Goal: Find specific page/section: Find specific page/section

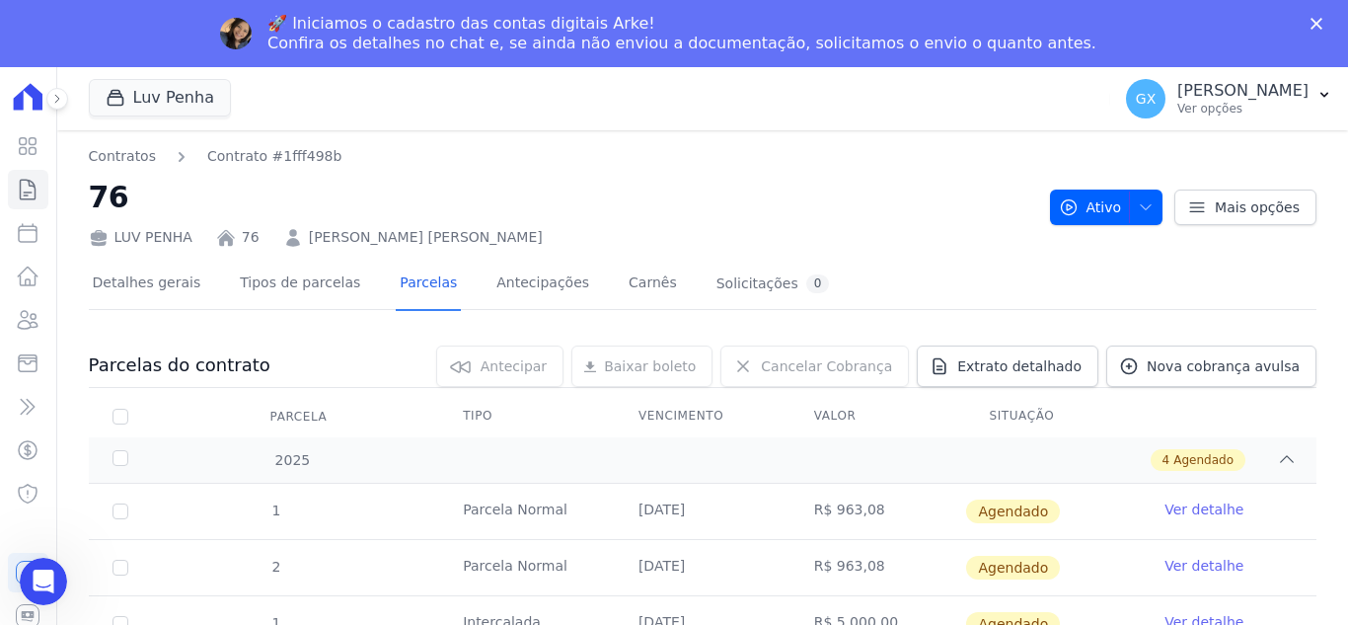
copy link "[PERSON_NAME] [PERSON_NAME]"
drag, startPoint x: 567, startPoint y: 242, endPoint x: 298, endPoint y: 241, distance: 268.5
click at [298, 241] on div "LUV PENHA 76 [PERSON_NAME] [PERSON_NAME]" at bounding box center [562, 233] width 946 height 29
click at [906, 180] on h2 "76" at bounding box center [562, 197] width 946 height 44
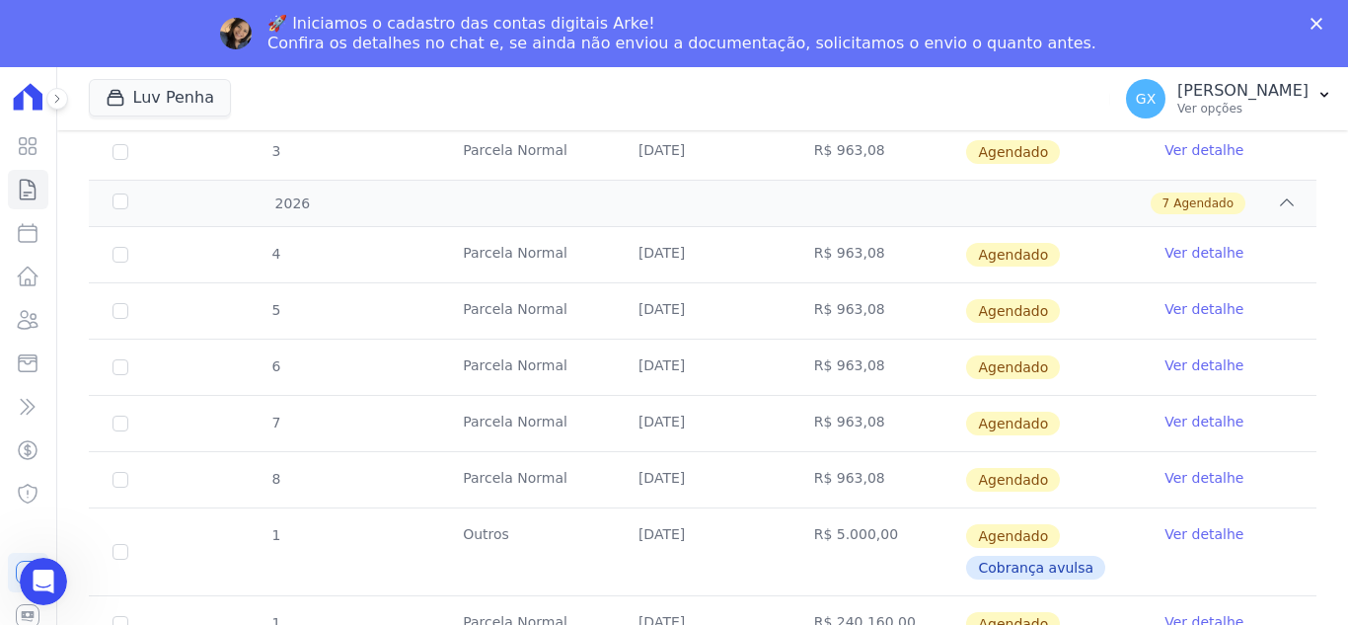
scroll to position [547, 0]
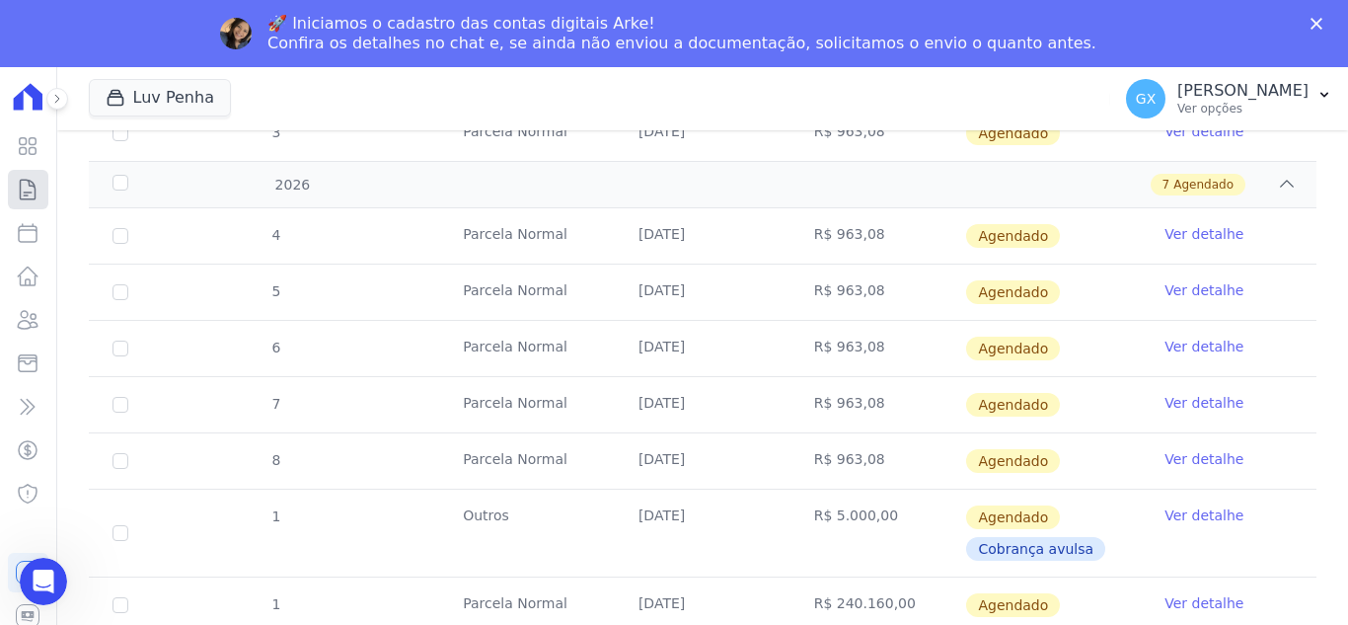
click at [25, 182] on icon at bounding box center [28, 190] width 24 height 24
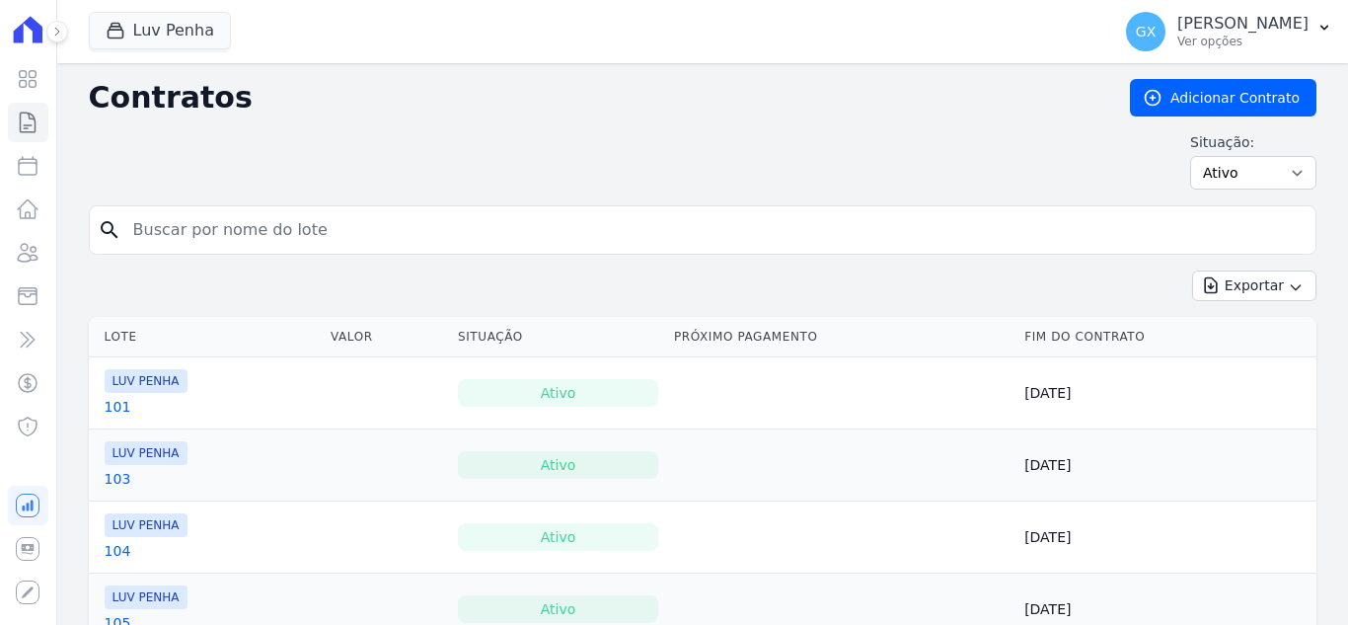
click at [423, 240] on input "search" at bounding box center [714, 229] width 1187 height 39
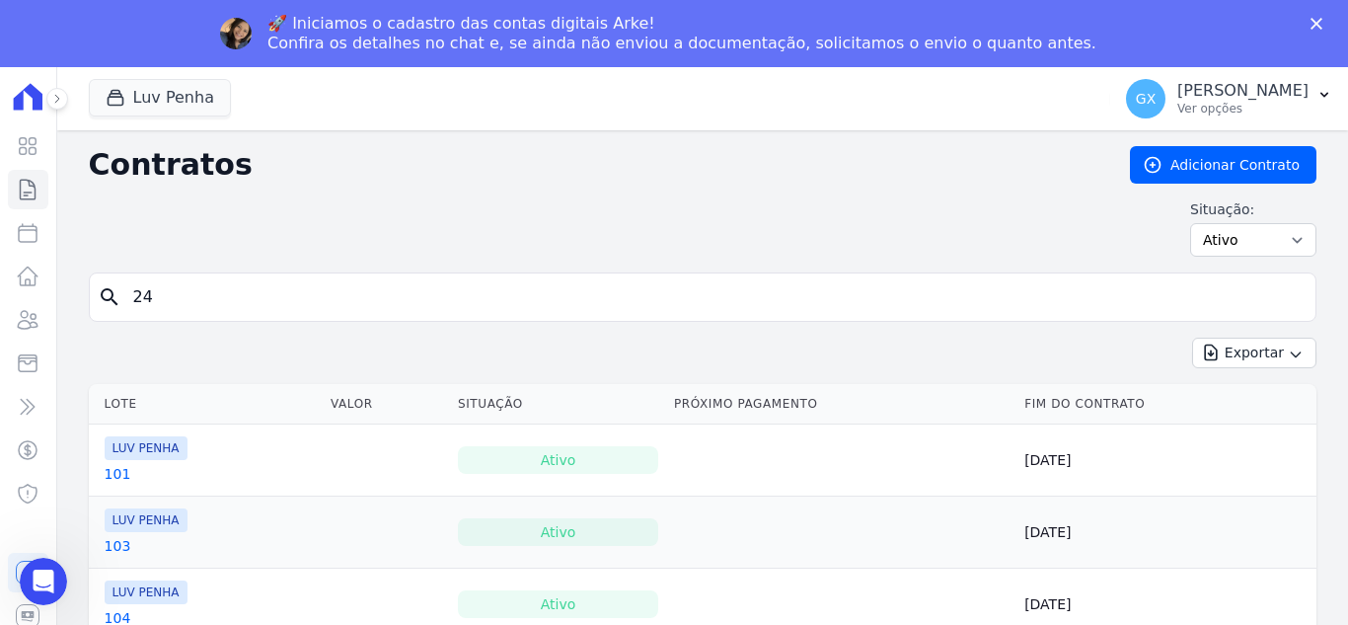
type input "24"
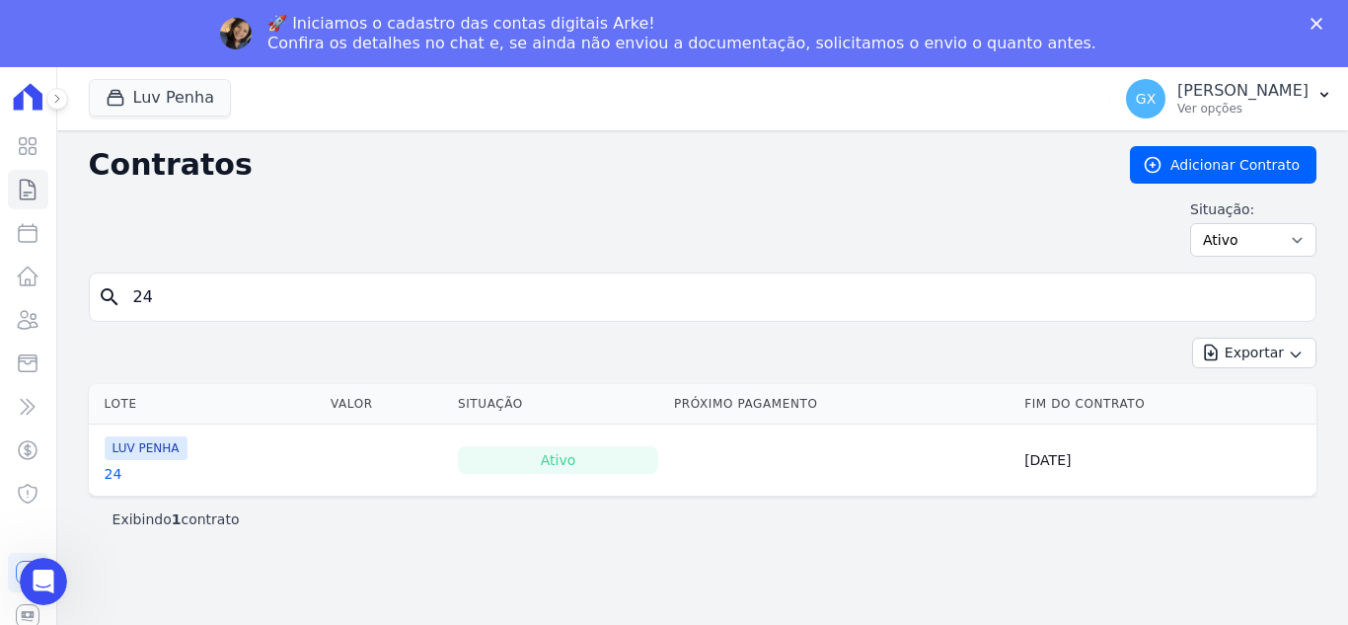
click at [111, 474] on link "24" at bounding box center [114, 474] width 18 height 20
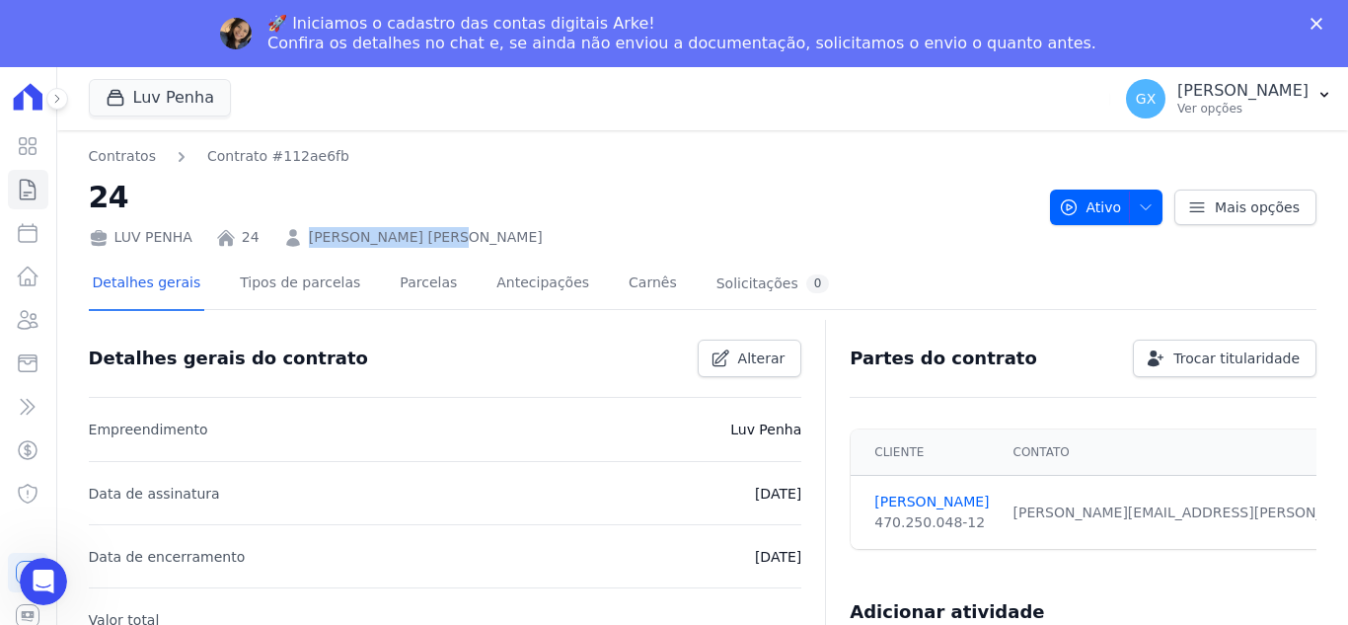
drag, startPoint x: 466, startPoint y: 233, endPoint x: 300, endPoint y: 242, distance: 166.1
click at [300, 242] on div "LUV PENHA 24 [PERSON_NAME] [PERSON_NAME]" at bounding box center [562, 233] width 946 height 29
copy link "[PERSON_NAME] [PERSON_NAME]"
click at [414, 288] on link "Parcelas" at bounding box center [428, 285] width 65 height 52
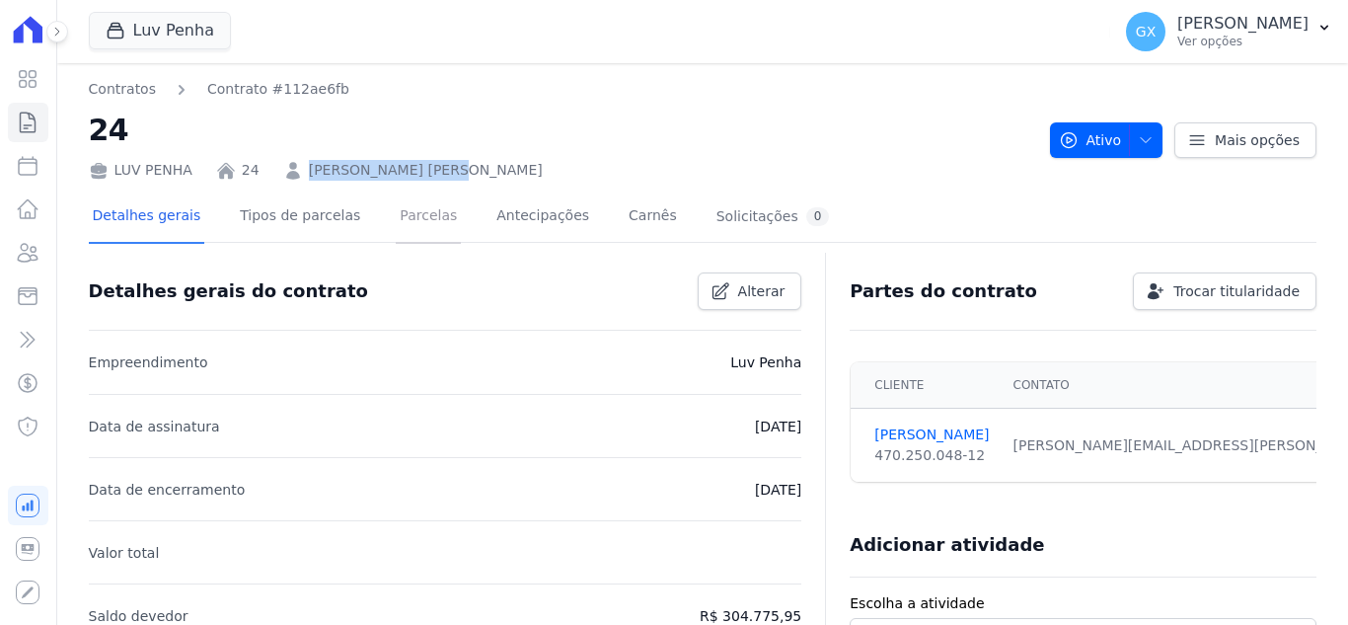
scroll to position [68, 0]
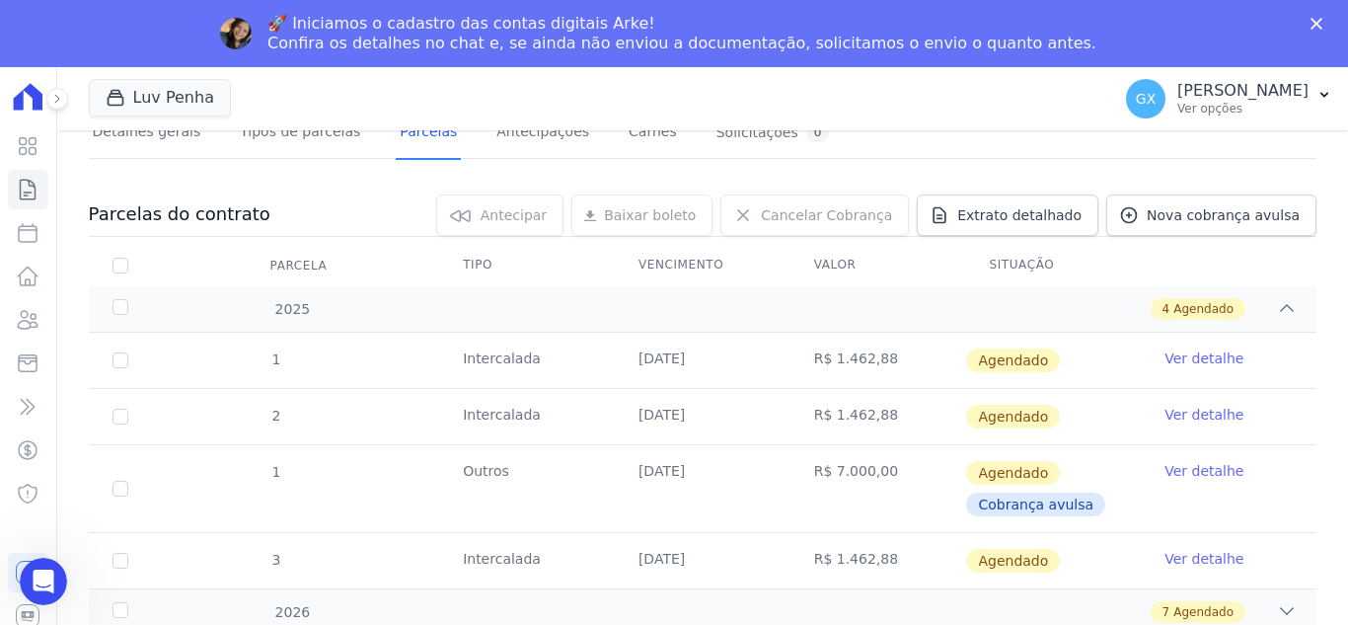
scroll to position [153, 0]
click at [1282, 602] on div "2026 7 Agendado" at bounding box center [703, 609] width 1228 height 46
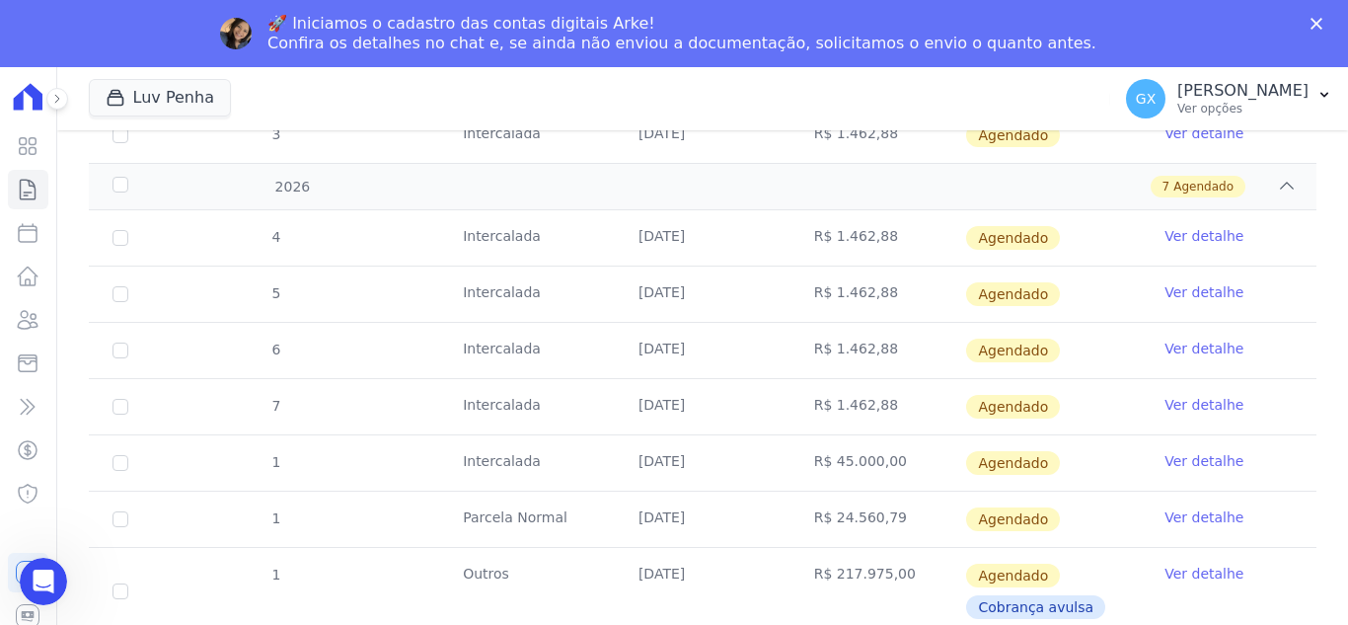
scroll to position [578, 0]
click at [30, 189] on icon at bounding box center [28, 190] width 24 height 24
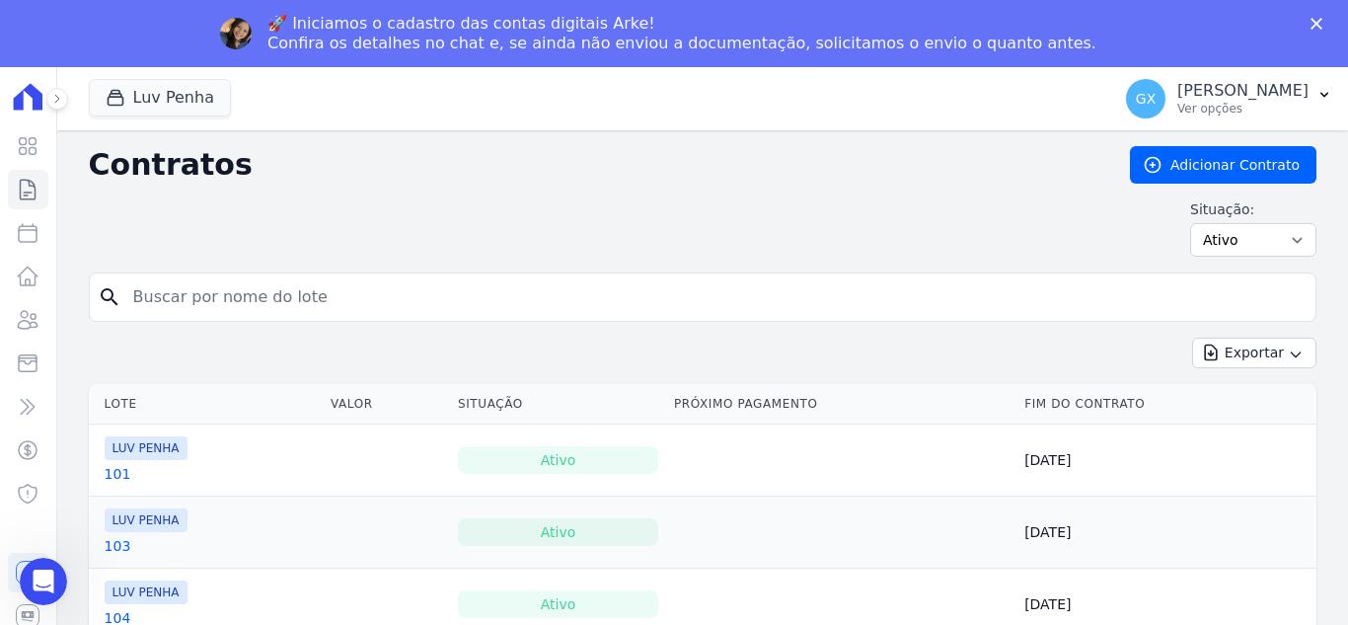
click at [357, 295] on input "search" at bounding box center [714, 296] width 1187 height 39
type input "78"
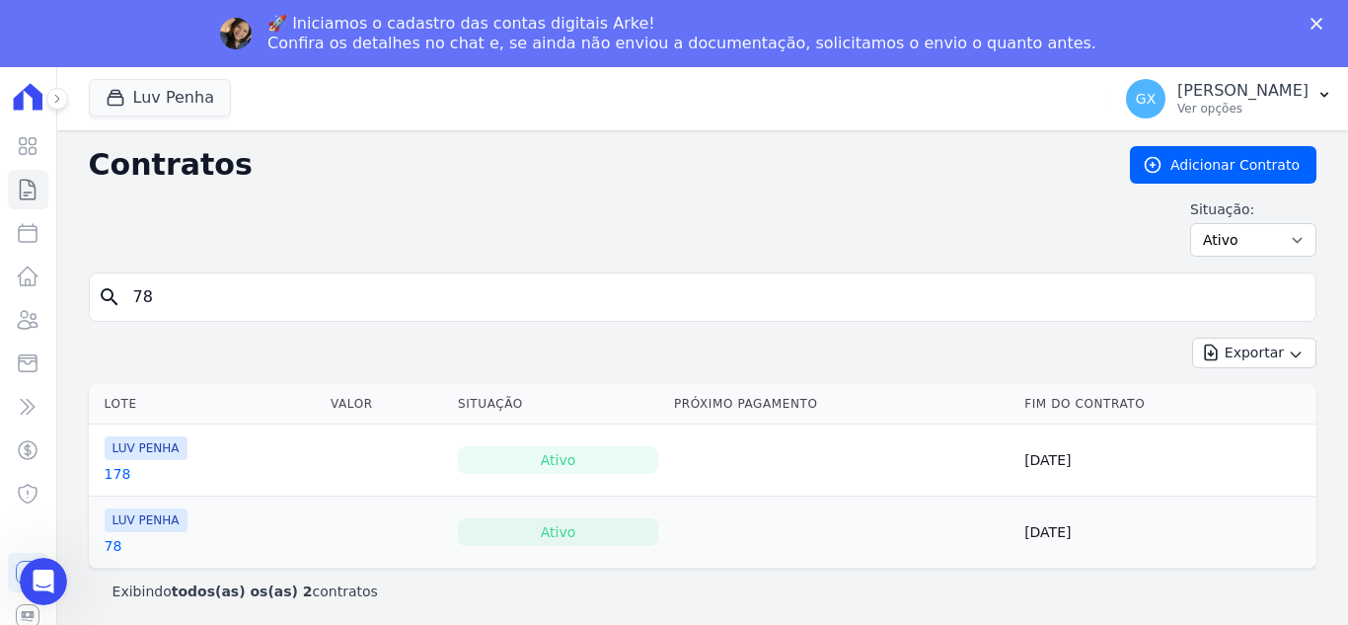
click at [109, 549] on link "78" at bounding box center [114, 546] width 18 height 20
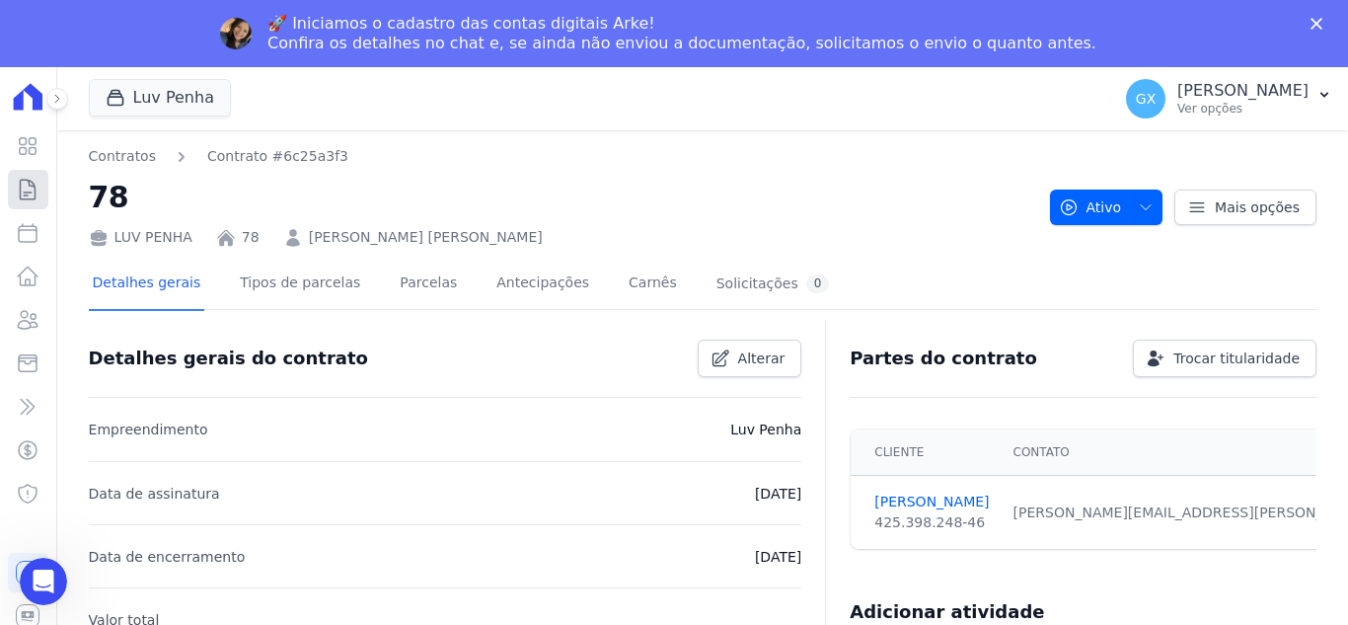
click at [30, 181] on icon at bounding box center [28, 190] width 15 height 20
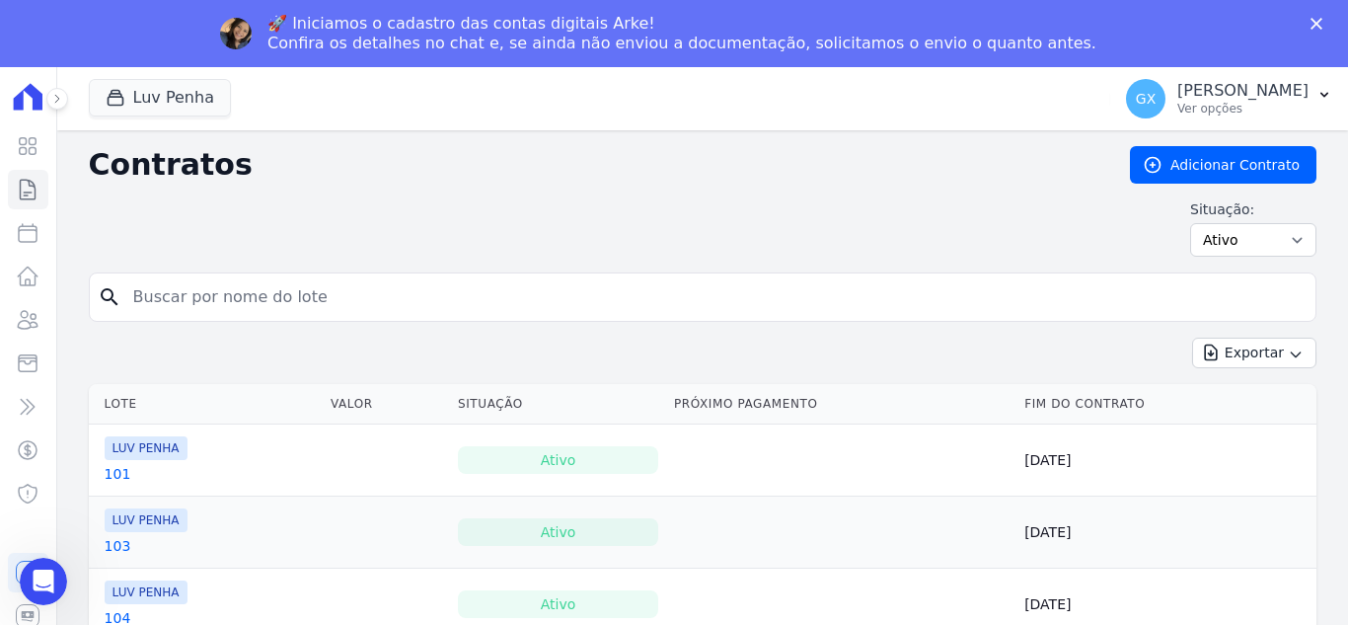
click at [605, 296] on input "search" at bounding box center [714, 296] width 1187 height 39
type input "46"
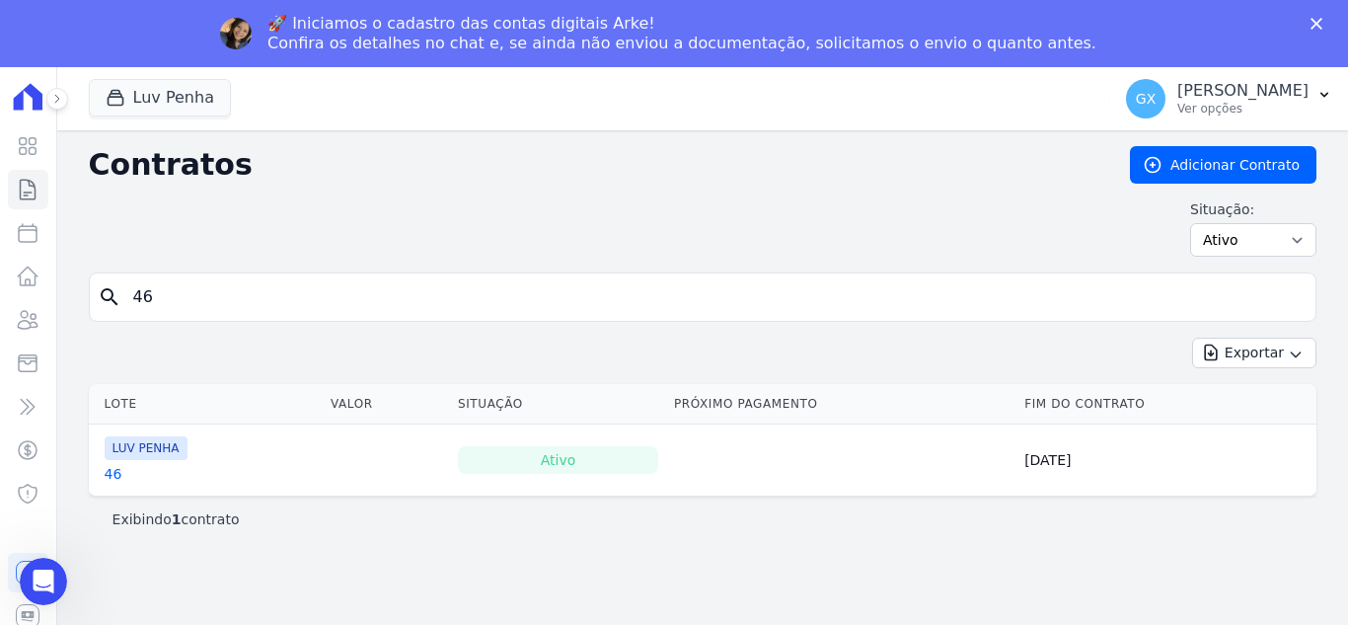
click at [774, 193] on div "Contratos Adicionar Contrato Situação: Ativo Todos Pausado Distratado Rascunho …" at bounding box center [703, 209] width 1228 height 126
click at [114, 475] on link "46" at bounding box center [114, 474] width 18 height 20
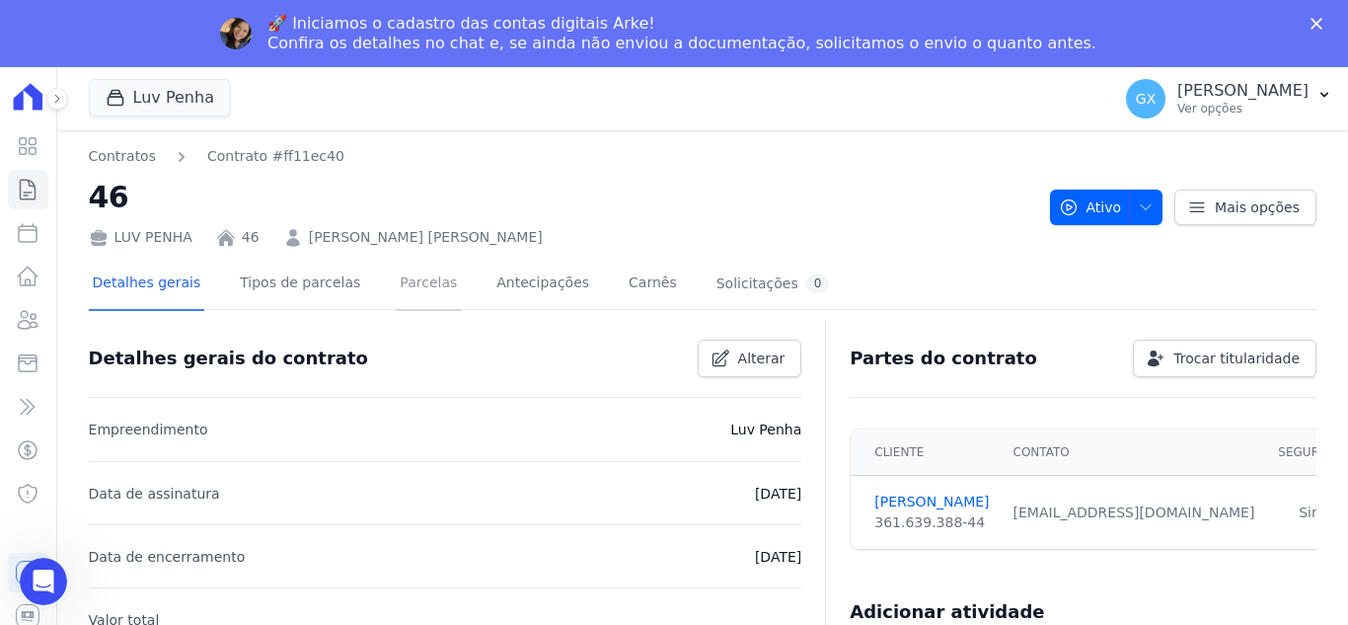
click at [415, 284] on link "Parcelas" at bounding box center [428, 285] width 65 height 52
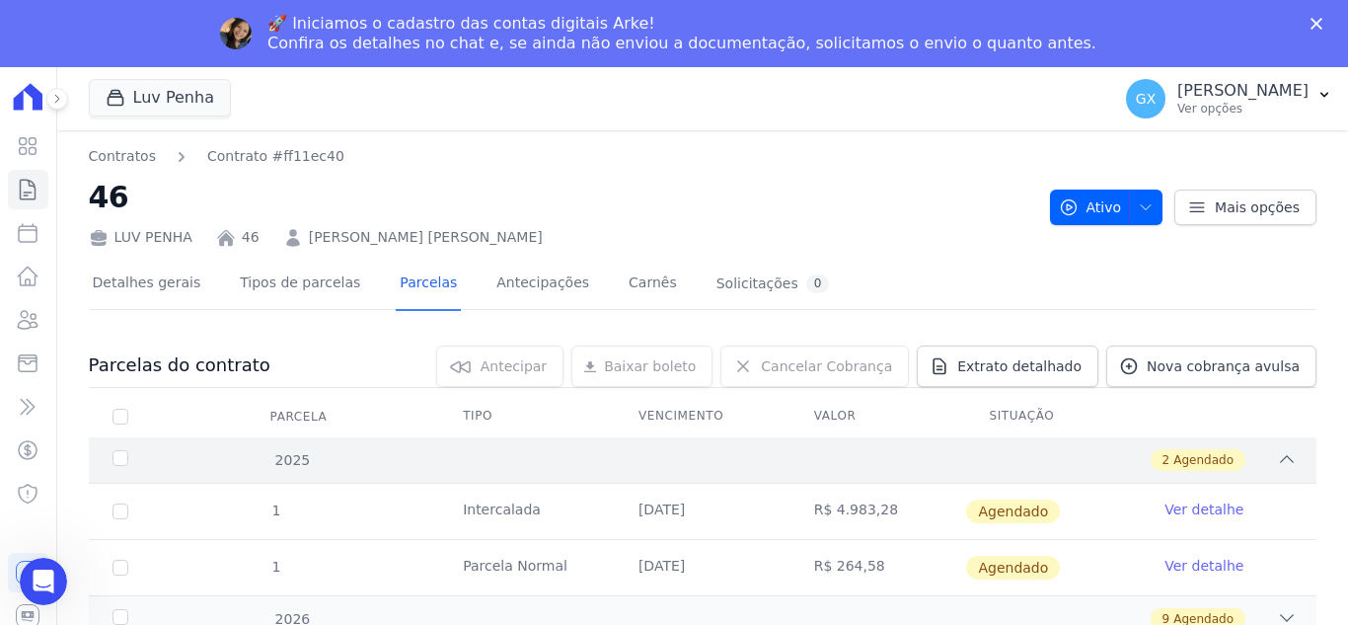
scroll to position [9, 0]
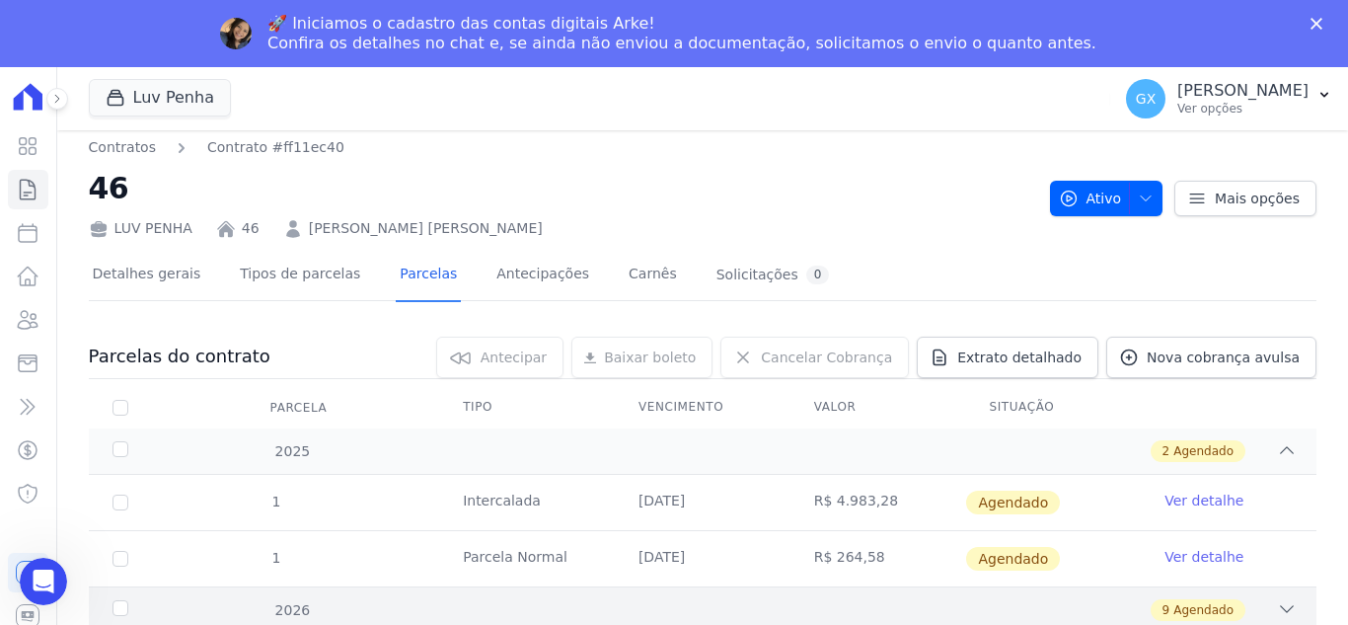
click at [1277, 602] on icon at bounding box center [1287, 609] width 20 height 20
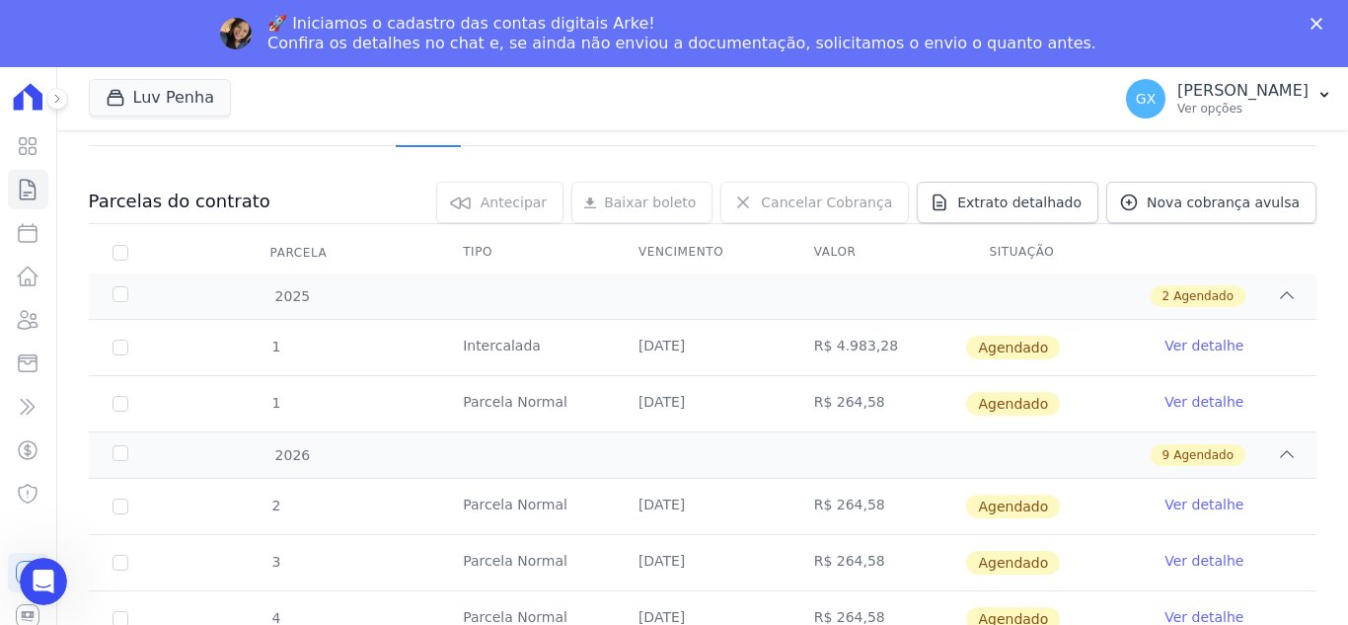
scroll to position [0, 0]
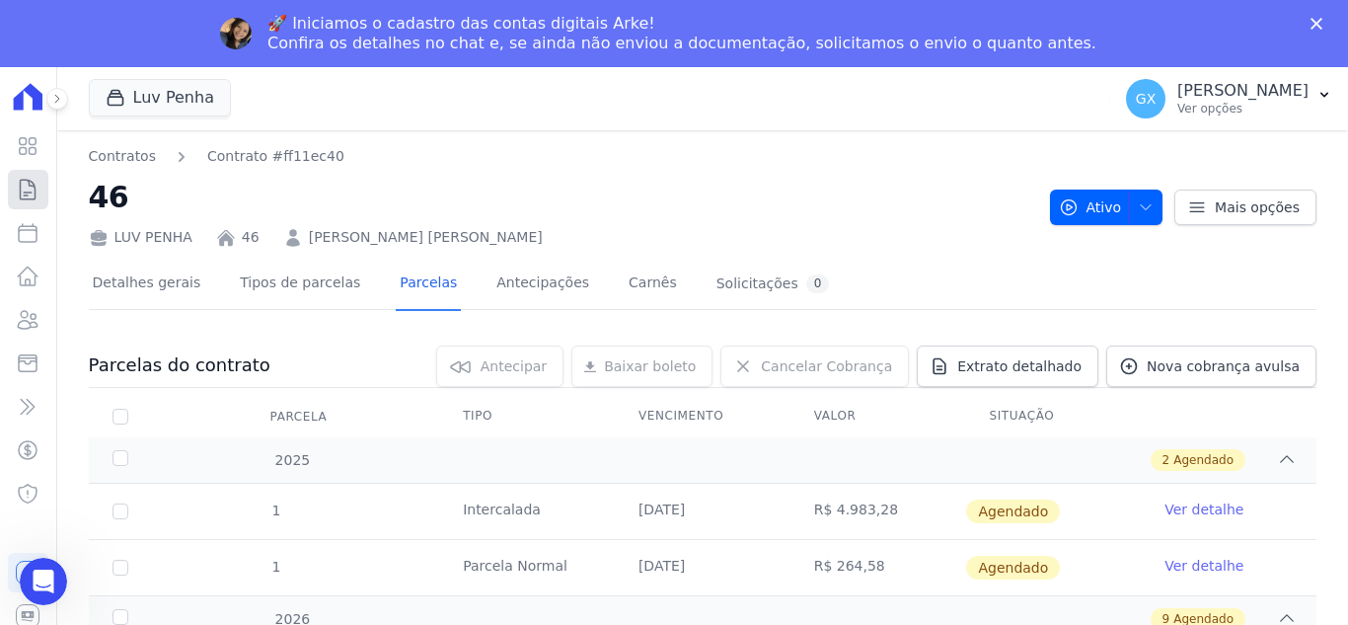
click at [18, 193] on icon at bounding box center [28, 190] width 24 height 24
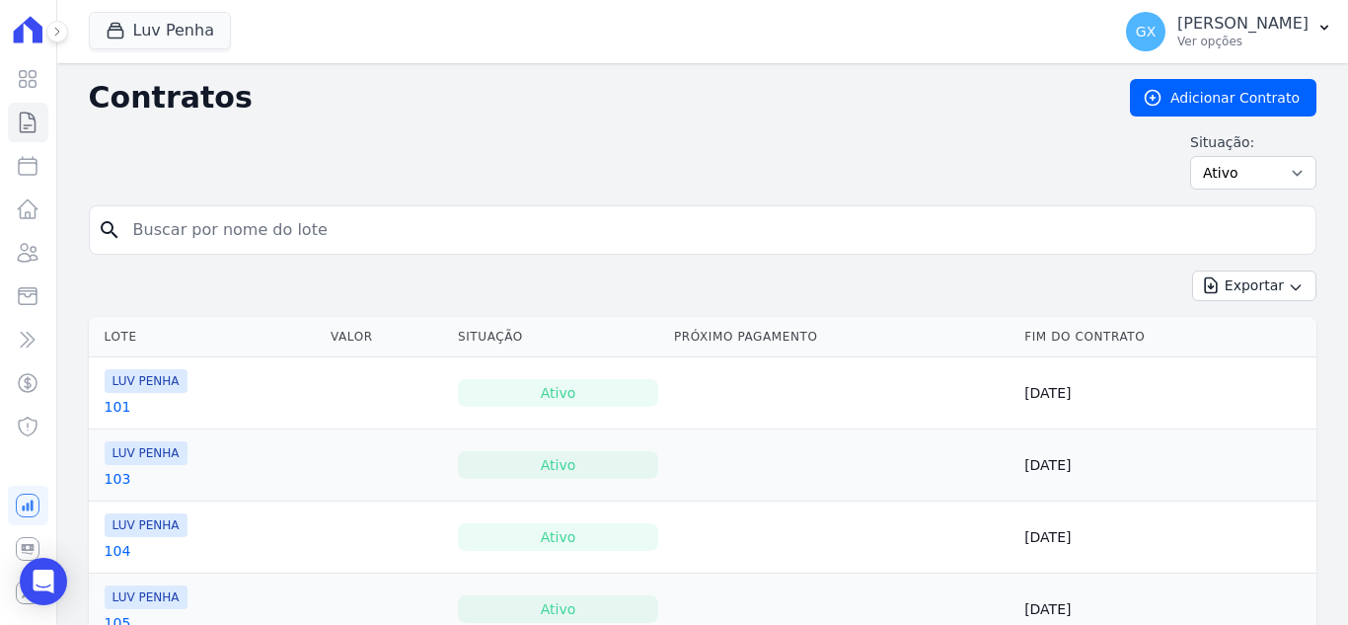
click at [325, 230] on input "search" at bounding box center [714, 229] width 1187 height 39
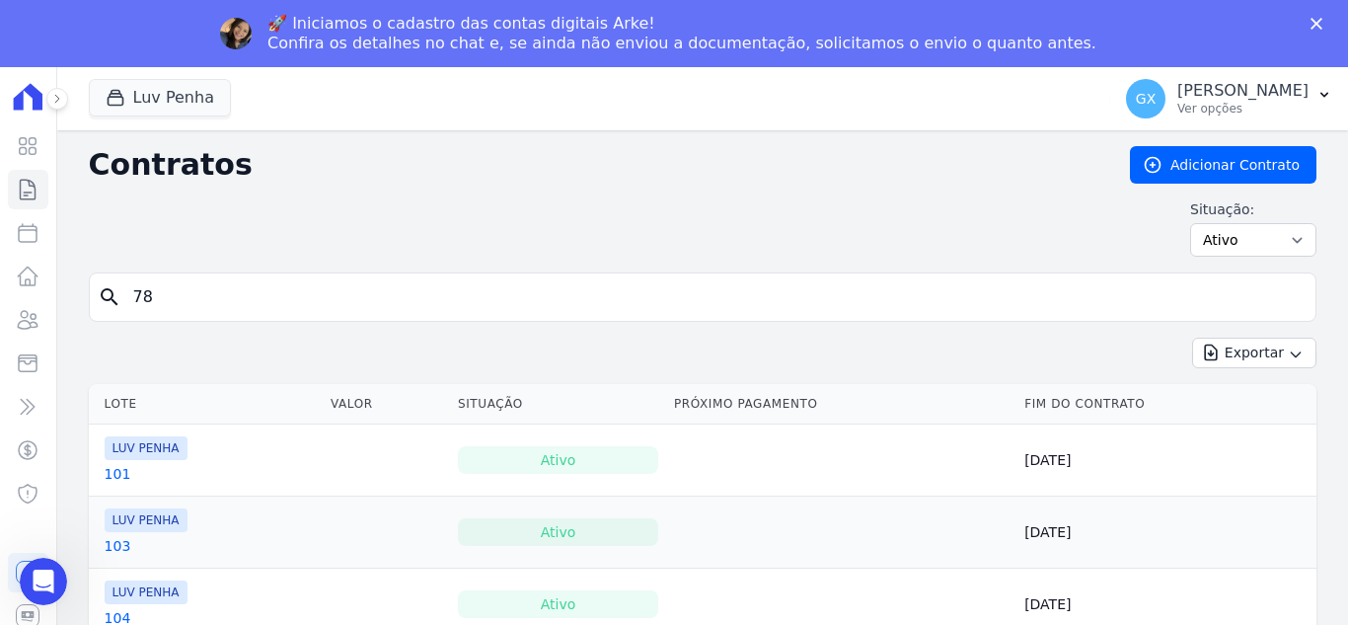
type input "78"
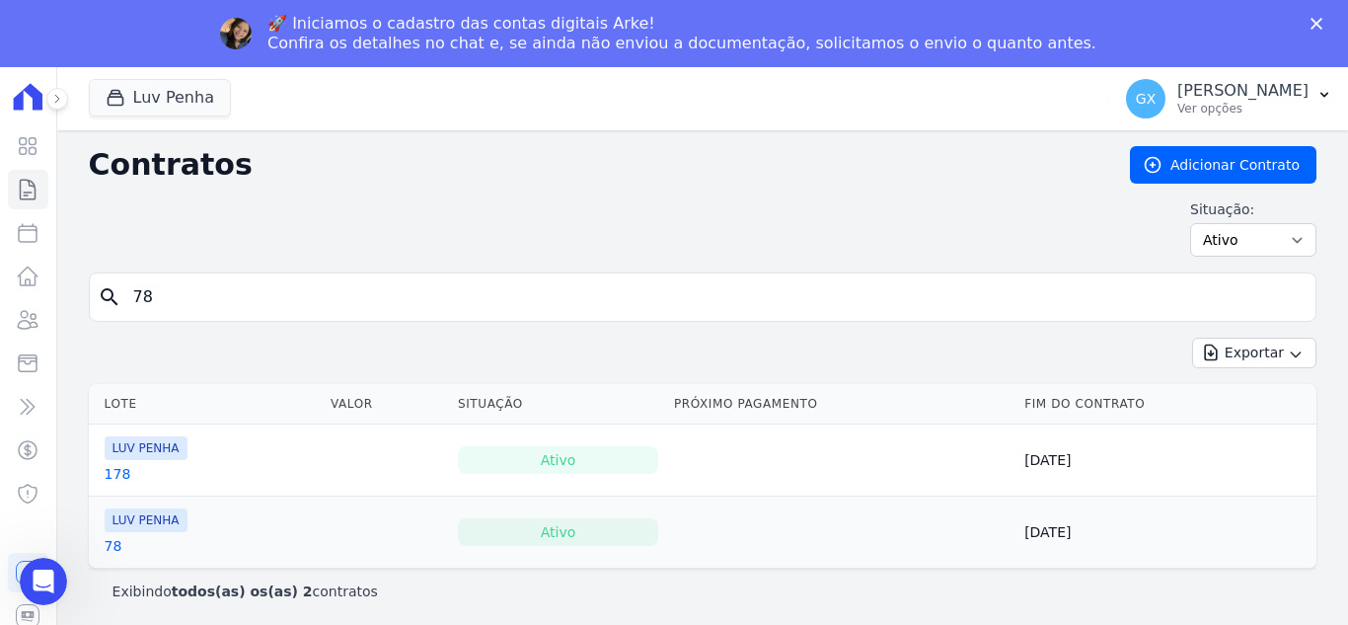
click at [111, 546] on link "78" at bounding box center [114, 546] width 18 height 20
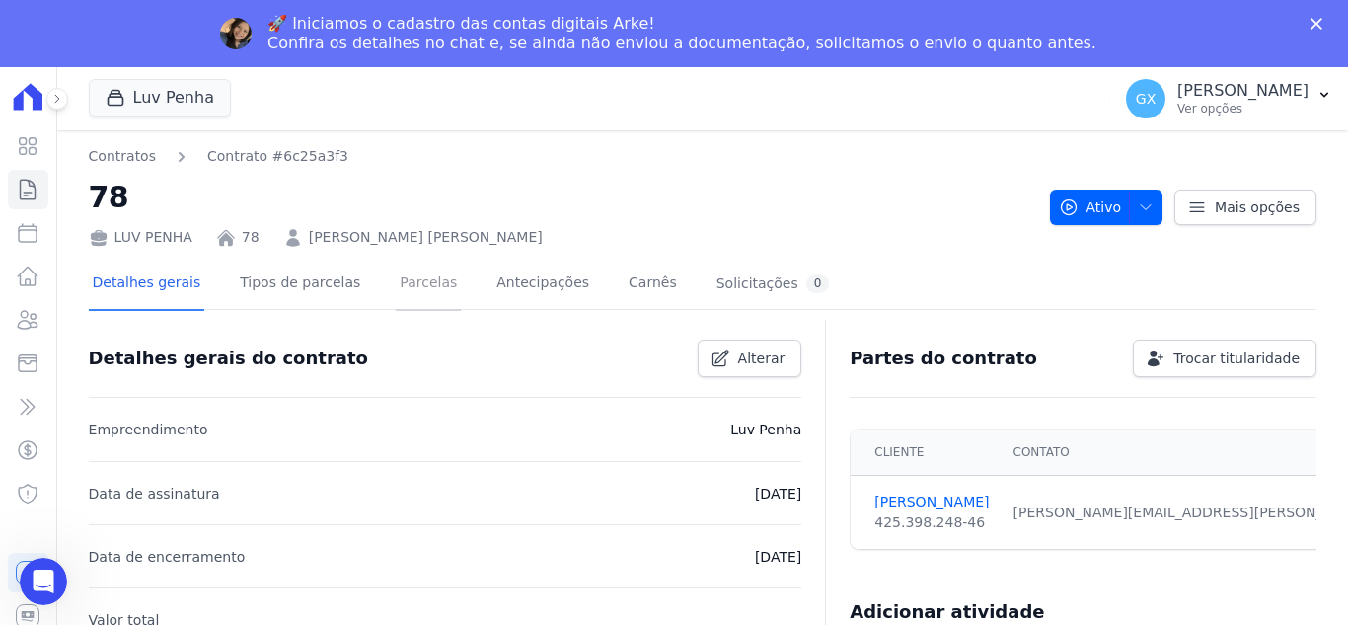
click at [396, 289] on link "Parcelas" at bounding box center [428, 285] width 65 height 52
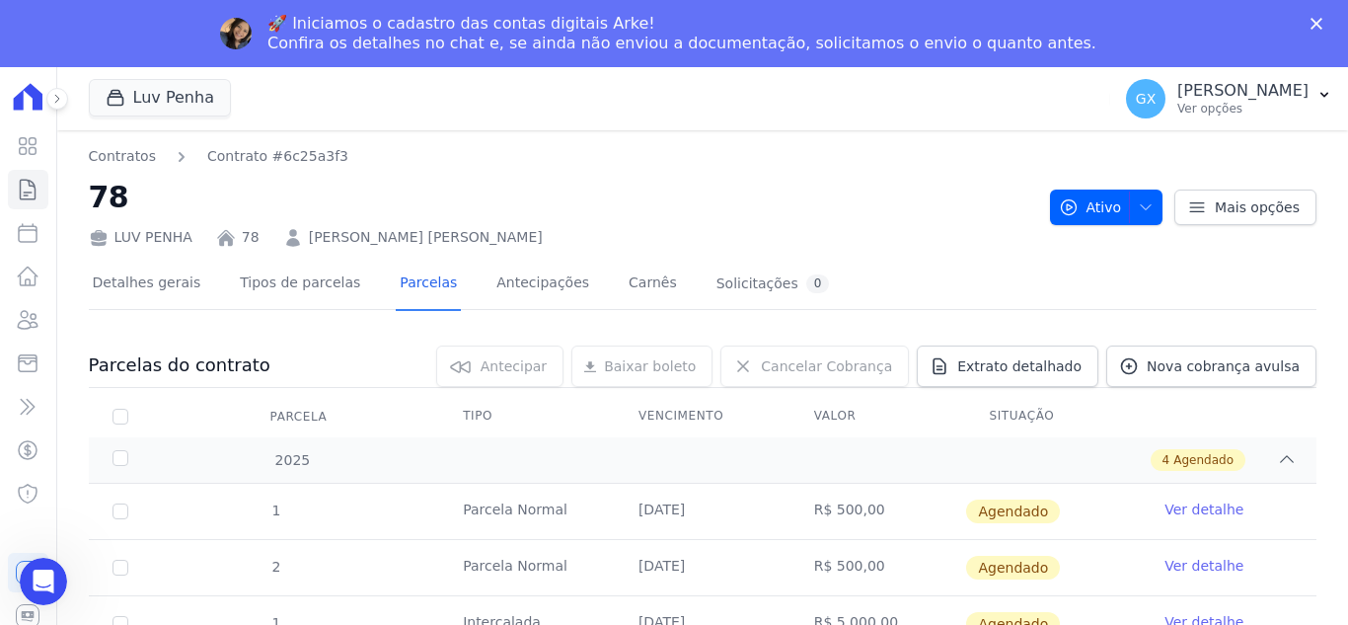
click at [840, 183] on h2 "78" at bounding box center [562, 197] width 946 height 44
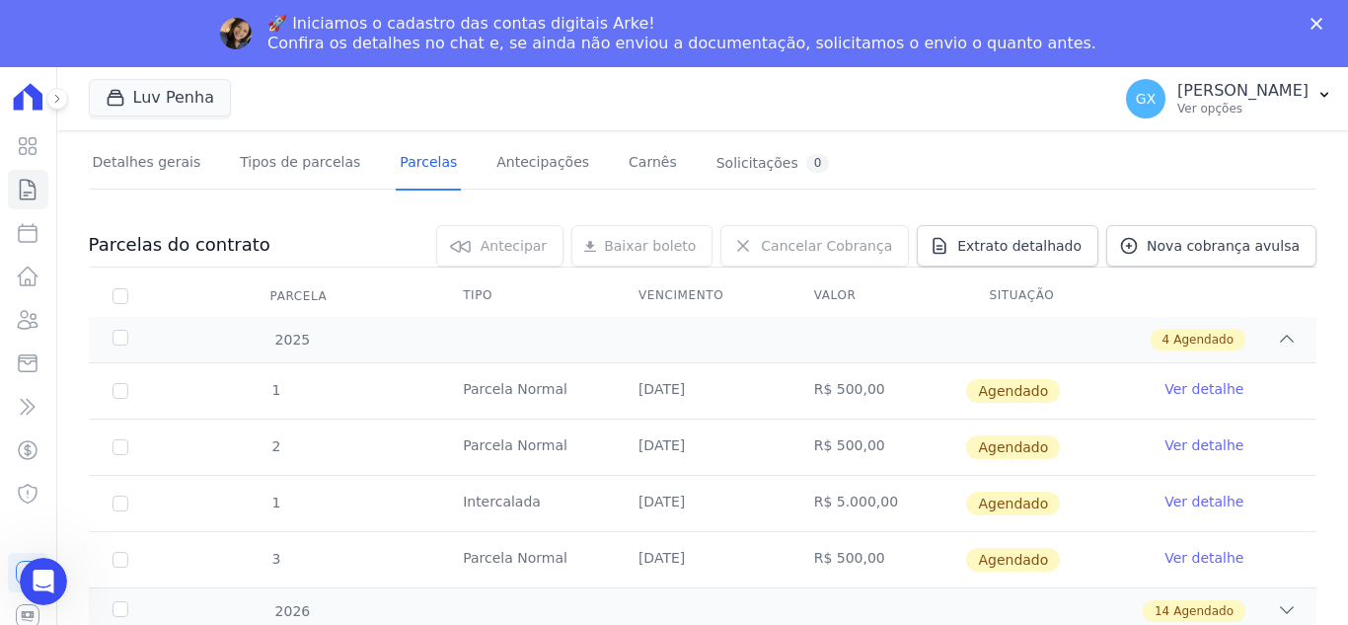
scroll to position [121, 0]
click at [1284, 606] on div "2026 14 Agendado" at bounding box center [703, 609] width 1228 height 46
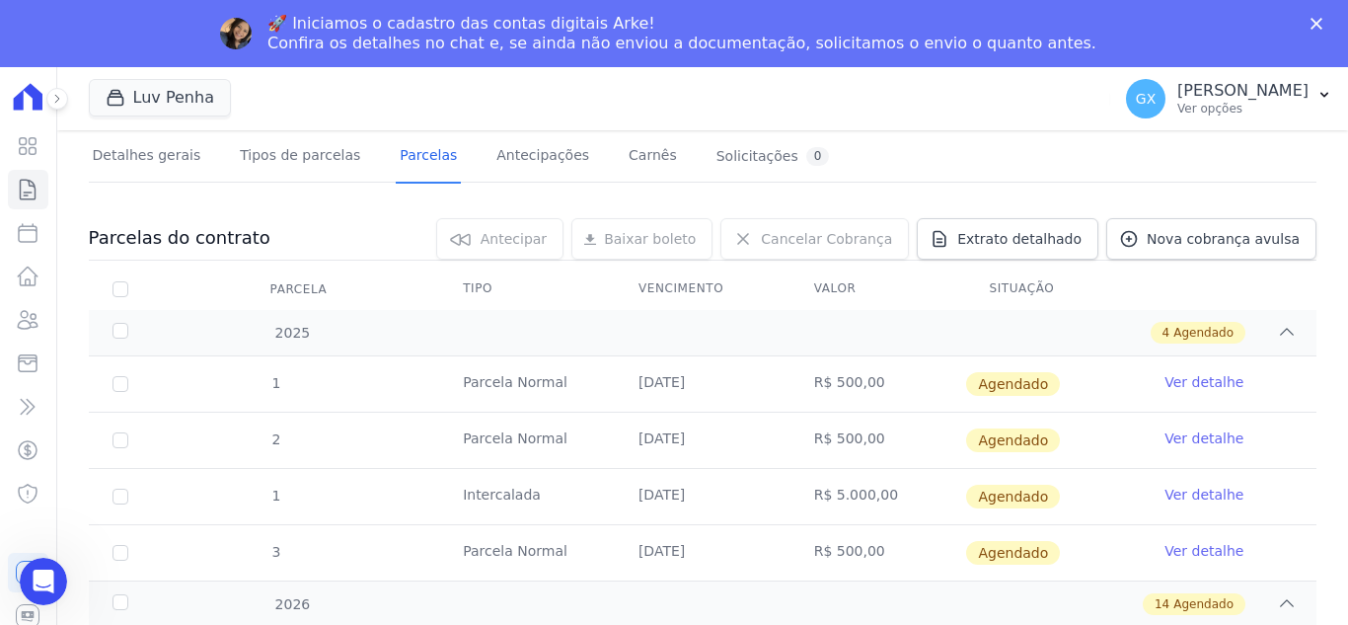
scroll to position [0, 0]
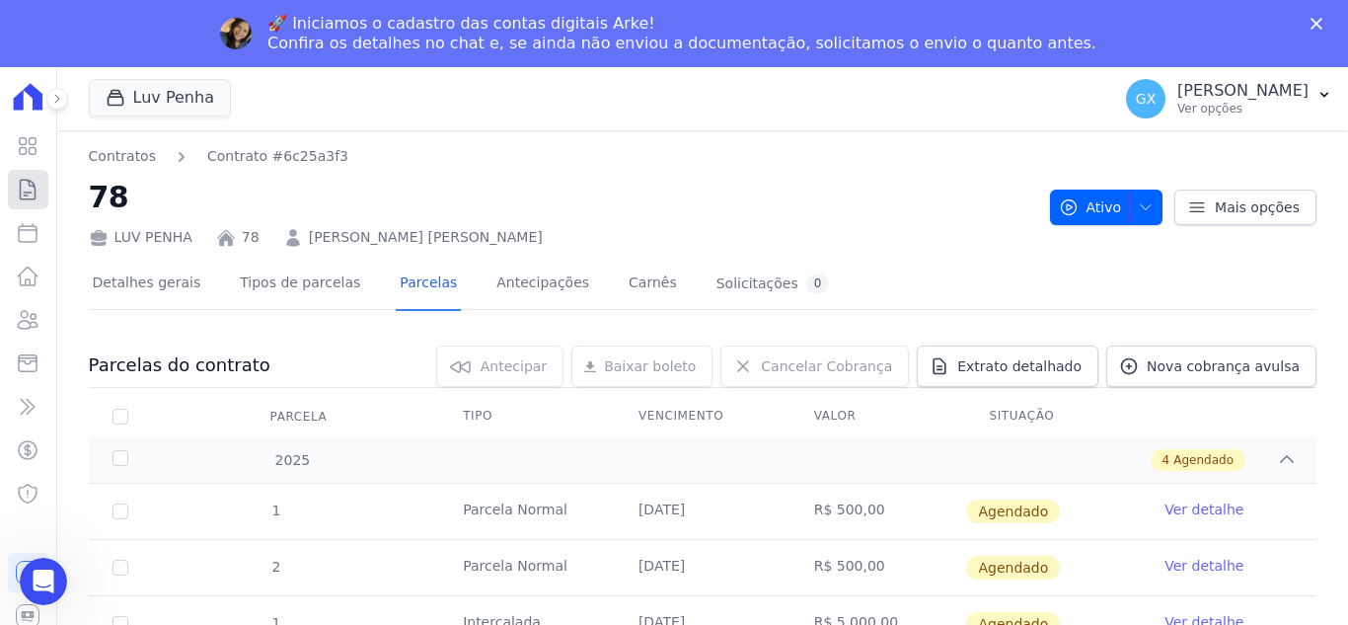
click at [37, 178] on icon at bounding box center [28, 190] width 24 height 24
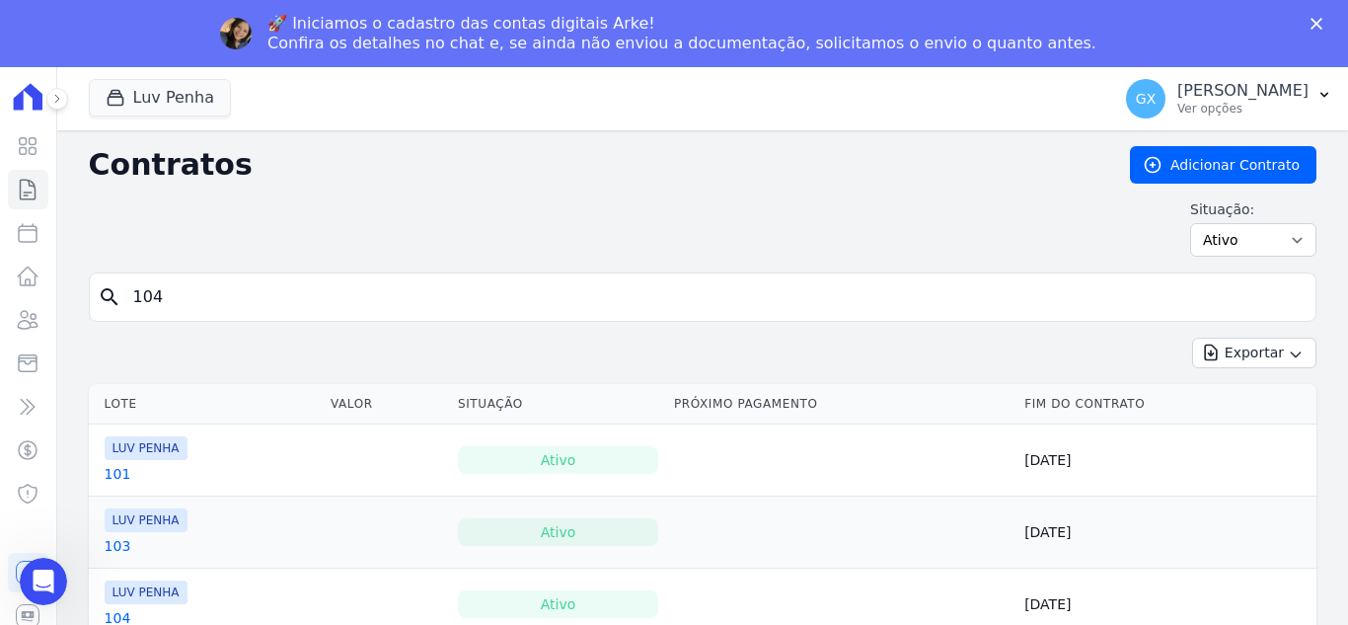
type input "104"
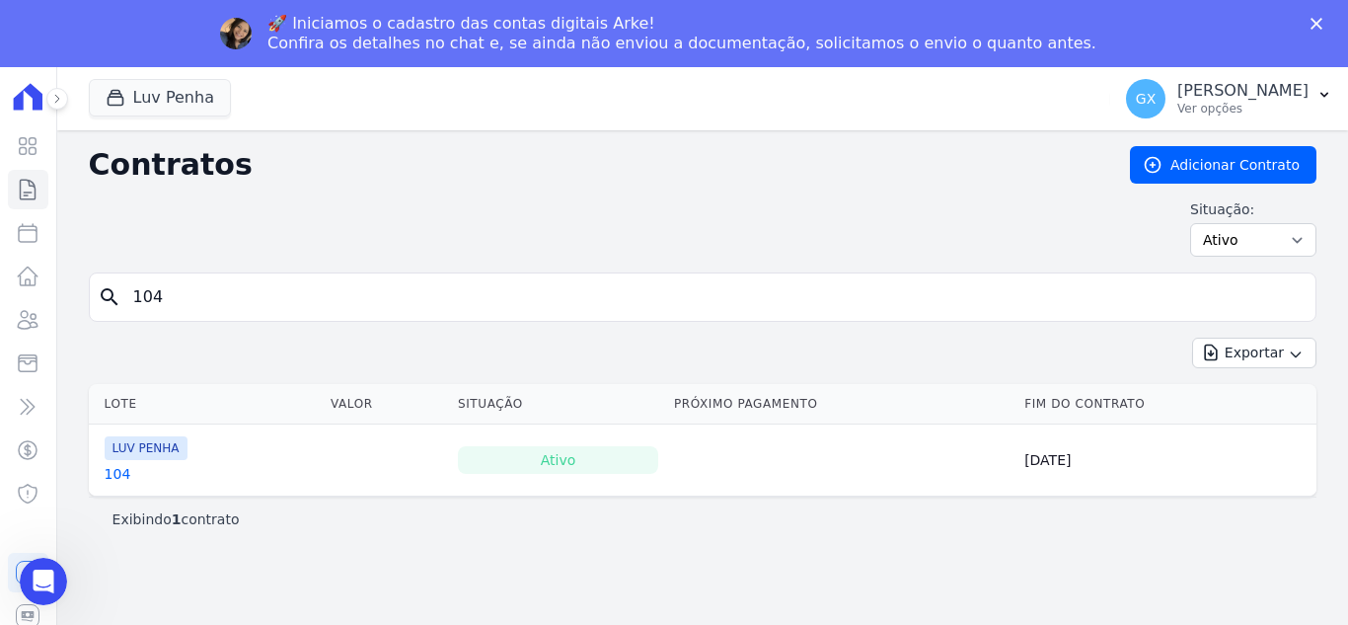
click at [252, 299] on input "104" at bounding box center [714, 296] width 1187 height 39
click at [252, 298] on input "104" at bounding box center [714, 296] width 1187 height 39
click at [111, 483] on link "104" at bounding box center [118, 474] width 27 height 20
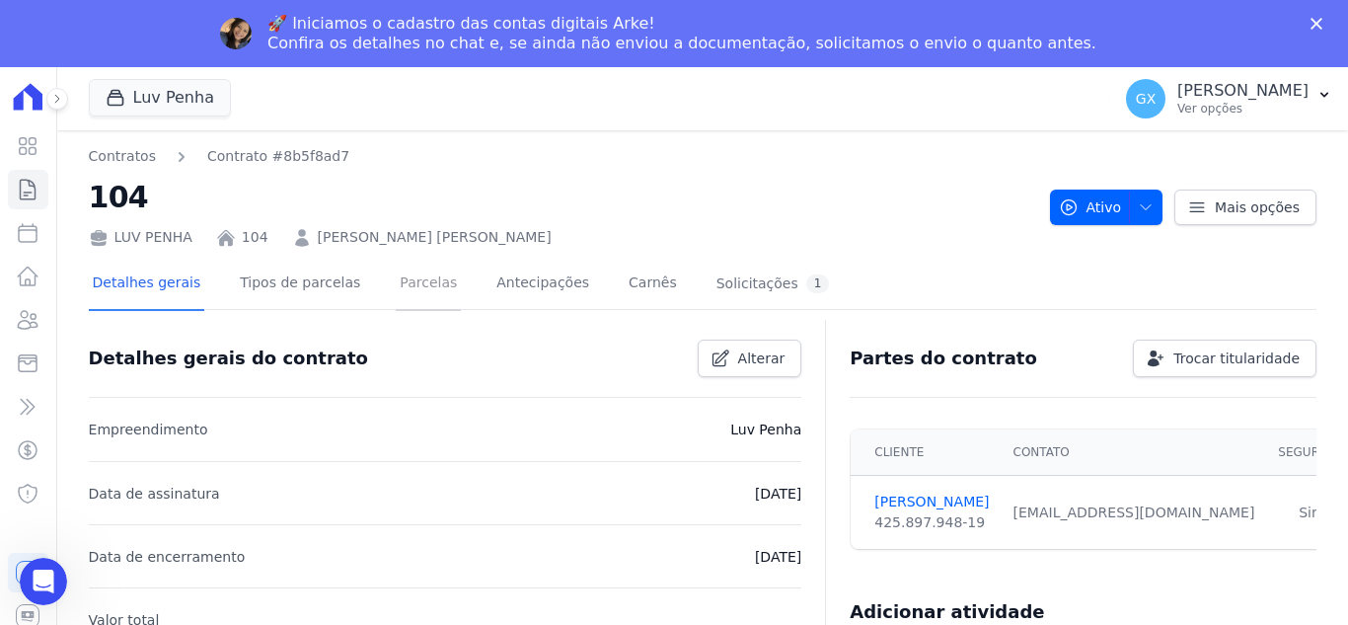
click at [396, 287] on link "Parcelas" at bounding box center [428, 285] width 65 height 52
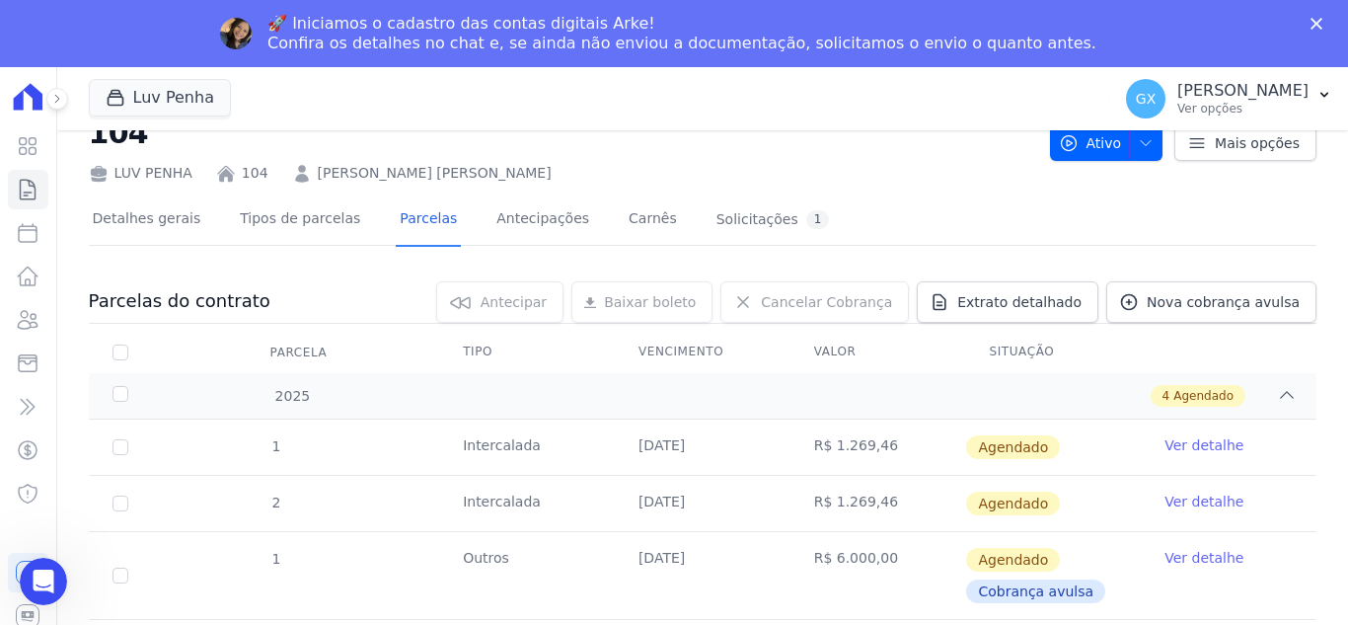
scroll to position [153, 0]
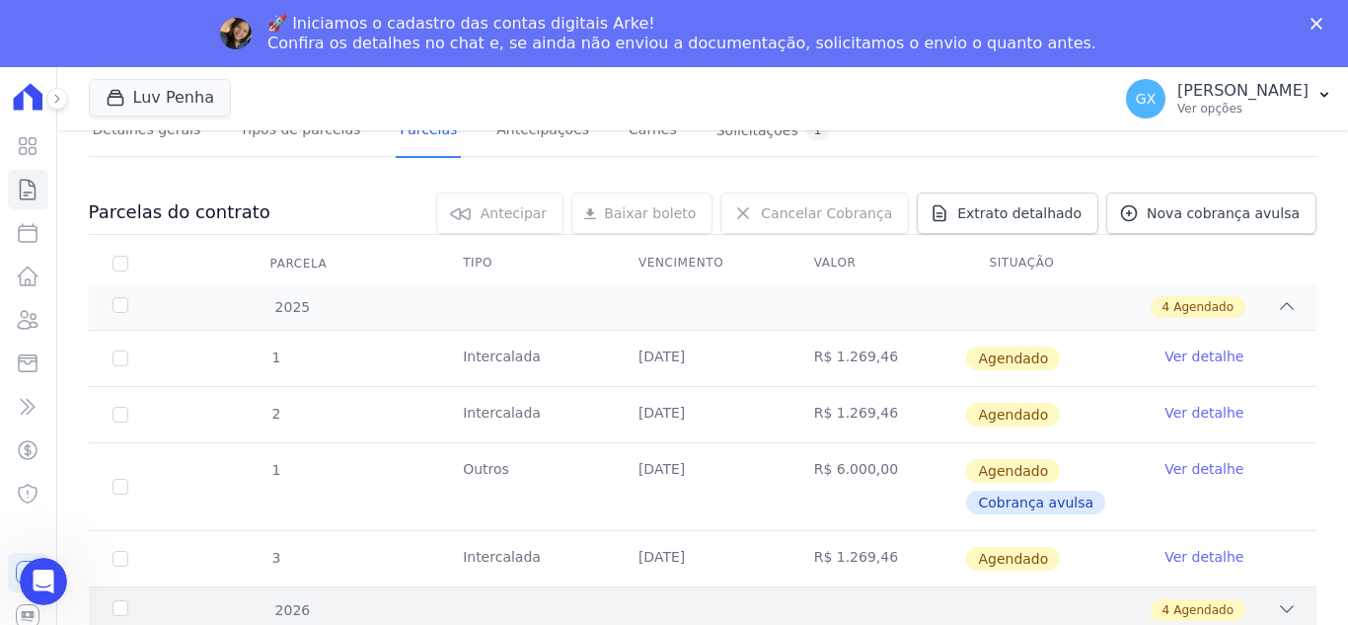
click at [1277, 603] on icon at bounding box center [1287, 609] width 20 height 20
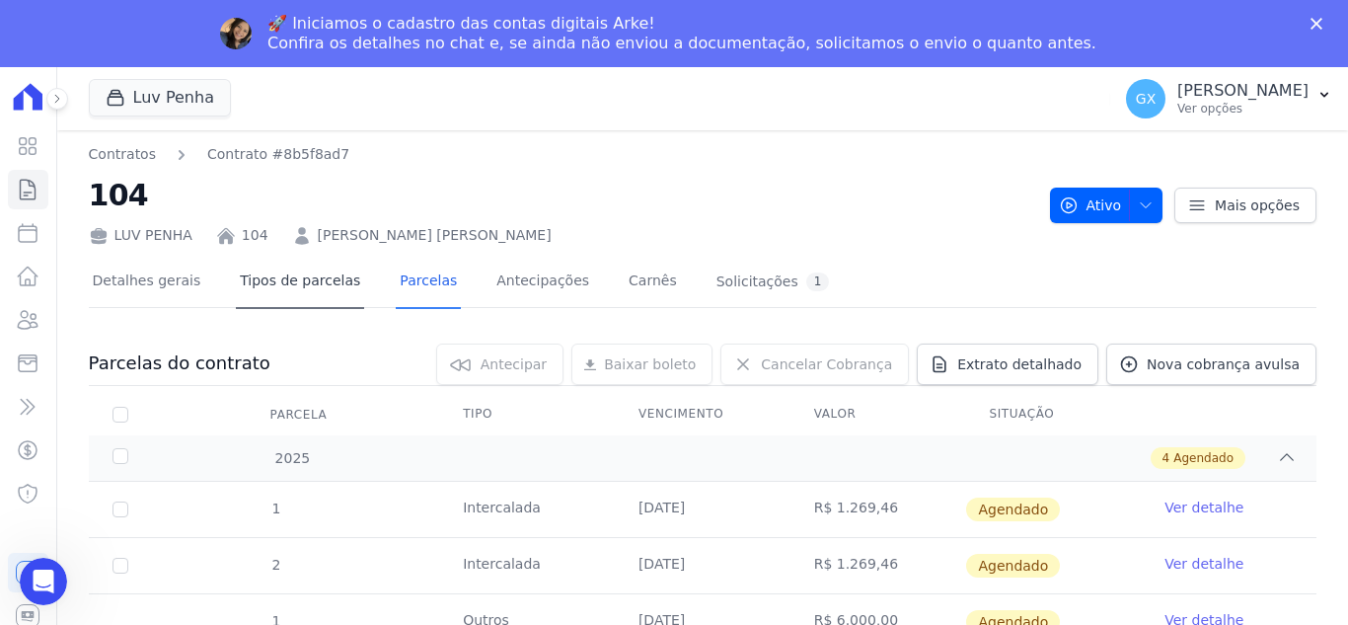
scroll to position [0, 0]
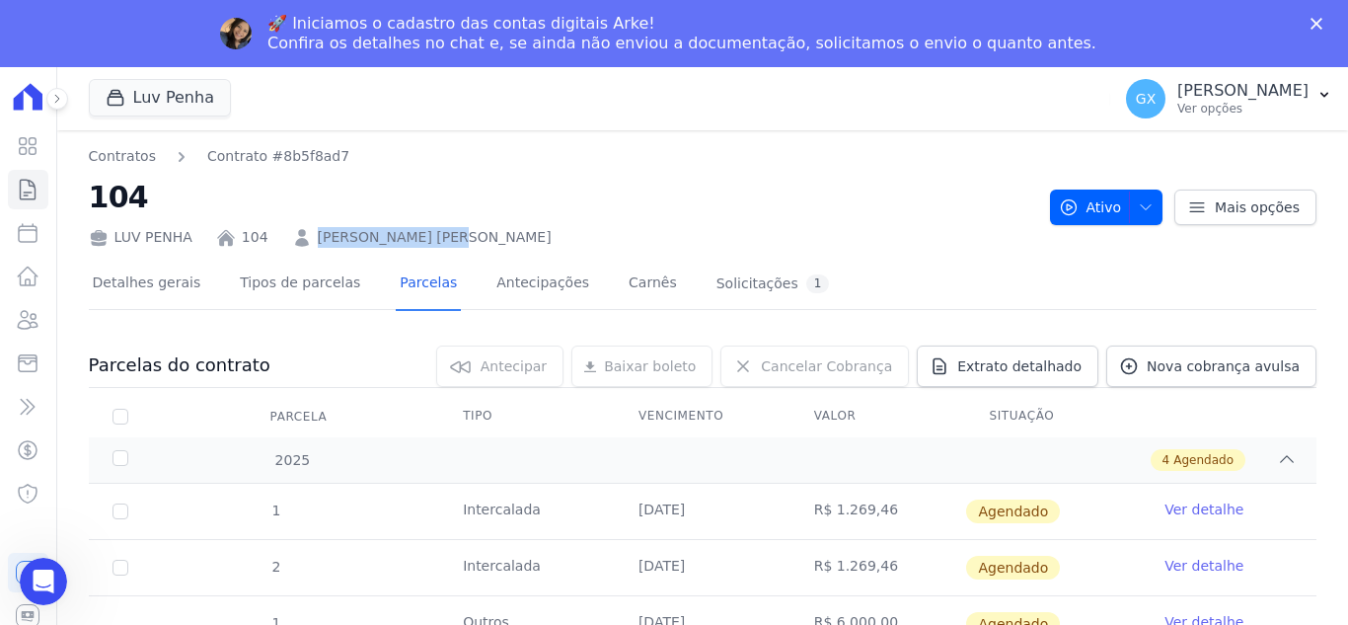
drag, startPoint x: 459, startPoint y: 238, endPoint x: 300, endPoint y: 242, distance: 159.0
click at [300, 242] on div "LUV PENHA 104 [PERSON_NAME] [PERSON_NAME]" at bounding box center [562, 233] width 946 height 29
copy link "[PERSON_NAME] [PERSON_NAME]"
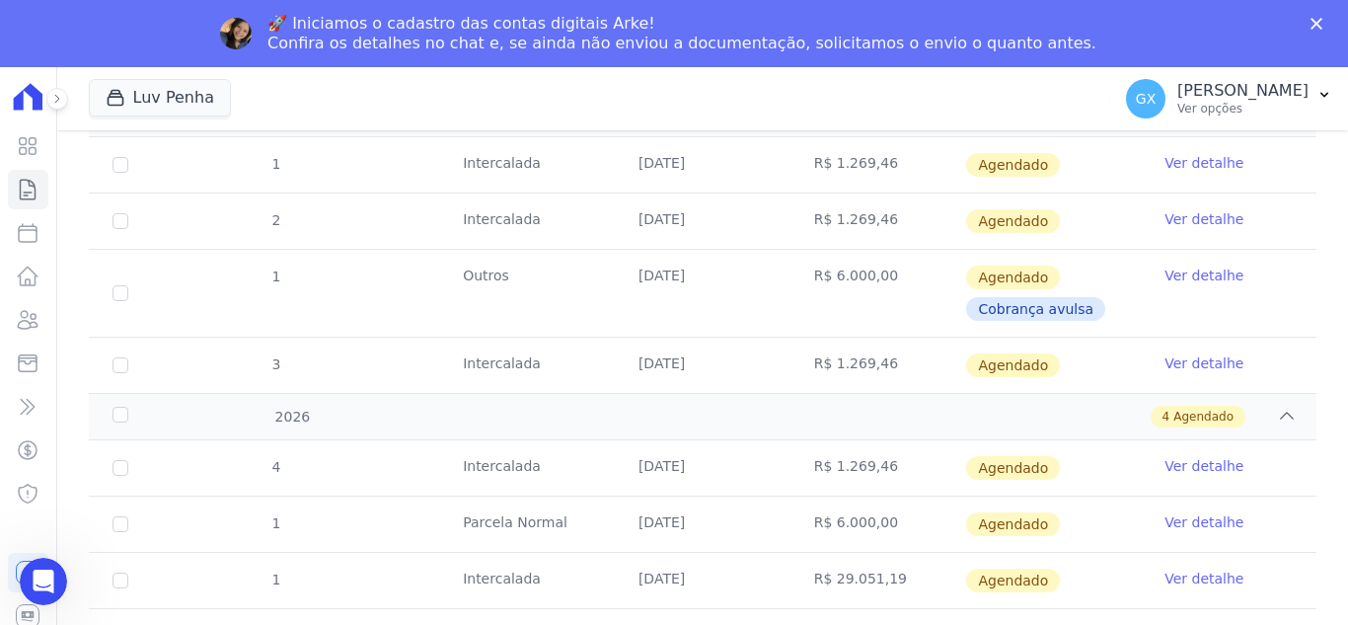
scroll to position [311, 0]
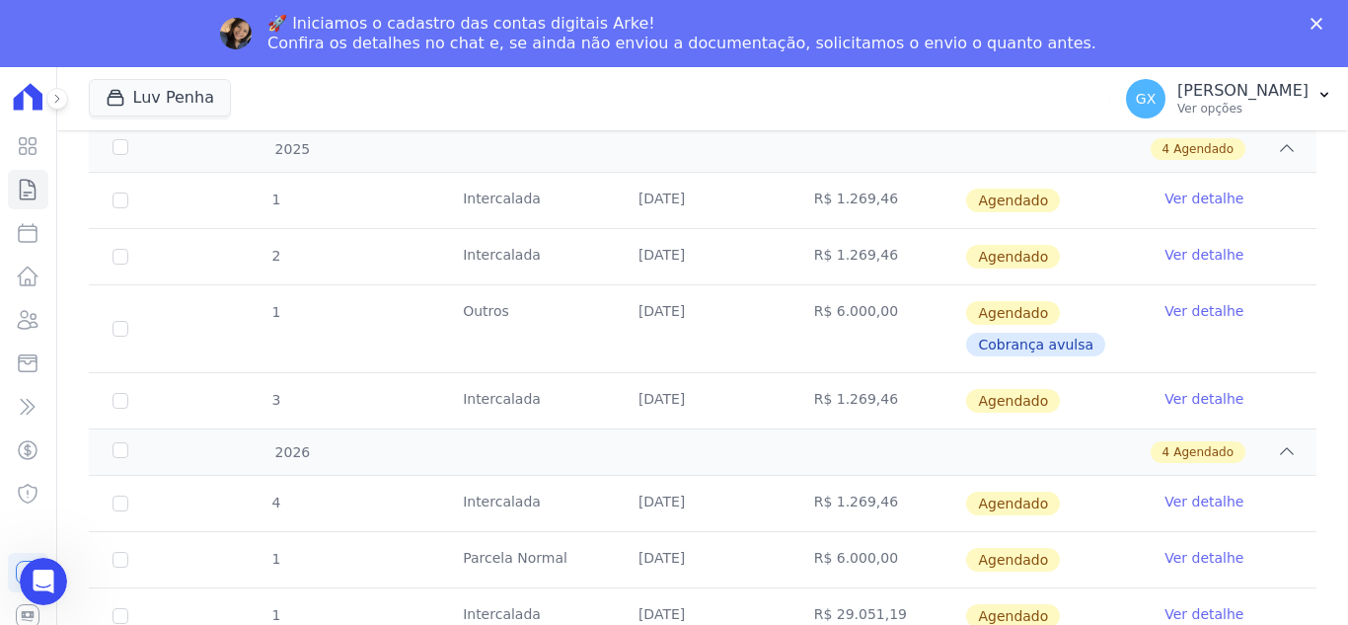
click at [1315, 257] on div "1 [GEOGRAPHIC_DATA] [DATE] R$ 1.269,46 [GEOGRAPHIC_DATA] Ver detalhe 2 [GEOGRAP…" at bounding box center [702, 300] width 1291 height 271
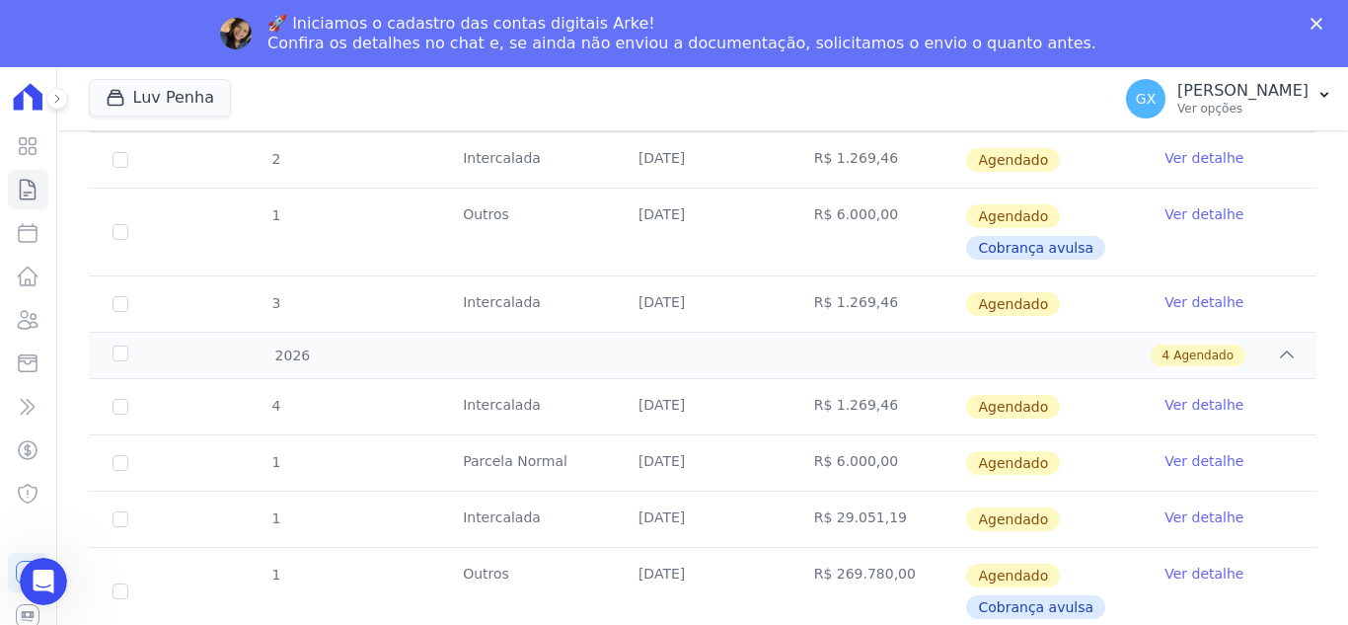
scroll to position [410, 0]
click at [18, 195] on icon at bounding box center [28, 190] width 24 height 24
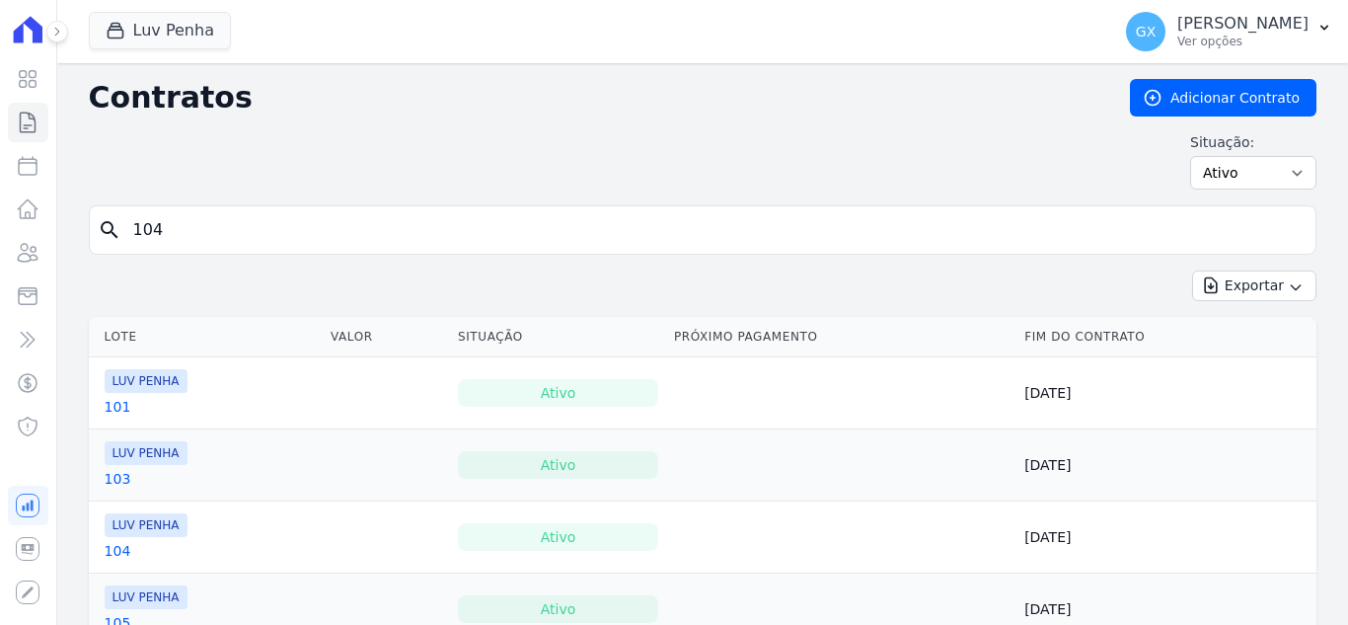
click at [217, 242] on input "104" at bounding box center [714, 229] width 1187 height 39
click at [216, 242] on input "104" at bounding box center [714, 229] width 1187 height 39
type input "171"
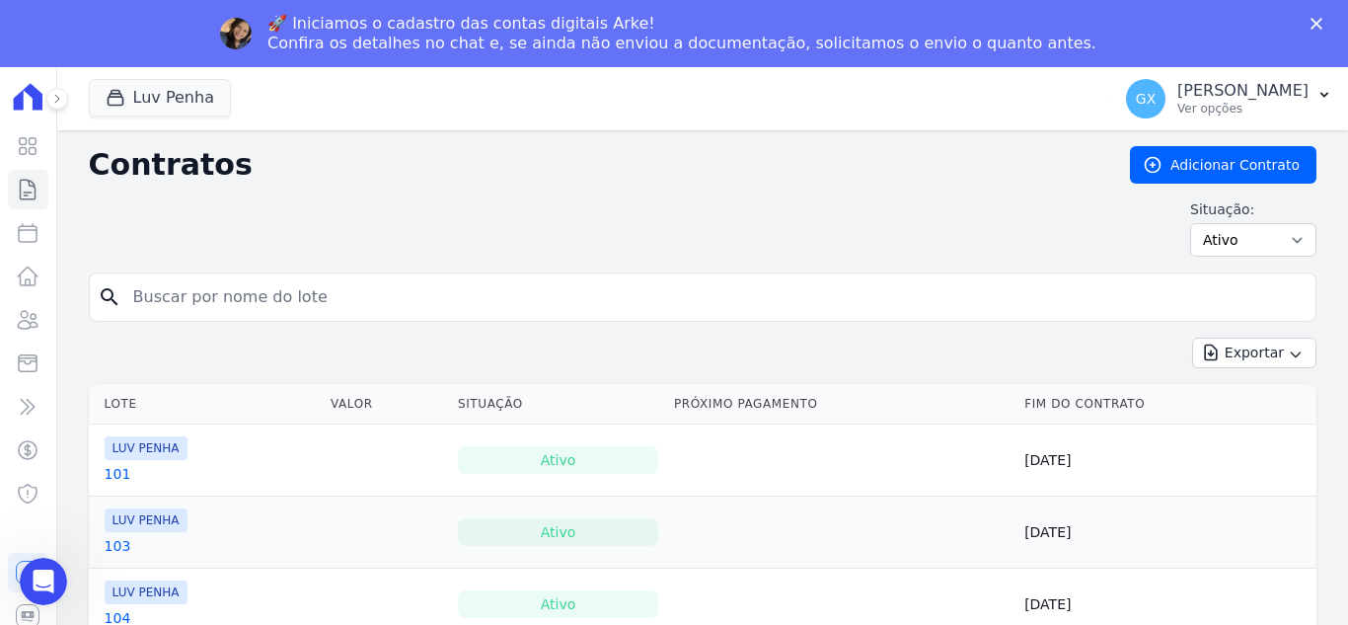
click at [332, 301] on input "search" at bounding box center [714, 296] width 1187 height 39
type input "171"
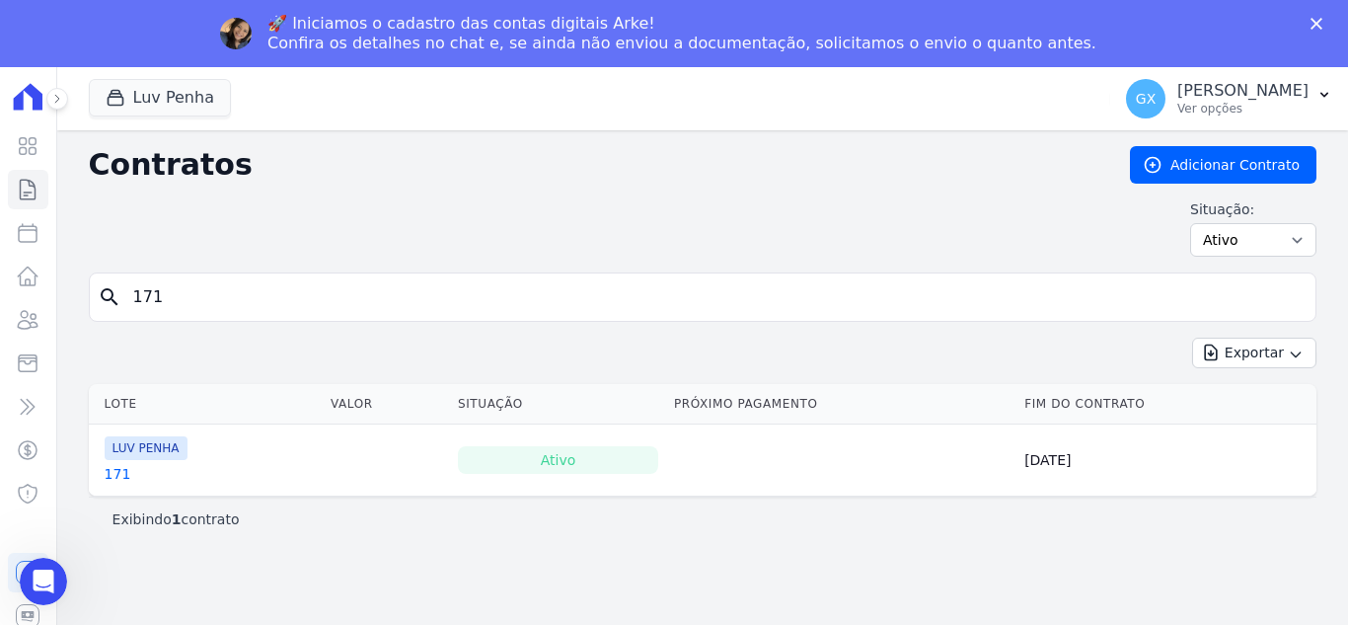
click at [111, 470] on link "171" at bounding box center [118, 474] width 27 height 20
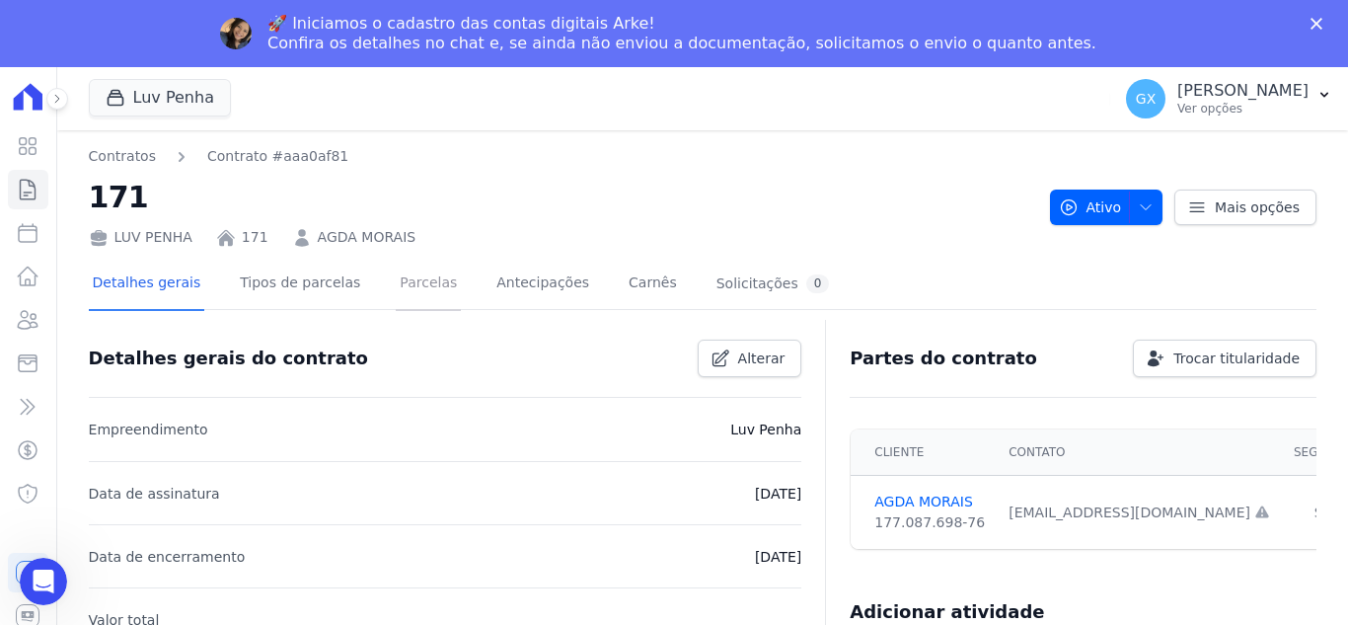
click at [404, 279] on link "Parcelas" at bounding box center [428, 285] width 65 height 52
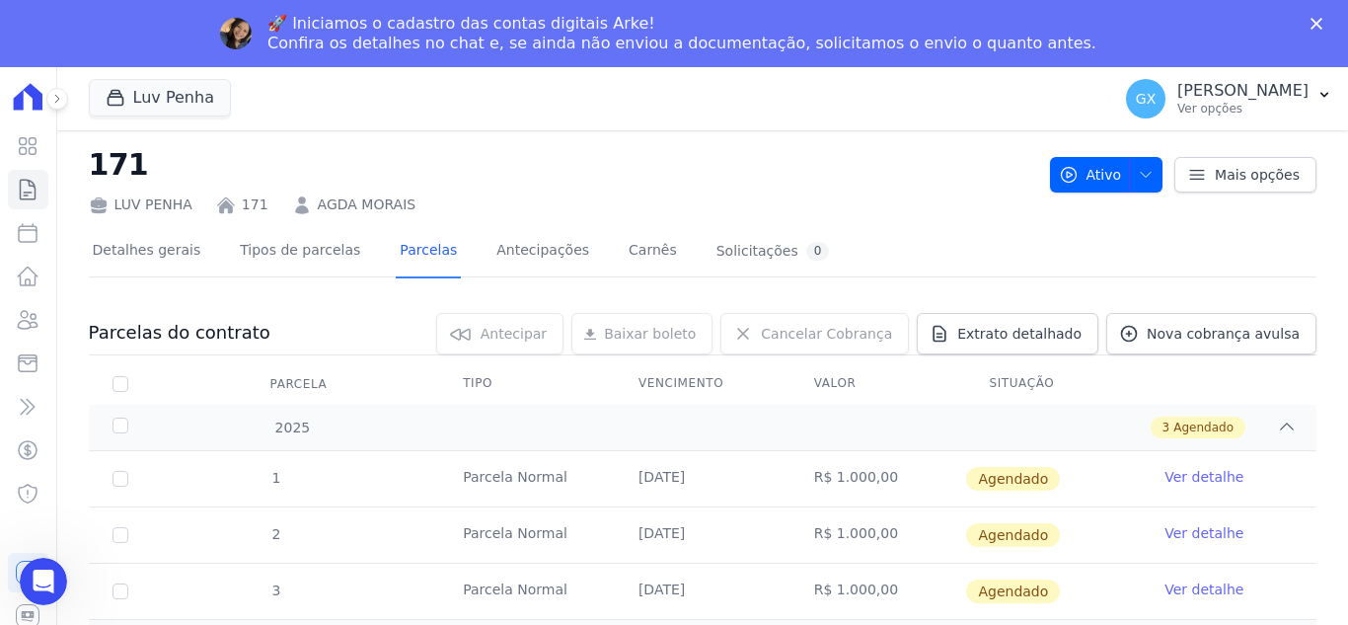
scroll to position [65, 0]
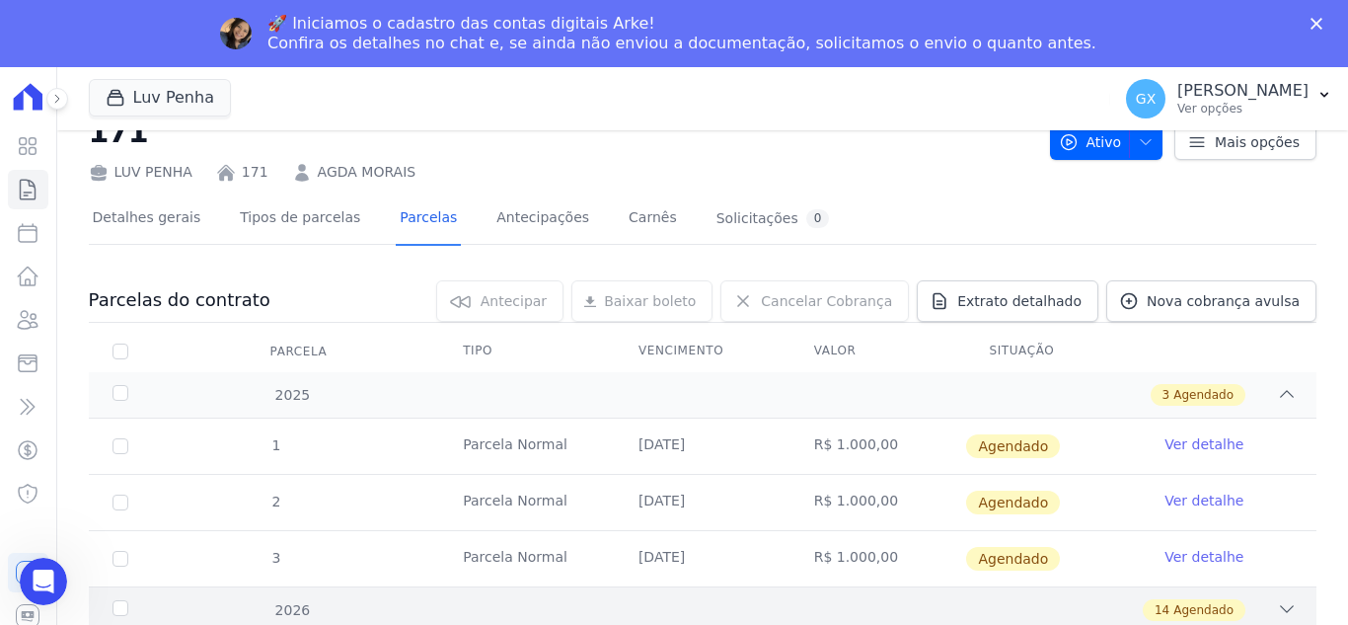
click at [1277, 600] on icon at bounding box center [1287, 609] width 20 height 20
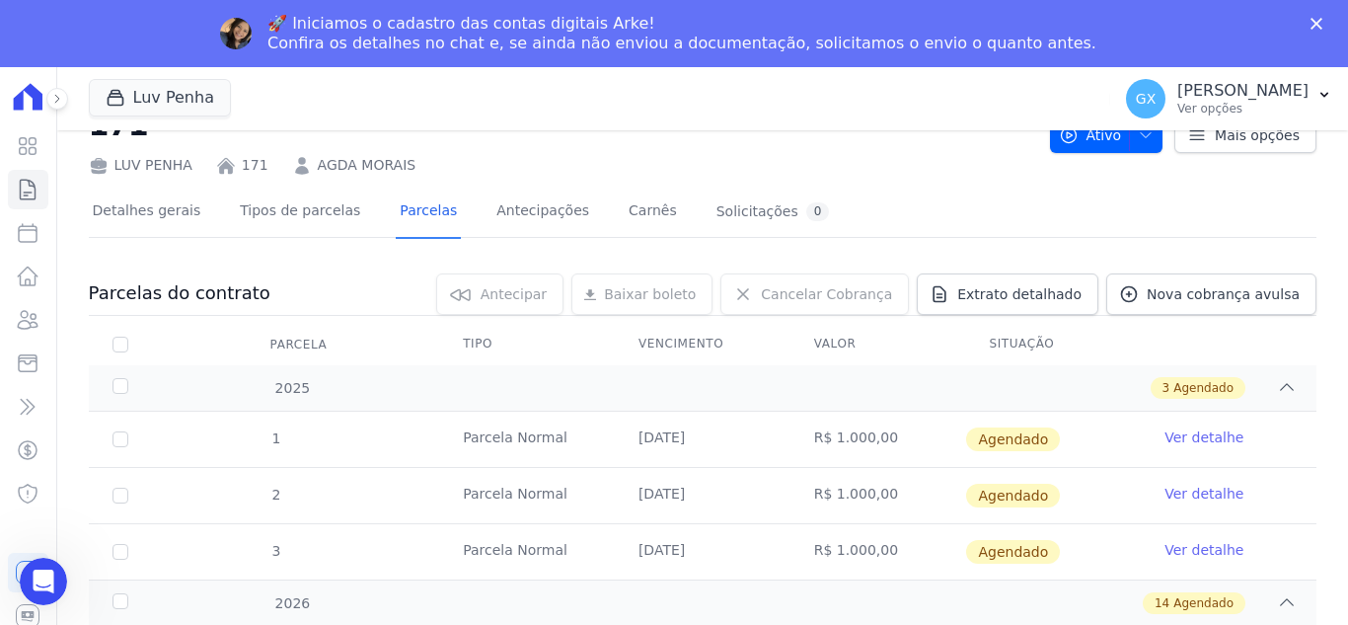
scroll to position [0, 0]
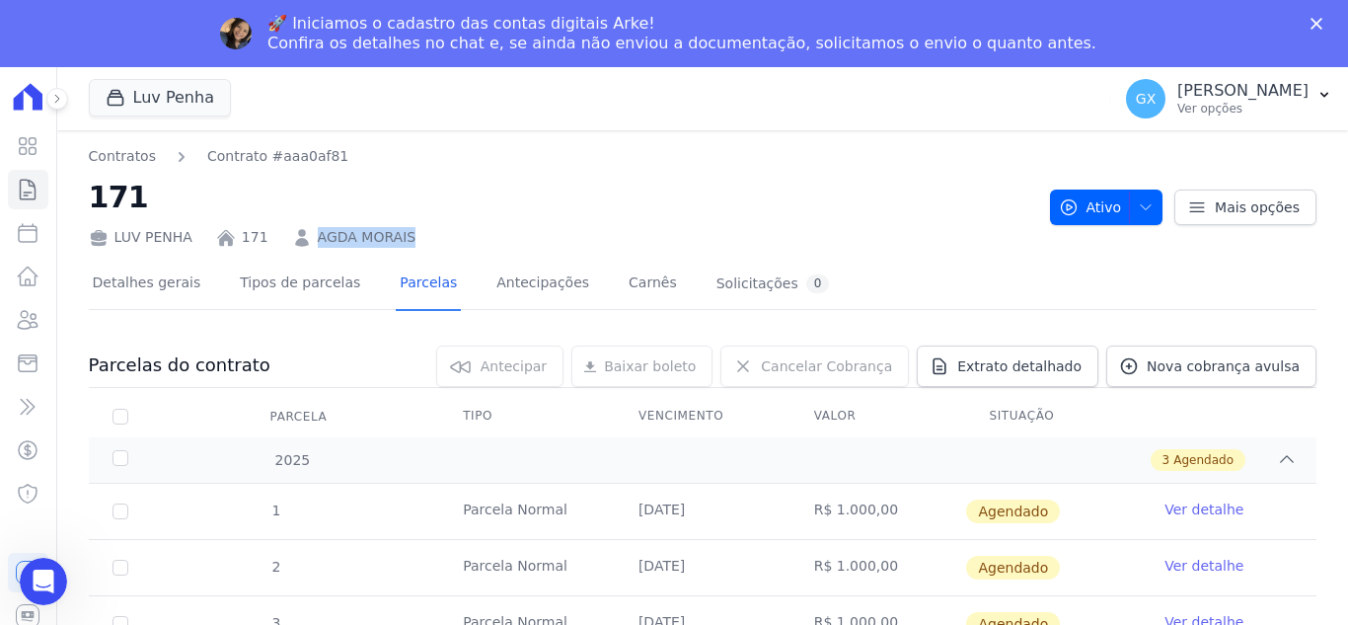
drag, startPoint x: 433, startPoint y: 237, endPoint x: 672, endPoint y: 245, distance: 239.0
click at [307, 245] on div "LUV PENHA 171 [PERSON_NAME]" at bounding box center [562, 233] width 946 height 29
copy link "AGDA MORAIS"
click at [28, 179] on icon at bounding box center [28, 190] width 24 height 24
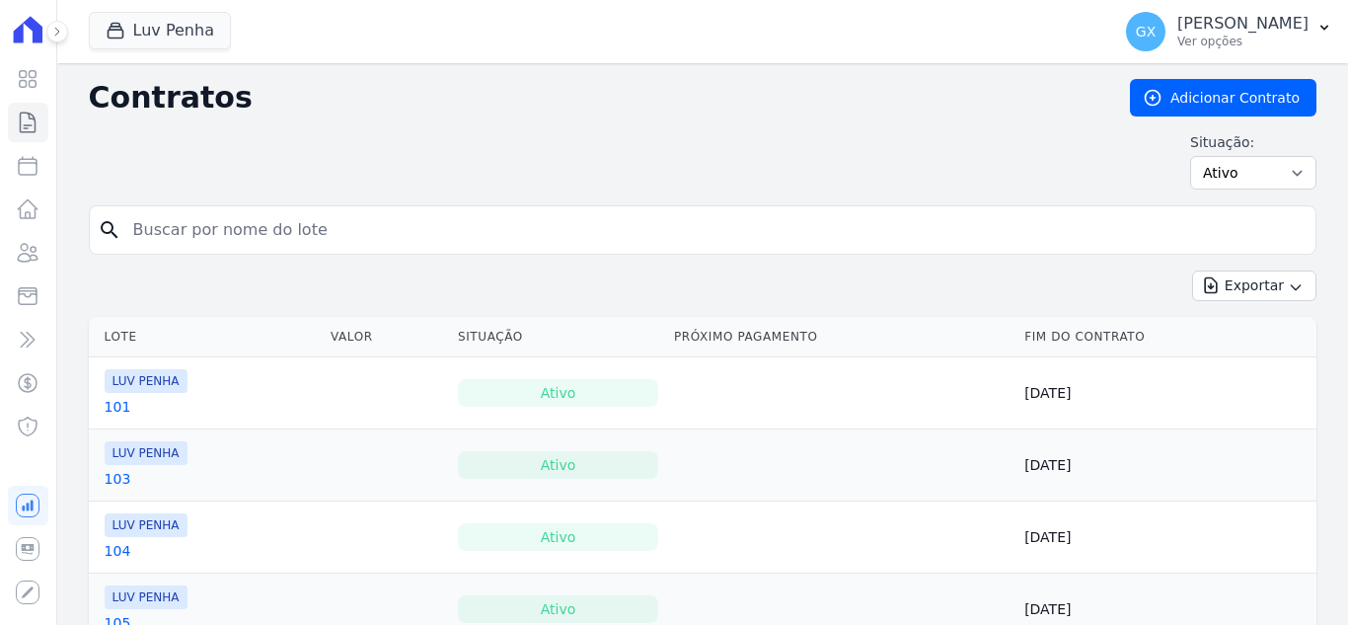
click at [523, 236] on input "search" at bounding box center [714, 229] width 1187 height 39
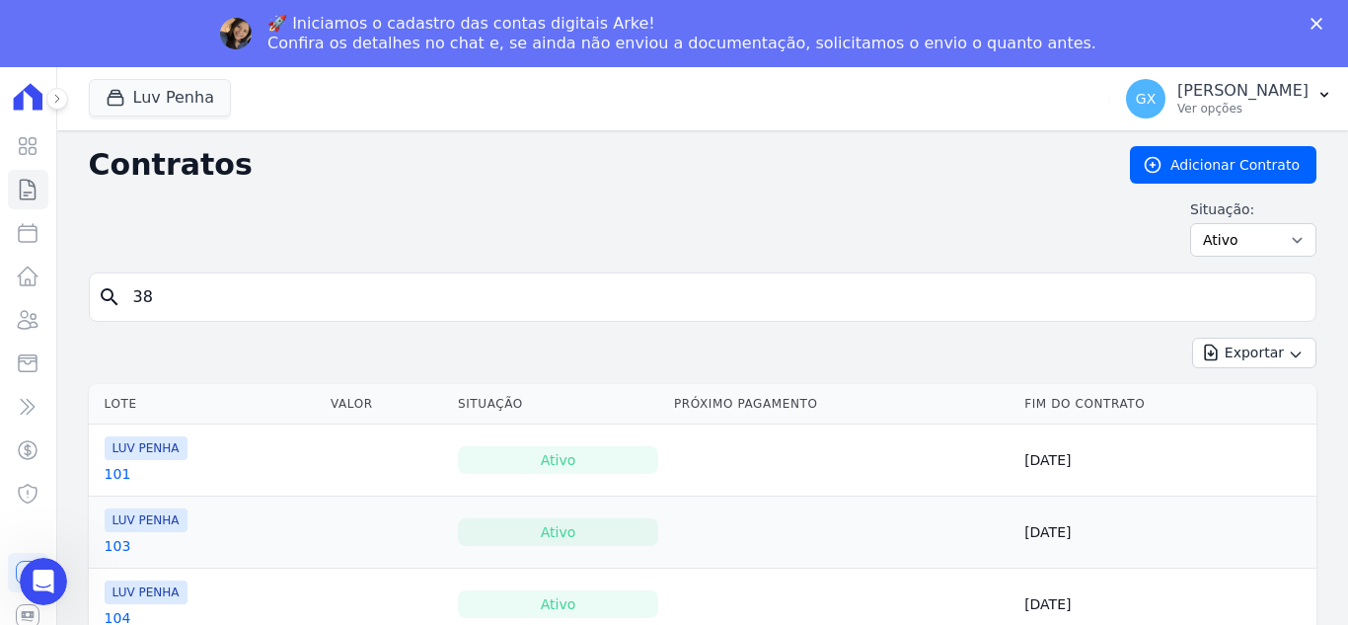
type input "38"
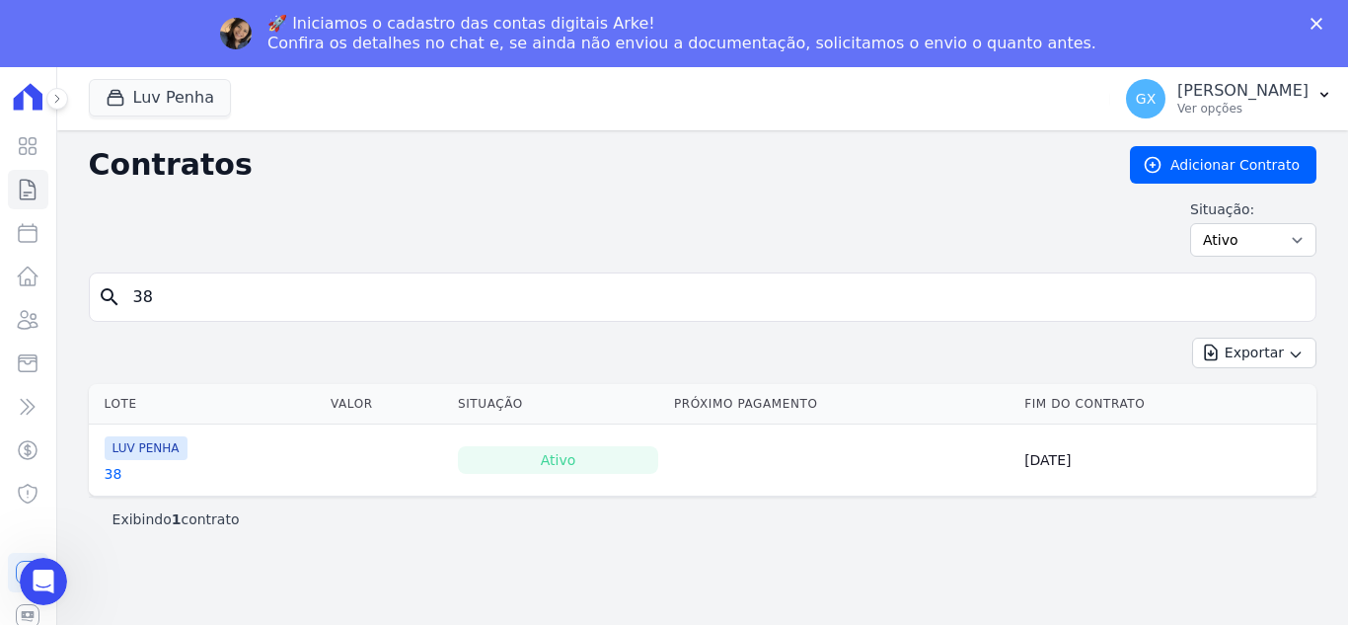
drag, startPoint x: 115, startPoint y: 475, endPoint x: 86, endPoint y: 483, distance: 30.6
click at [115, 475] on link "38" at bounding box center [114, 474] width 18 height 20
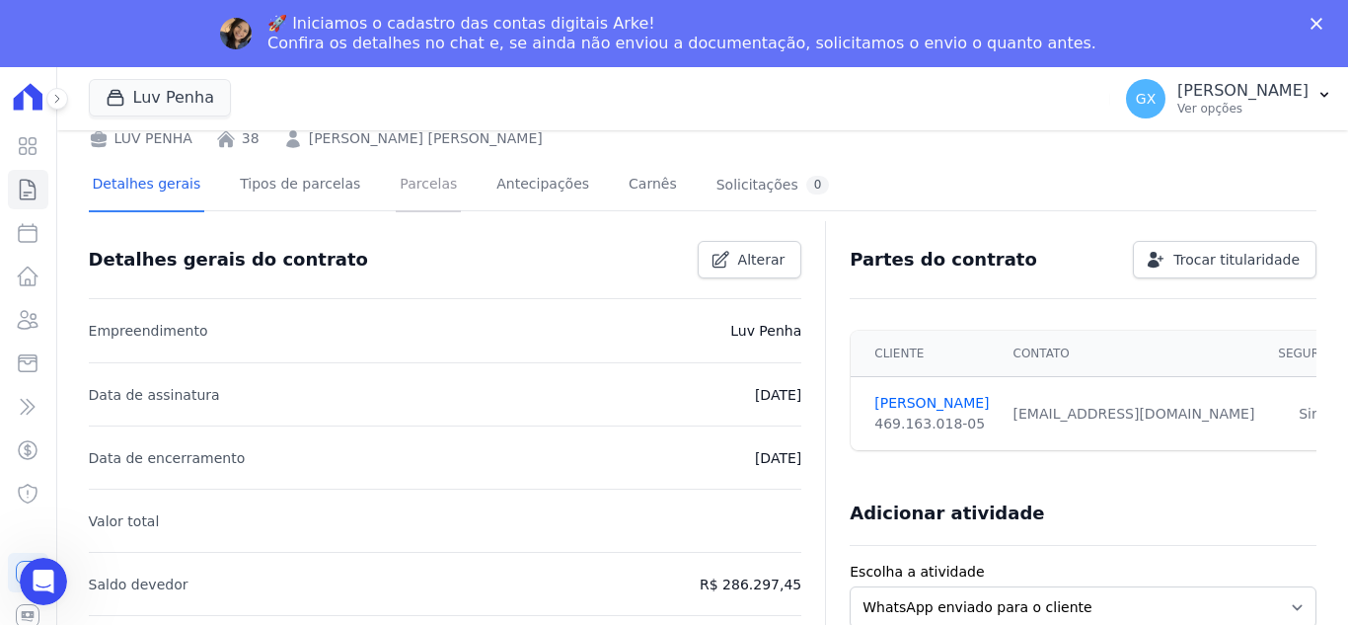
click at [417, 182] on link "Parcelas" at bounding box center [428, 186] width 65 height 52
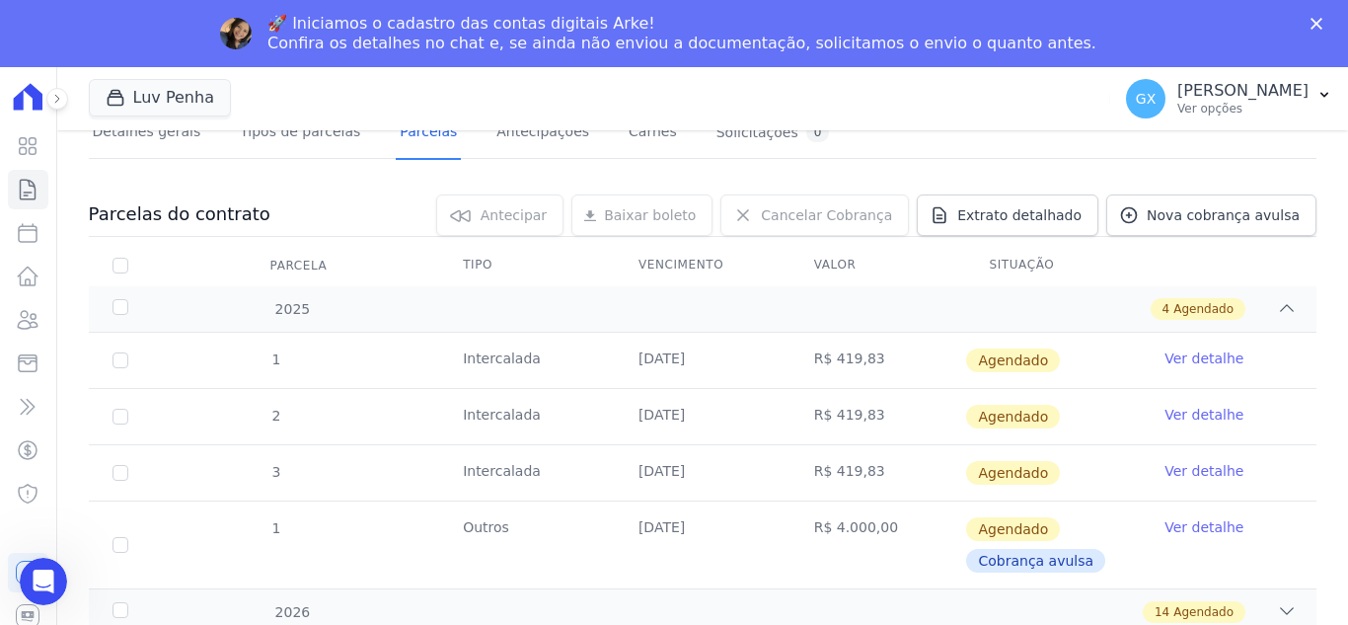
scroll to position [153, 0]
click at [1277, 612] on icon at bounding box center [1287, 609] width 20 height 20
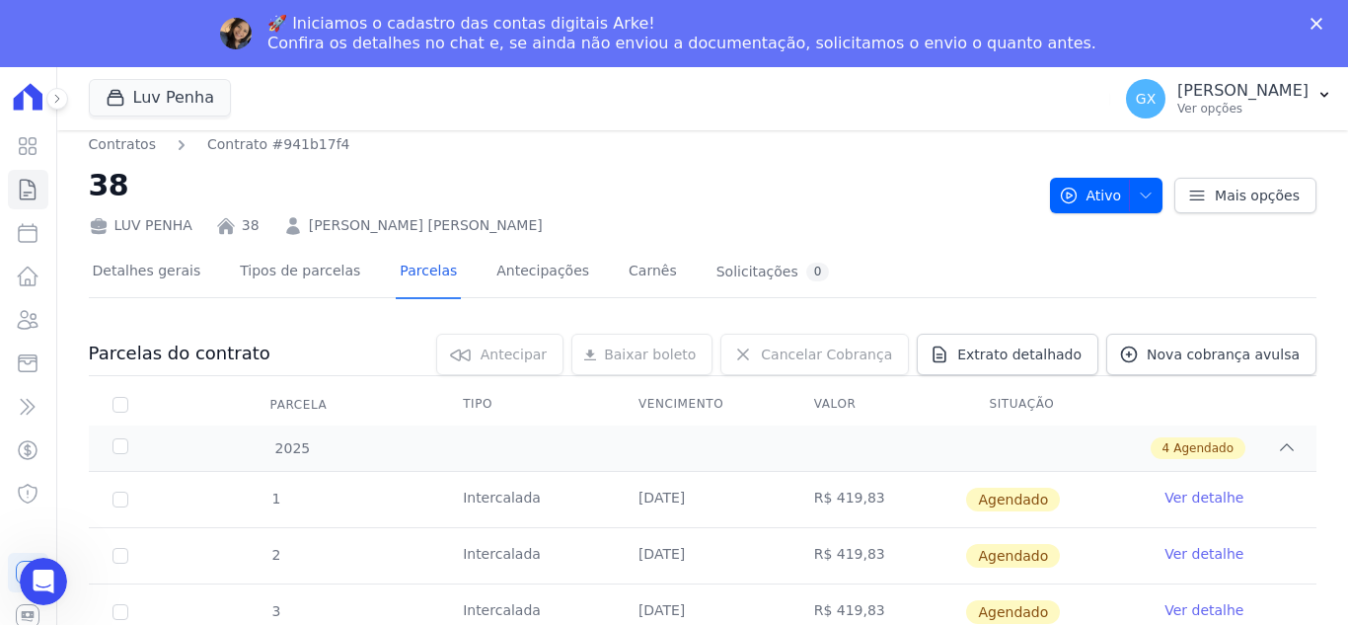
scroll to position [0, 0]
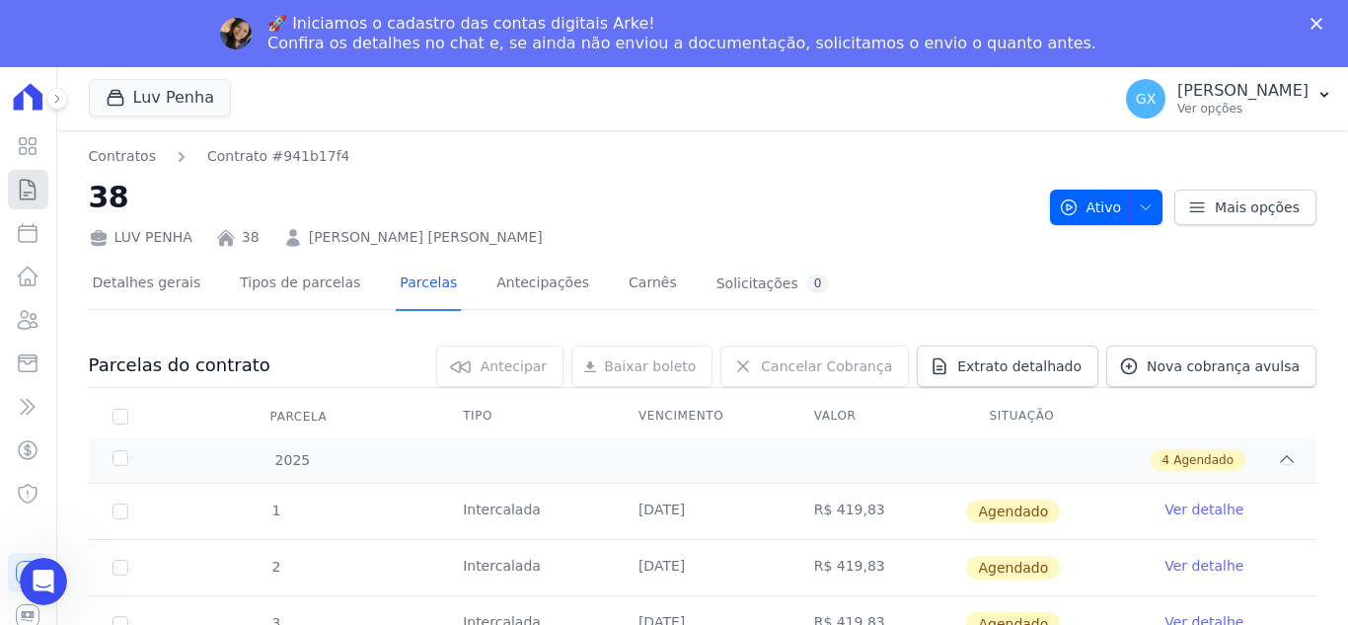
click at [31, 198] on icon at bounding box center [28, 190] width 24 height 24
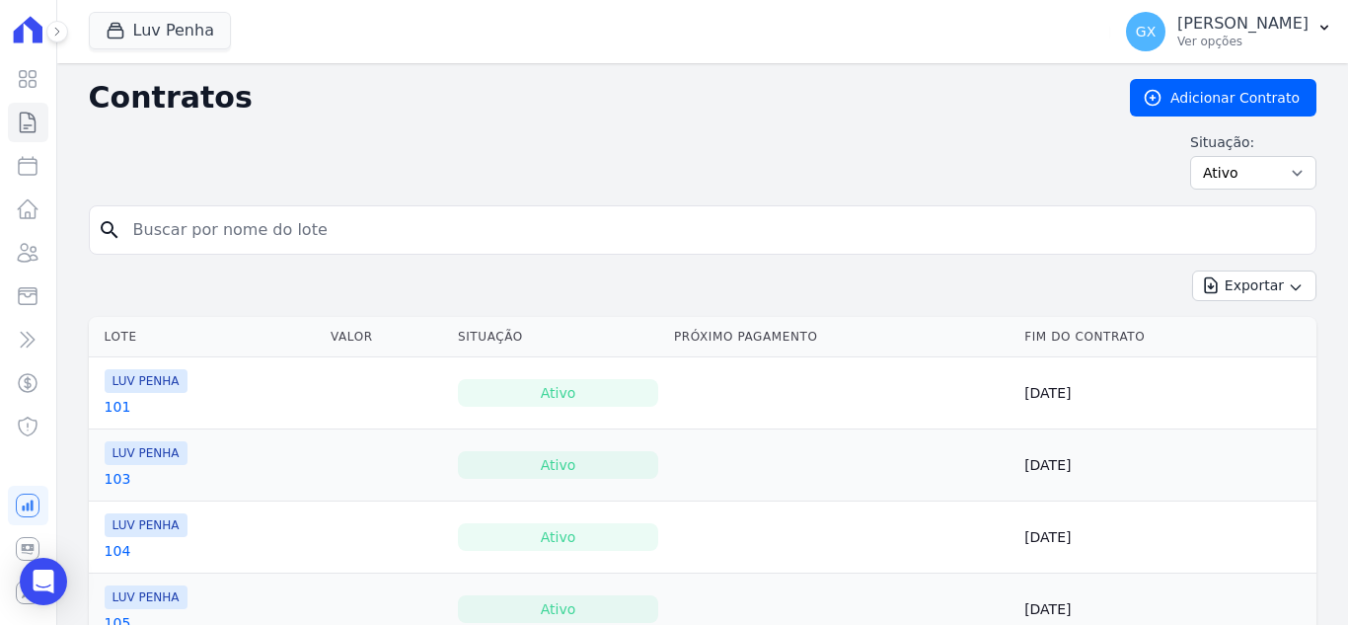
click at [427, 245] on input "search" at bounding box center [714, 229] width 1187 height 39
click at [414, 236] on input "search" at bounding box center [714, 229] width 1187 height 39
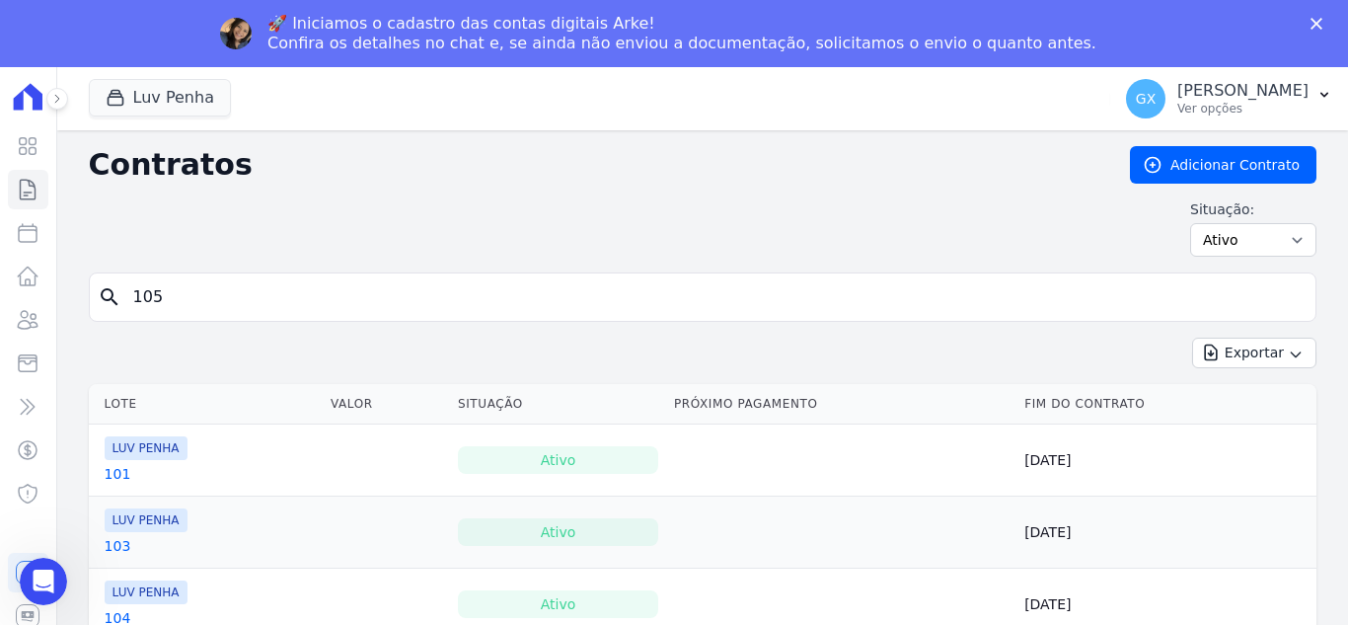
type input "105"
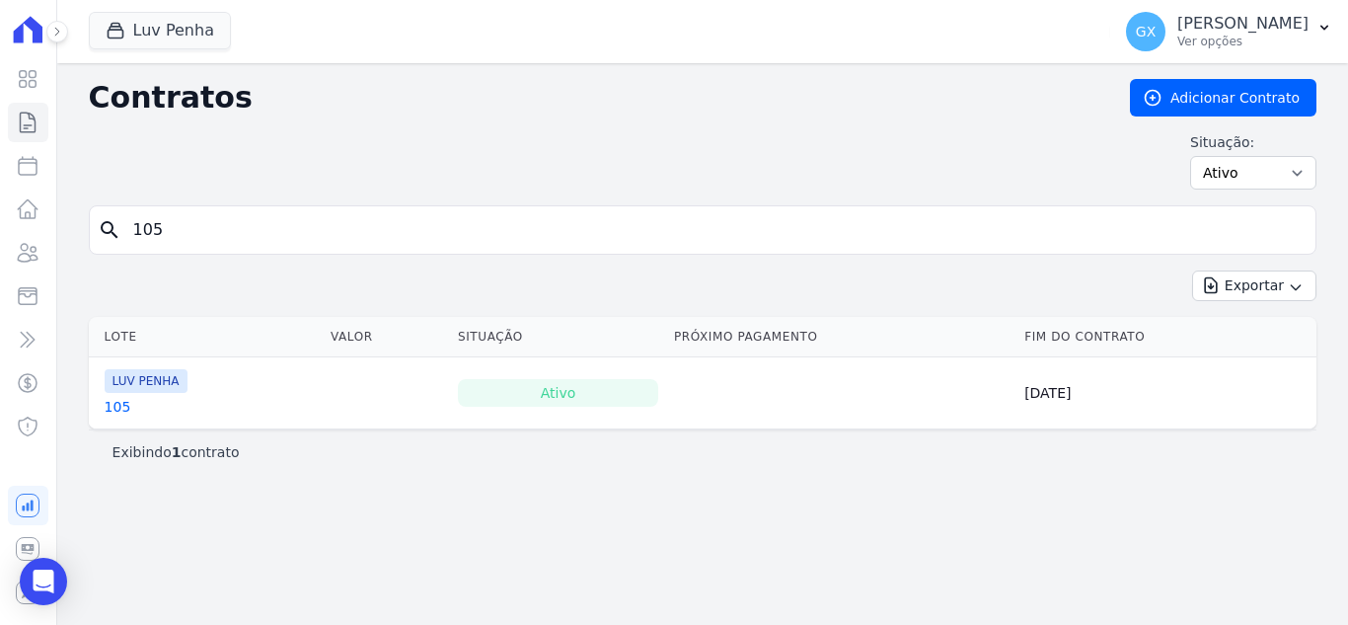
click at [115, 409] on link "105" at bounding box center [118, 407] width 27 height 20
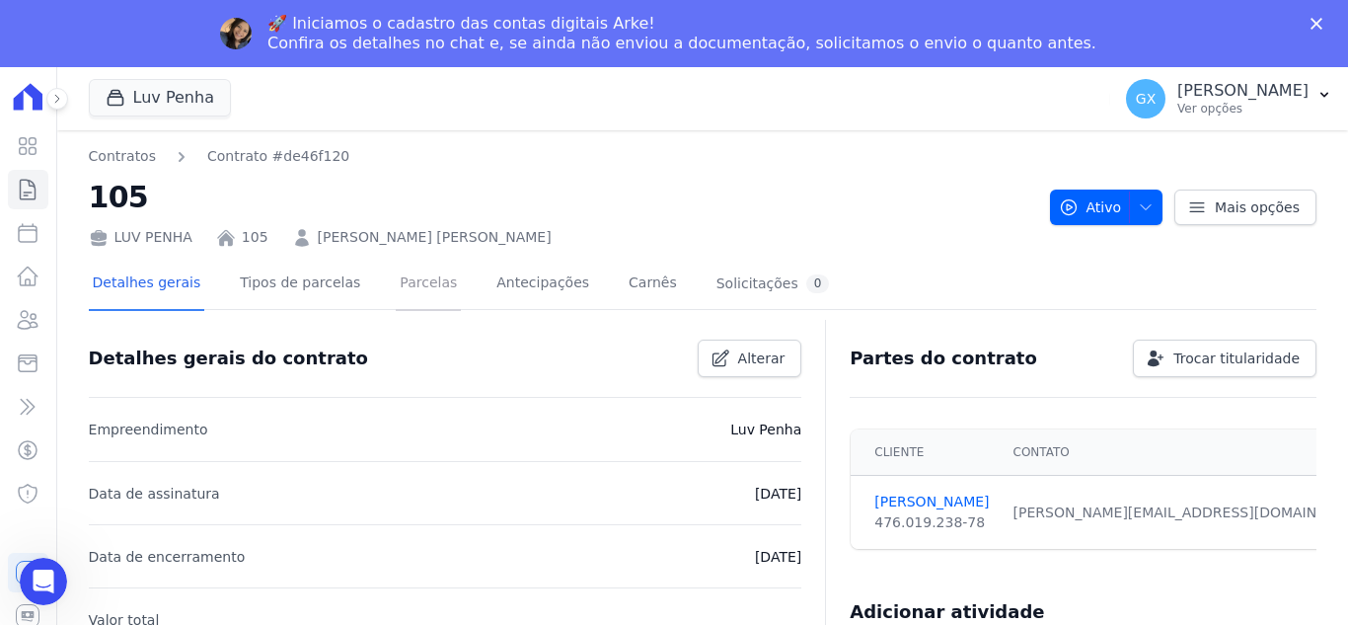
click at [396, 279] on link "Parcelas" at bounding box center [428, 285] width 65 height 52
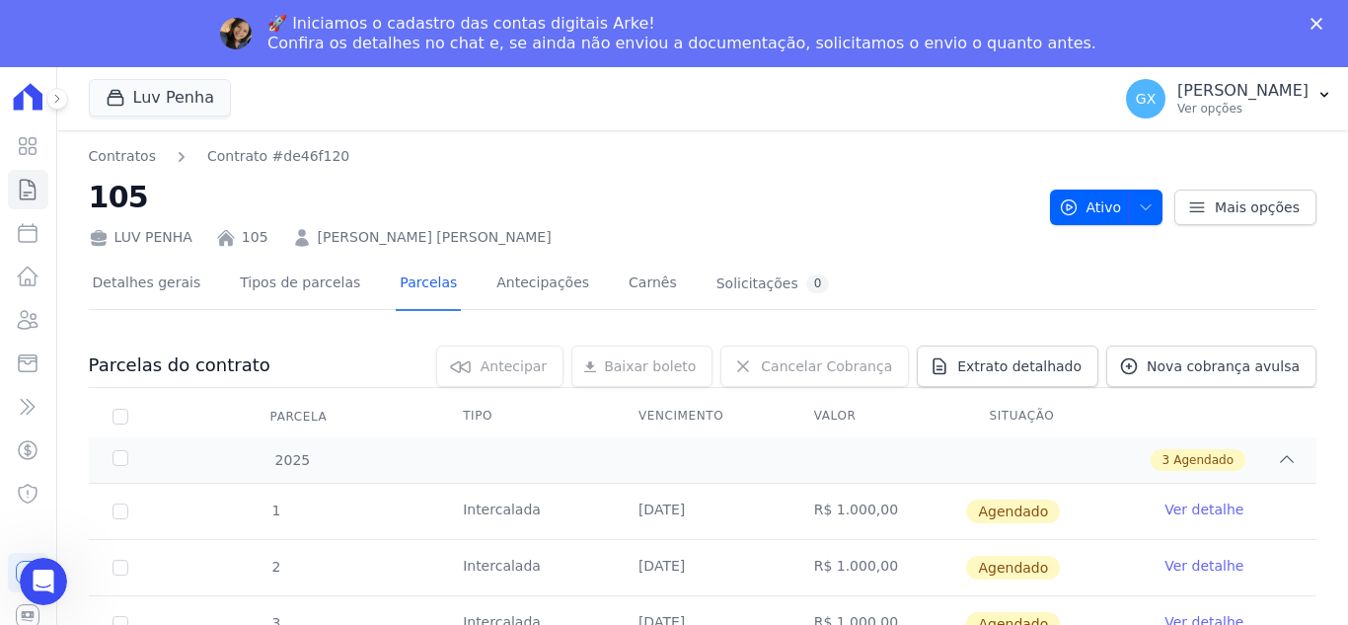
click at [308, 175] on div "Contratos Contrato #de46f120 105 LUV PENHA 105 [PERSON_NAME]" at bounding box center [562, 197] width 946 height 102
click at [668, 233] on div "LUV PENHA 105 [PERSON_NAME]" at bounding box center [562, 233] width 946 height 29
drag, startPoint x: 540, startPoint y: 239, endPoint x: 304, endPoint y: 246, distance: 236.0
click at [304, 246] on div "LUV PENHA 105 [PERSON_NAME]" at bounding box center [562, 233] width 946 height 29
copy link "[PERSON_NAME] [PERSON_NAME]"
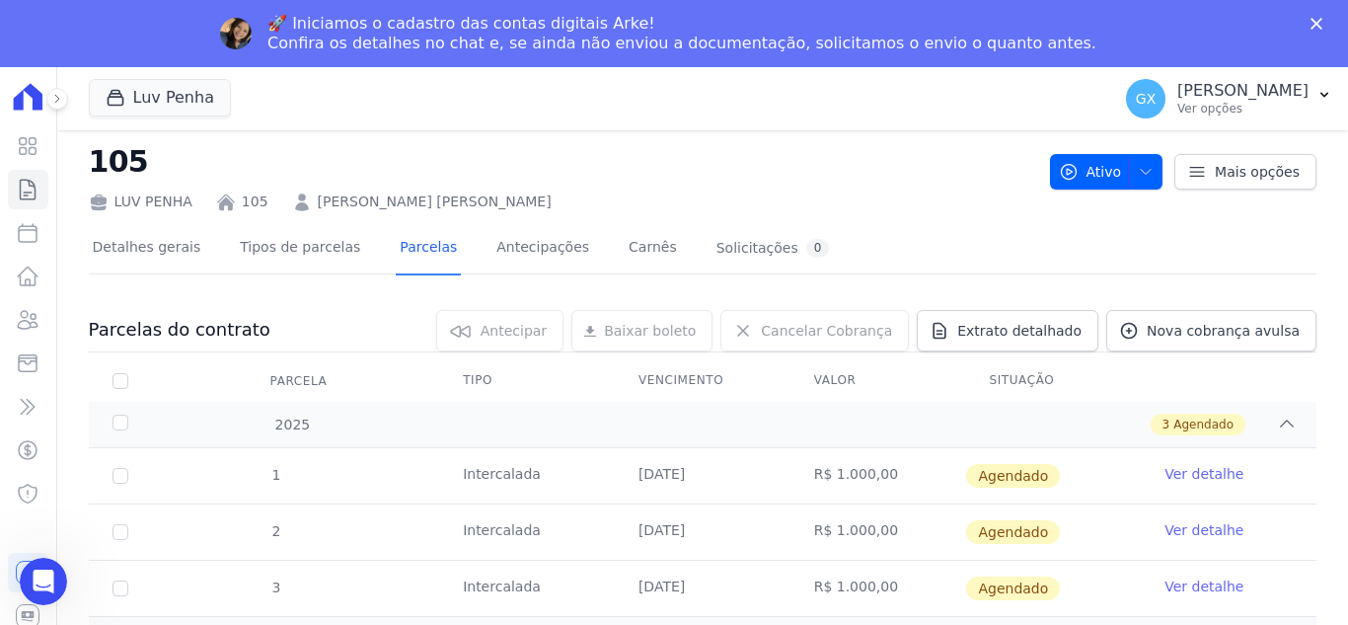
scroll to position [65, 0]
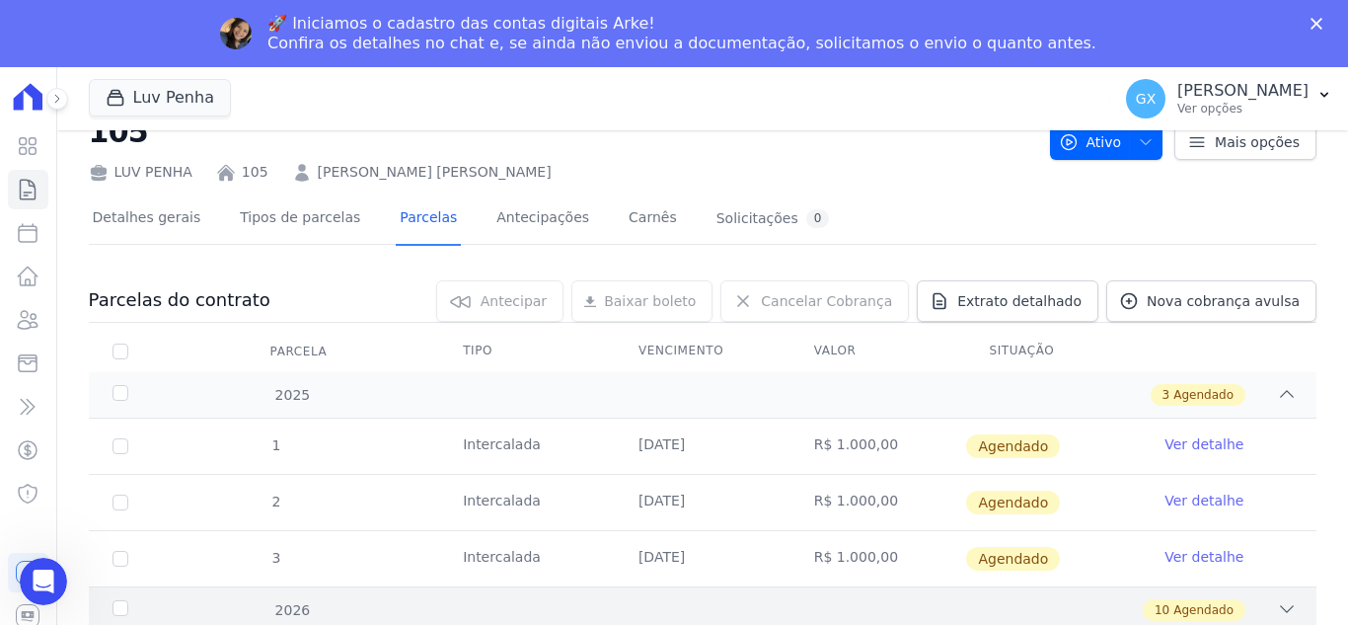
click at [1277, 609] on icon at bounding box center [1287, 609] width 20 height 20
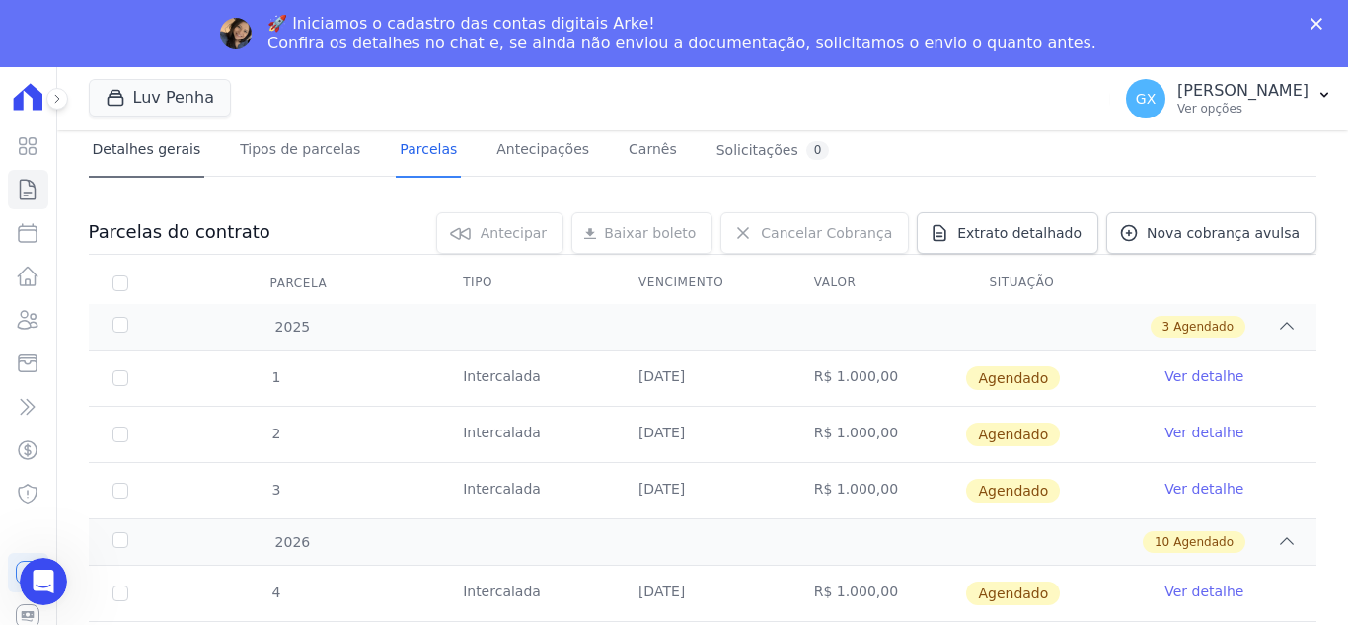
scroll to position [0, 0]
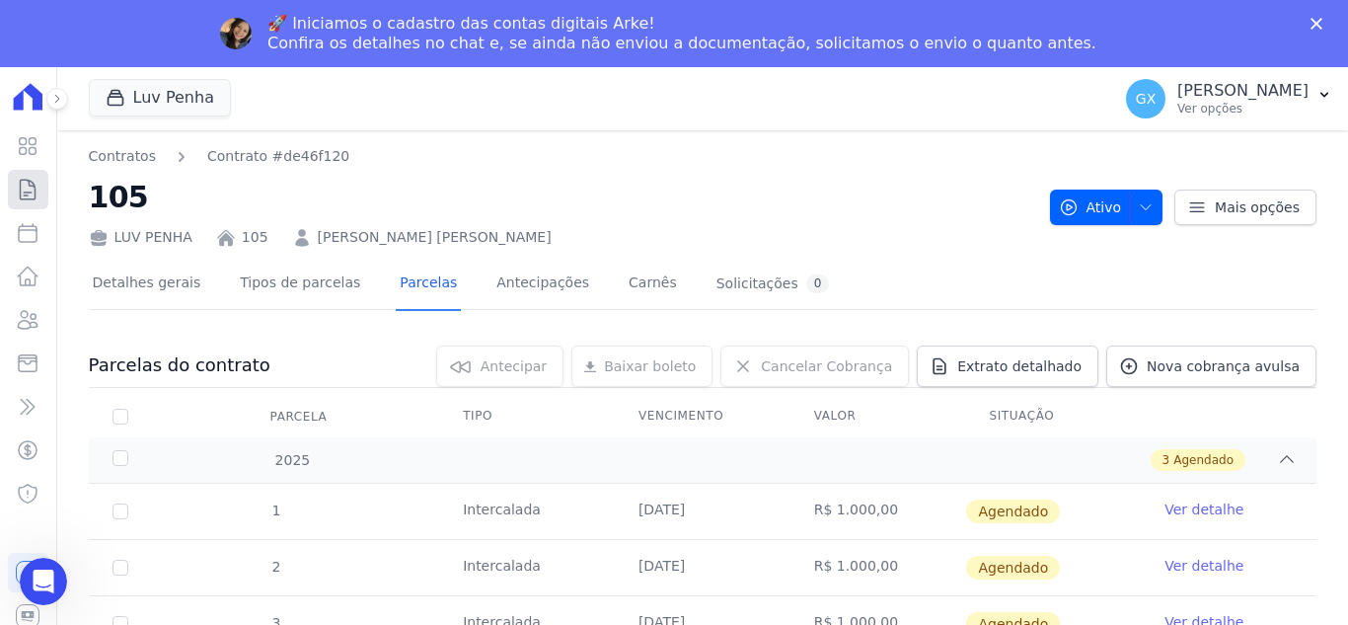
click at [32, 201] on link "Contratos" at bounding box center [28, 189] width 40 height 39
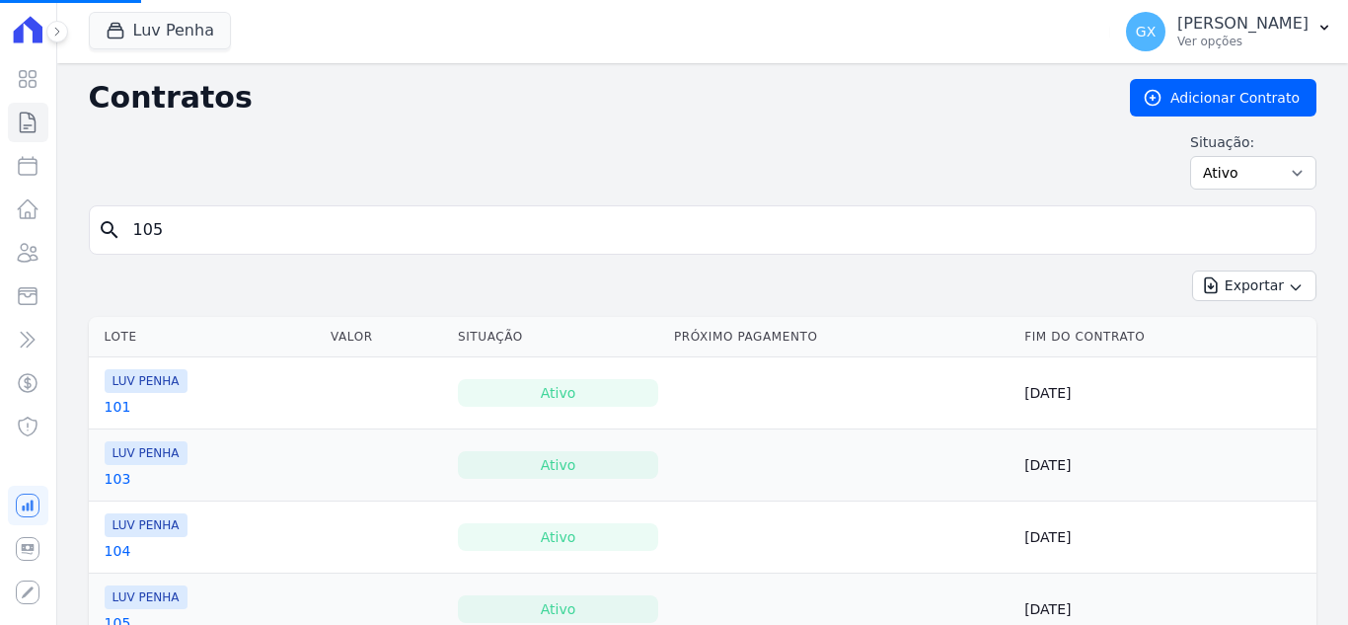
click at [201, 234] on input "105" at bounding box center [714, 229] width 1187 height 39
click at [200, 234] on input "105" at bounding box center [714, 229] width 1187 height 39
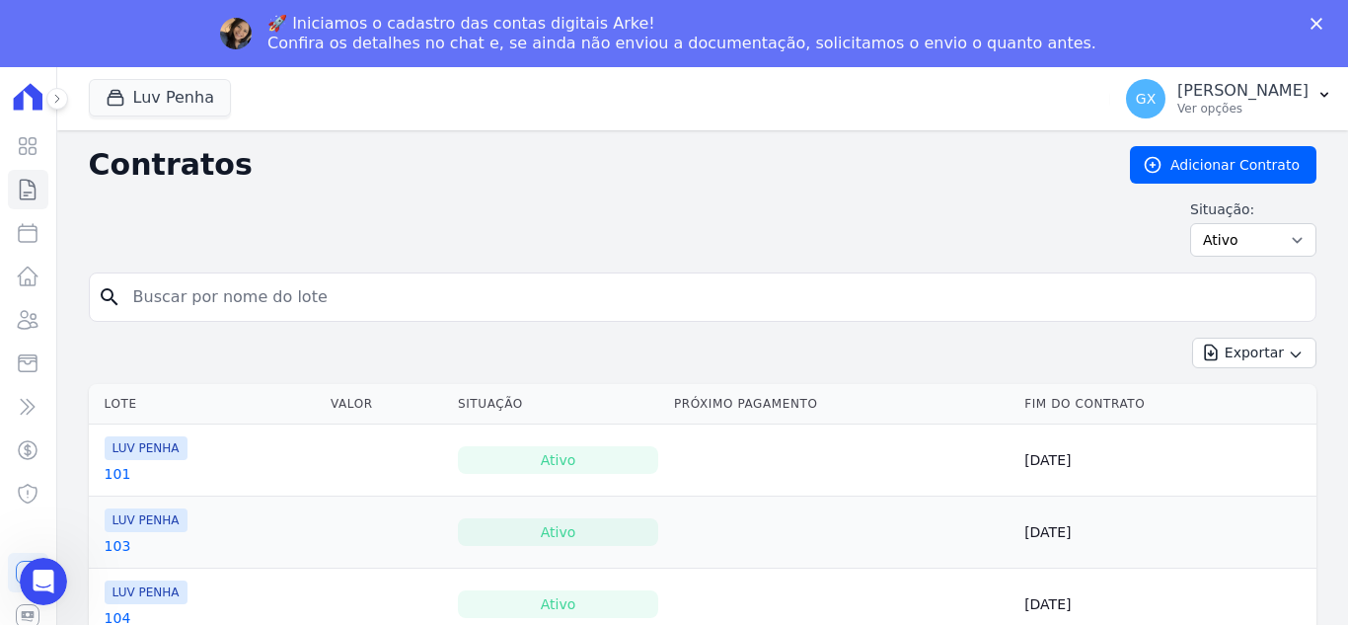
click at [317, 301] on input "search" at bounding box center [714, 296] width 1187 height 39
type input "32"
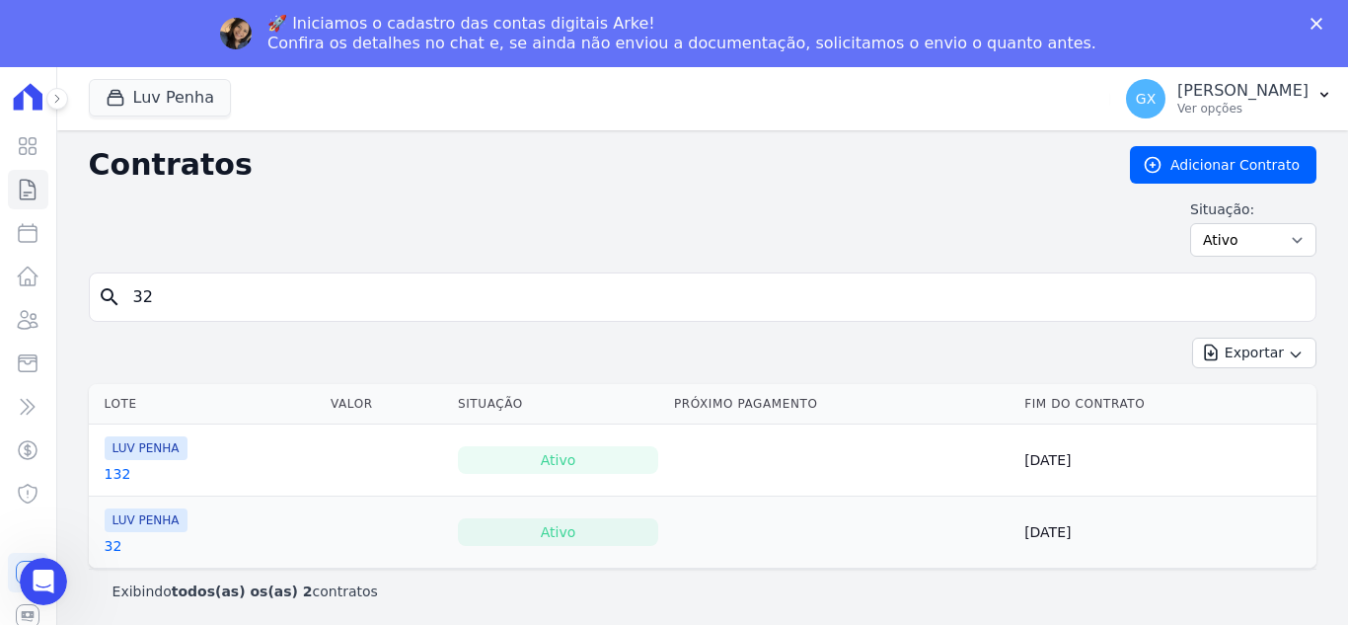
click at [110, 555] on link "32" at bounding box center [114, 546] width 18 height 20
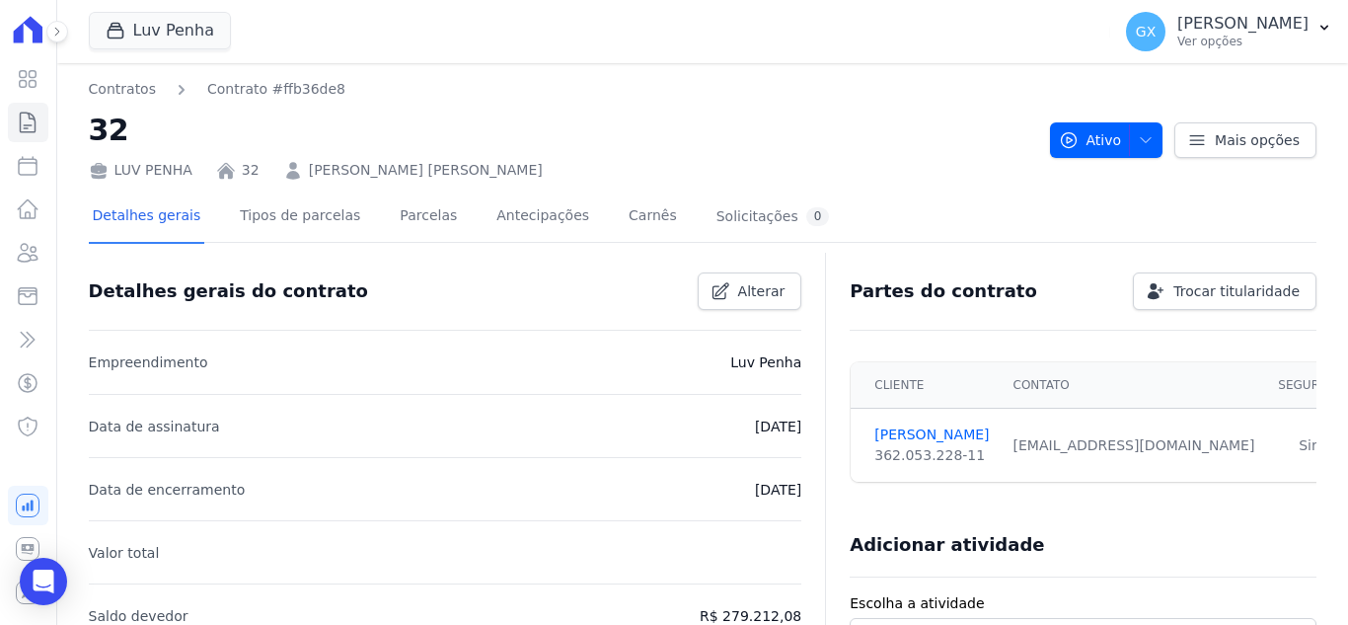
click at [114, 477] on li "Data de encerramento [DATE]" at bounding box center [446, 488] width 714 height 63
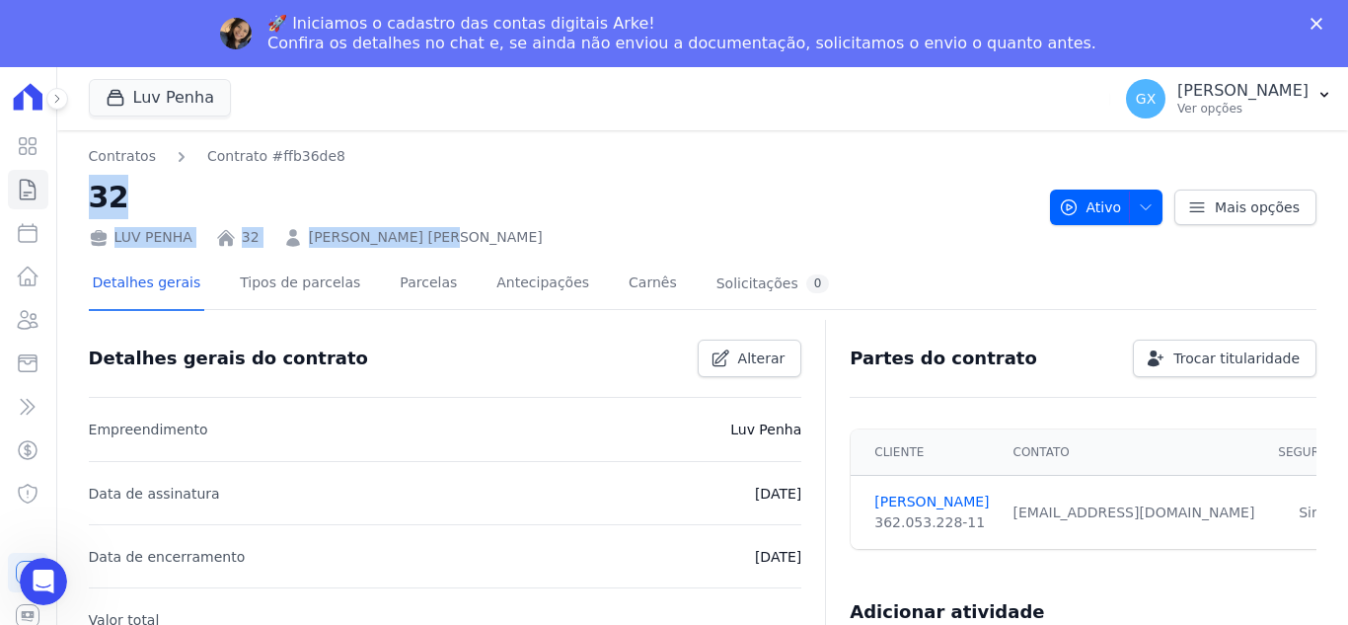
drag, startPoint x: 518, startPoint y: 162, endPoint x: 435, endPoint y: 223, distance: 103.1
click at [423, 221] on div "Contratos Contrato #ffb36de8 32 LUV PENHA 32 [PERSON_NAME] [PERSON_NAME]" at bounding box center [562, 197] width 946 height 102
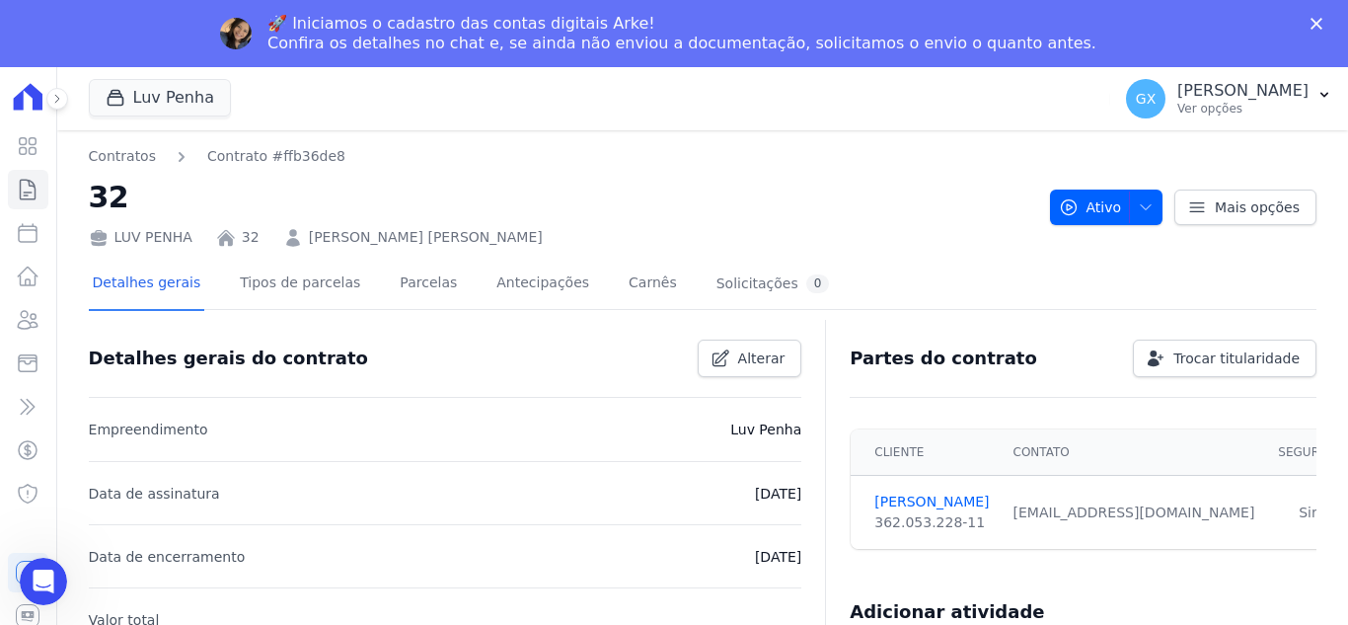
click at [522, 227] on div "LUV PENHA 32 [PERSON_NAME] [PERSON_NAME]" at bounding box center [562, 233] width 946 height 29
drag, startPoint x: 500, startPoint y: 243, endPoint x: 294, endPoint y: 244, distance: 206.3
click at [294, 244] on div "LUV PENHA 32 [PERSON_NAME] [PERSON_NAME]" at bounding box center [562, 233] width 946 height 29
copy link "[PERSON_NAME] [PERSON_NAME]"
click at [347, 281] on div "Detalhes gerais Tipos de parcelas [GEOGRAPHIC_DATA] Antecipações [PERSON_NAME] …" at bounding box center [461, 285] width 745 height 52
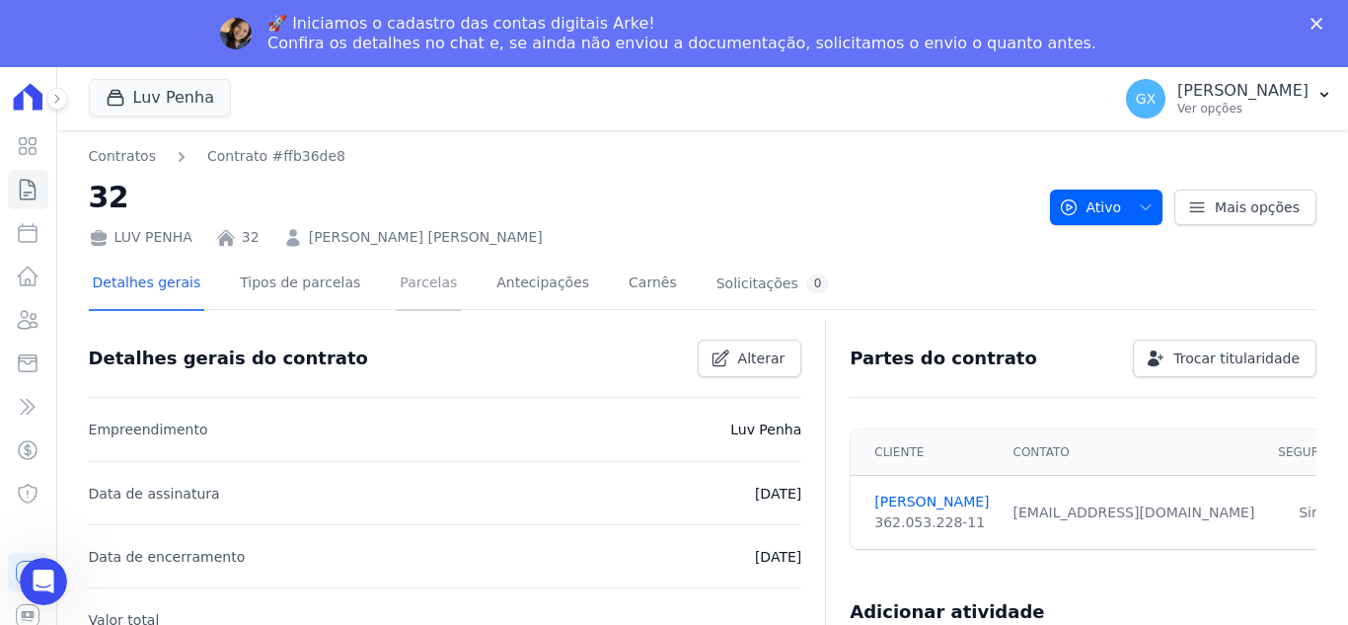
click at [396, 285] on link "Parcelas" at bounding box center [428, 285] width 65 height 52
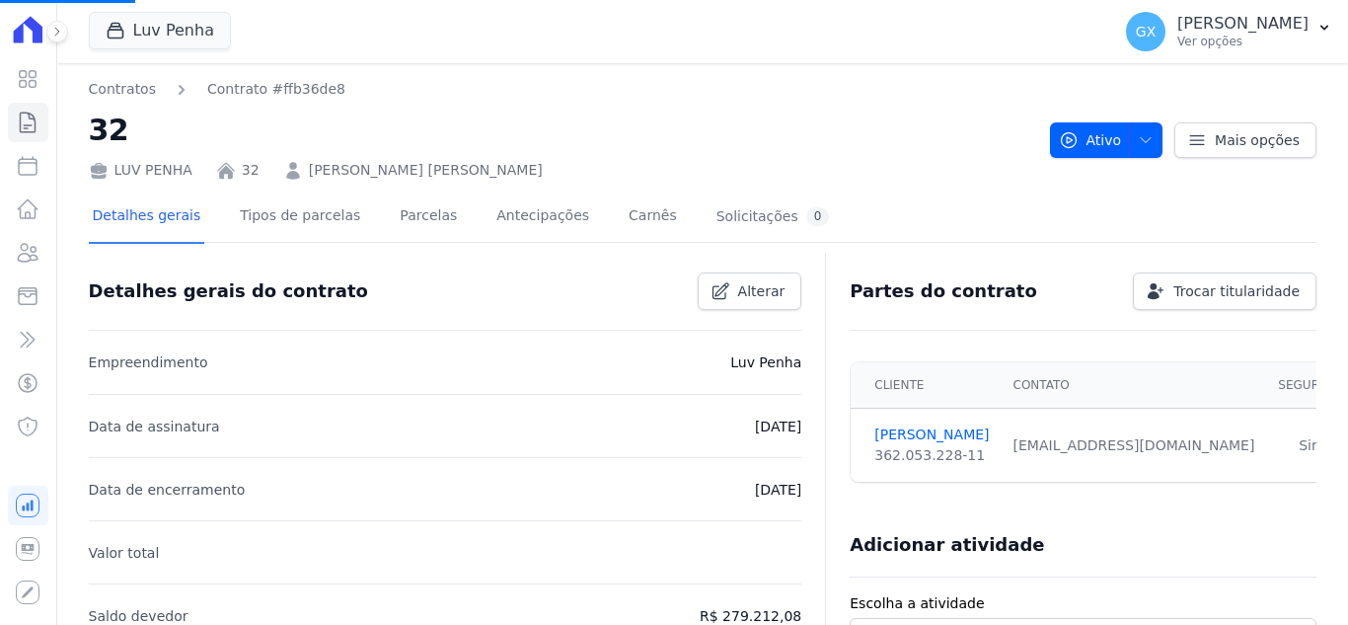
click at [448, 229] on div "Detalhes gerais Tipos de parcelas [GEOGRAPHIC_DATA] Antecipações [PERSON_NAME] …" at bounding box center [461, 217] width 745 height 52
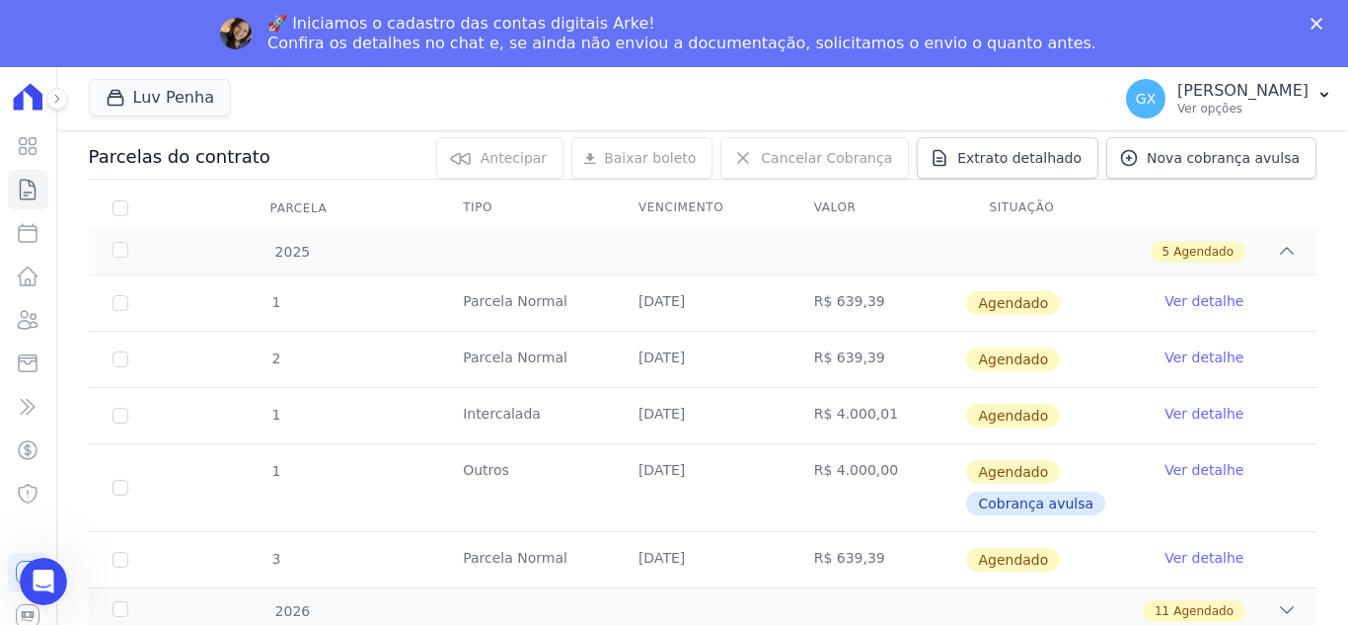
scroll to position [209, 0]
click at [1204, 602] on span "Agendado" at bounding box center [1204, 610] width 60 height 18
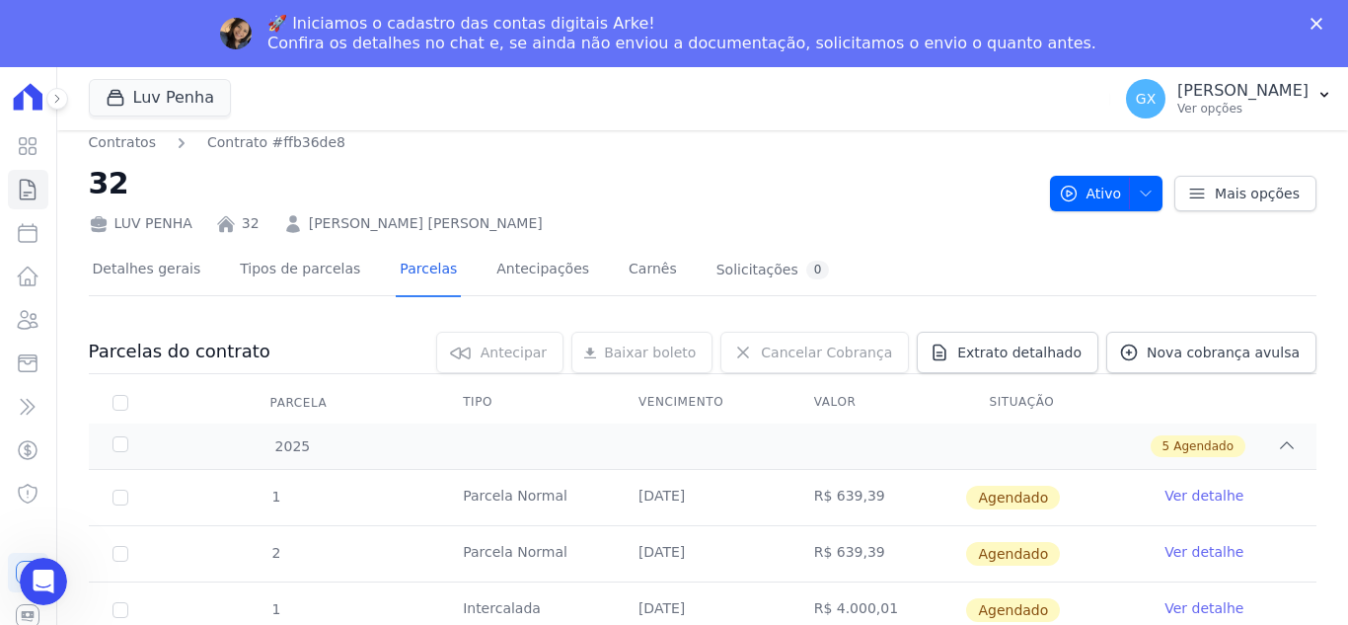
scroll to position [0, 0]
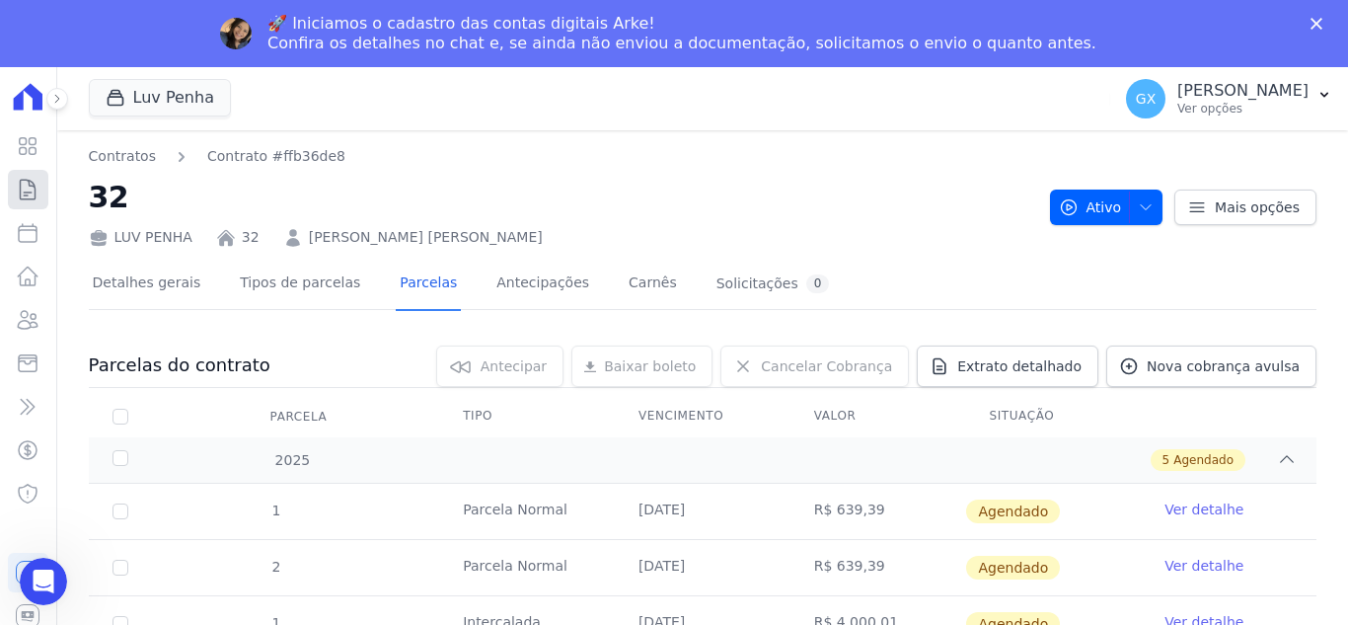
click at [23, 190] on icon at bounding box center [28, 190] width 24 height 24
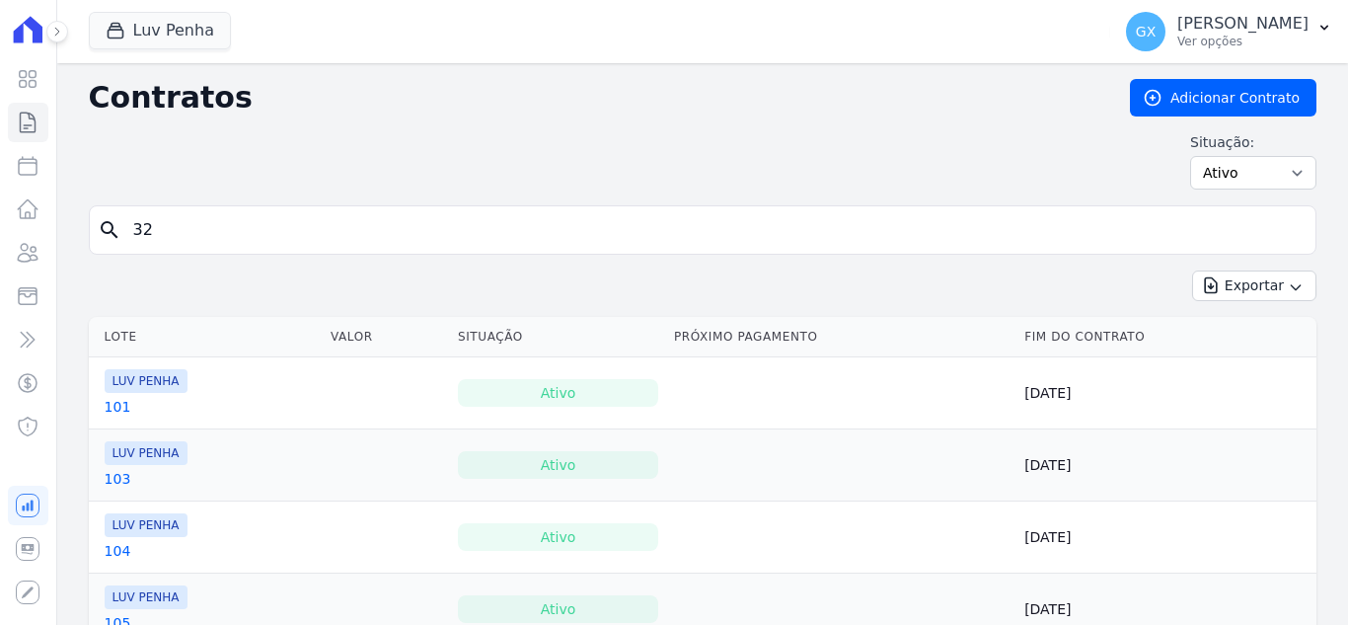
click at [349, 230] on input "32" at bounding box center [714, 229] width 1187 height 39
click at [349, 229] on input "32" at bounding box center [714, 229] width 1187 height 39
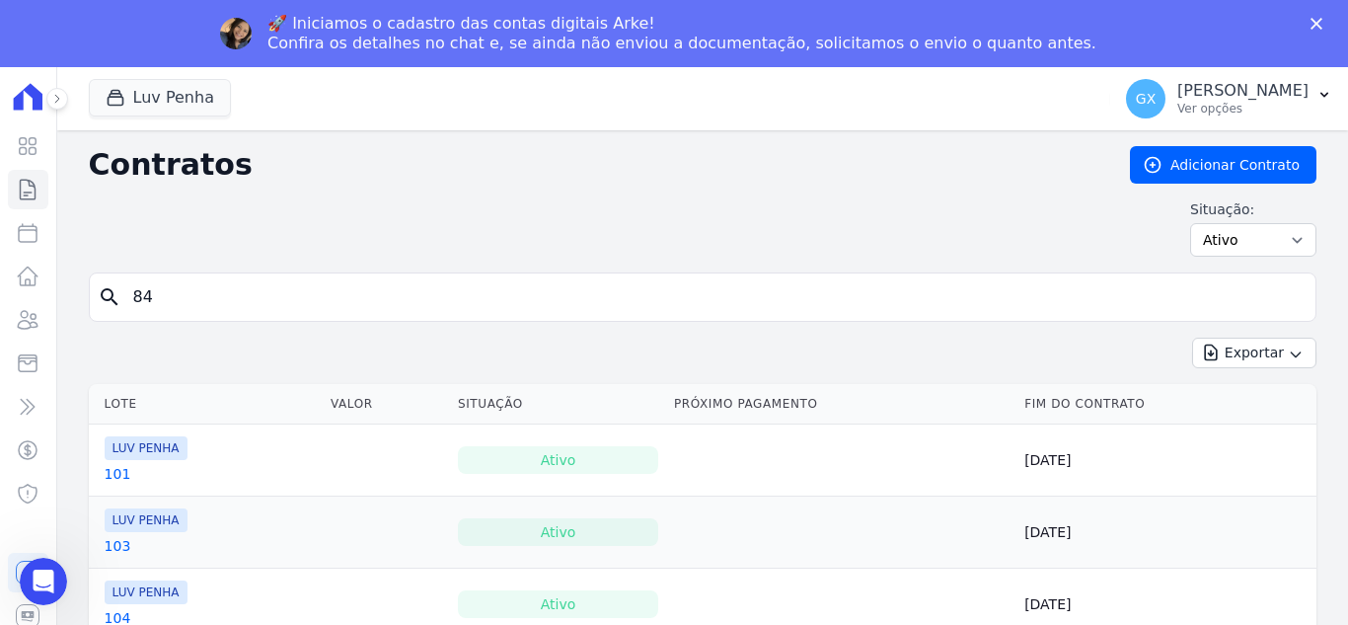
type input "84"
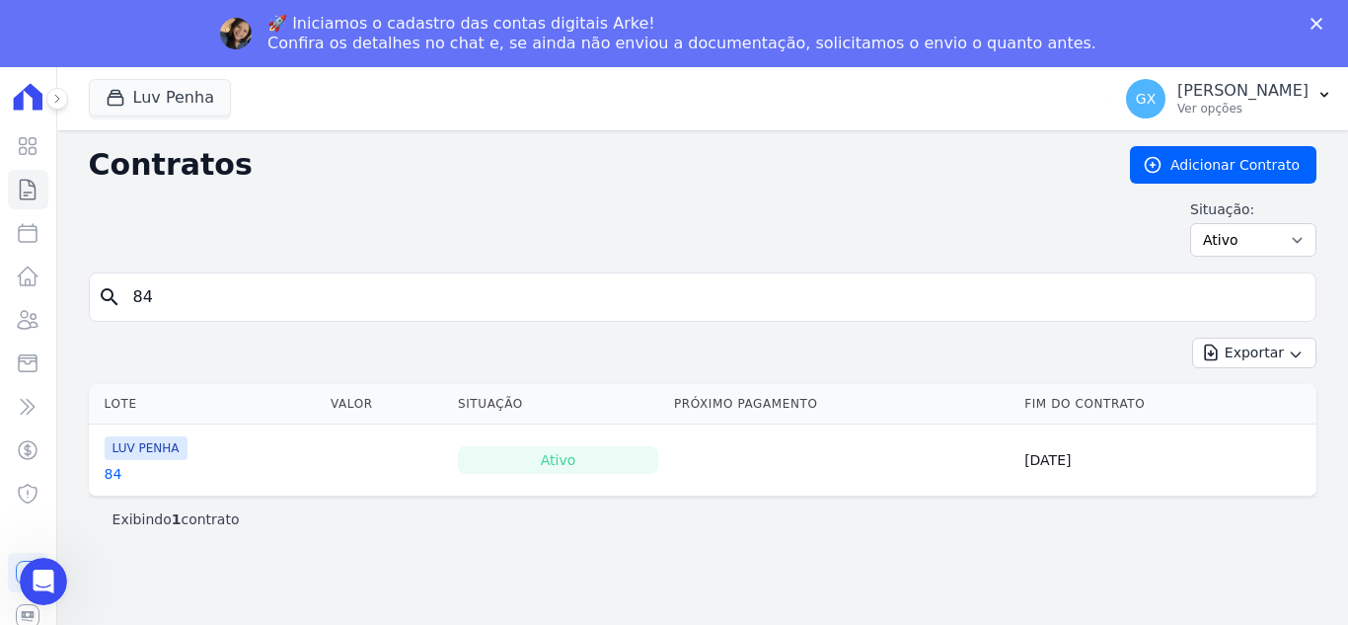
click at [105, 455] on span "LUV PENHA" at bounding box center [146, 448] width 83 height 24
click at [105, 464] on link "84" at bounding box center [114, 474] width 18 height 20
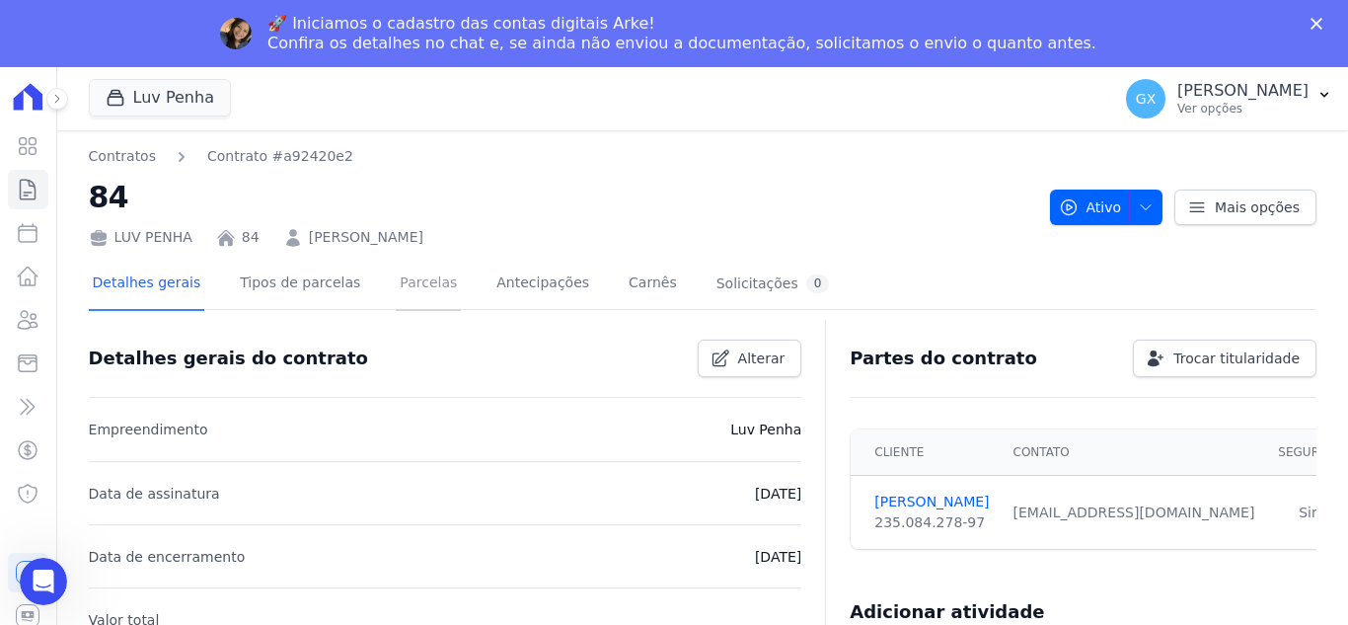
click at [396, 265] on link "Parcelas" at bounding box center [428, 285] width 65 height 52
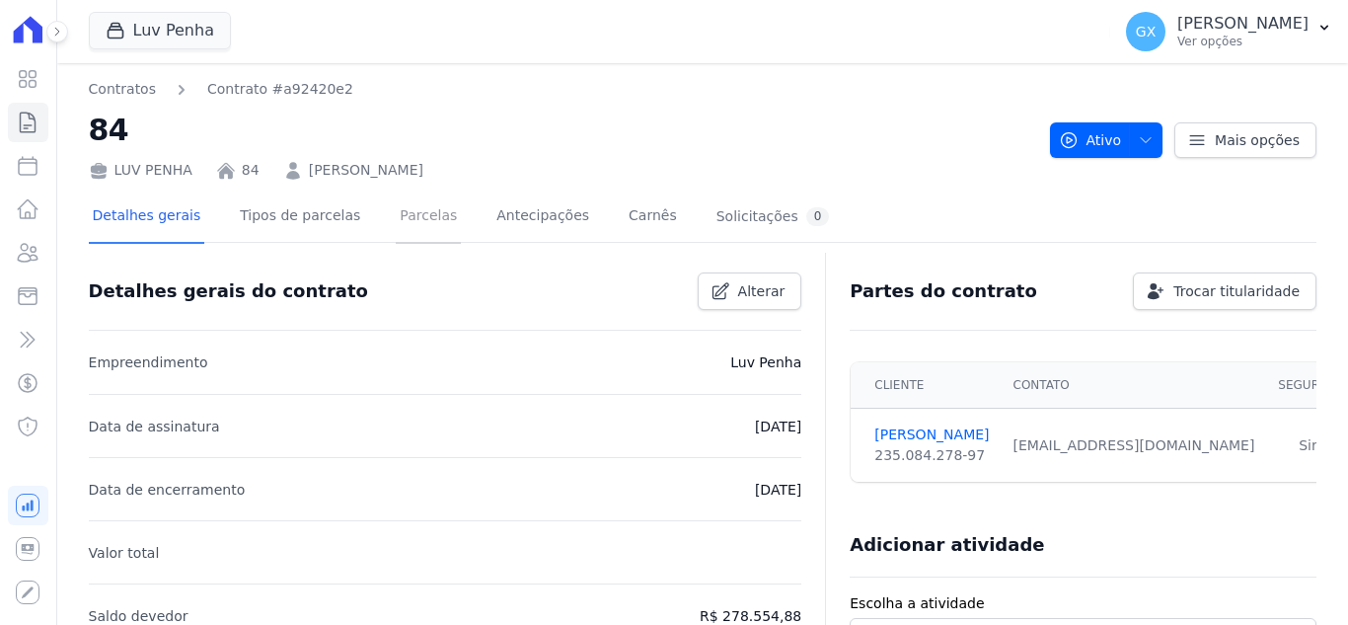
click at [403, 220] on link "Parcelas" at bounding box center [428, 217] width 65 height 52
click at [565, 278] on div "Detalhes gerais do contrato Alterar" at bounding box center [437, 283] width 729 height 53
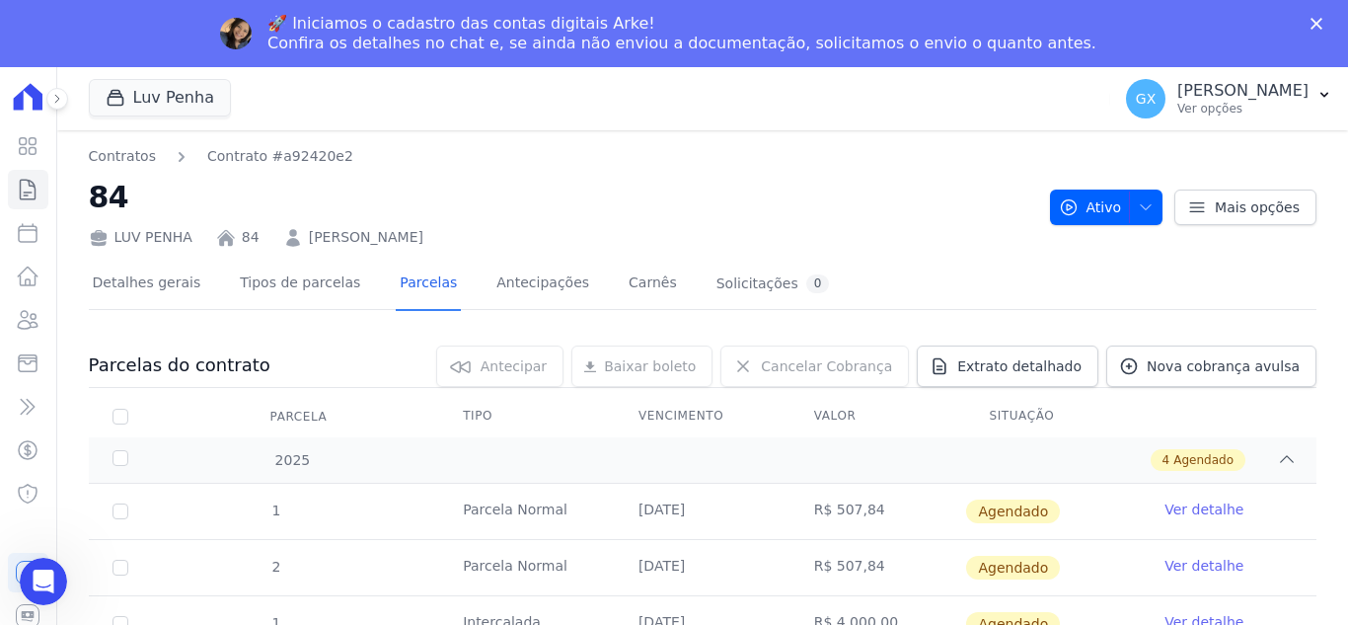
drag, startPoint x: 359, startPoint y: 249, endPoint x: 291, endPoint y: 240, distance: 68.7
click at [291, 240] on div "LUV PENHA 84 [PERSON_NAME]" at bounding box center [562, 233] width 946 height 29
copy link "[PERSON_NAME]"
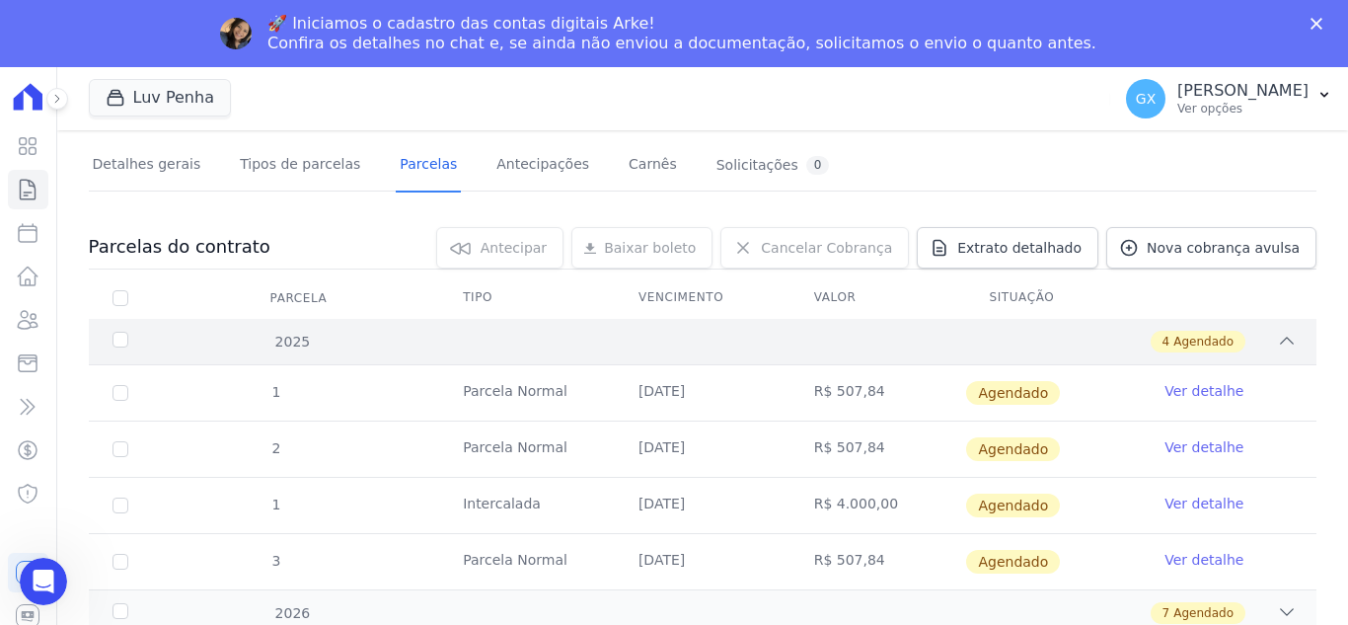
scroll to position [121, 0]
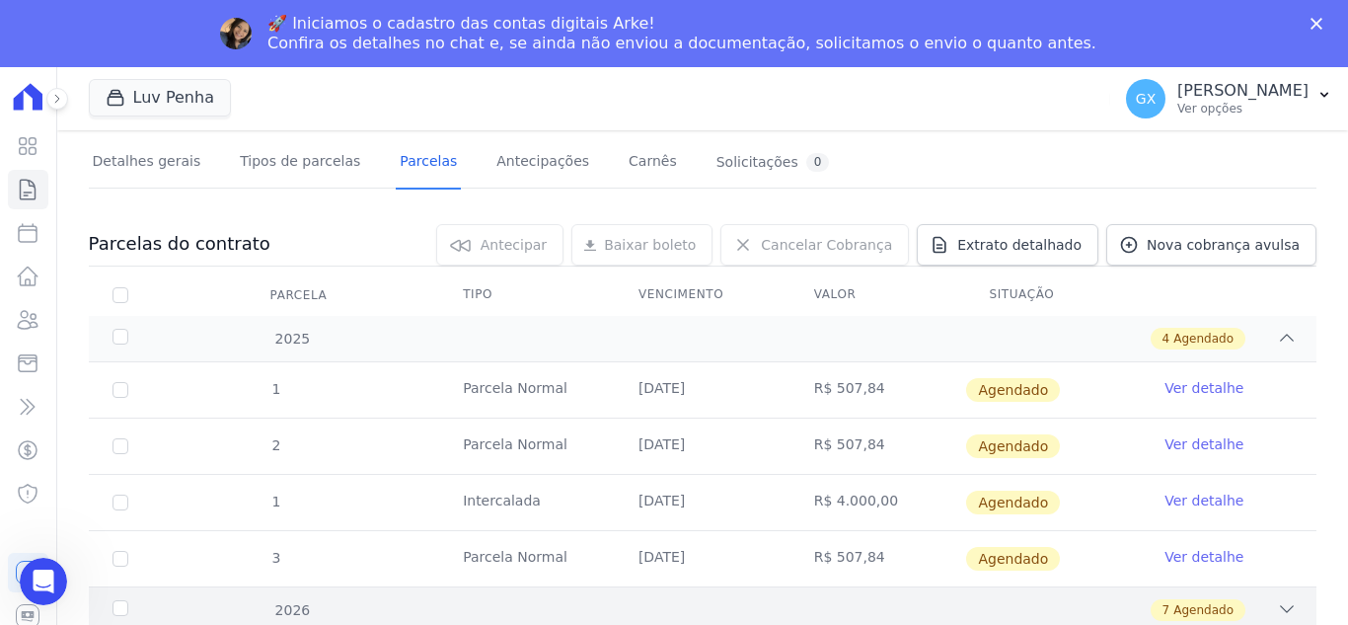
click at [1259, 603] on div "7 Agendado" at bounding box center [762, 610] width 1069 height 22
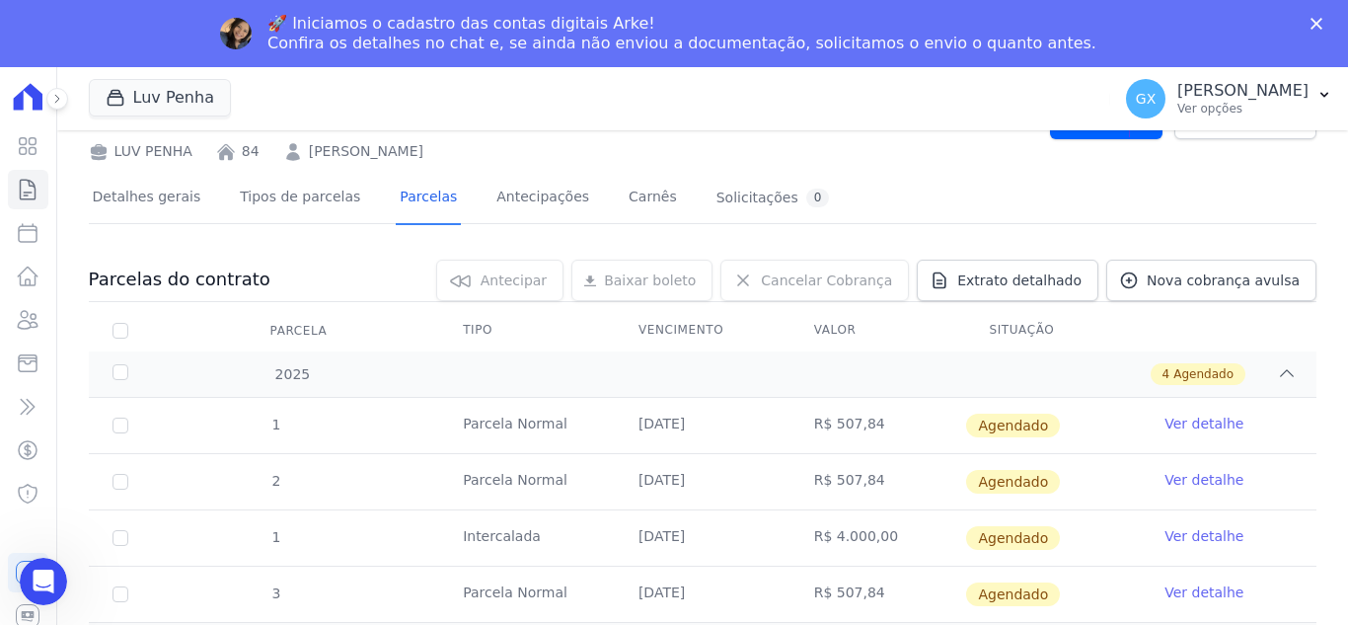
scroll to position [0, 0]
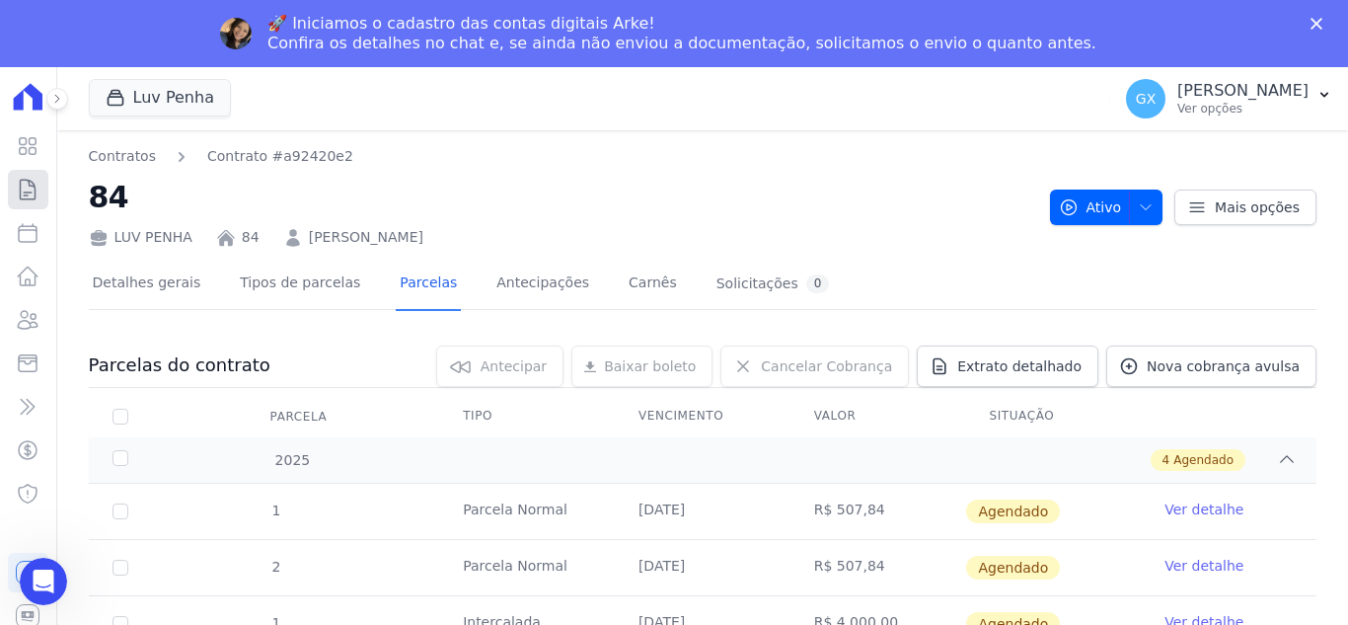
click at [20, 191] on icon at bounding box center [28, 190] width 24 height 24
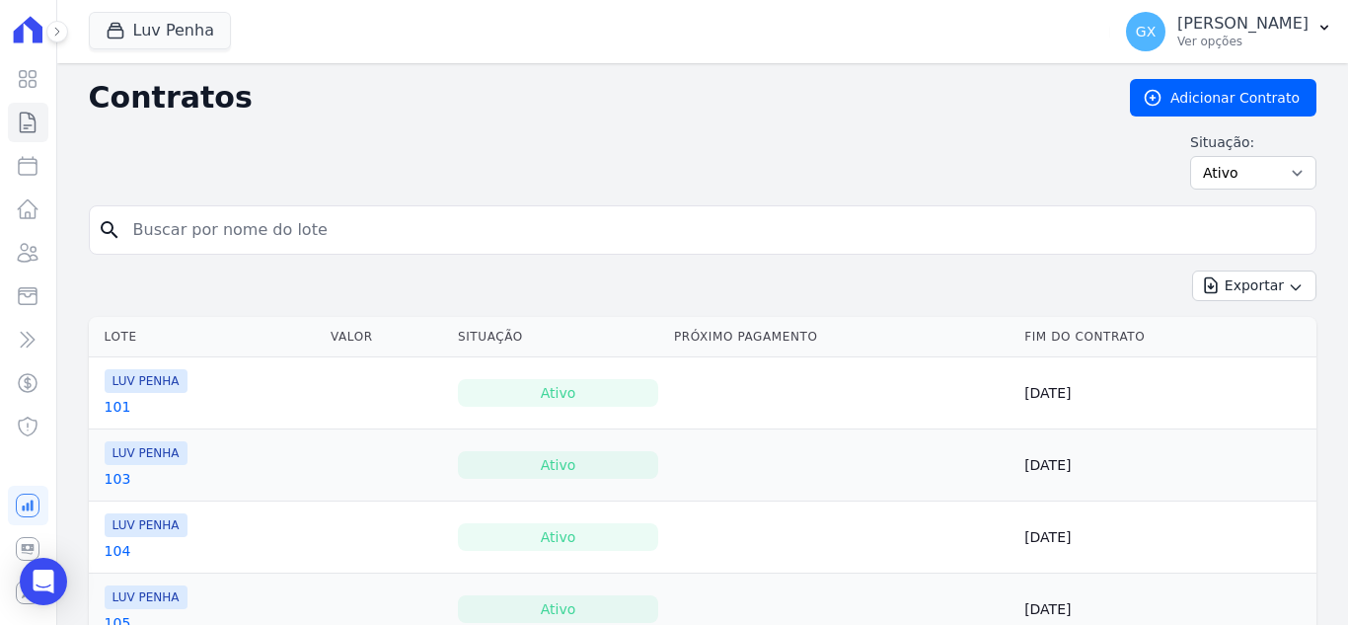
drag, startPoint x: 295, startPoint y: 247, endPoint x: 305, endPoint y: 250, distance: 10.3
click at [305, 250] on div "search" at bounding box center [703, 229] width 1228 height 49
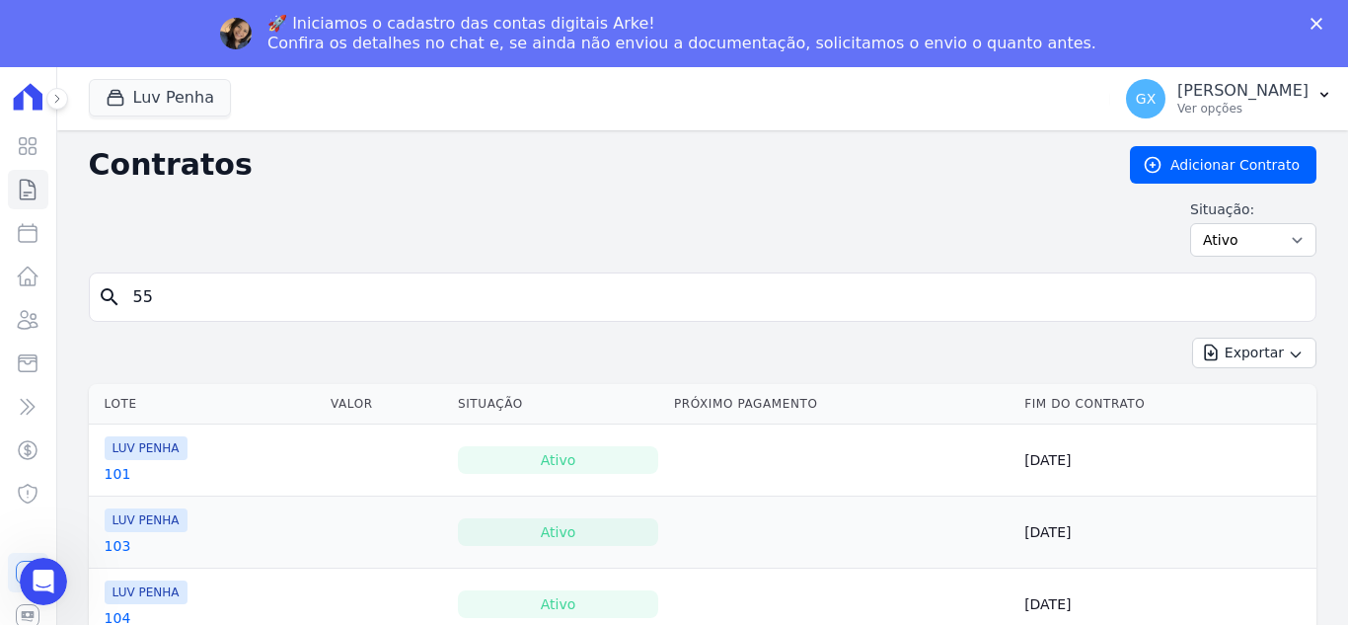
type input "55"
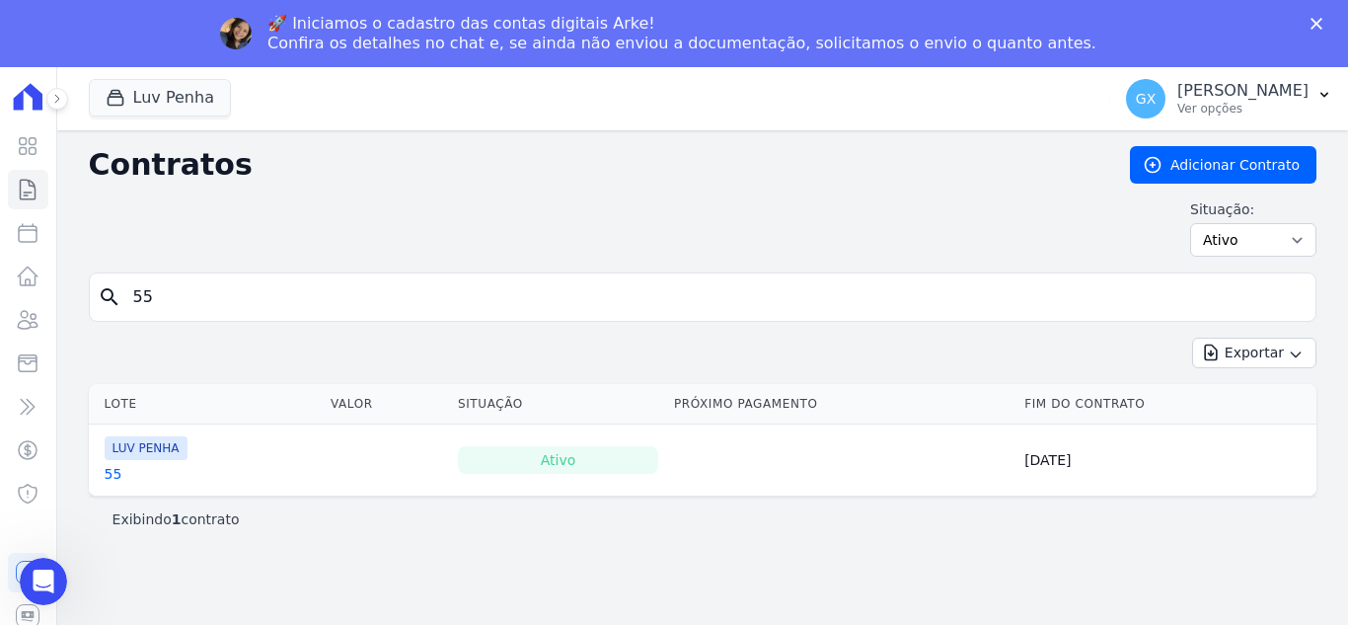
click at [115, 408] on th "Lote" at bounding box center [206, 404] width 234 height 40
click at [112, 485] on td "LUV PENHA 55" at bounding box center [206, 459] width 234 height 71
click at [113, 481] on link "55" at bounding box center [114, 474] width 18 height 20
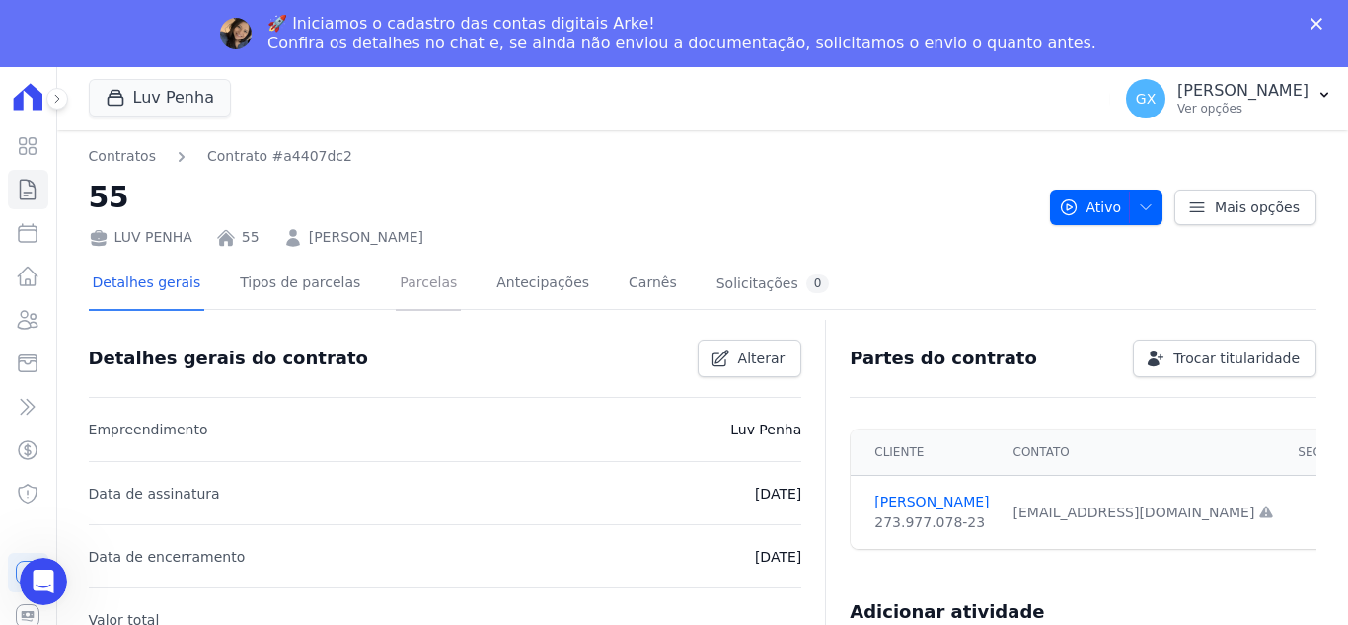
click at [407, 279] on link "Parcelas" at bounding box center [428, 285] width 65 height 52
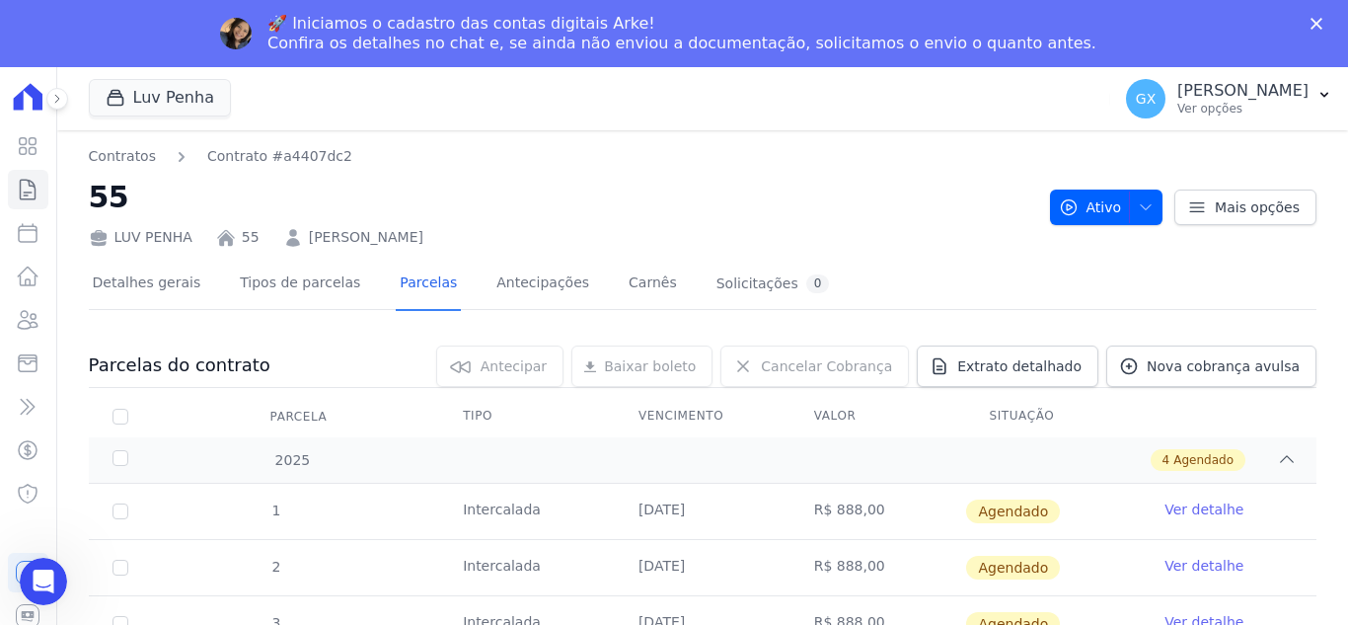
drag, startPoint x: 462, startPoint y: 181, endPoint x: 298, endPoint y: 235, distance: 172.6
click at [298, 235] on div "LUV PENHA 55 [PERSON_NAME]" at bounding box center [562, 233] width 946 height 29
copy link "[PERSON_NAME]"
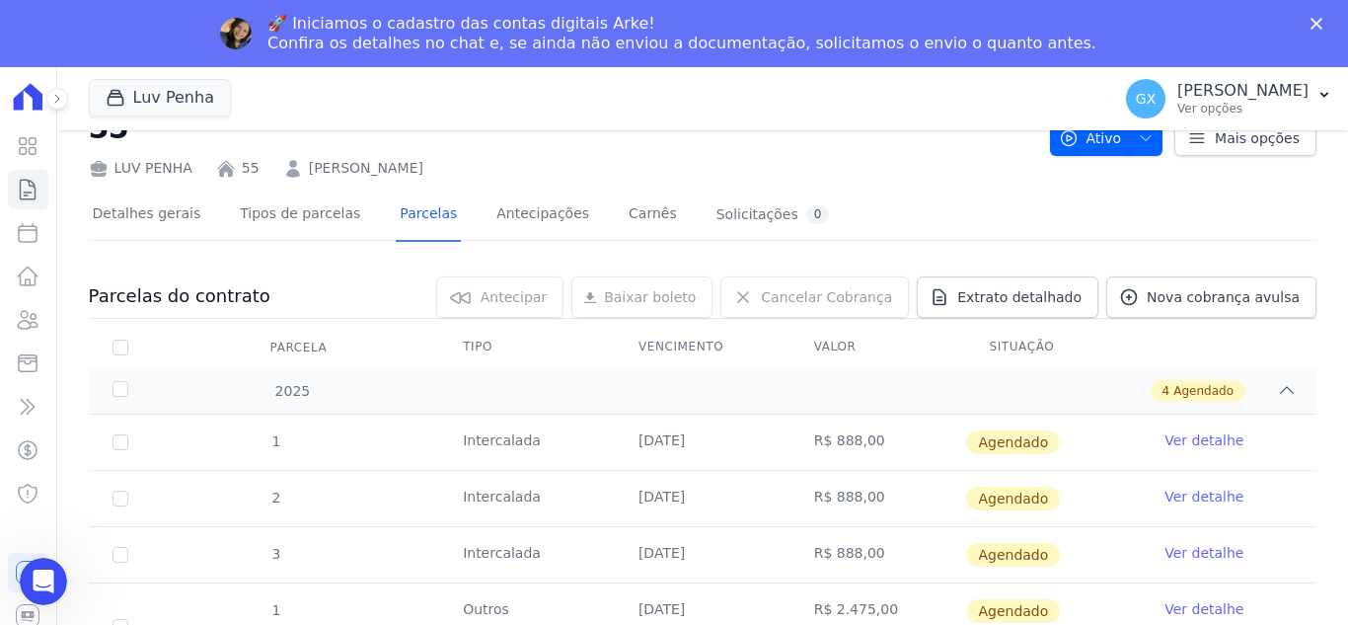
scroll to position [153, 0]
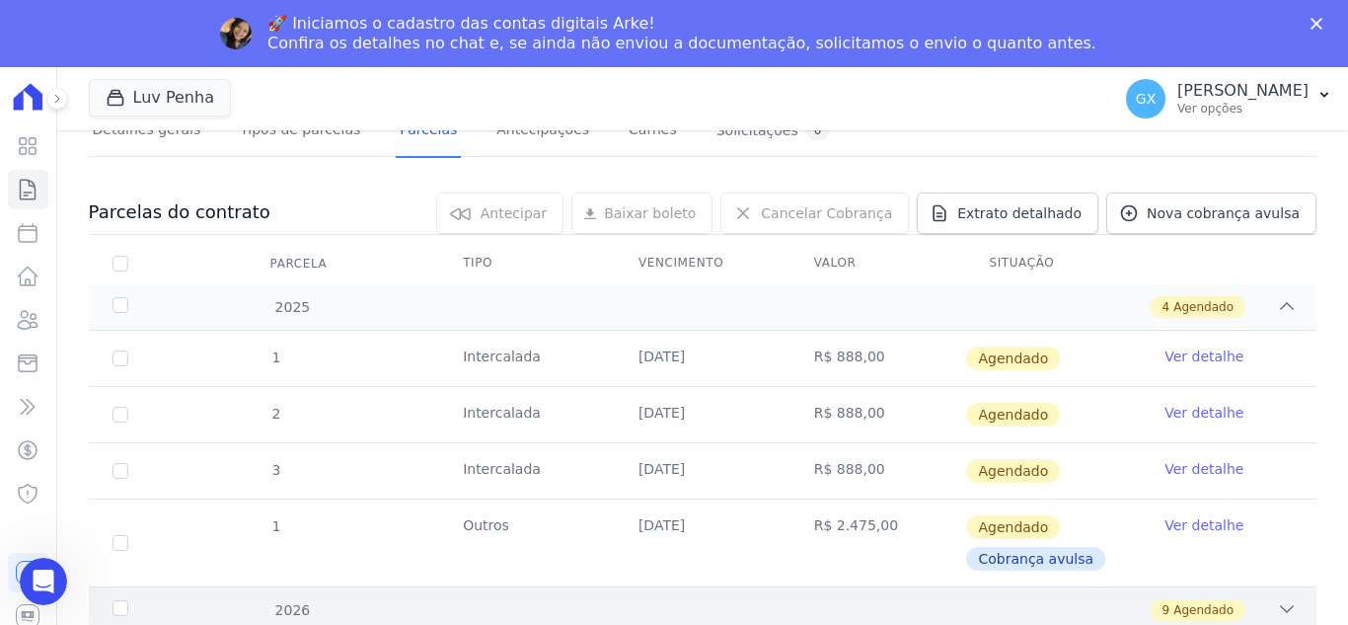
click at [452, 607] on div "9 Agendado" at bounding box center [762, 610] width 1069 height 22
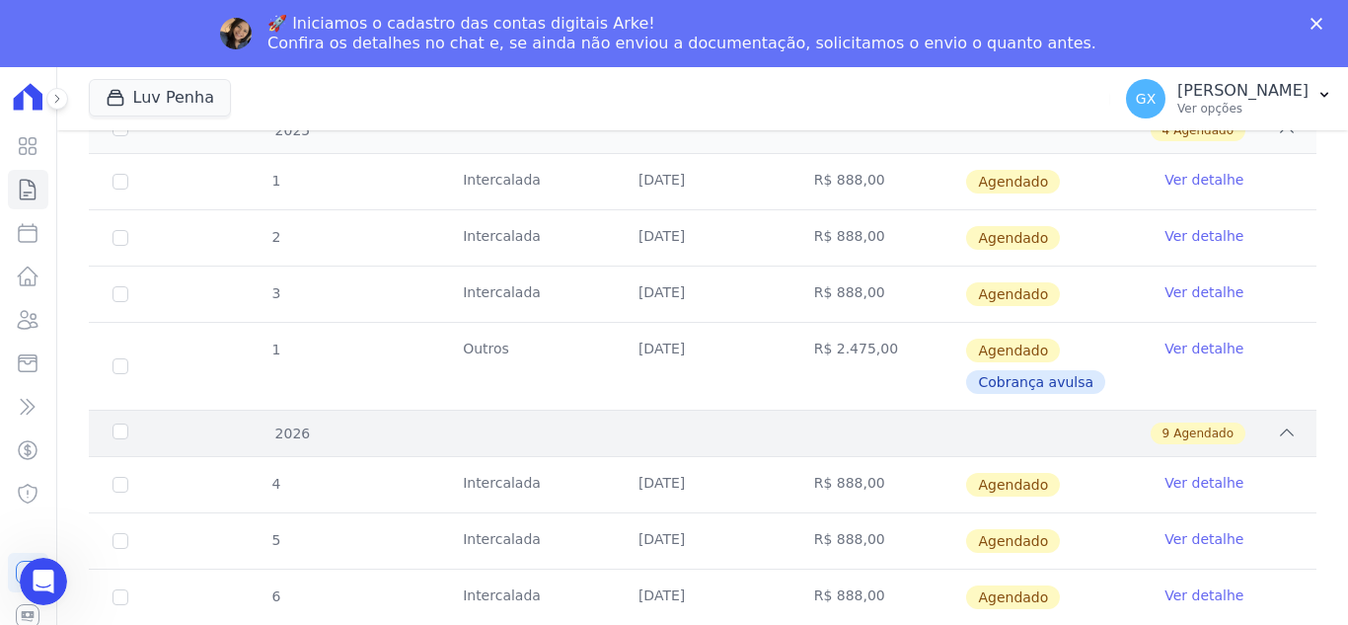
scroll to position [350, 0]
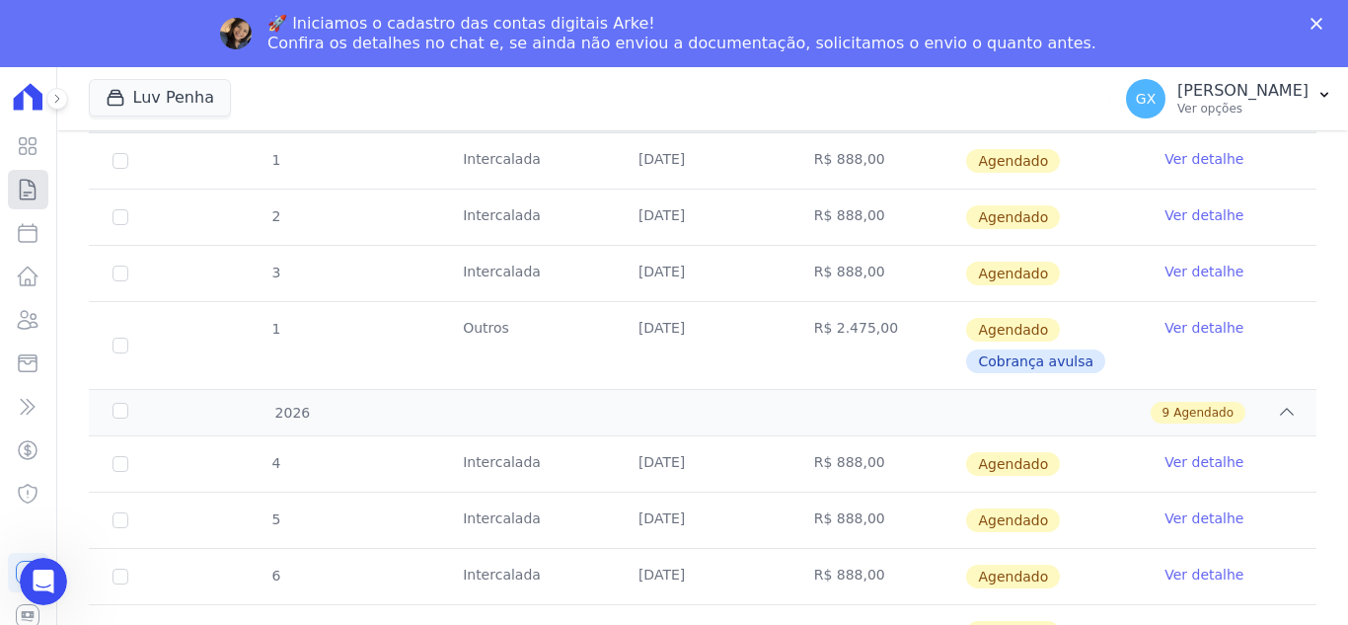
click at [31, 178] on icon at bounding box center [28, 190] width 24 height 24
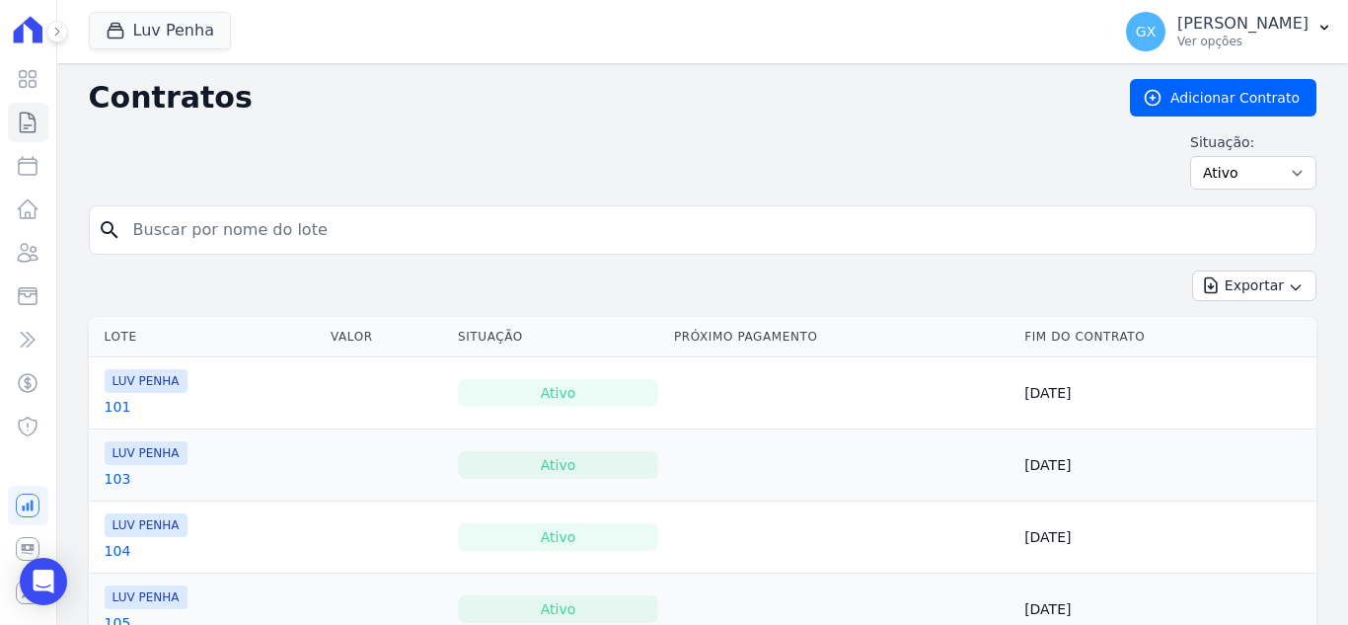
click at [363, 227] on input "search" at bounding box center [714, 229] width 1187 height 39
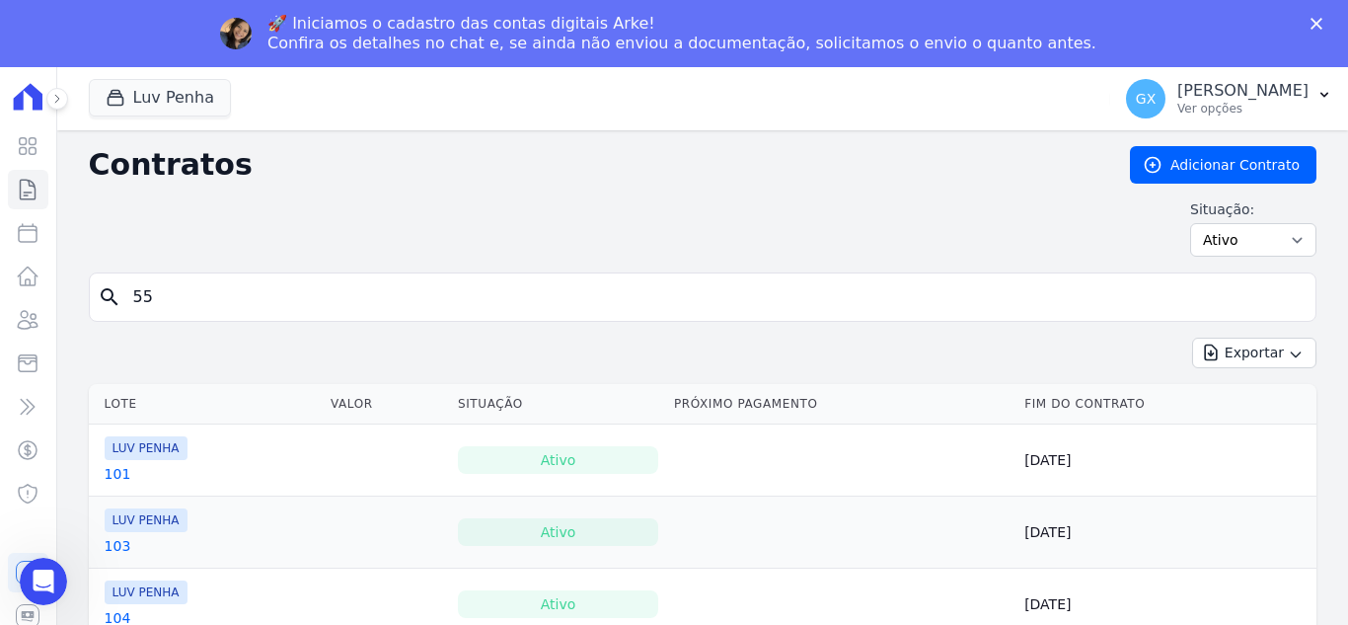
type input "55"
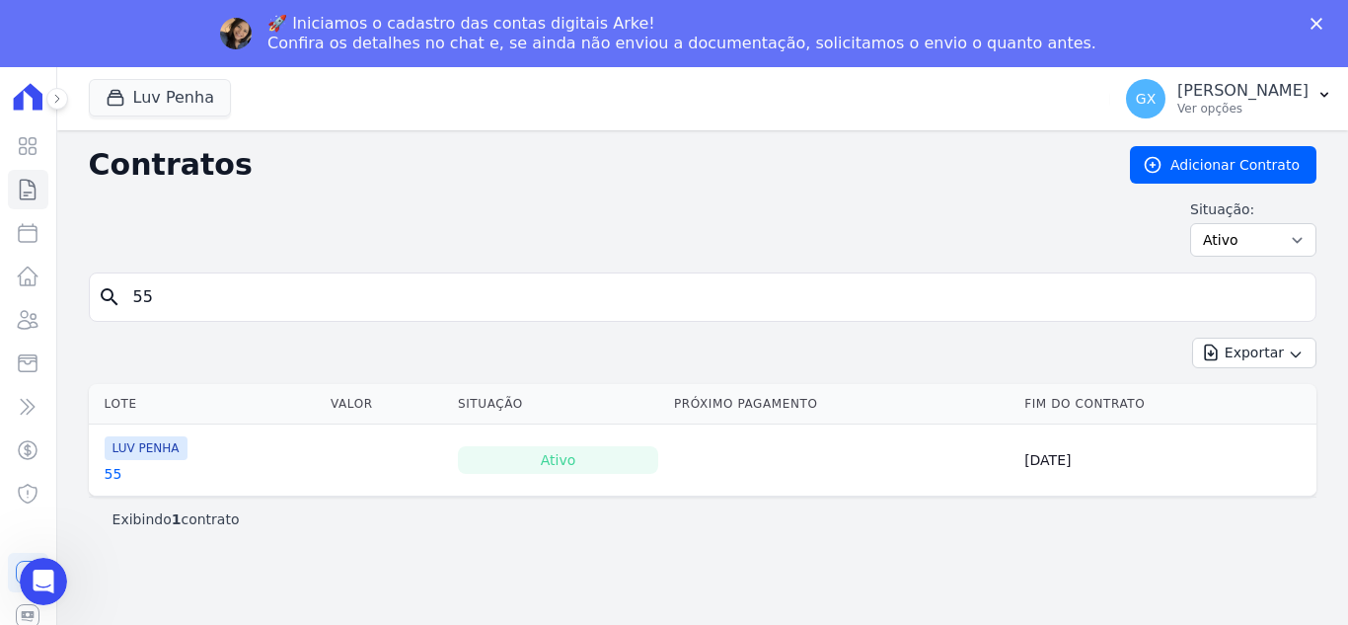
click at [109, 477] on link "55" at bounding box center [114, 474] width 18 height 20
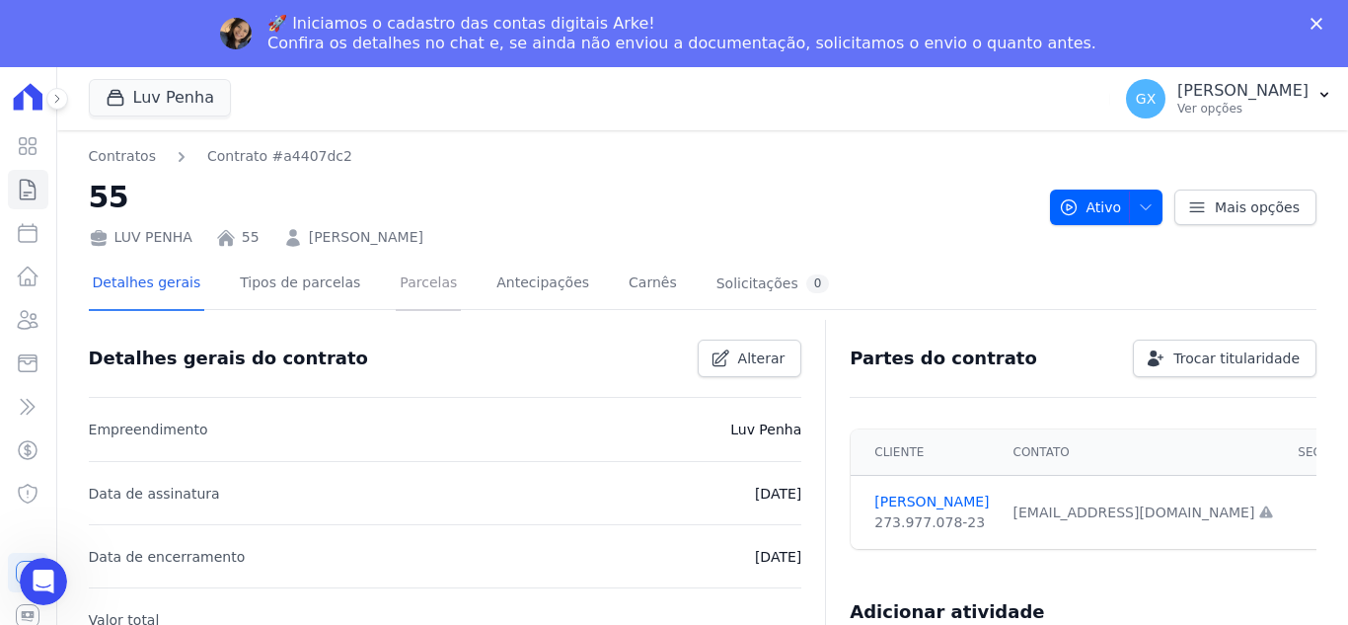
click at [396, 295] on link "Parcelas" at bounding box center [428, 285] width 65 height 52
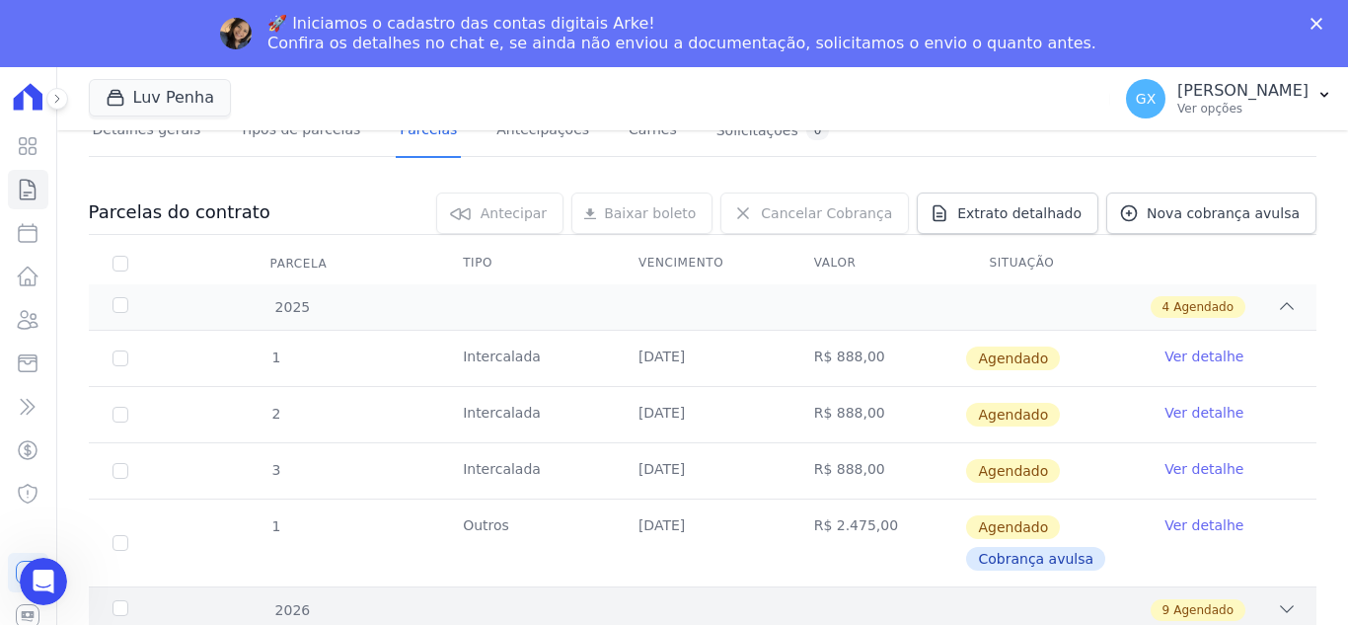
click at [942, 599] on div "9 Agendado" at bounding box center [762, 610] width 1069 height 22
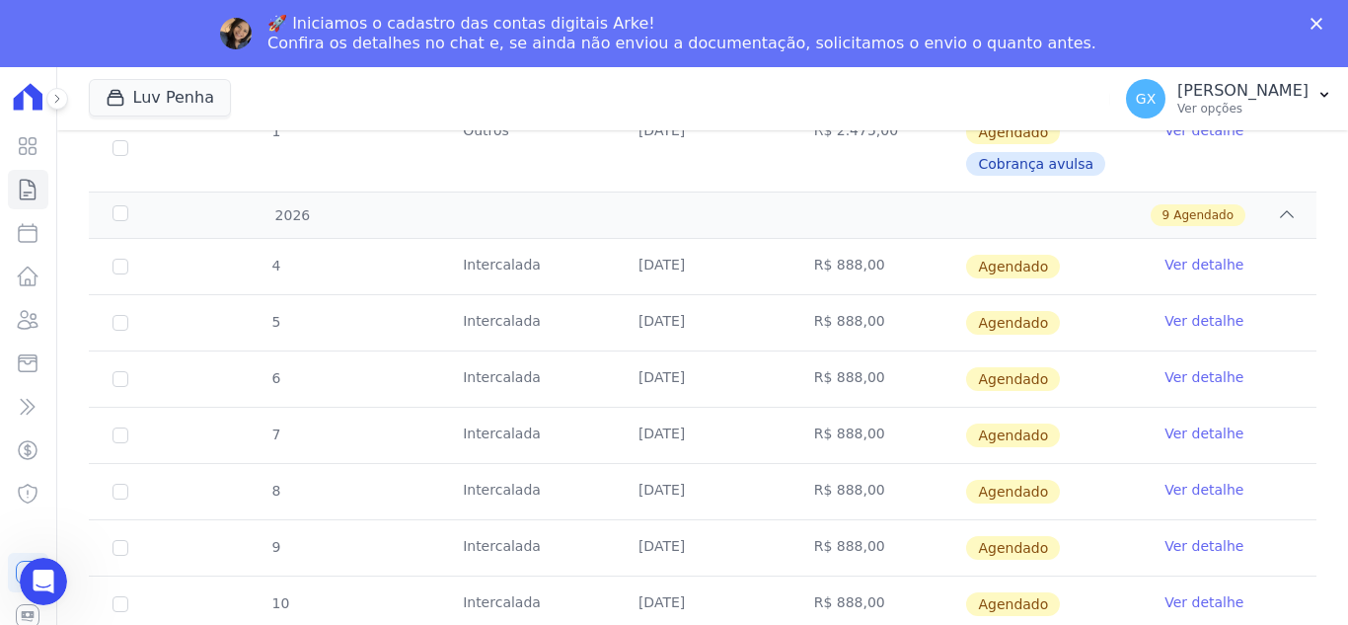
scroll to position [647, 0]
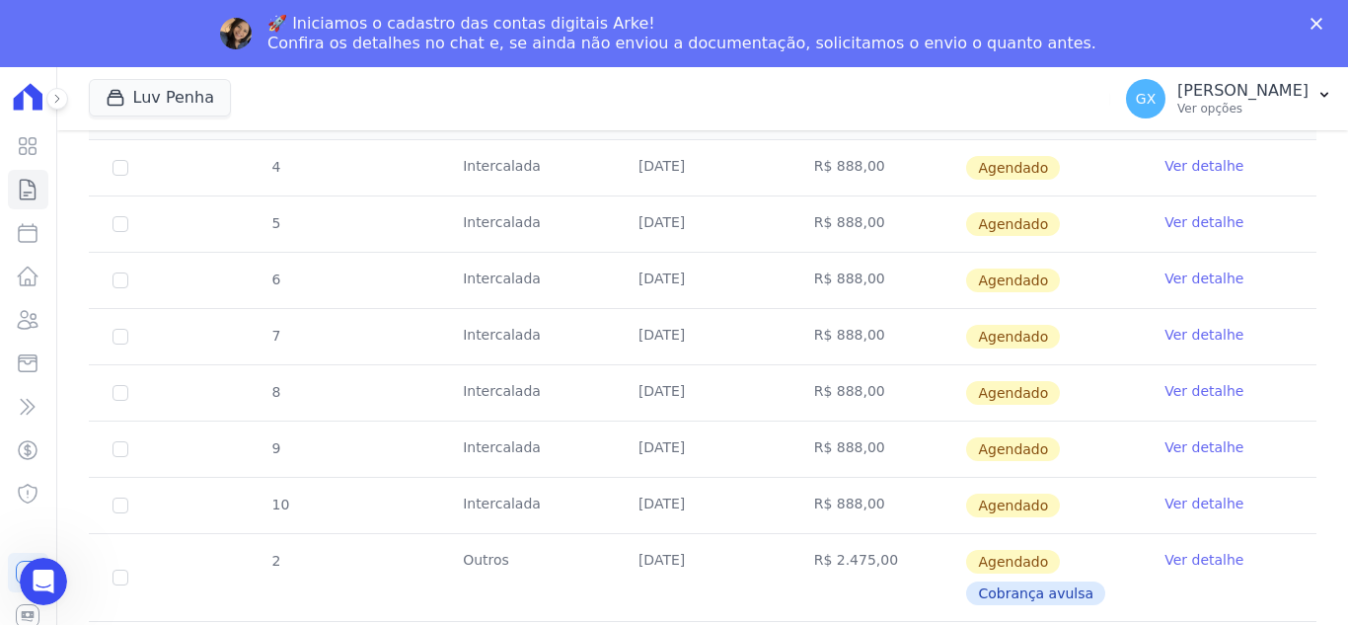
click at [700, 531] on td "[DATE]" at bounding box center [703, 505] width 176 height 55
click at [634, 514] on td "[DATE]" at bounding box center [703, 505] width 176 height 55
click at [19, 181] on icon at bounding box center [28, 190] width 24 height 24
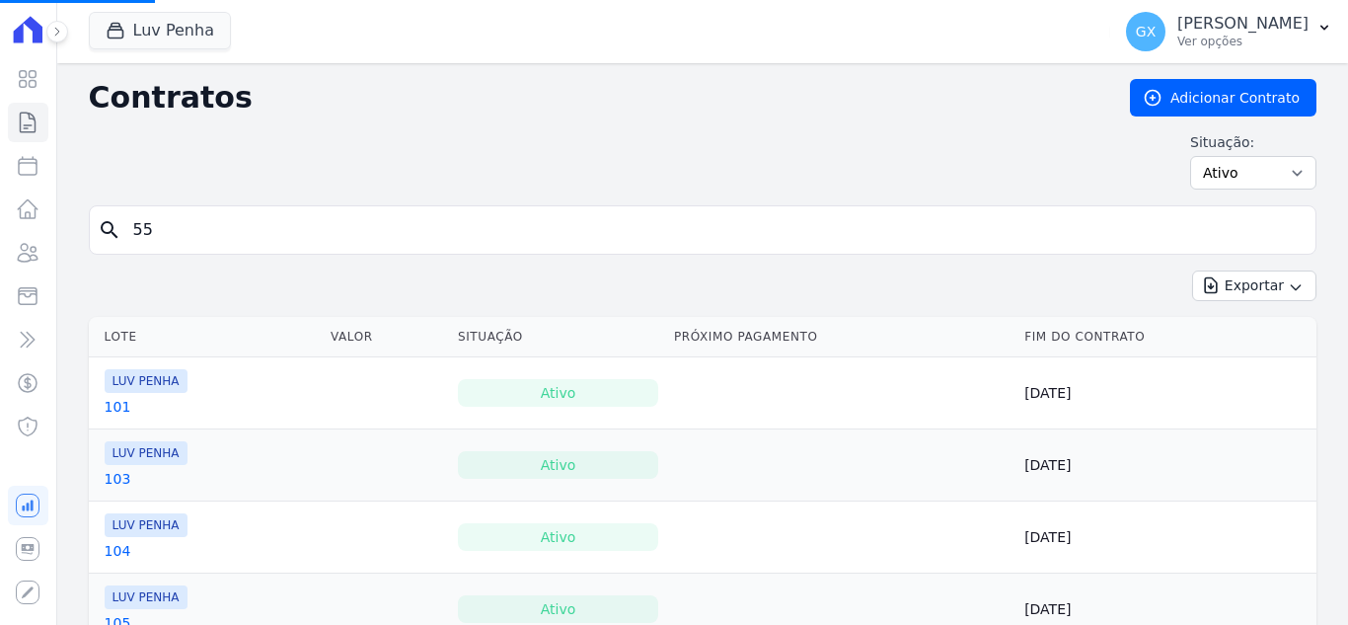
click at [357, 230] on input "55" at bounding box center [714, 229] width 1187 height 39
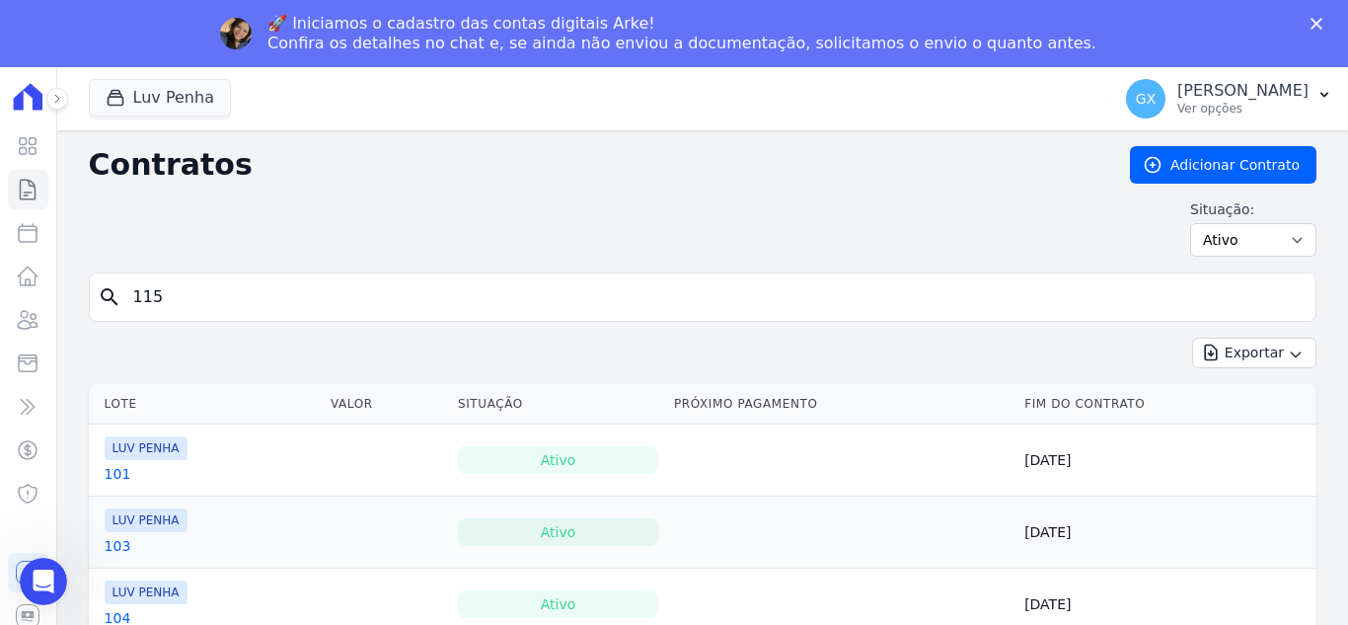
type input "115"
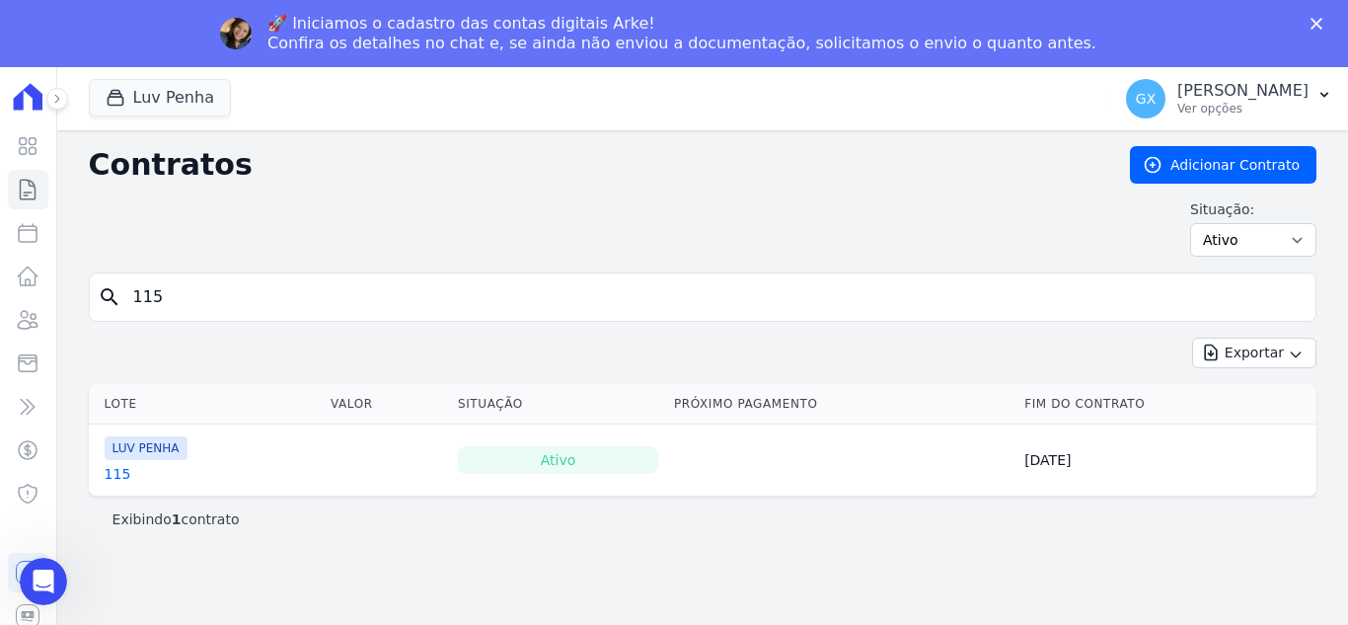
click at [112, 472] on link "115" at bounding box center [118, 474] width 27 height 20
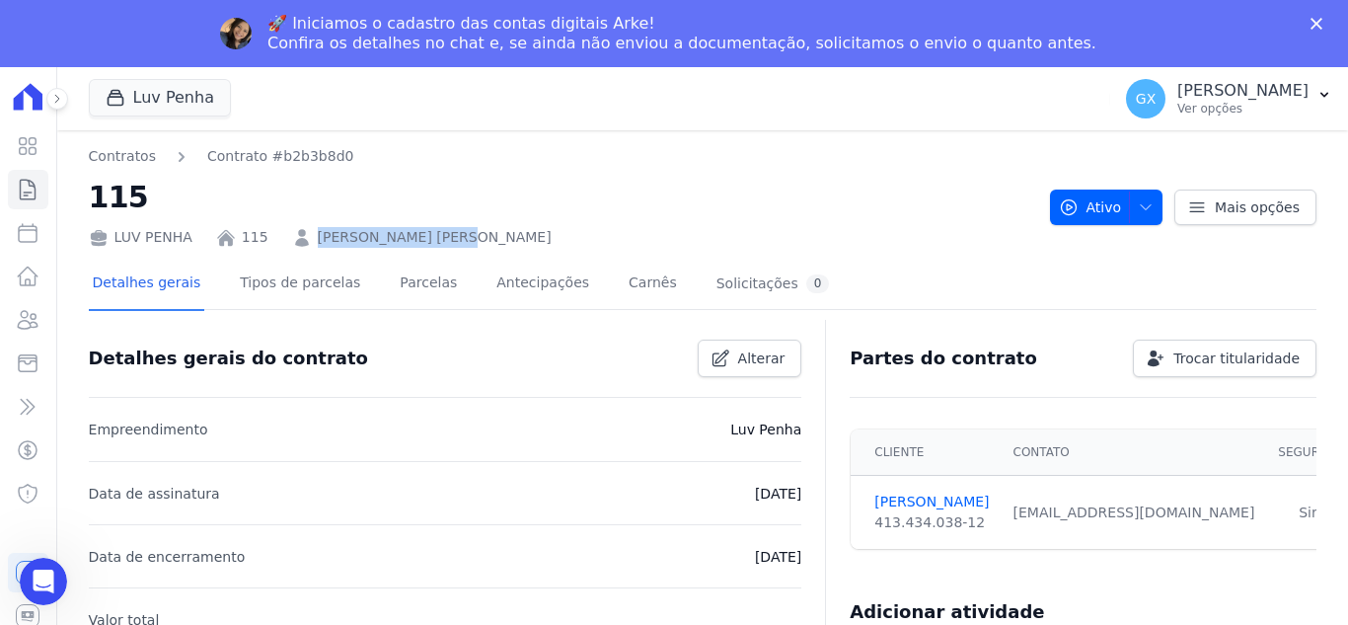
drag, startPoint x: 499, startPoint y: 164, endPoint x: 306, endPoint y: 231, distance: 204.8
click at [306, 231] on div "LUV PENHA 115 [PERSON_NAME] [PERSON_NAME]" at bounding box center [562, 233] width 946 height 29
copy link "[PERSON_NAME] [PERSON_NAME]"
click at [425, 280] on link "Parcelas" at bounding box center [428, 285] width 65 height 52
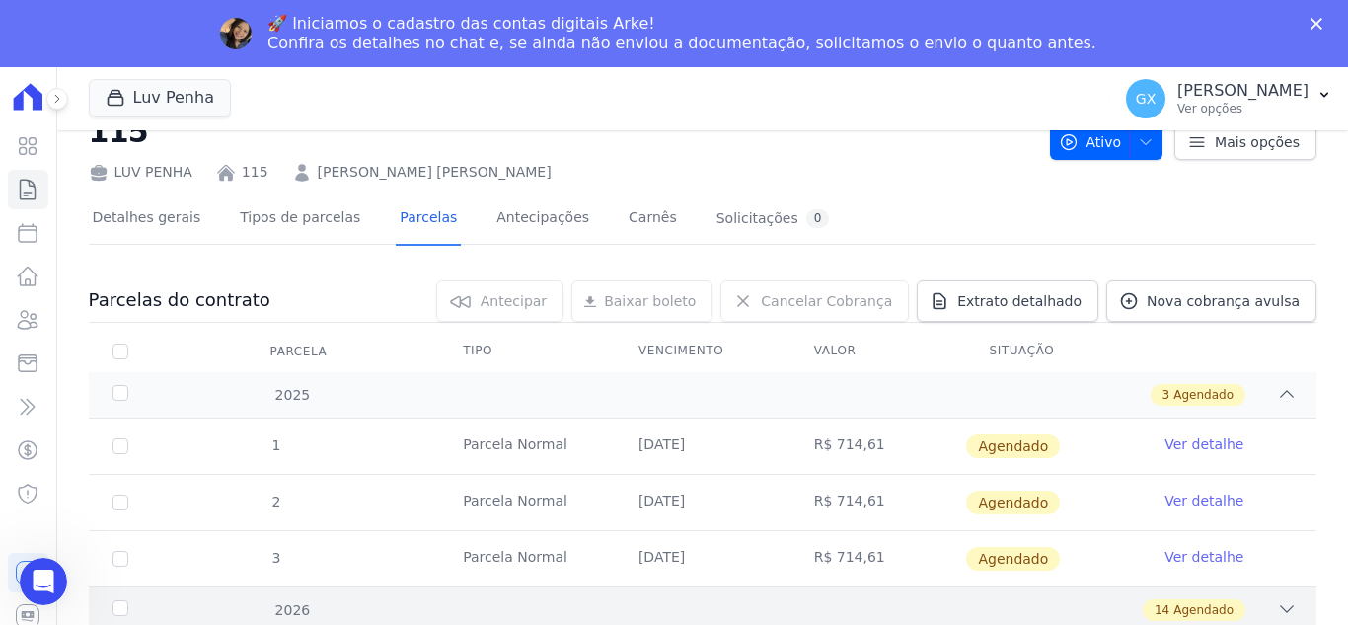
click at [1285, 615] on div "2026 14 Agendado" at bounding box center [703, 609] width 1228 height 46
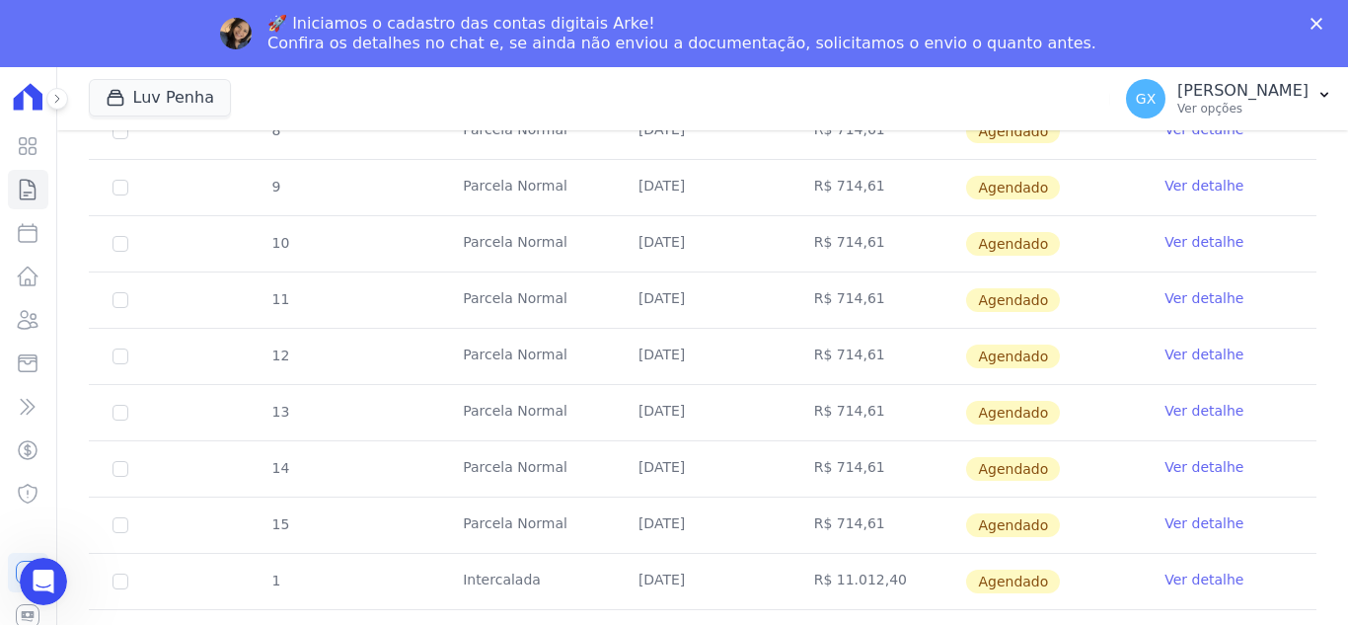
scroll to position [855, 0]
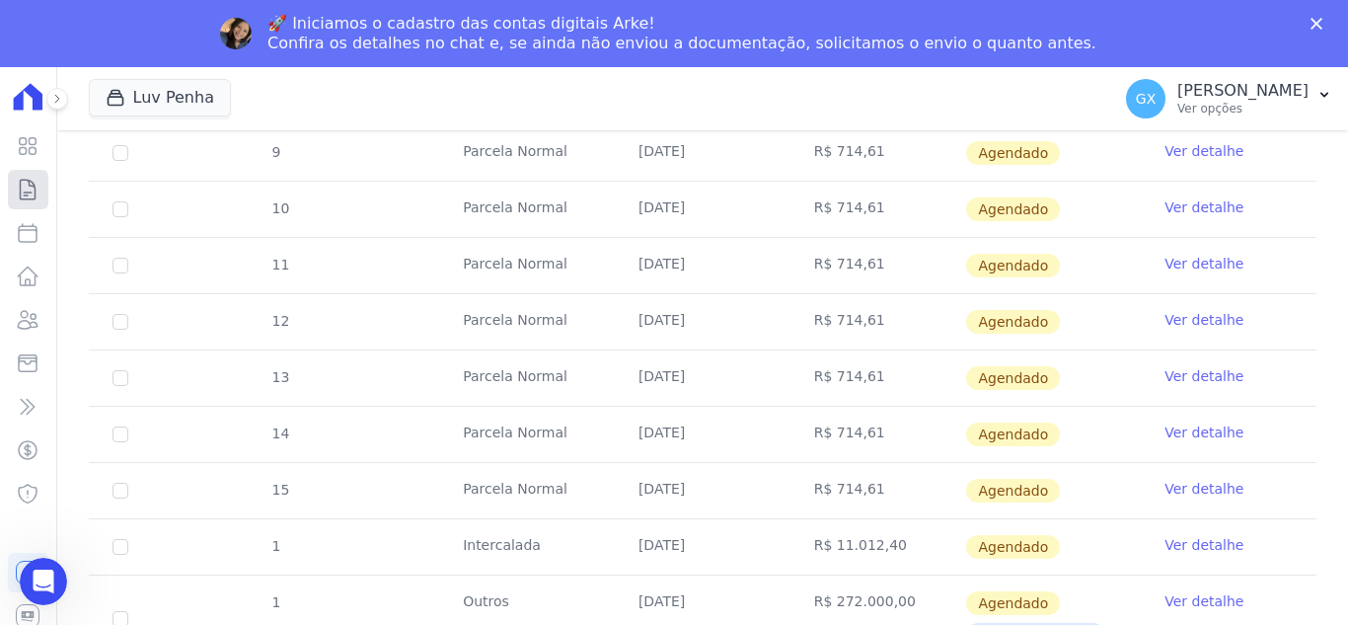
click at [8, 203] on link "Contratos" at bounding box center [28, 189] width 40 height 39
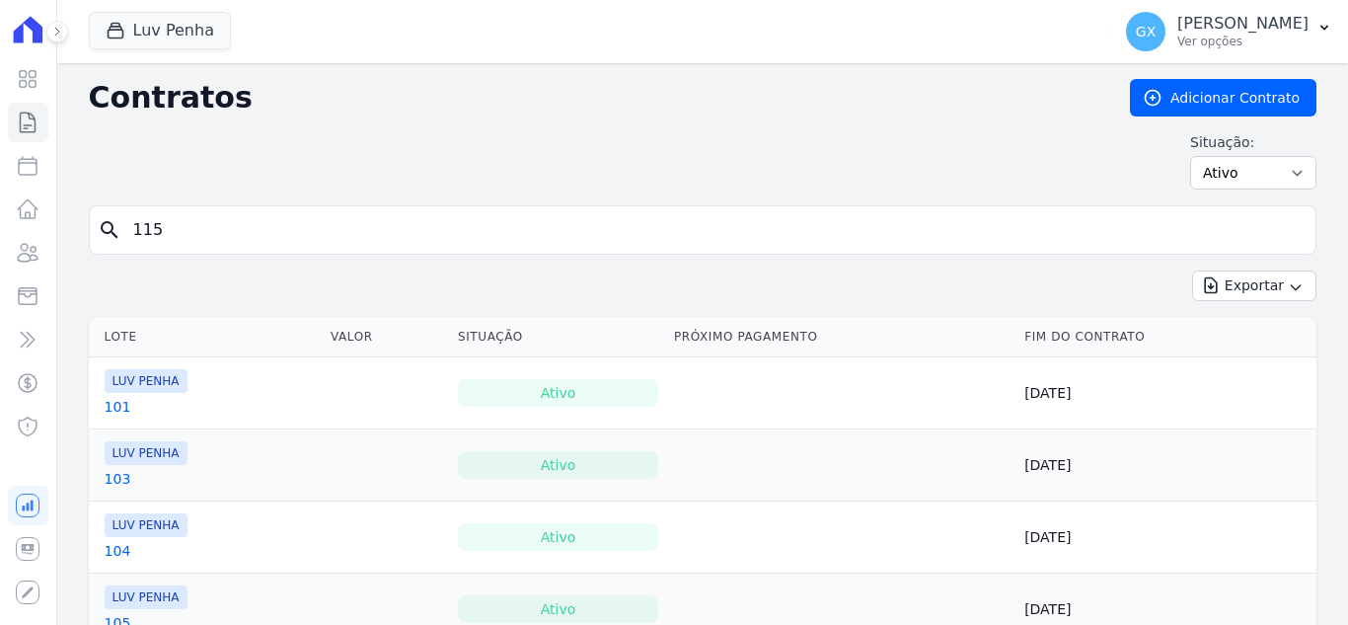
click at [354, 237] on input "115" at bounding box center [714, 229] width 1187 height 39
click at [353, 237] on input "115" at bounding box center [714, 229] width 1187 height 39
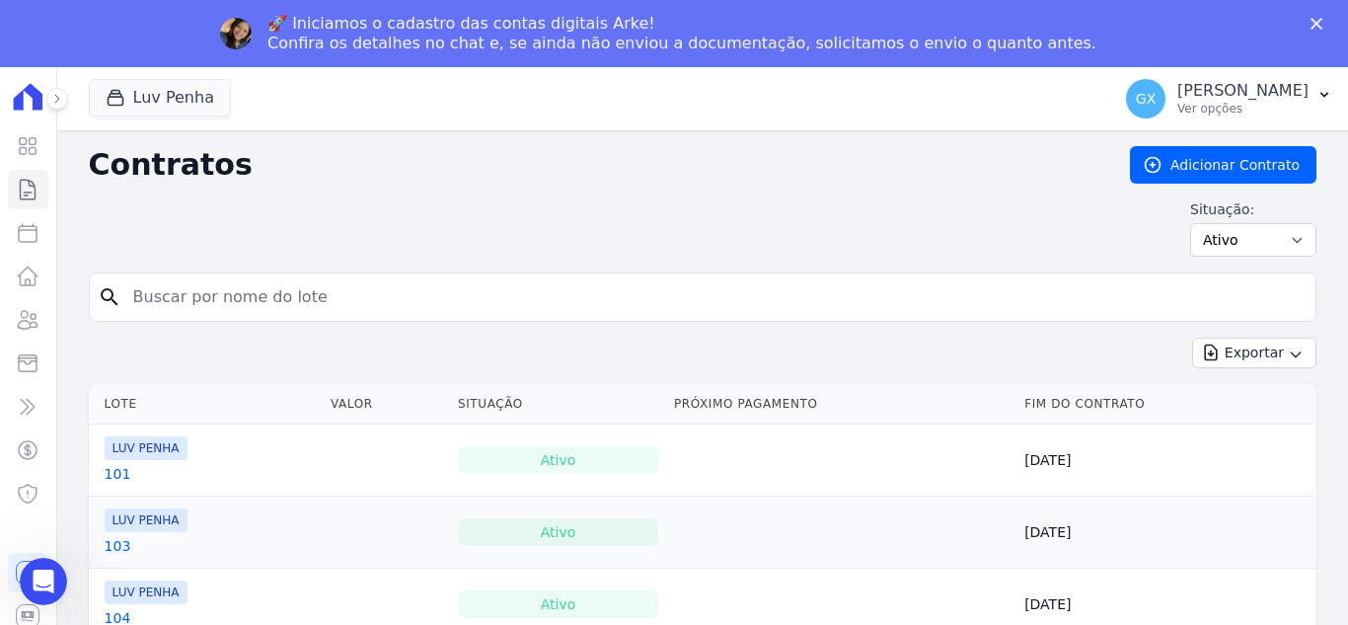
click at [388, 297] on input "search" at bounding box center [714, 296] width 1187 height 39
type input "35"
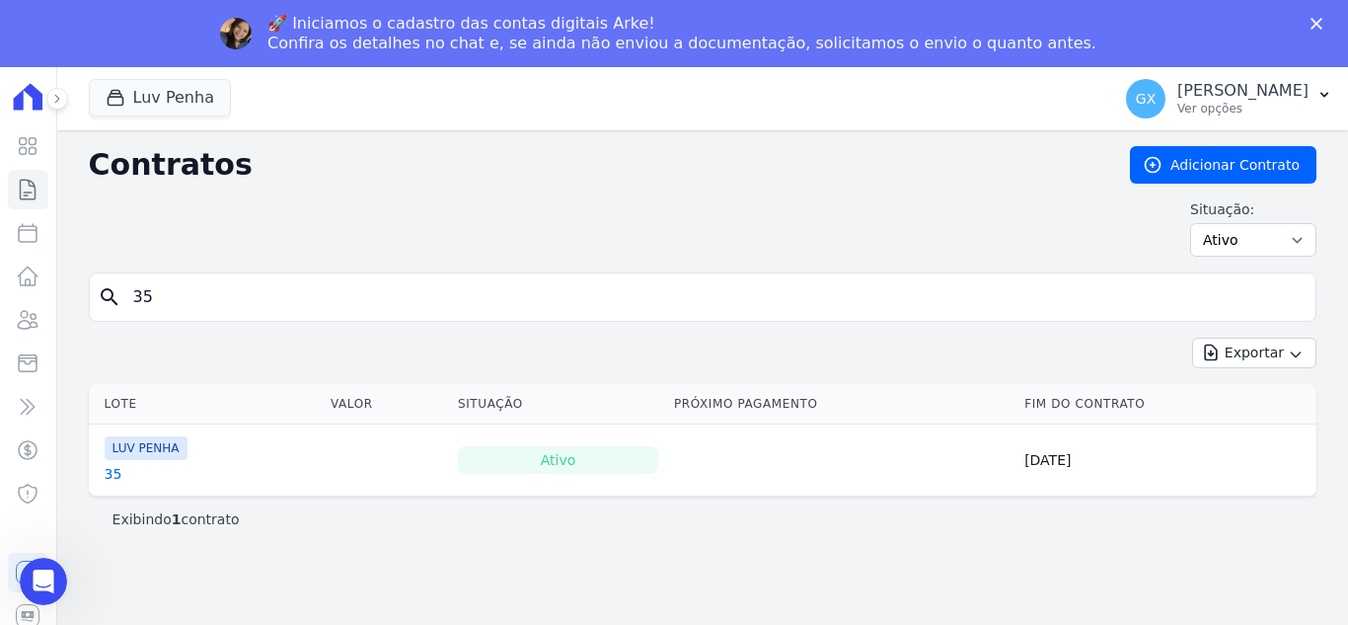
click at [114, 472] on link "35" at bounding box center [114, 474] width 18 height 20
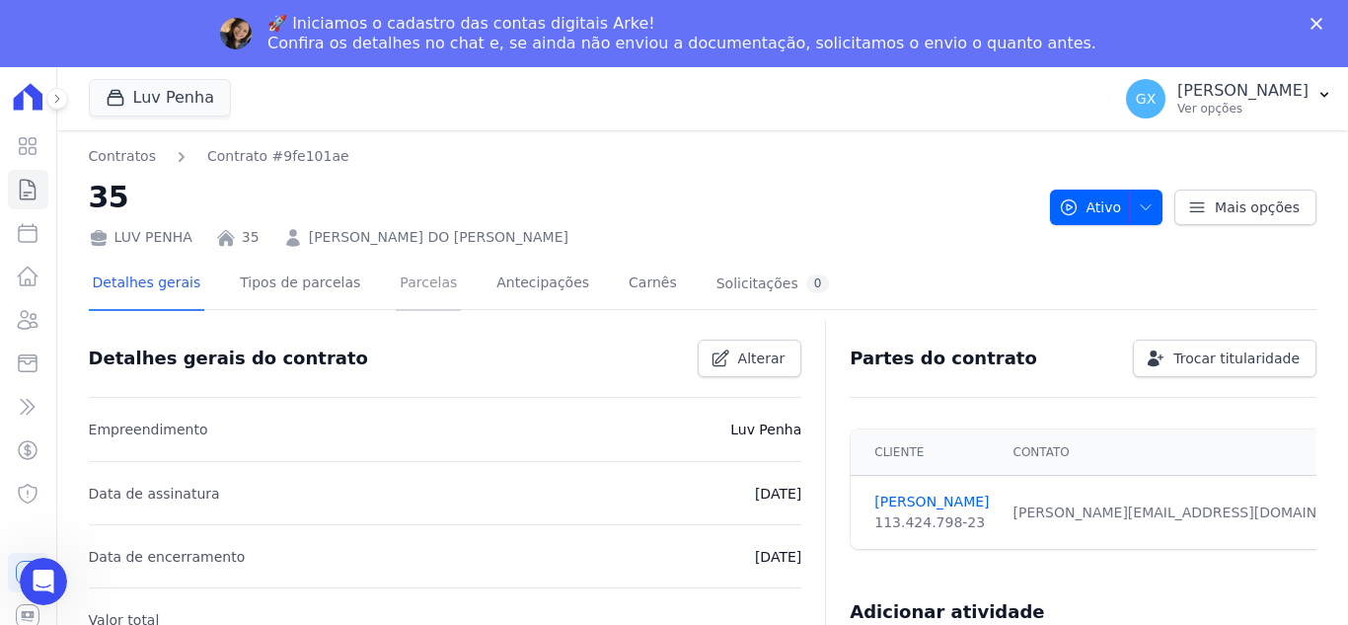
click at [396, 296] on link "Parcelas" at bounding box center [428, 285] width 65 height 52
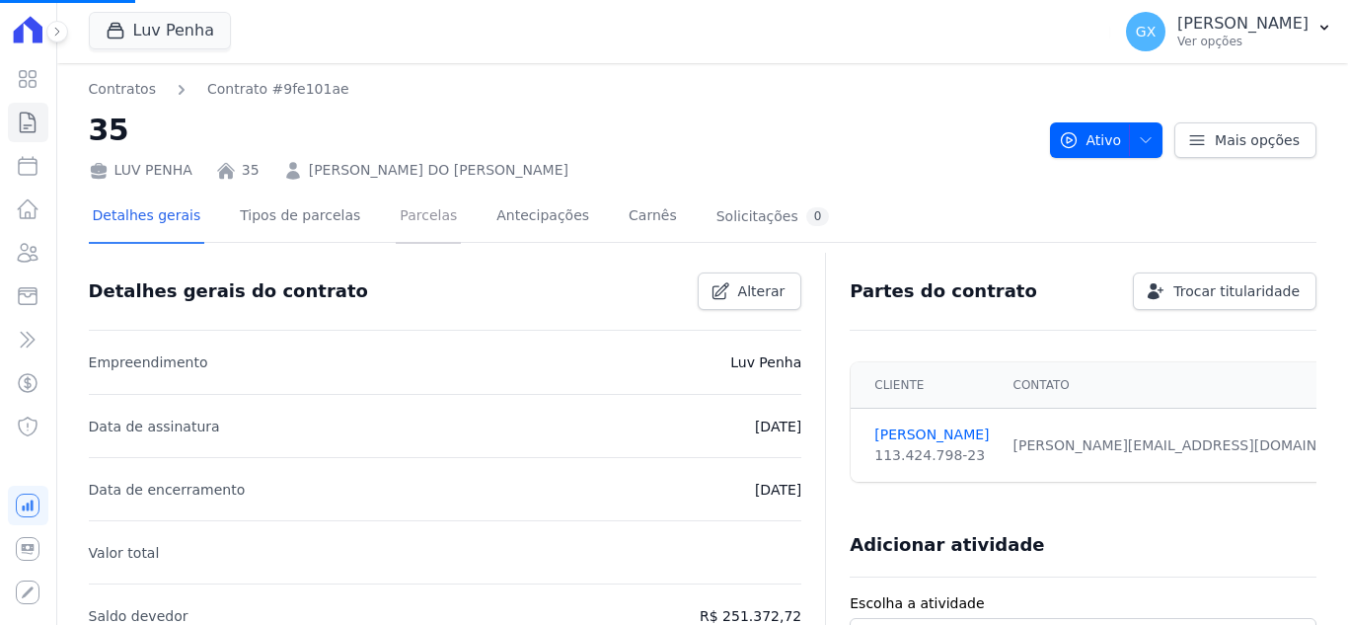
click at [415, 239] on link "Parcelas" at bounding box center [428, 217] width 65 height 52
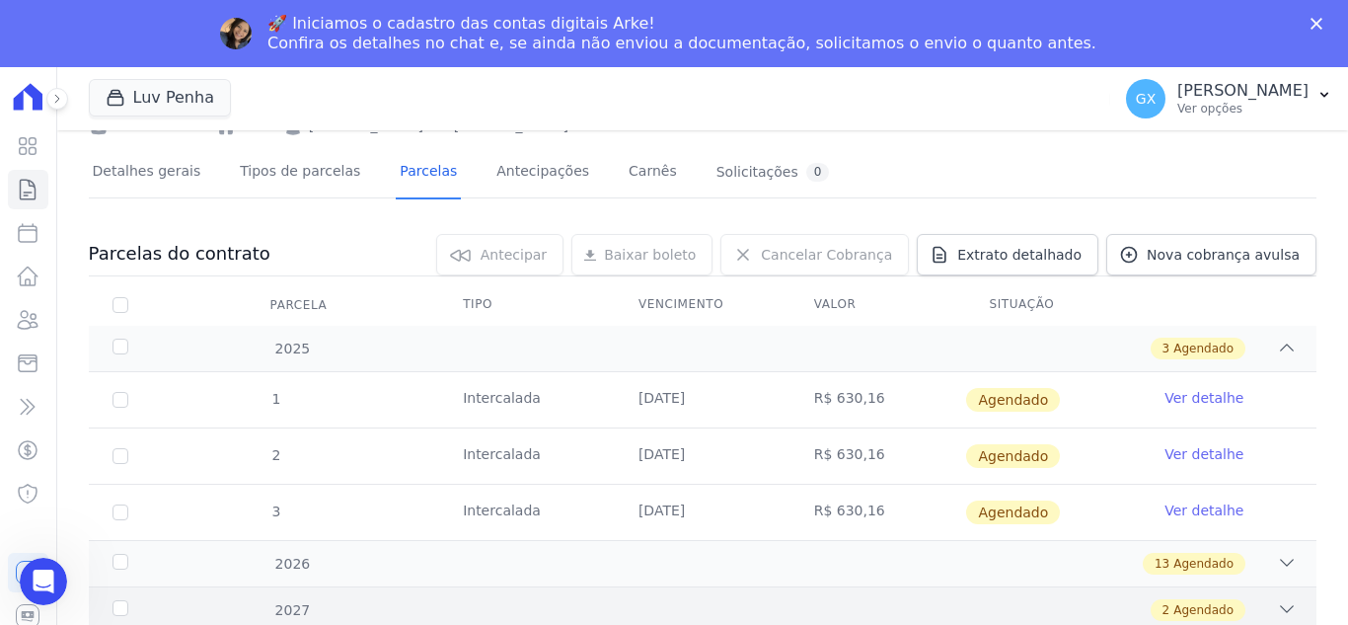
click at [1257, 597] on div "2027 2 Agendado" at bounding box center [703, 609] width 1228 height 46
click at [1251, 562] on div "13 Agendado" at bounding box center [762, 564] width 1069 height 22
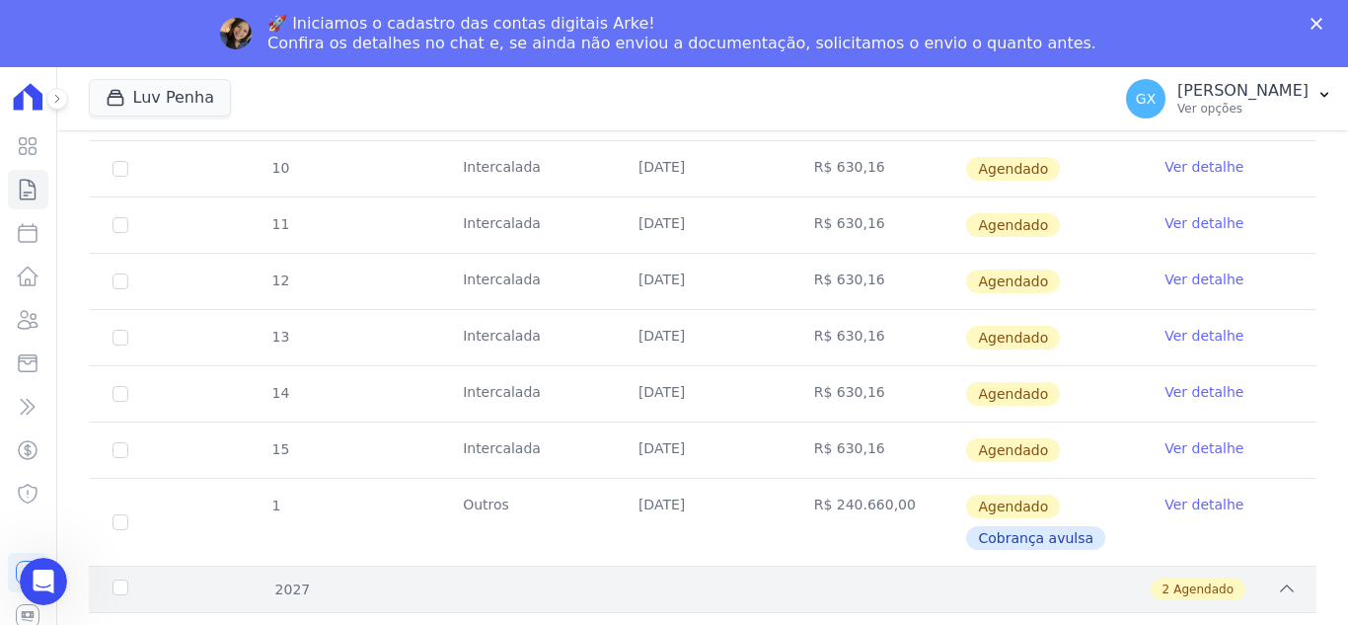
scroll to position [987, 0]
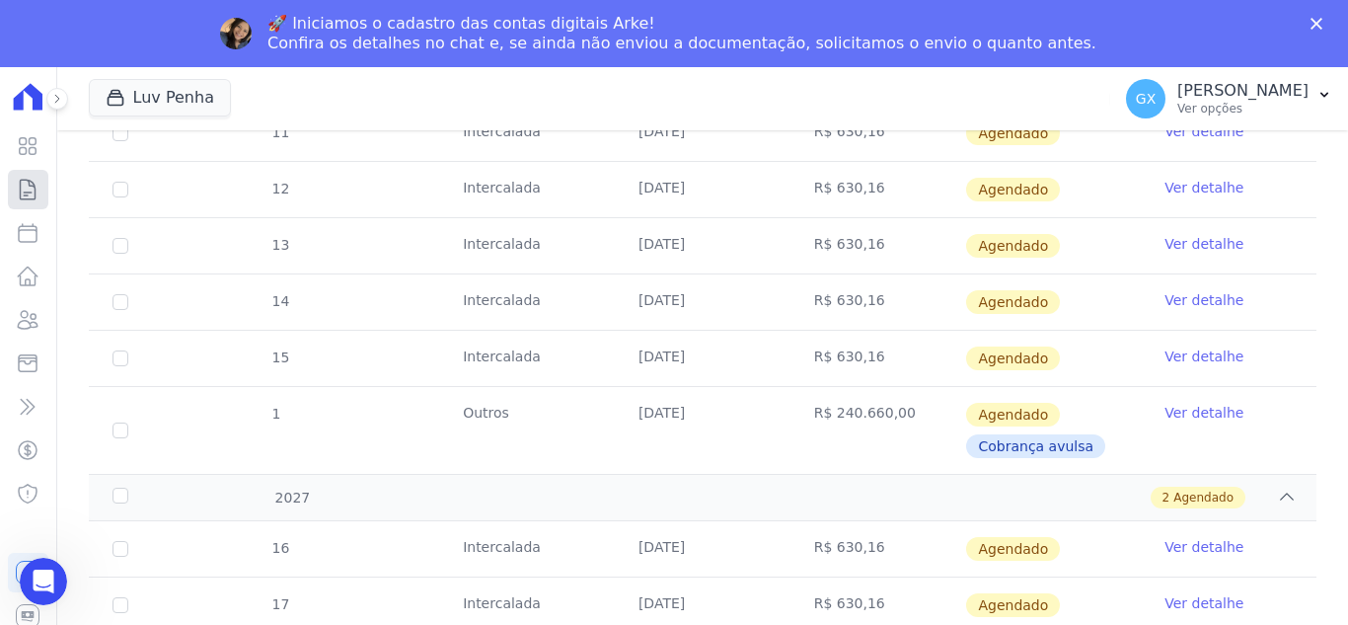
click at [28, 192] on icon at bounding box center [28, 190] width 15 height 20
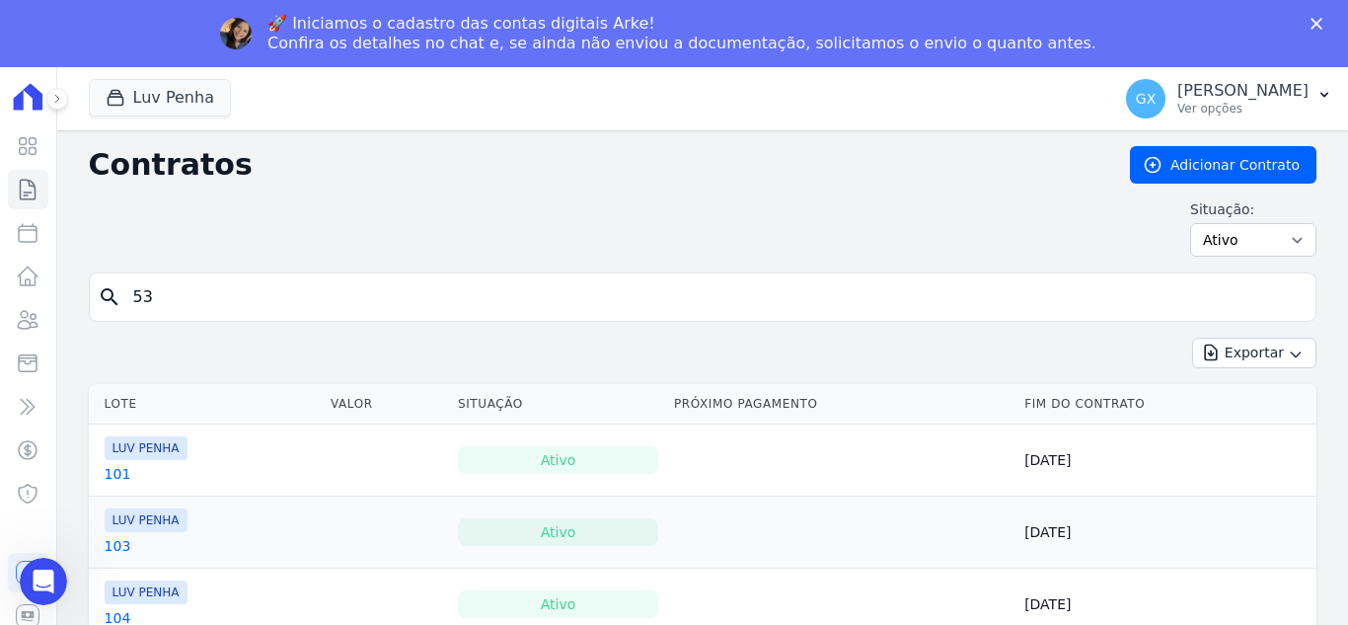
type input "53"
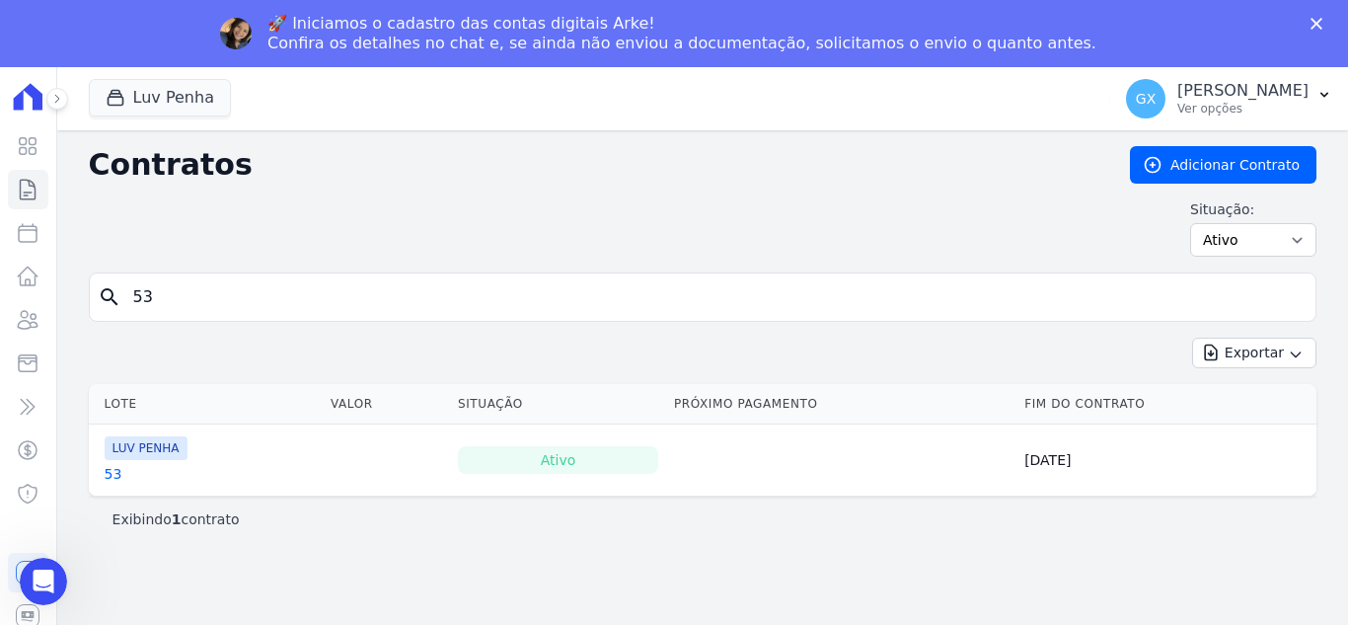
click at [112, 474] on link "53" at bounding box center [114, 474] width 18 height 20
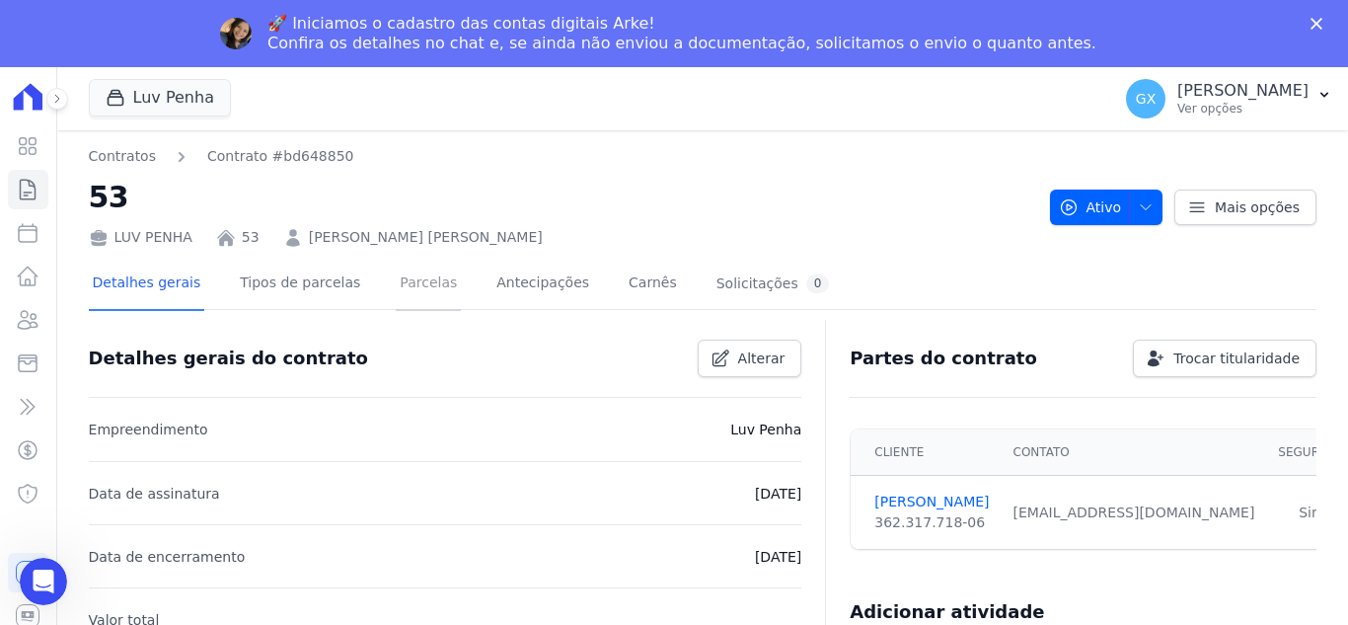
click at [423, 294] on link "Parcelas" at bounding box center [428, 285] width 65 height 52
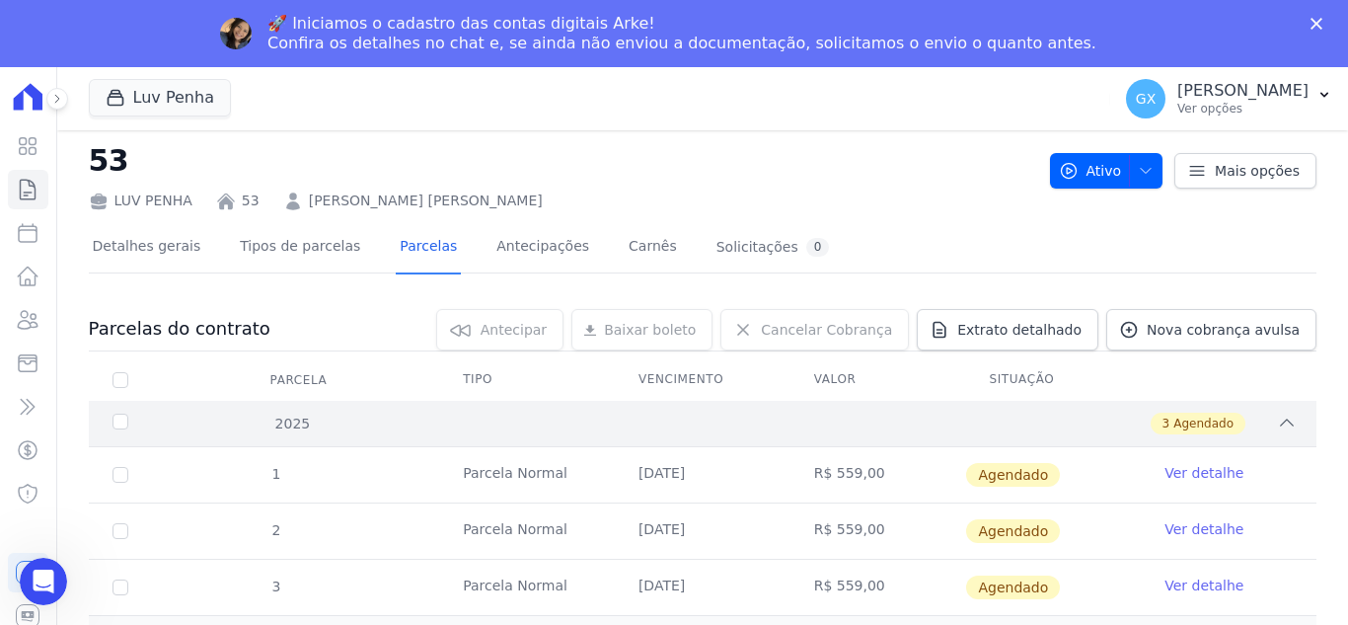
scroll to position [65, 0]
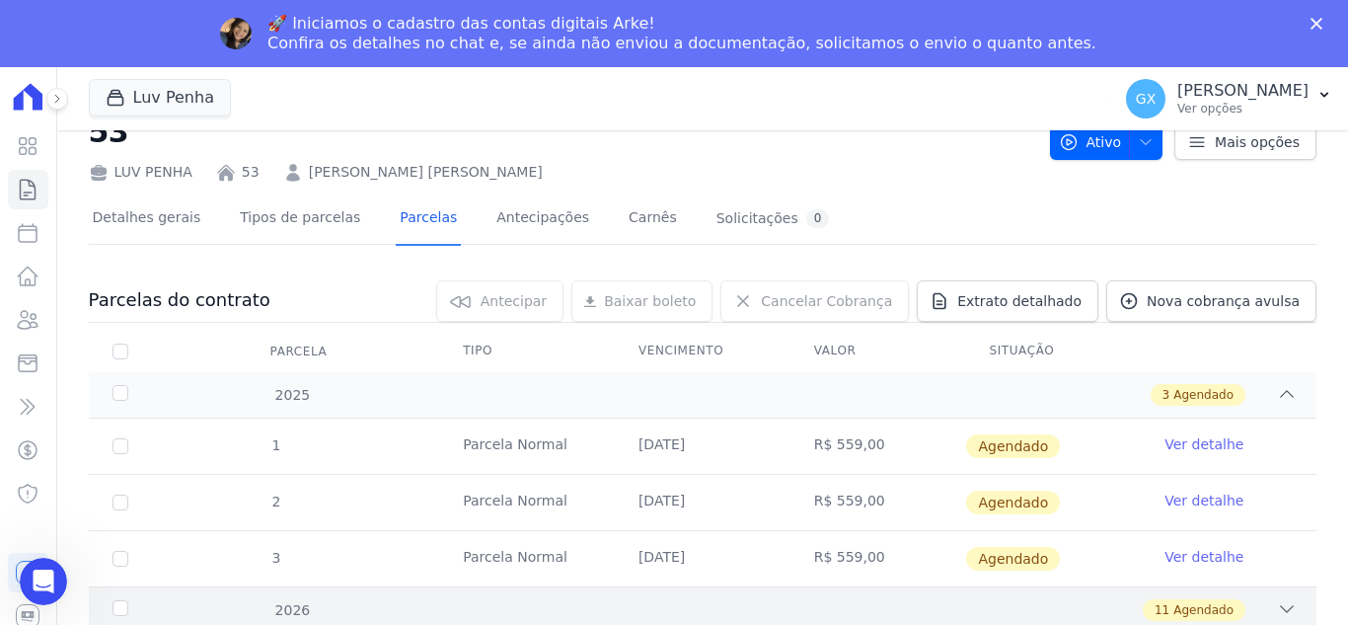
click at [1277, 606] on icon at bounding box center [1287, 609] width 20 height 20
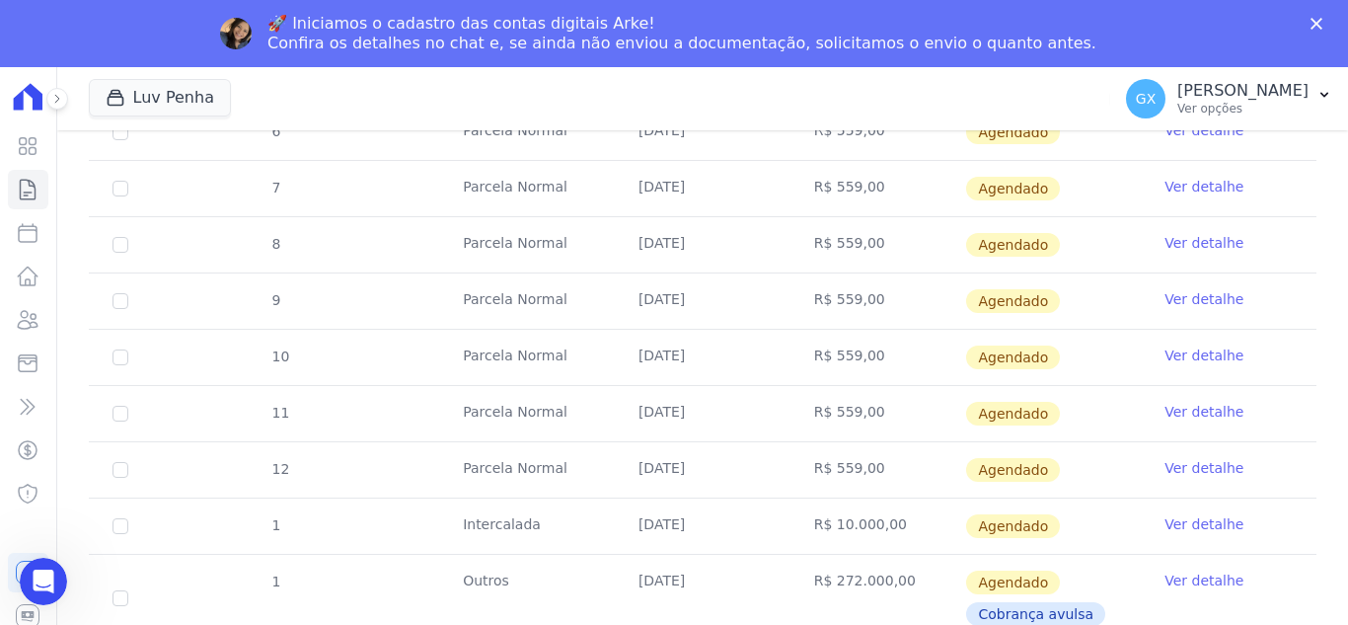
scroll to position [716, 0]
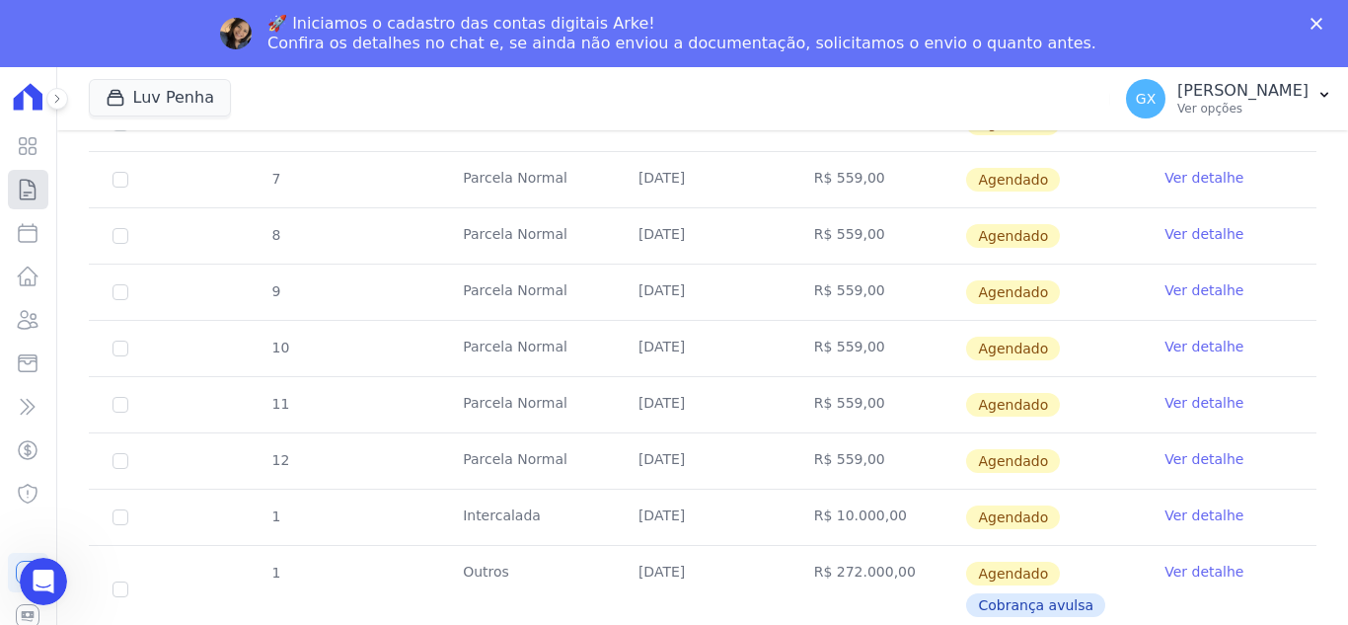
click at [34, 189] on icon at bounding box center [28, 190] width 24 height 24
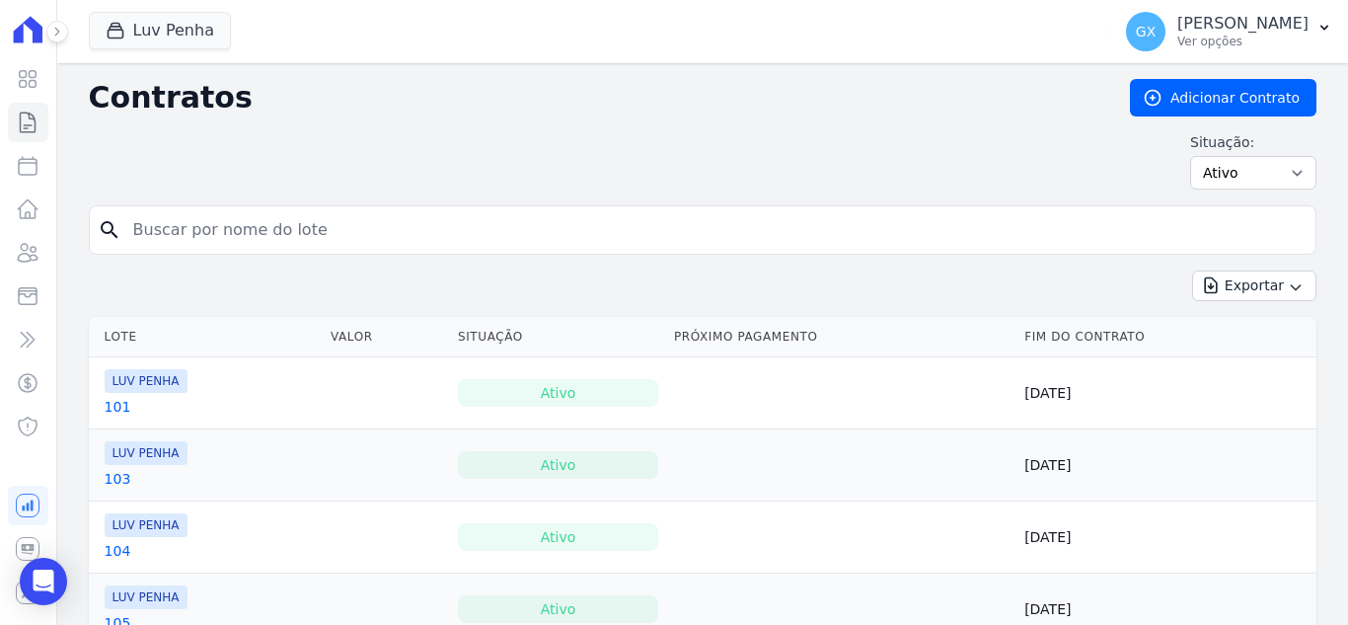
click at [234, 246] on input "search" at bounding box center [714, 229] width 1187 height 39
click at [234, 245] on input "search" at bounding box center [714, 229] width 1187 height 39
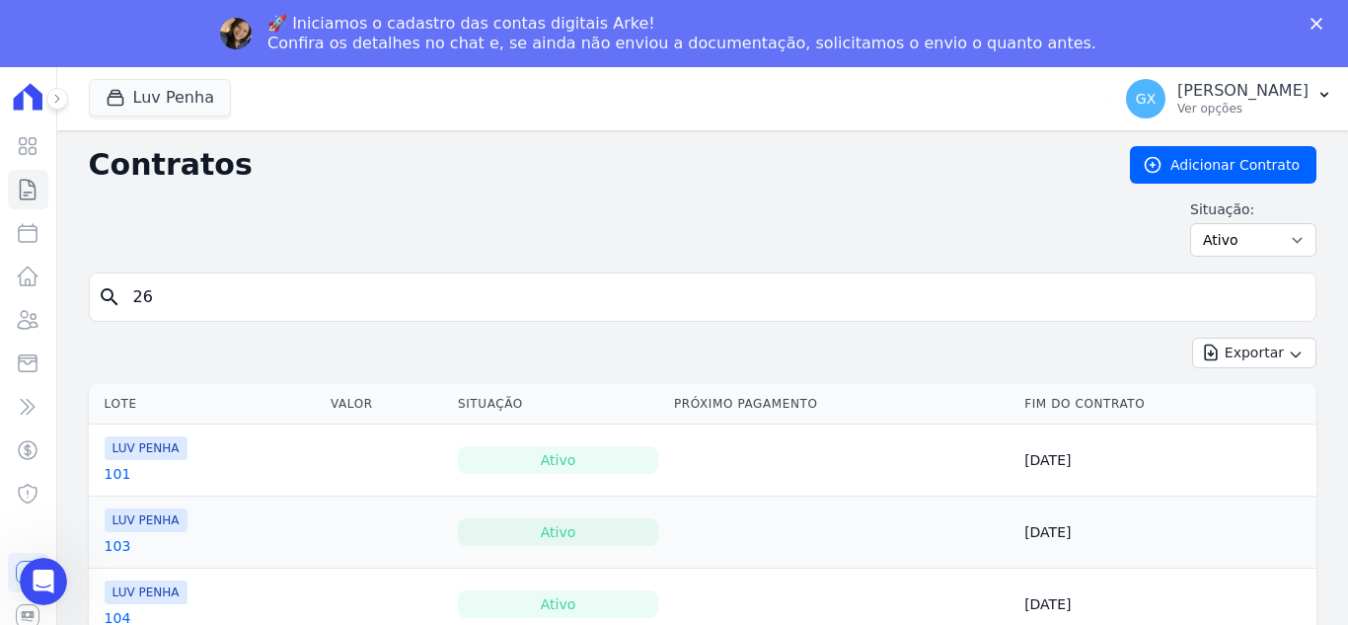
type input "26"
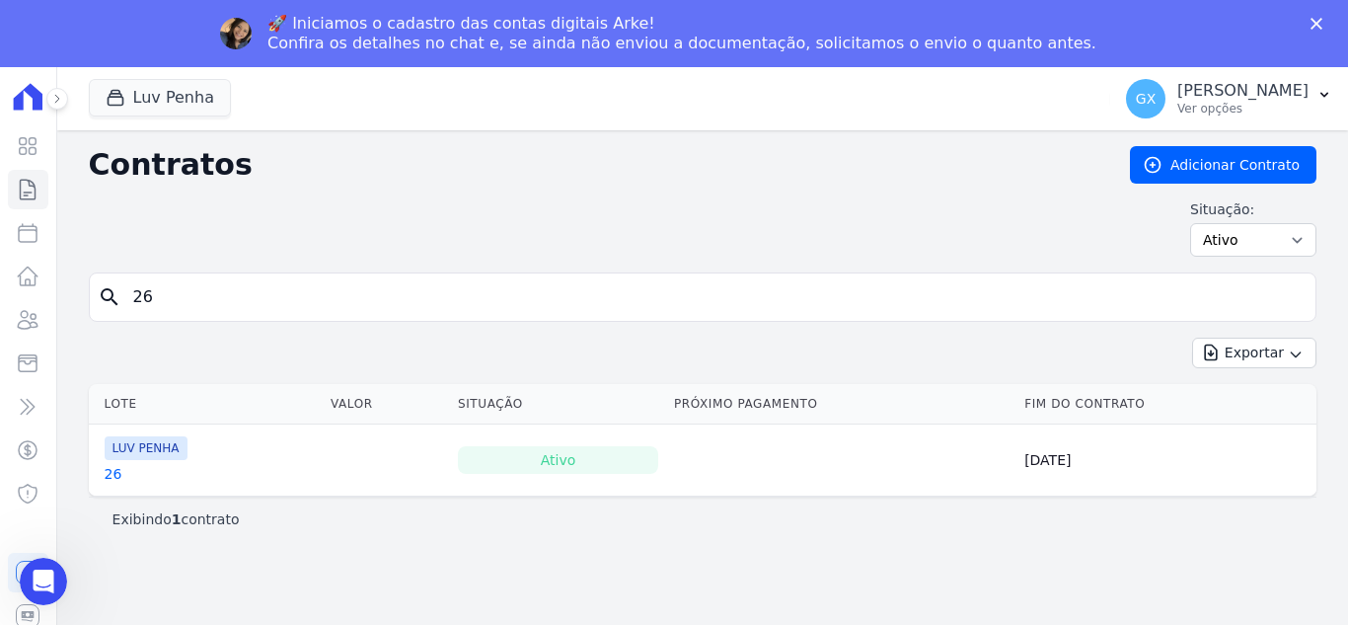
click at [114, 477] on link "26" at bounding box center [114, 474] width 18 height 20
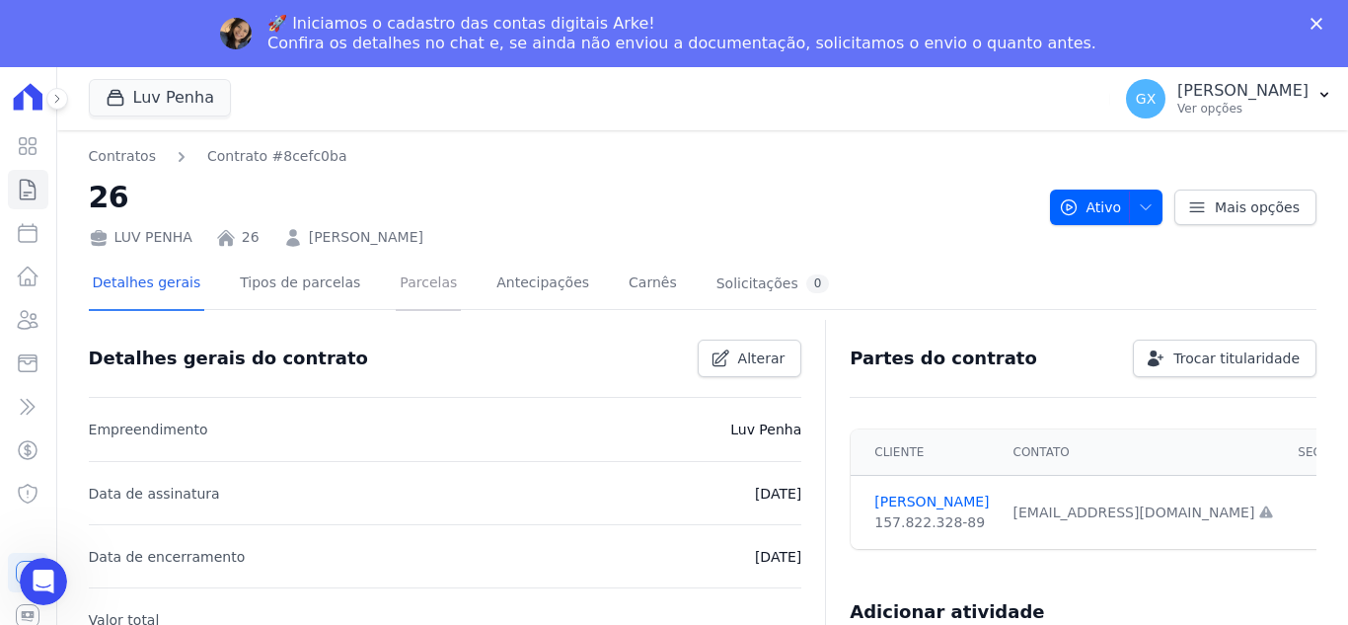
click at [396, 284] on link "Parcelas" at bounding box center [428, 285] width 65 height 52
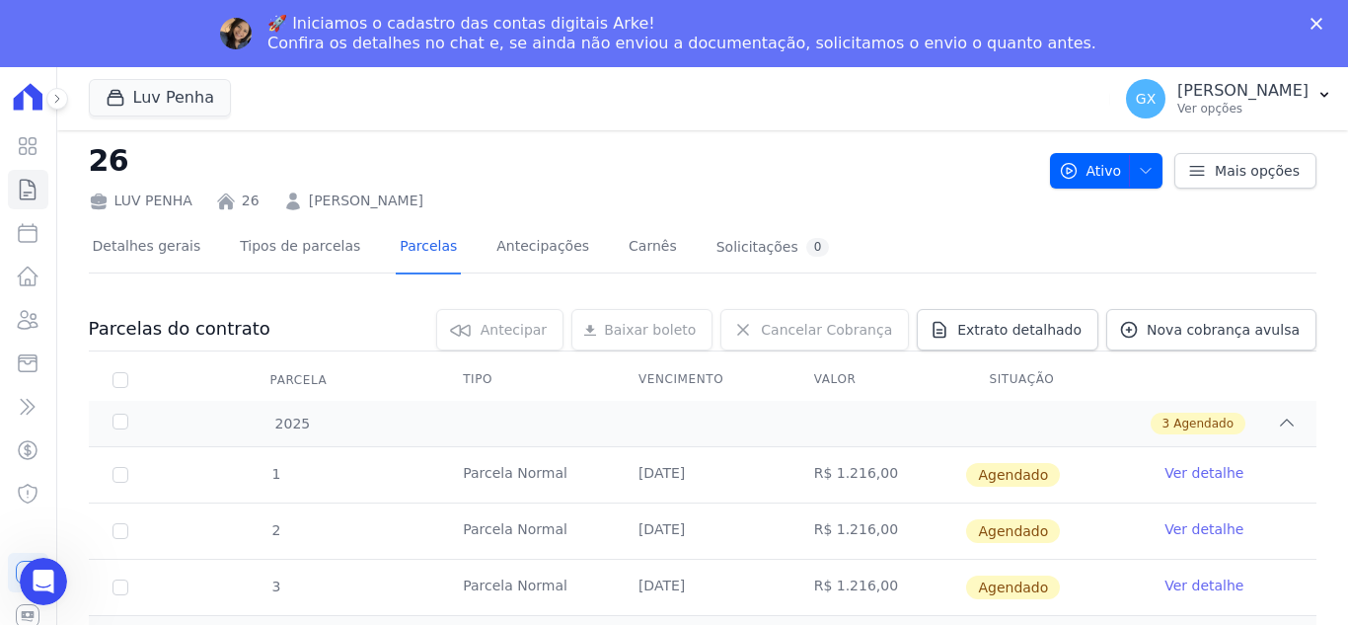
scroll to position [65, 0]
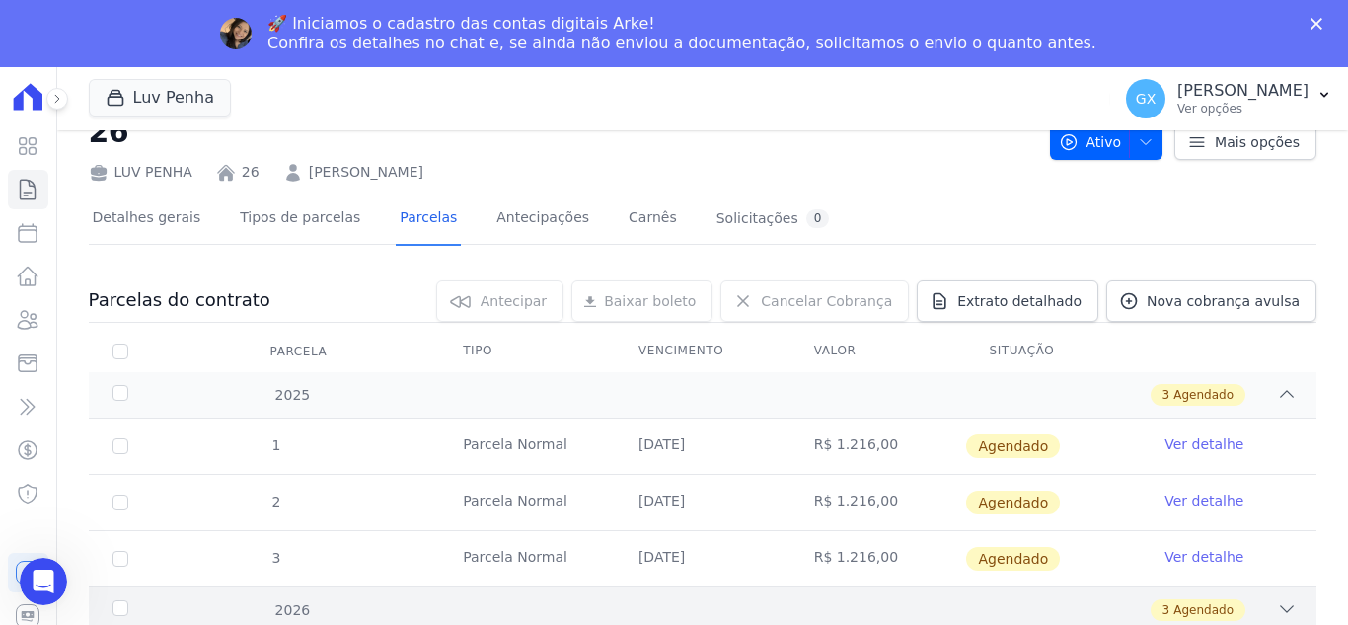
click at [1210, 609] on span "Agendado" at bounding box center [1204, 610] width 60 height 18
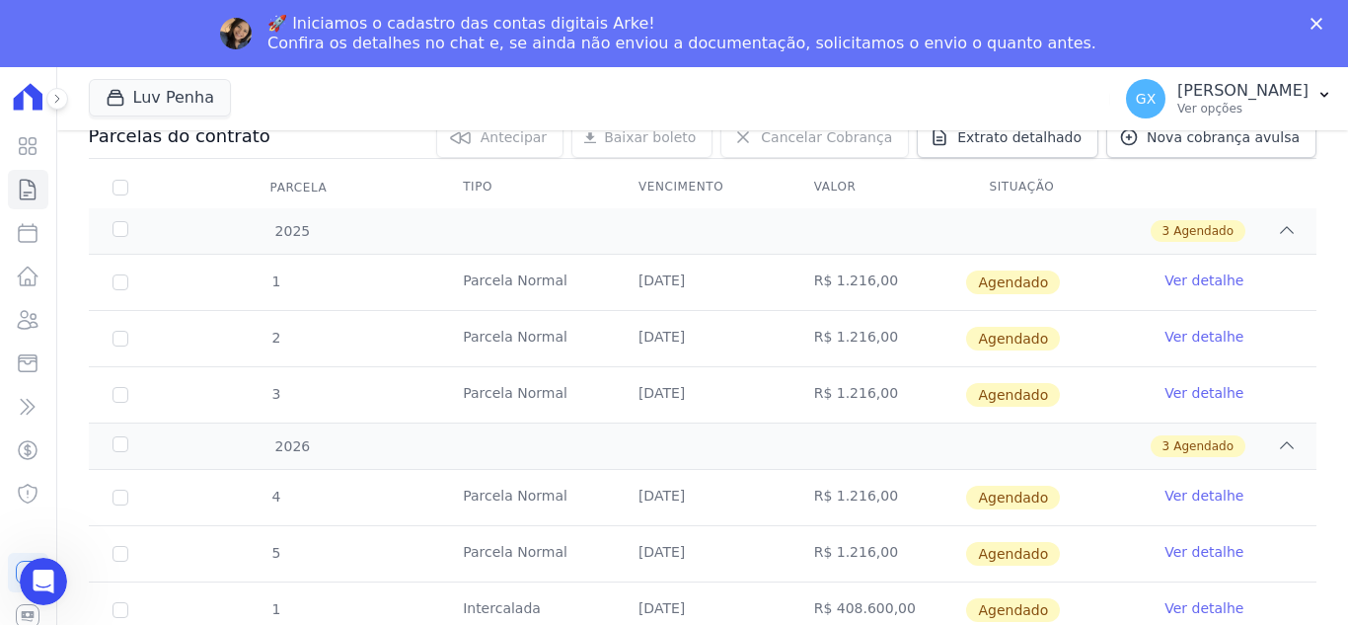
scroll to position [234, 0]
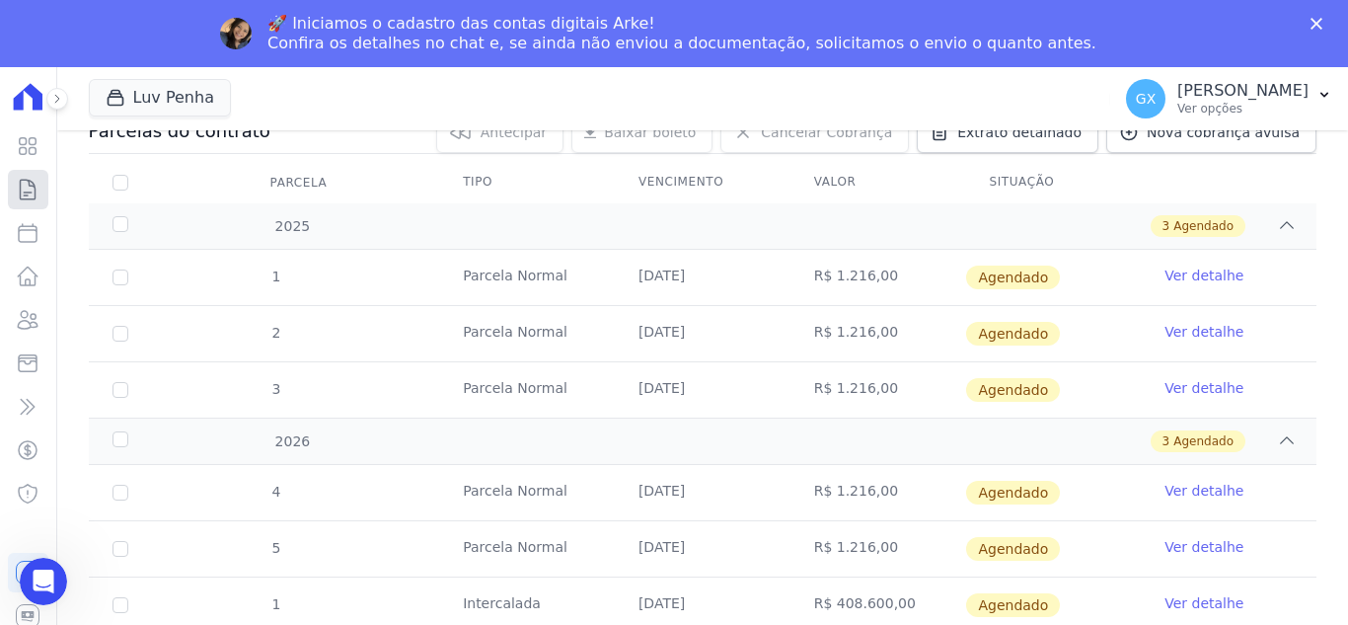
click at [35, 185] on icon at bounding box center [28, 190] width 15 height 20
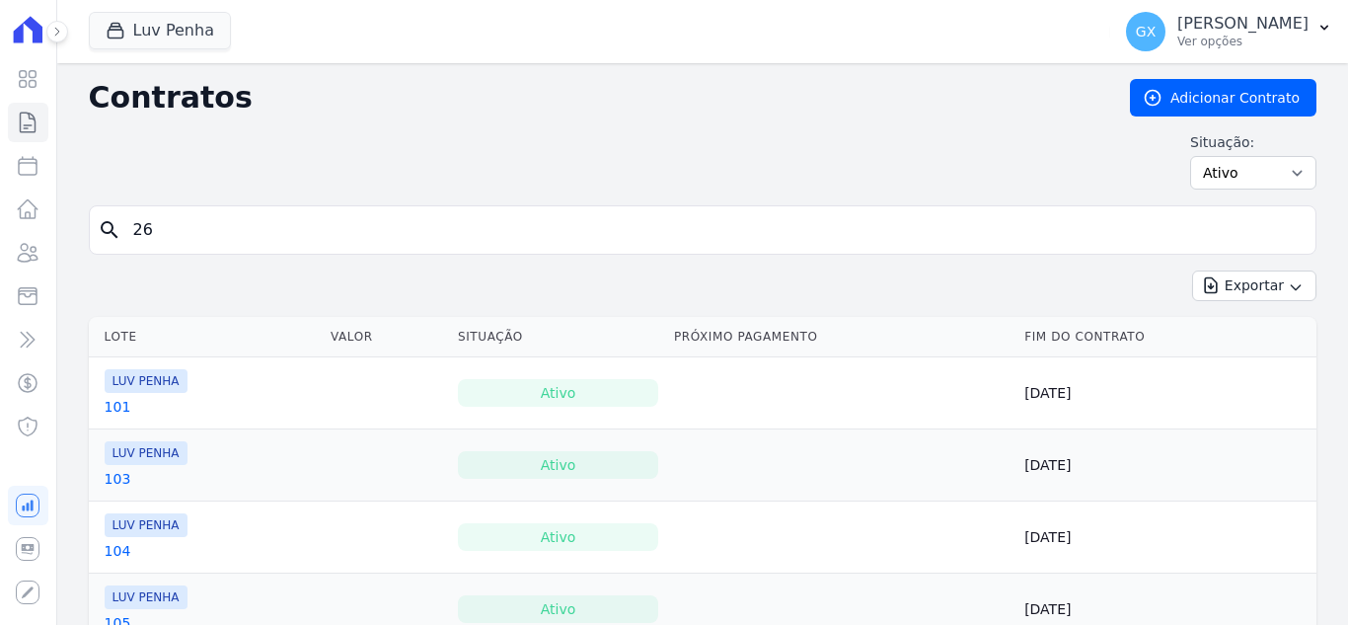
click at [272, 234] on input "26" at bounding box center [714, 229] width 1187 height 39
click at [272, 234] on input "search" at bounding box center [714, 229] width 1187 height 39
click at [272, 232] on input "search" at bounding box center [714, 229] width 1187 height 39
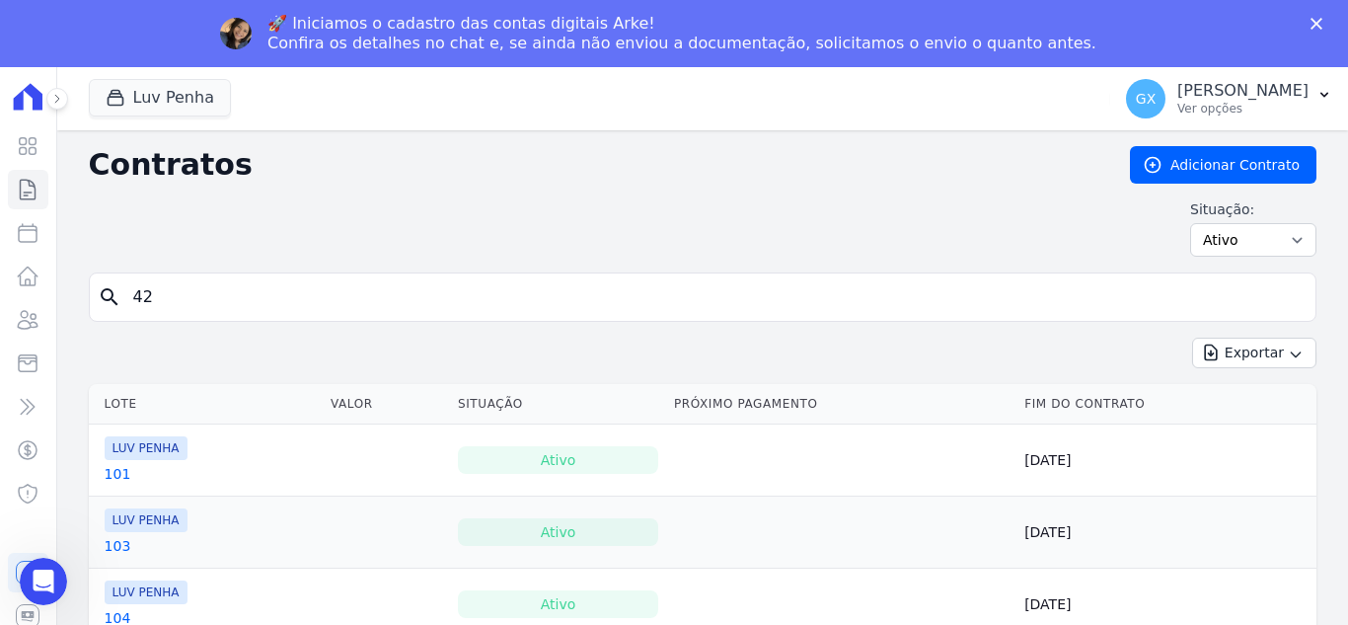
type input "42"
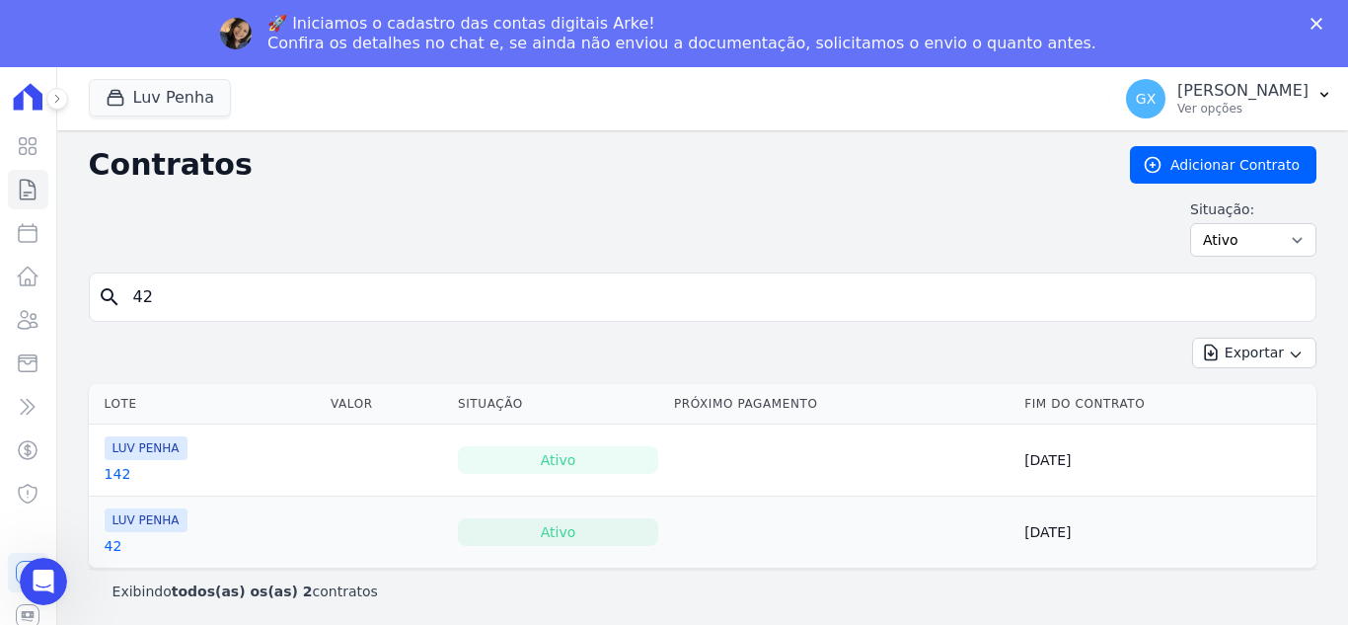
click at [117, 555] on link "42" at bounding box center [114, 546] width 18 height 20
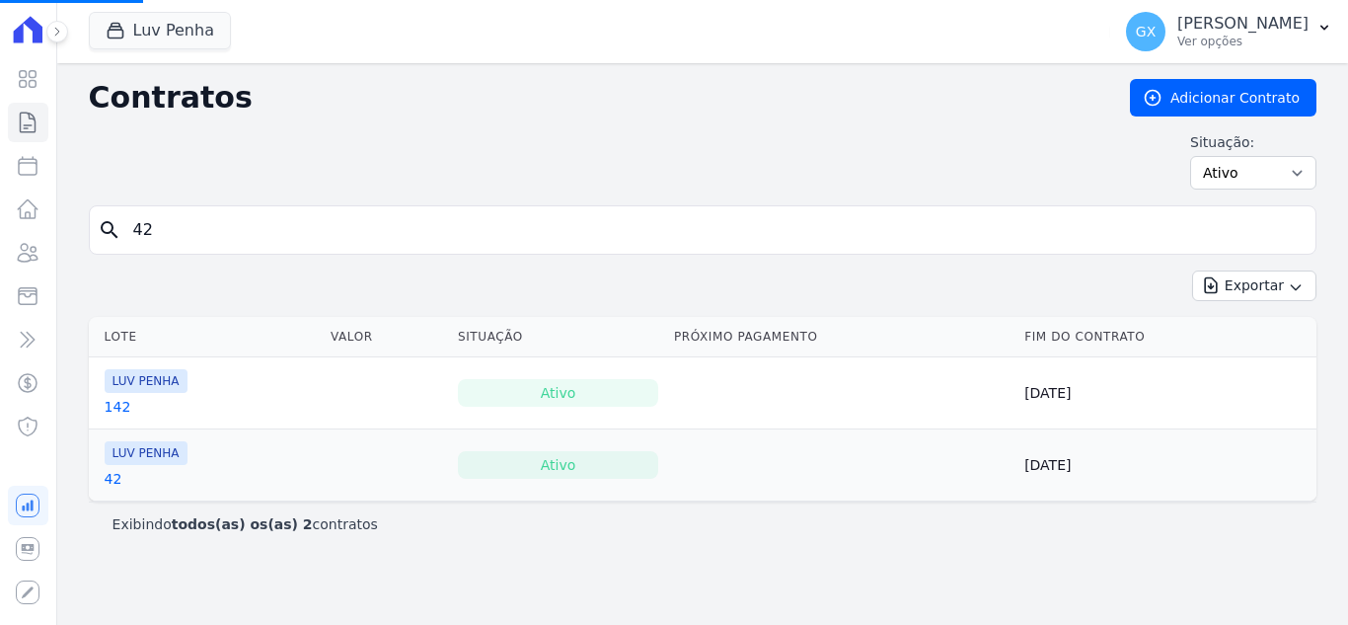
click at [115, 479] on link "42" at bounding box center [114, 479] width 18 height 20
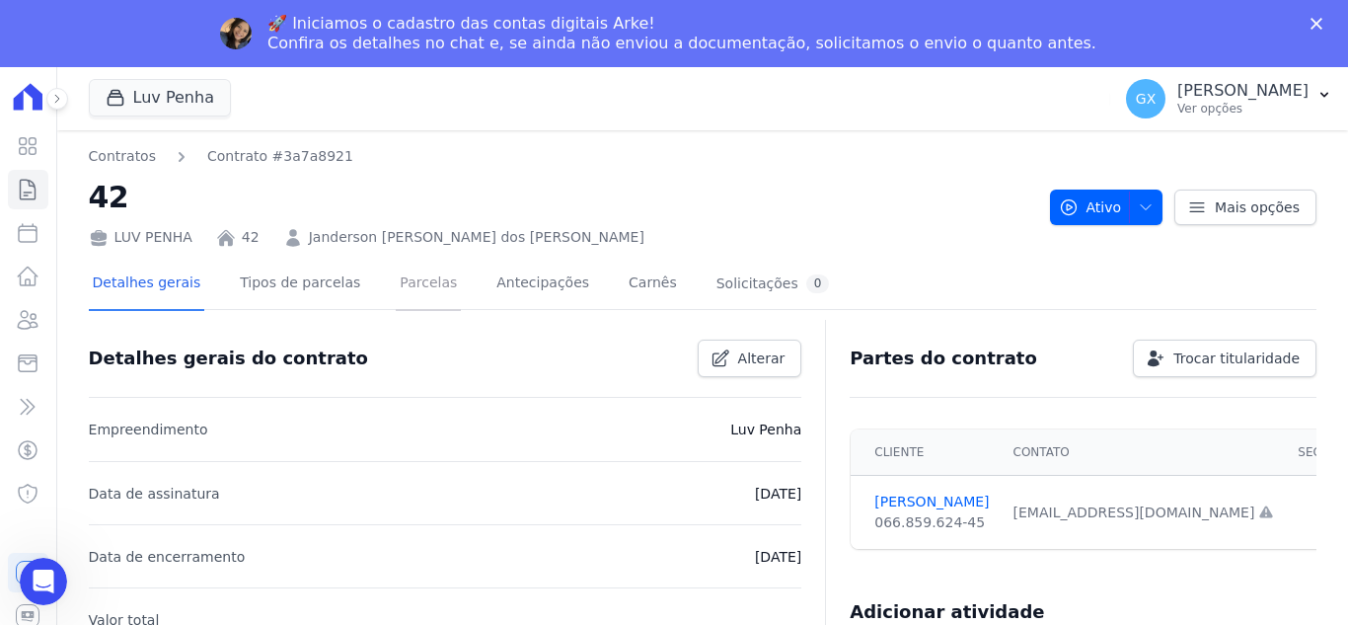
click at [405, 305] on link "Parcelas" at bounding box center [428, 285] width 65 height 52
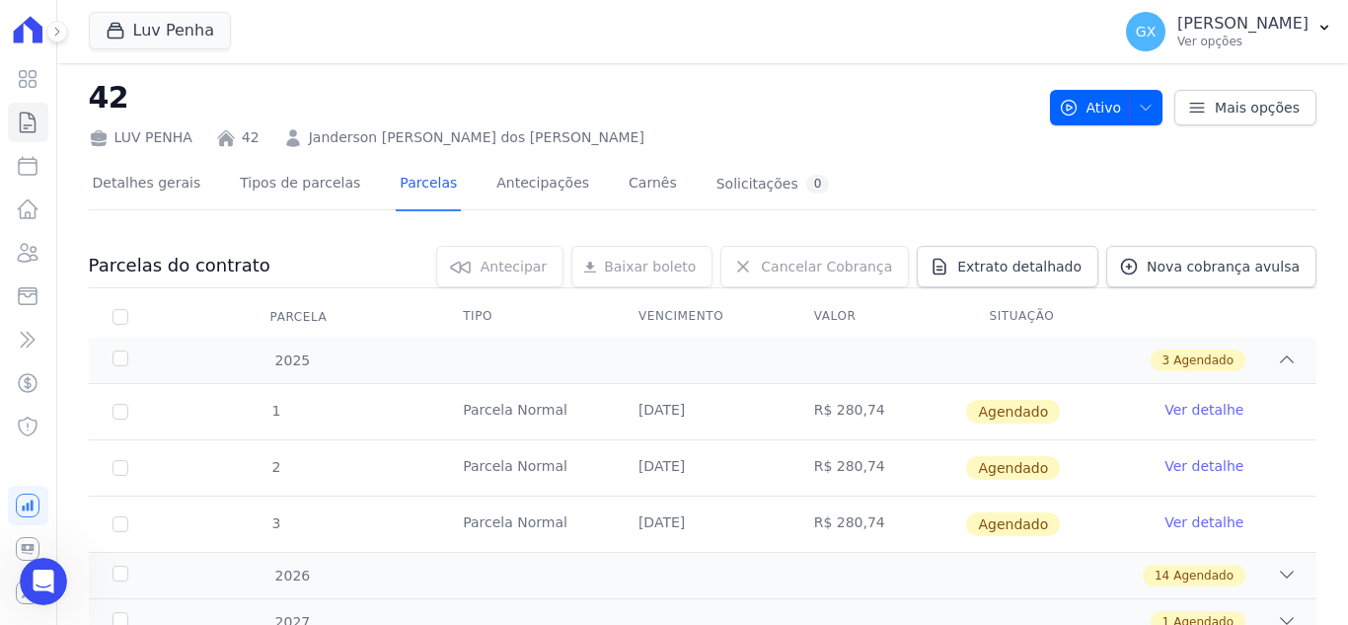
scroll to position [104, 0]
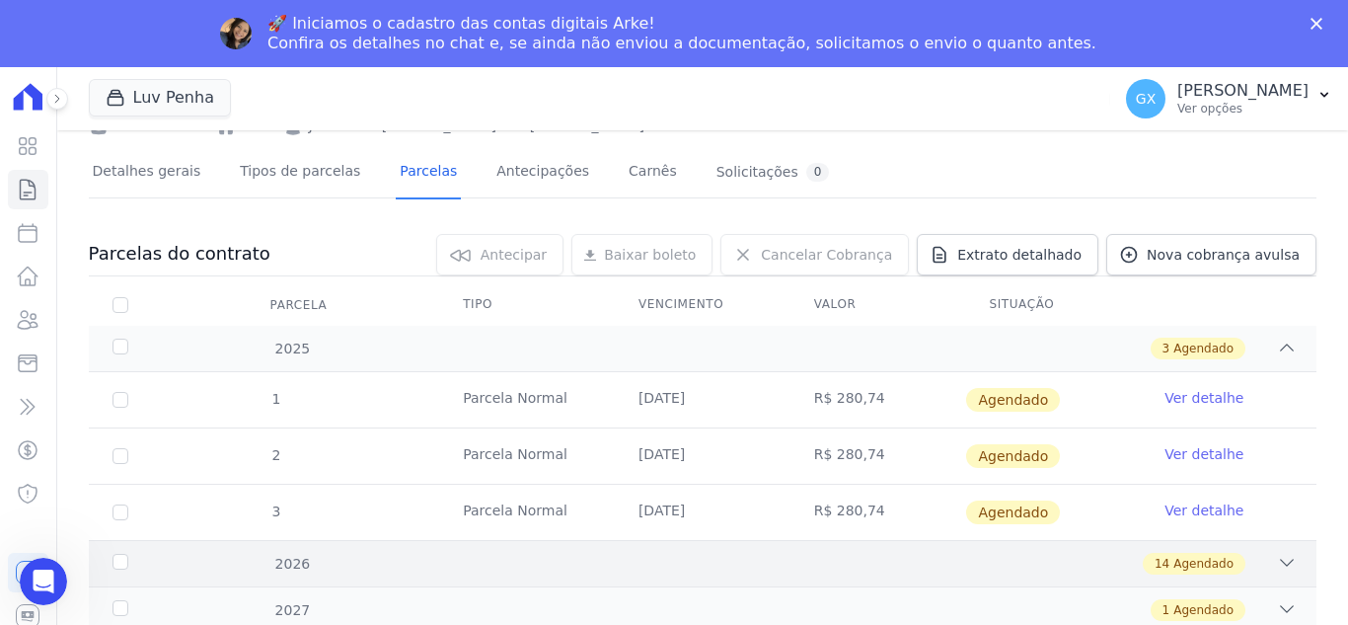
click at [1254, 571] on div "14 Agendado" at bounding box center [762, 564] width 1069 height 22
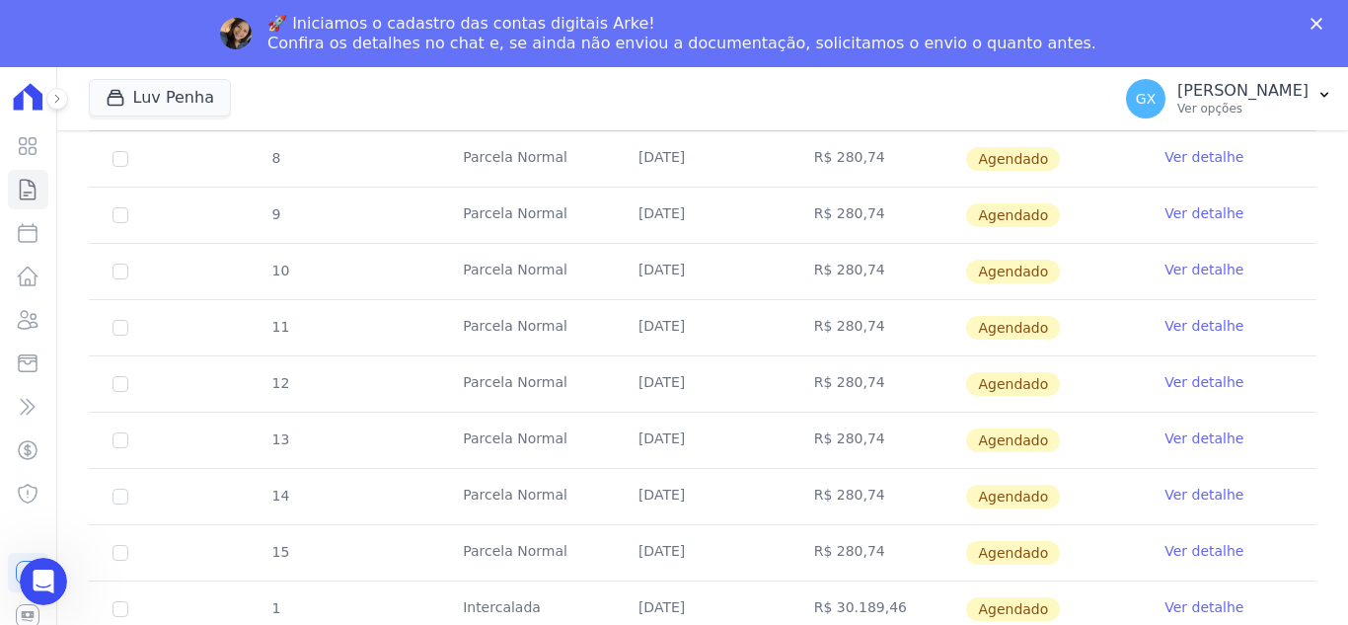
scroll to position [931, 0]
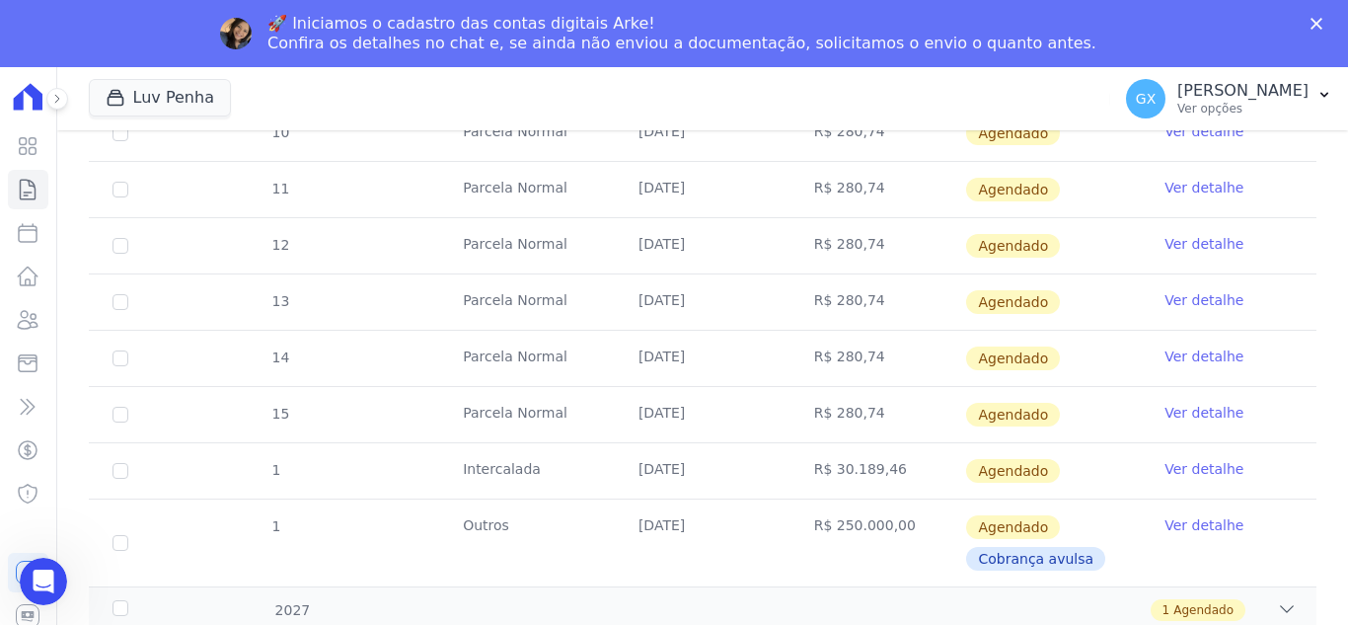
click at [1287, 601] on div "2027 1 Agendado" at bounding box center [703, 609] width 1228 height 46
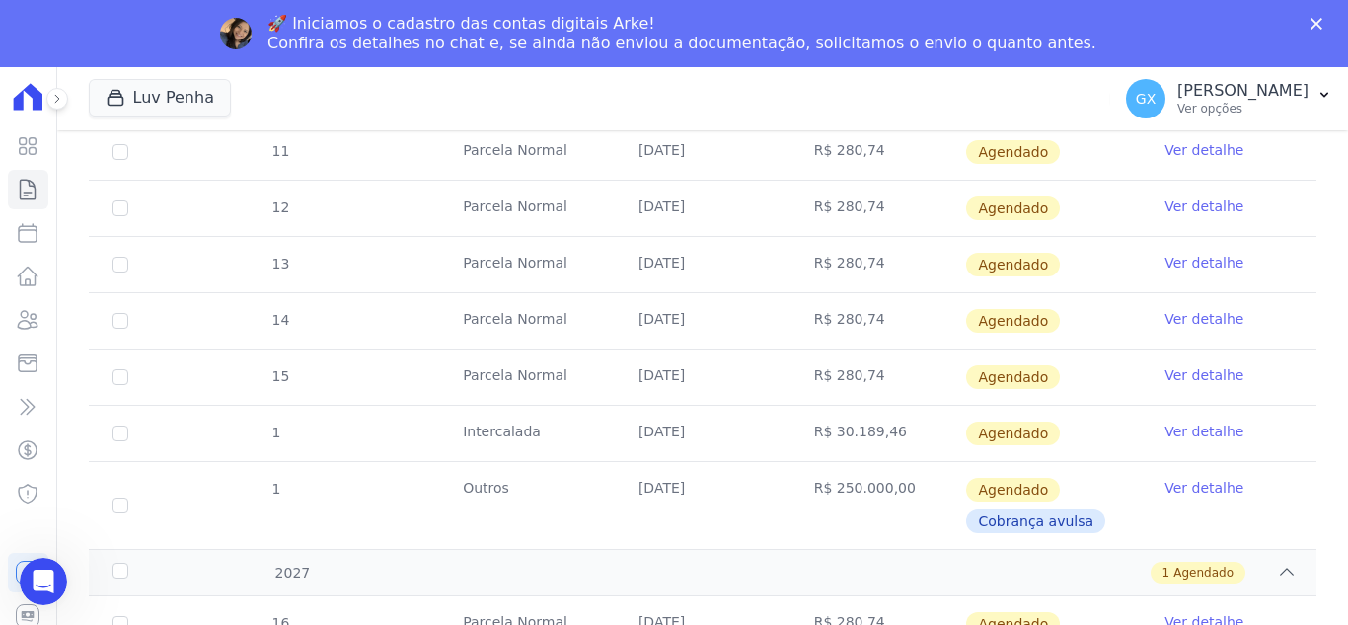
scroll to position [987, 0]
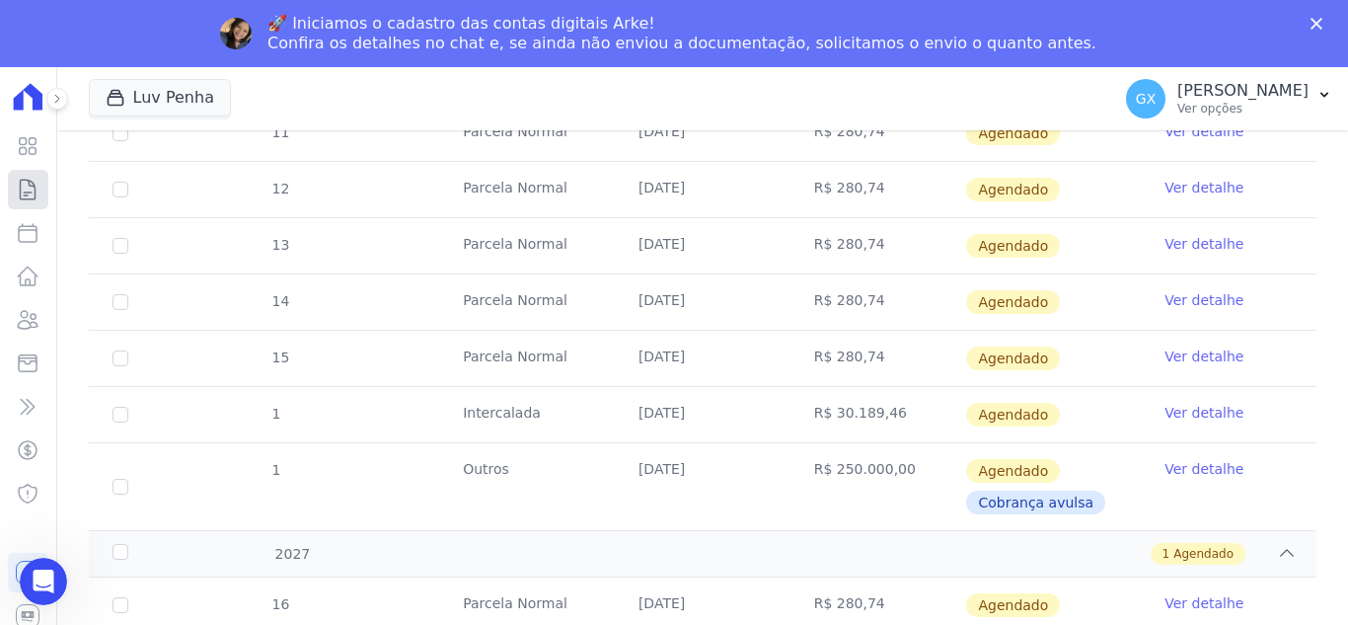
click at [10, 180] on link "Contratos" at bounding box center [28, 189] width 40 height 39
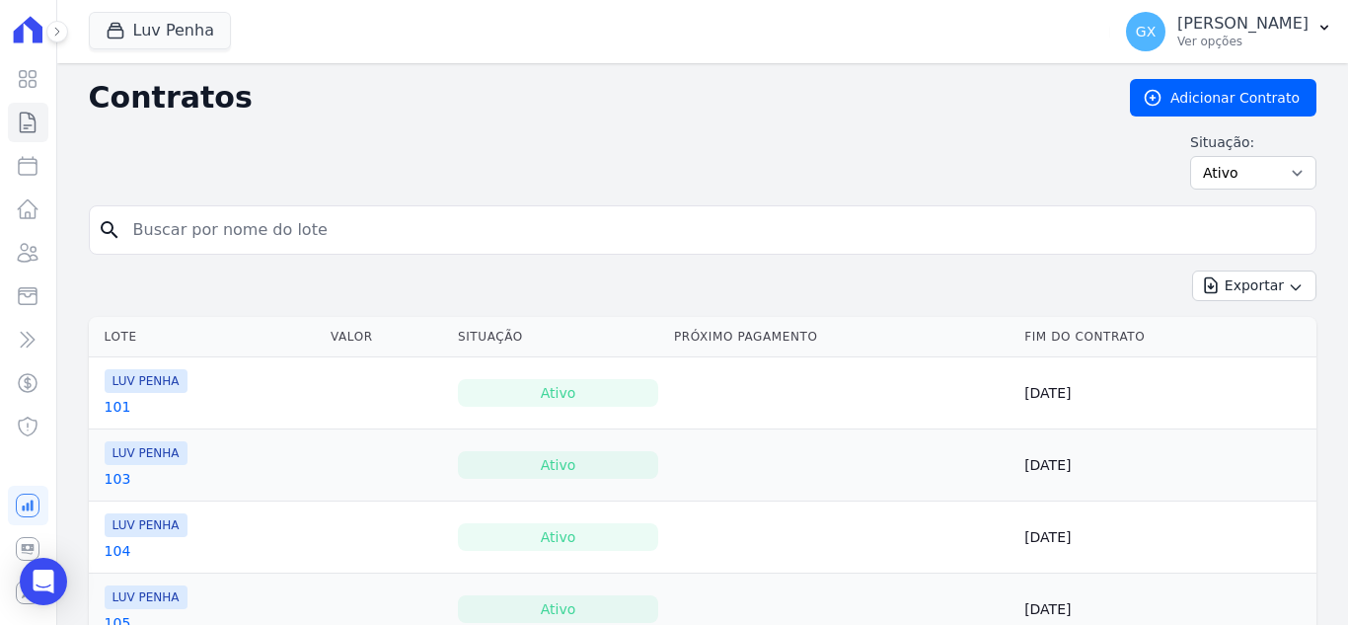
click at [267, 241] on input "search" at bounding box center [714, 229] width 1187 height 39
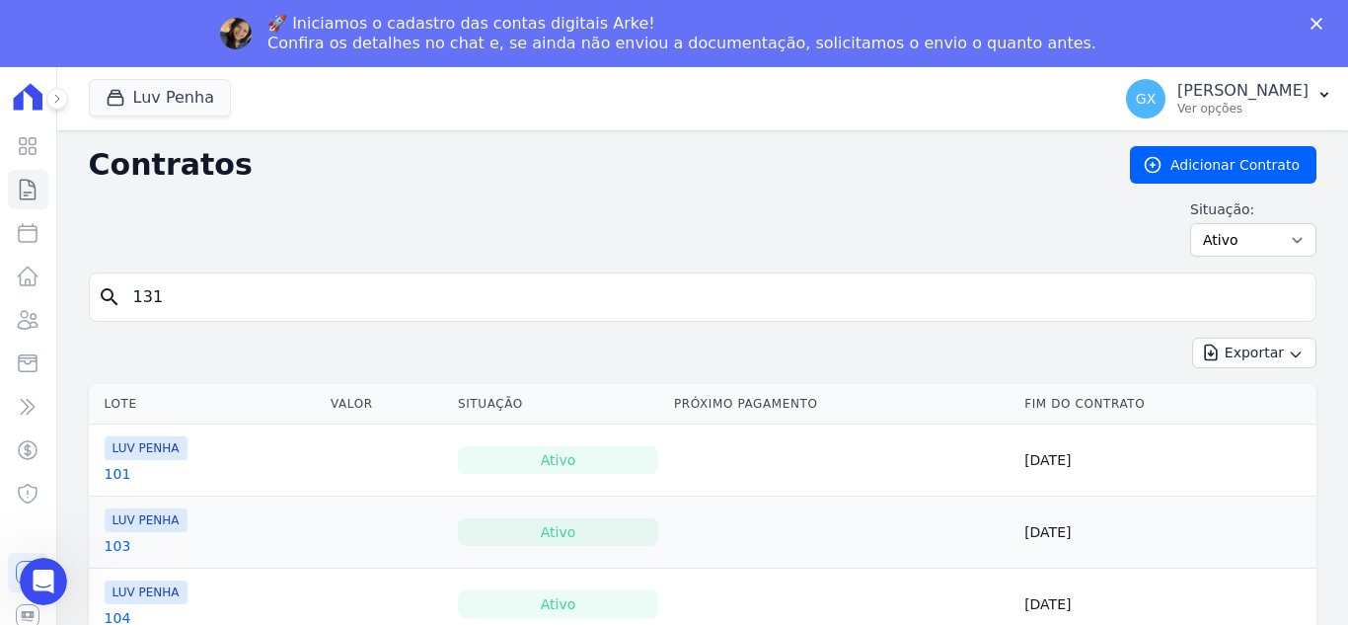
type input "131"
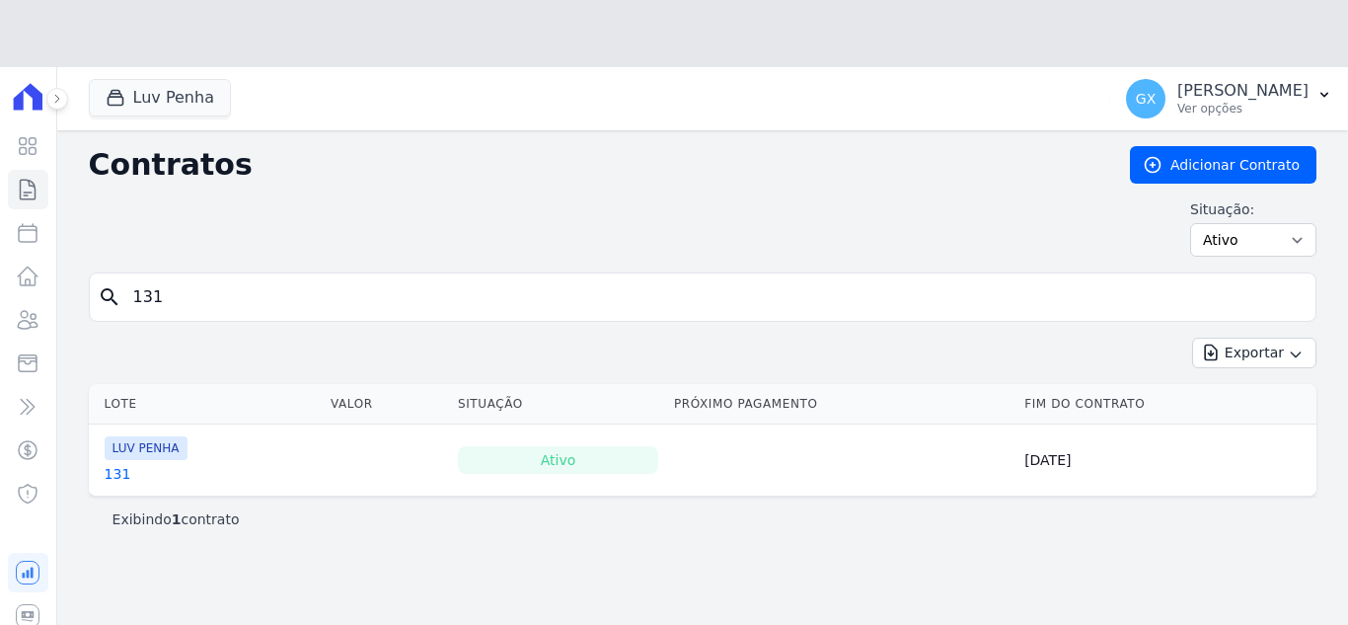
click at [111, 409] on table "Lote [GEOGRAPHIC_DATA] Situação Próximo Pagamento Fim do Contrato LUV PENHA 131…" at bounding box center [703, 440] width 1228 height 112
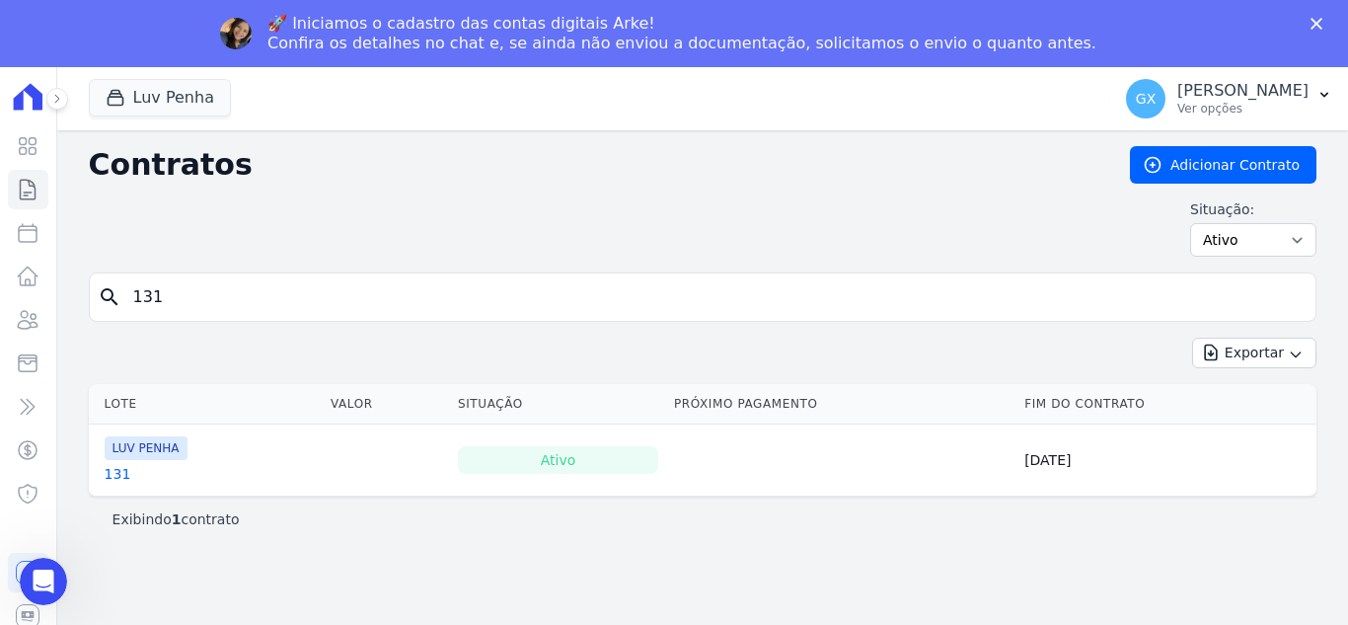
click at [119, 473] on link "131" at bounding box center [118, 474] width 27 height 20
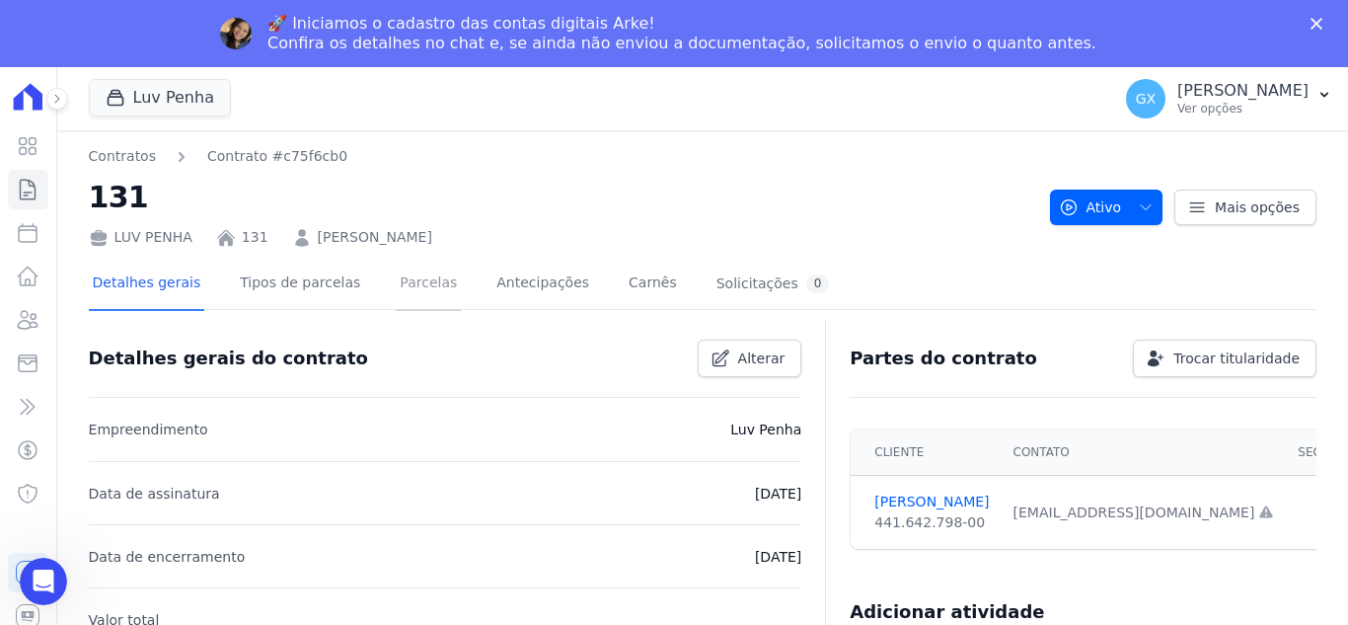
click at [405, 285] on link "Parcelas" at bounding box center [428, 285] width 65 height 52
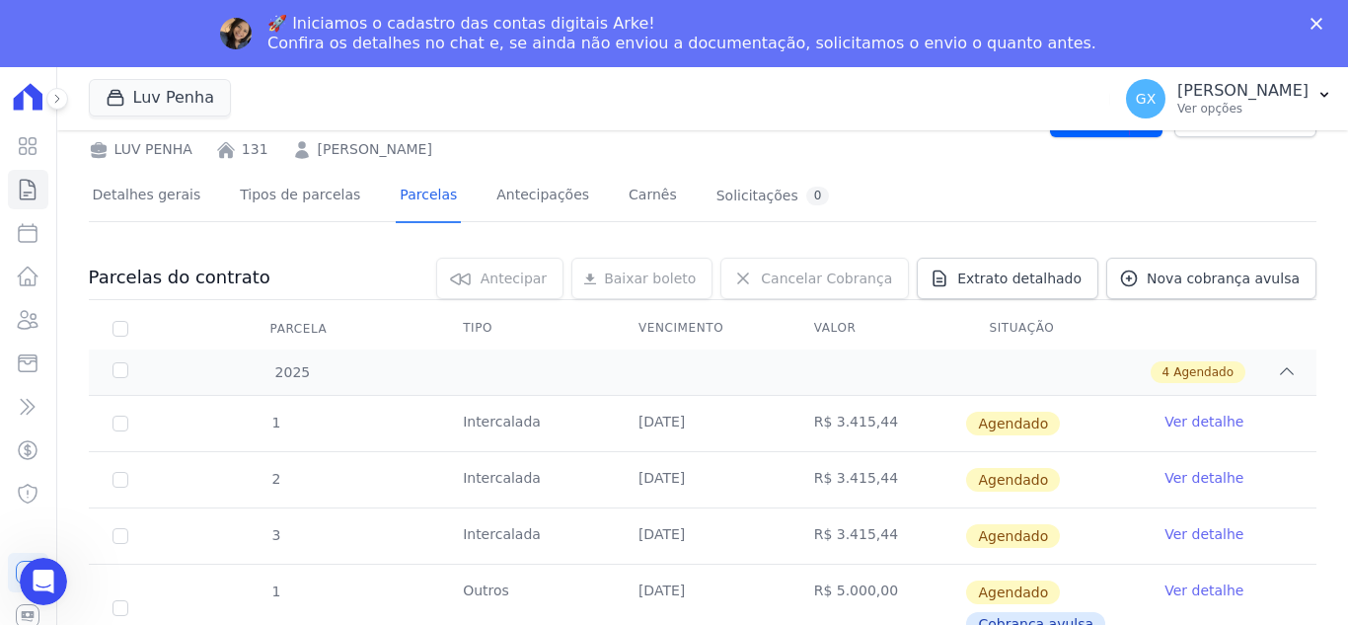
scroll to position [199, 0]
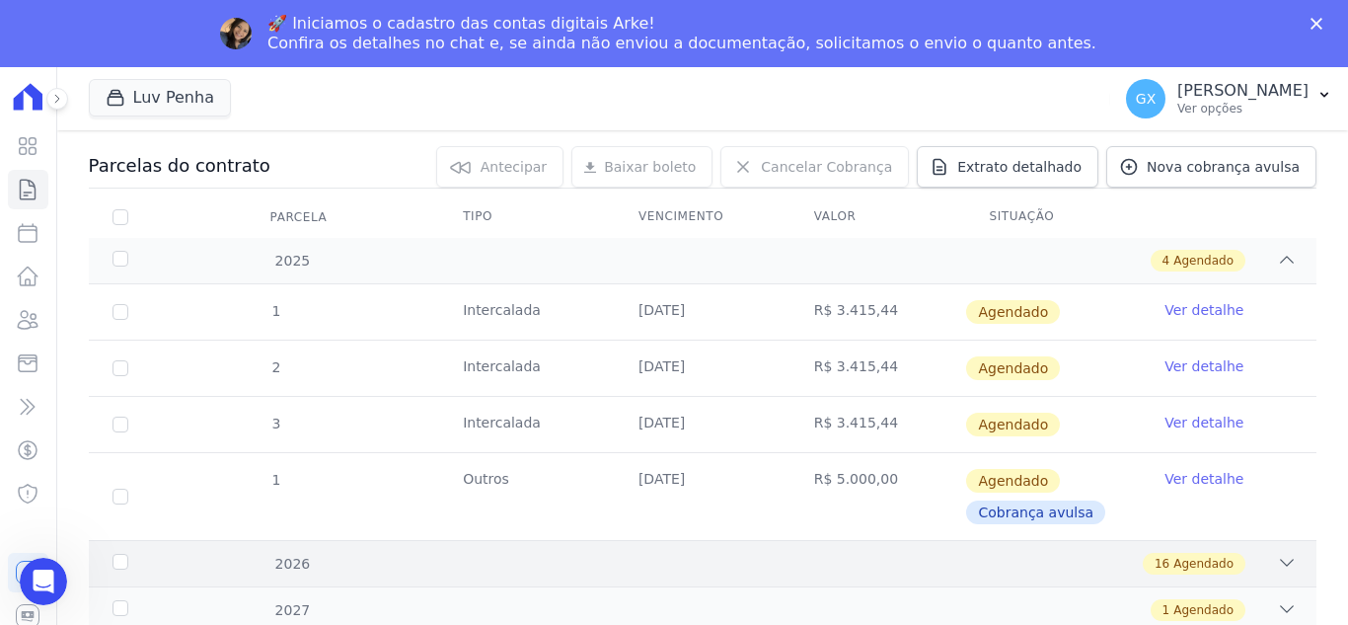
click at [1251, 563] on div "16 Agendado" at bounding box center [762, 564] width 1069 height 22
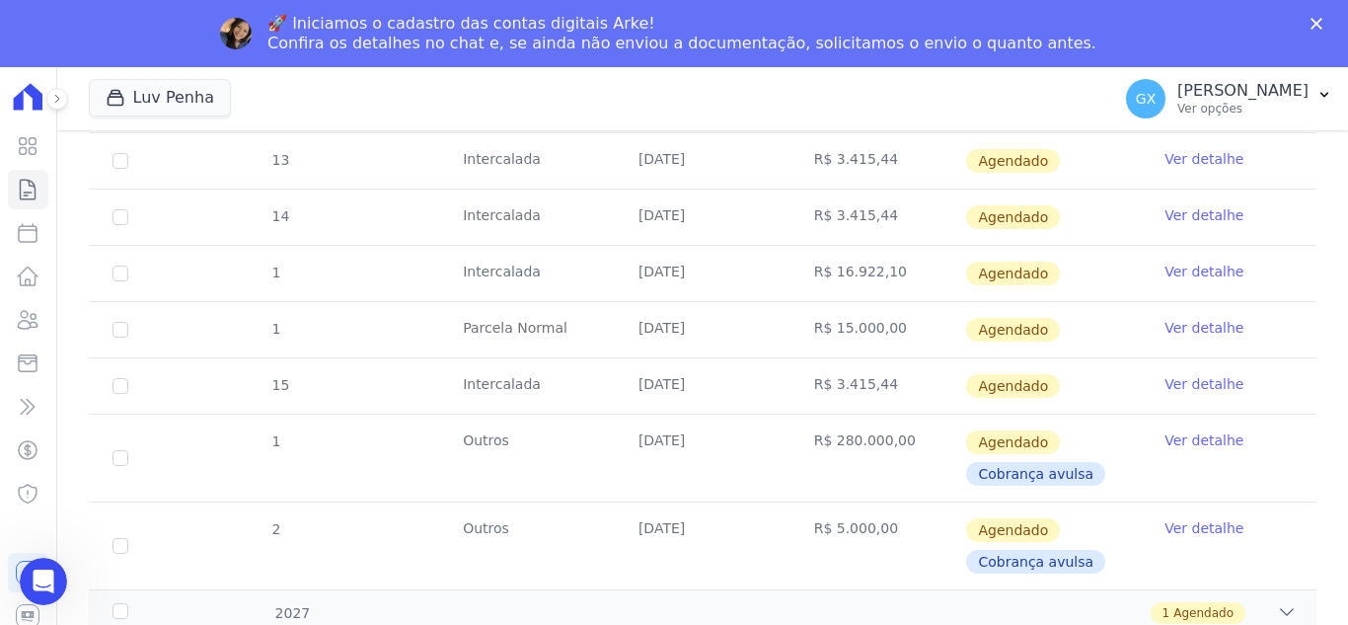
scroll to position [1163, 0]
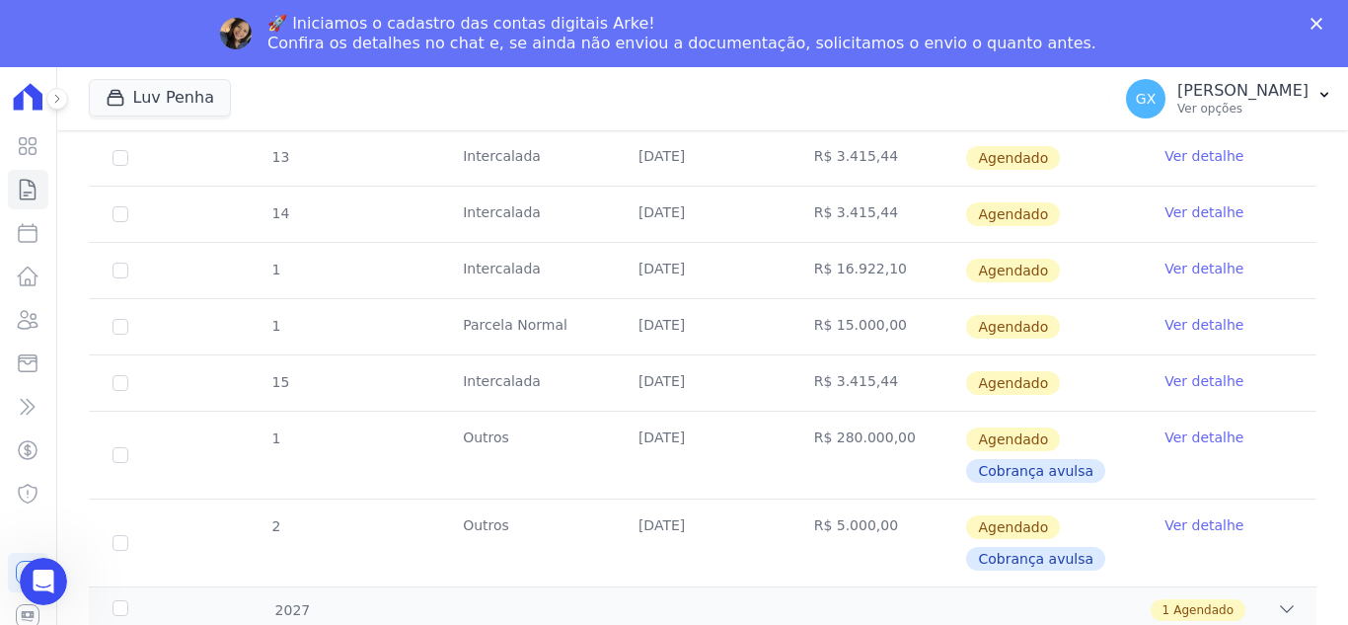
drag, startPoint x: 823, startPoint y: 212, endPoint x: 873, endPoint y: 216, distance: 49.5
click at [873, 216] on td "R$ 3.415,44" at bounding box center [879, 214] width 176 height 55
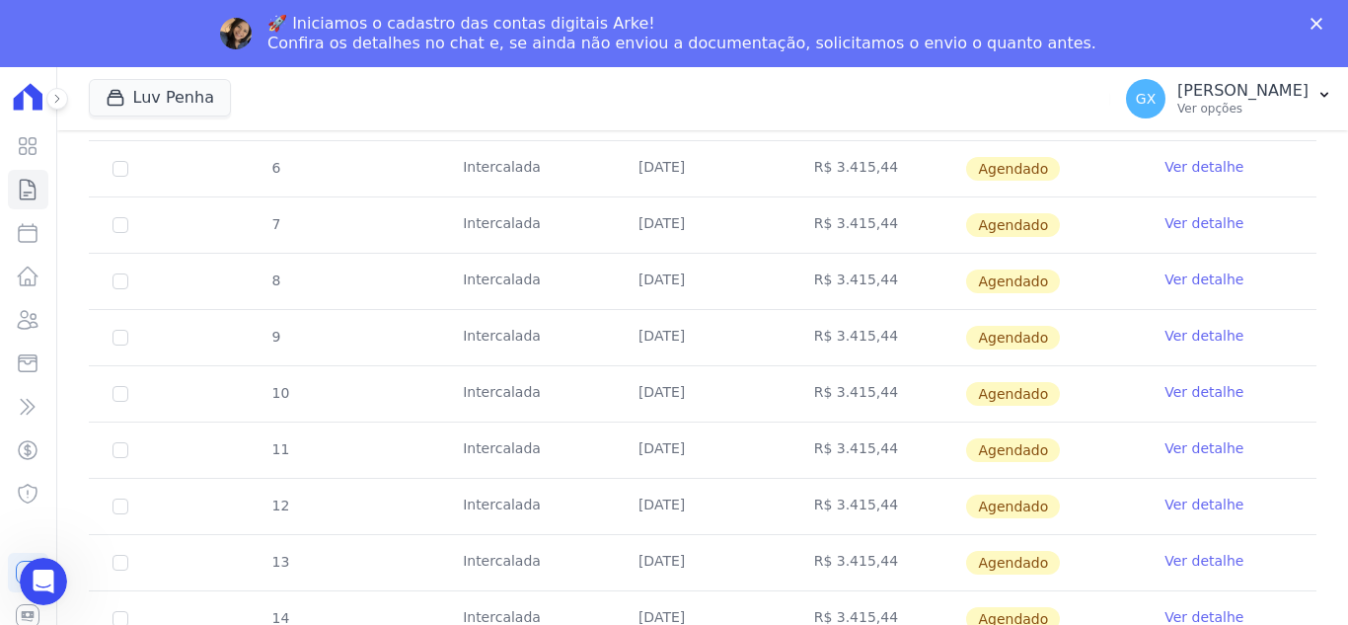
scroll to position [472, 0]
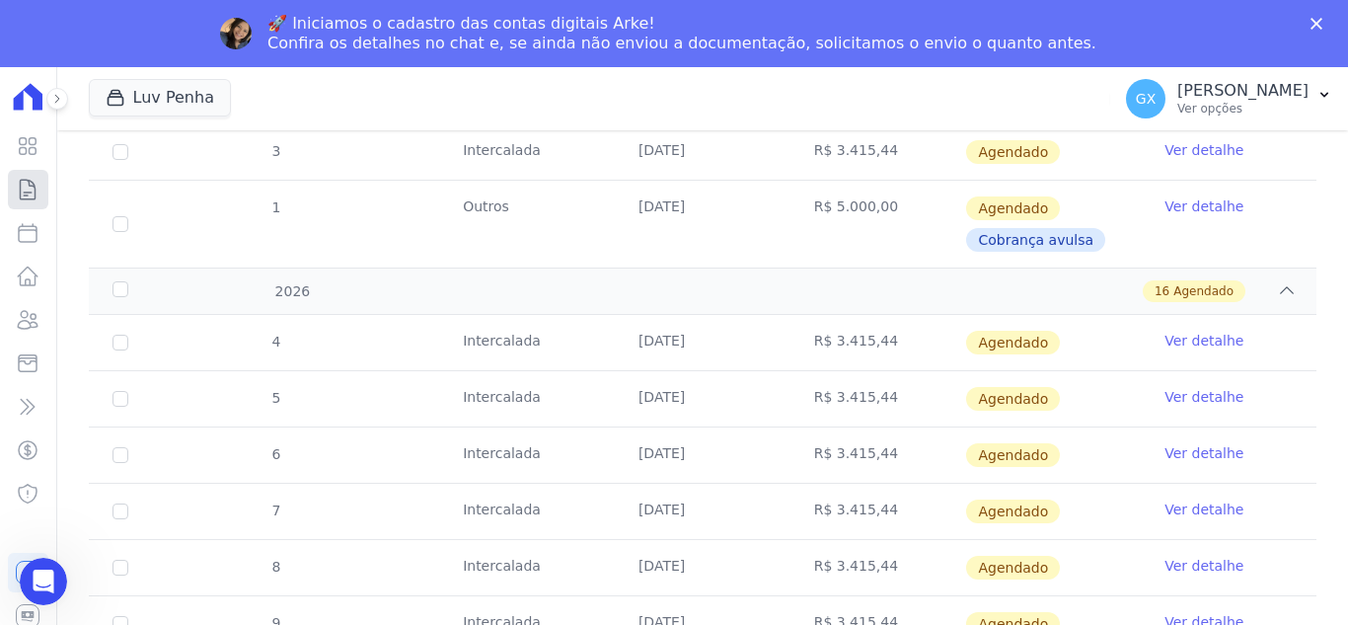
click at [36, 203] on link "Contratos" at bounding box center [28, 189] width 40 height 39
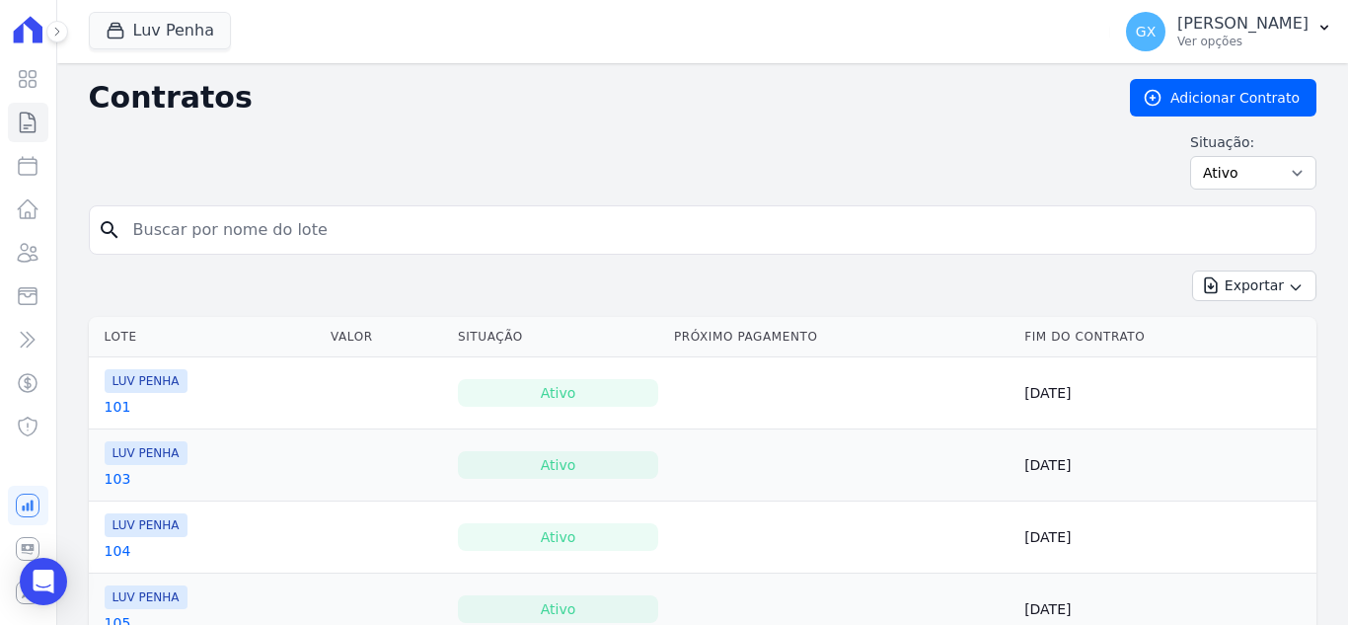
click at [246, 239] on input "search" at bounding box center [714, 229] width 1187 height 39
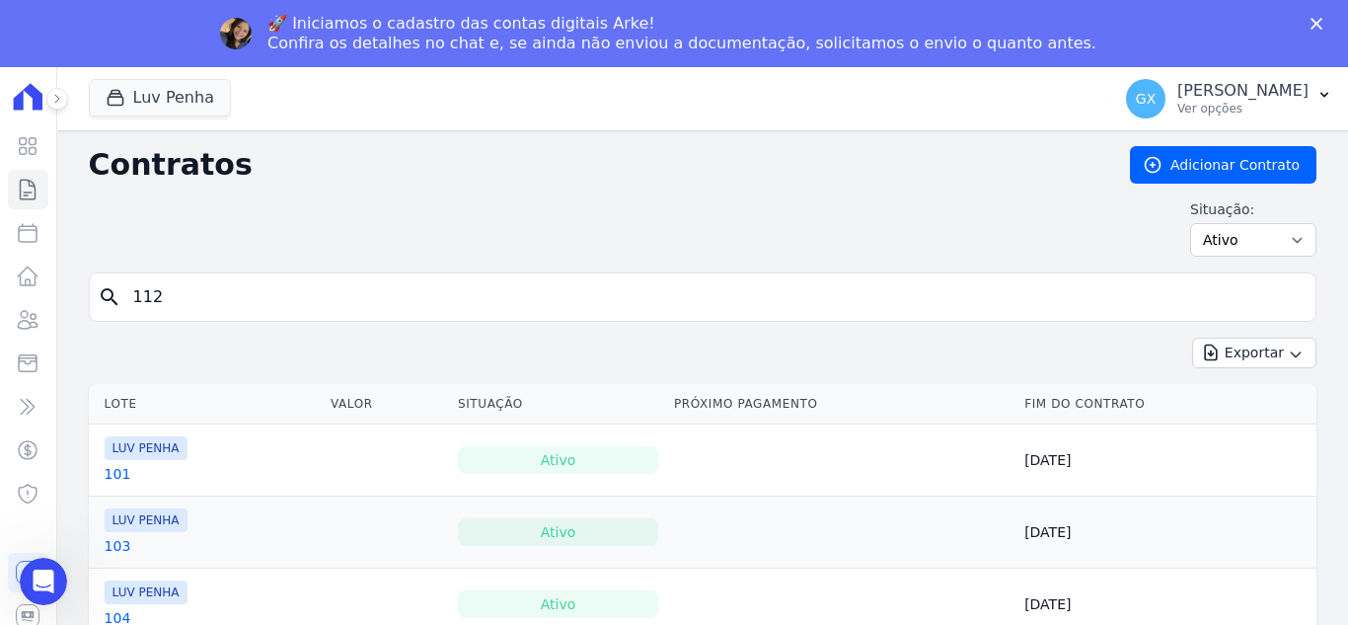
type input "112"
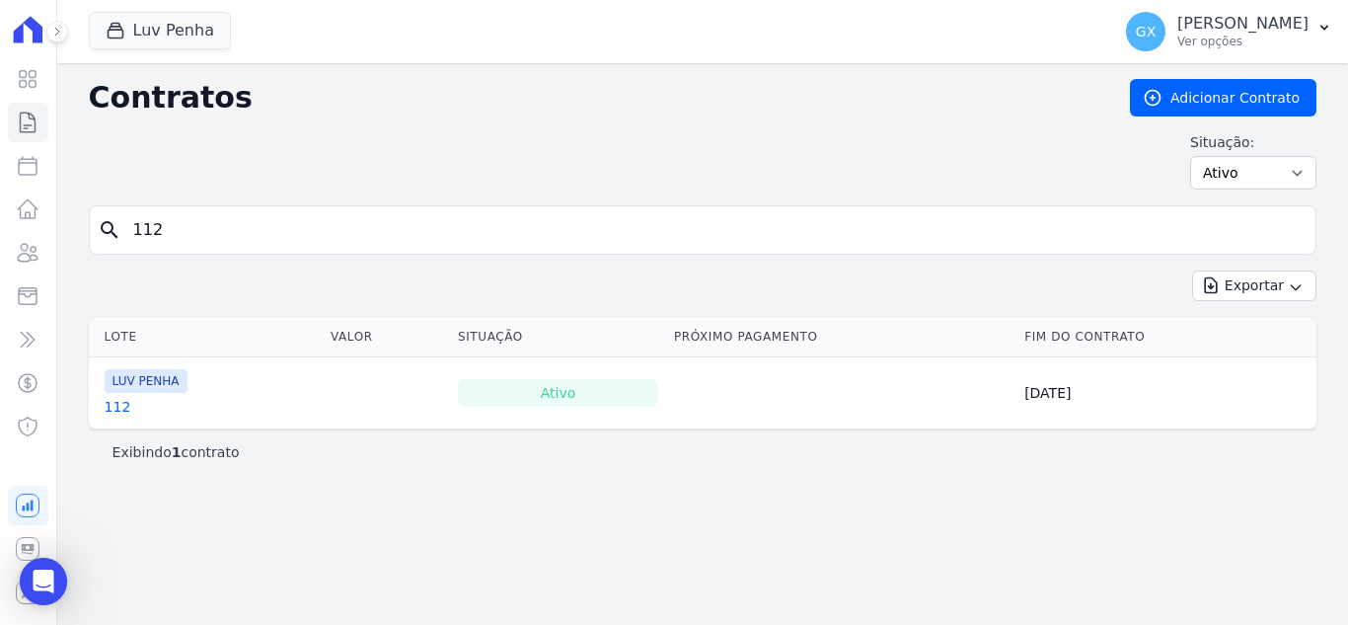
click at [115, 411] on div "LUV PENHA 112" at bounding box center [146, 392] width 83 height 47
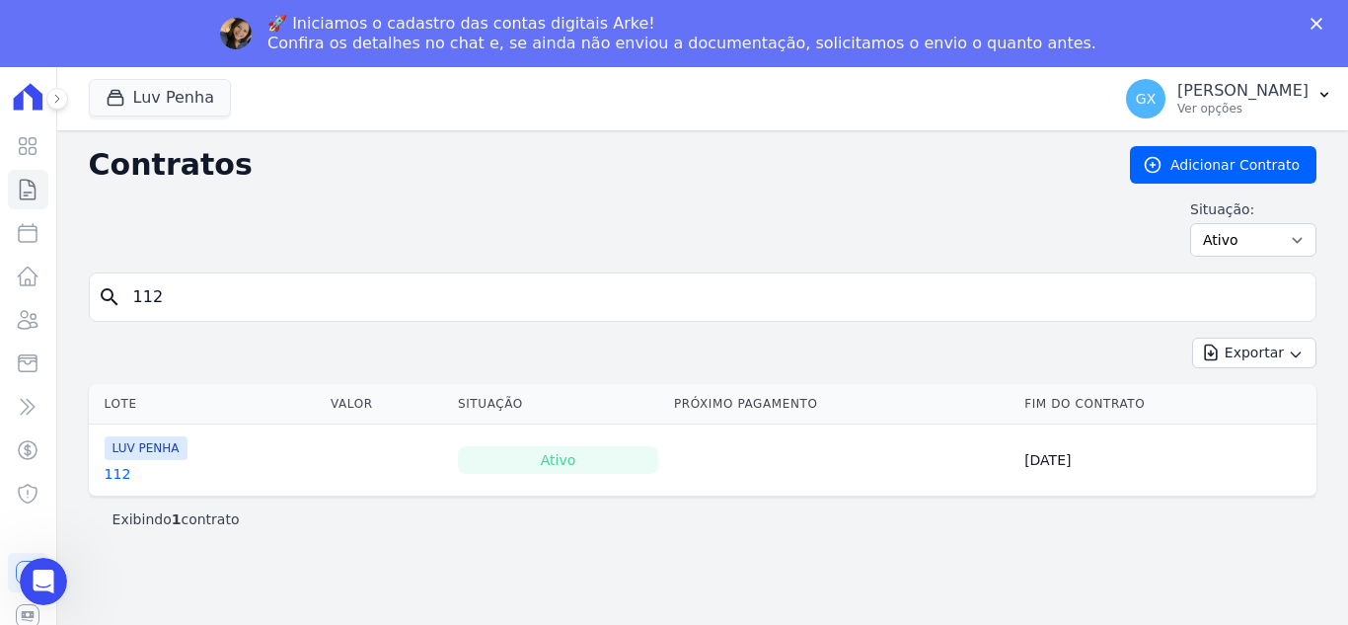
click at [114, 479] on link "112" at bounding box center [118, 474] width 27 height 20
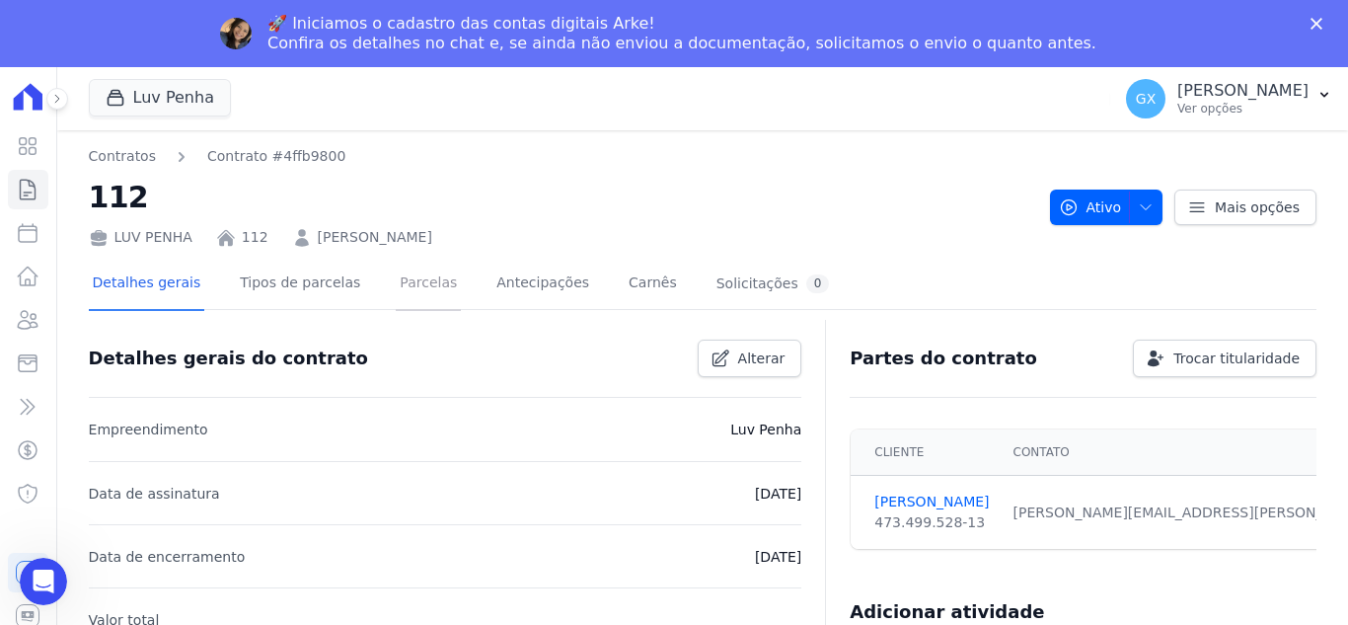
click at [415, 269] on link "Parcelas" at bounding box center [428, 285] width 65 height 52
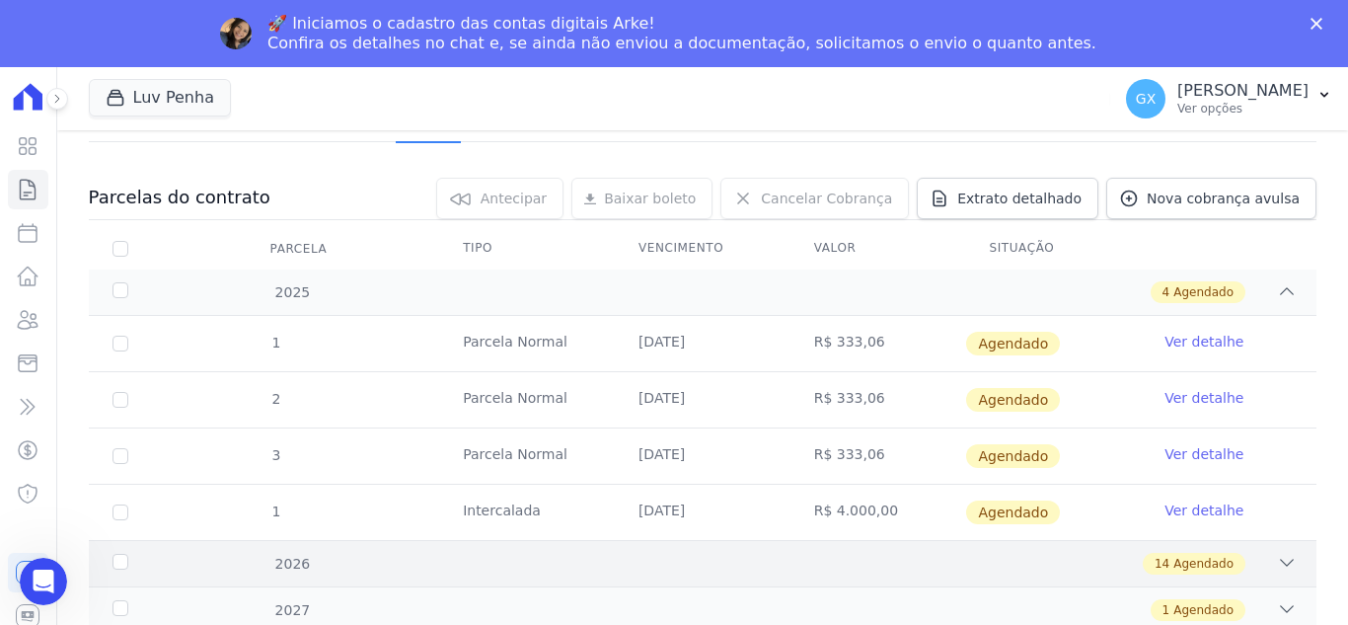
click at [1285, 568] on div "2026 14 Agendado" at bounding box center [703, 563] width 1228 height 46
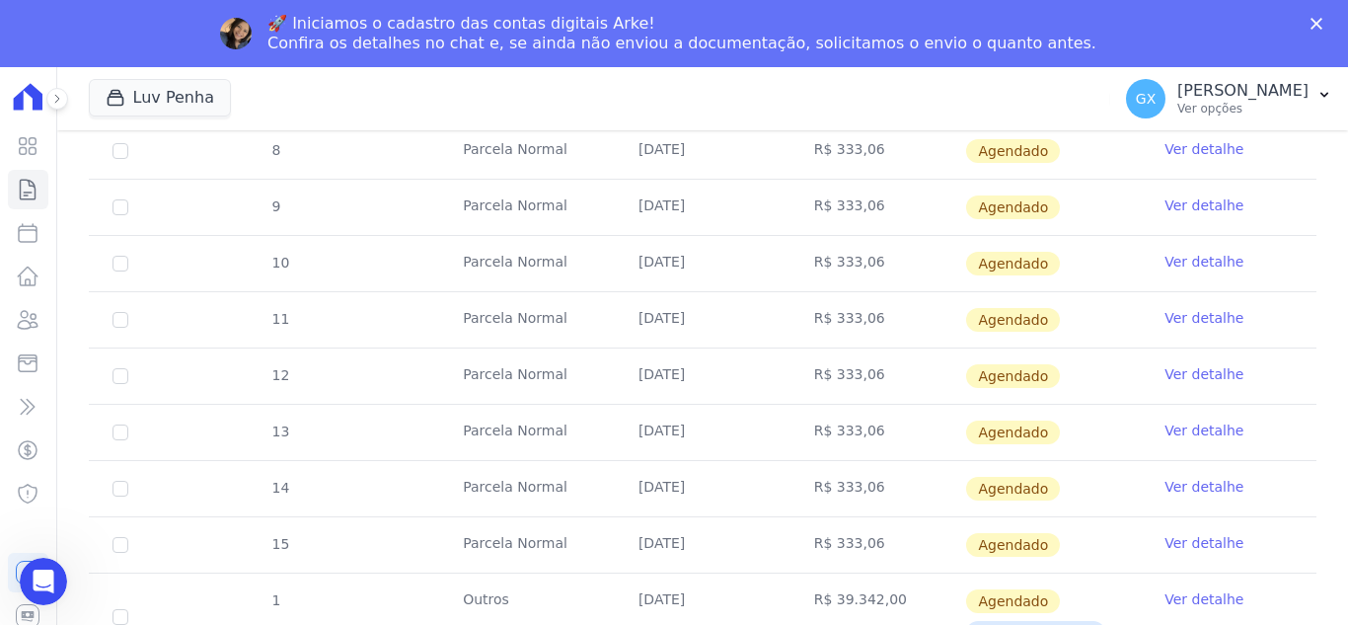
scroll to position [987, 0]
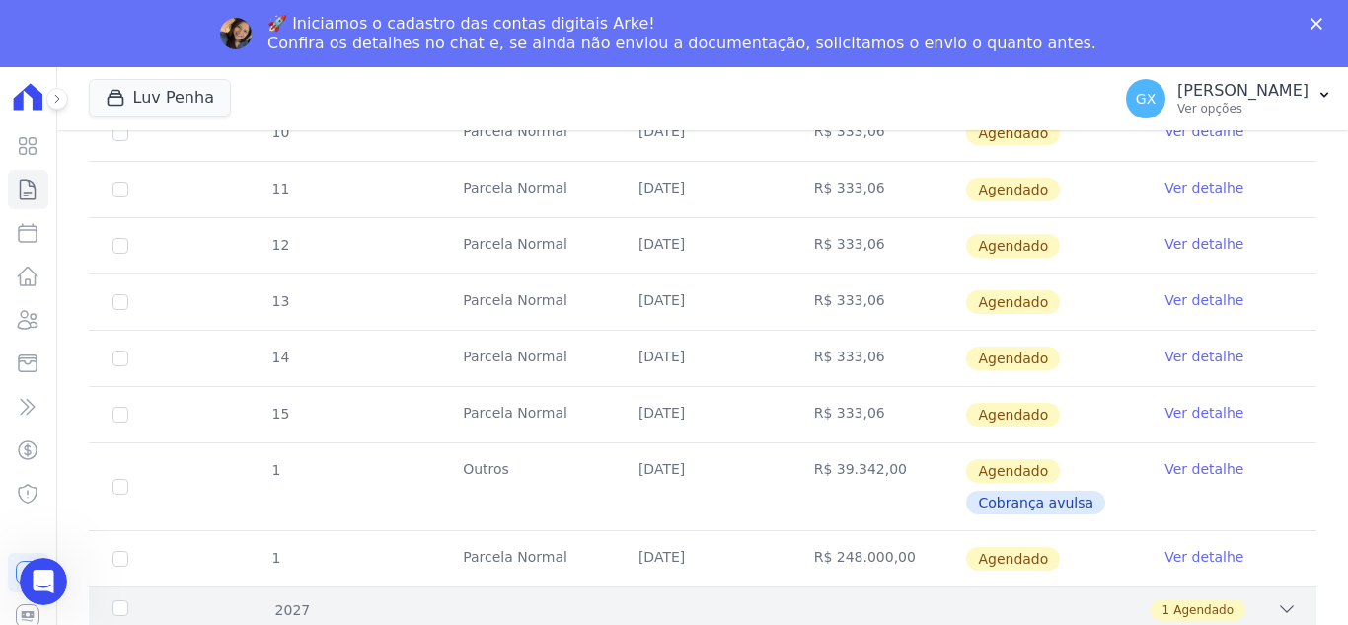
click at [1258, 611] on div "1 Agendado" at bounding box center [762, 610] width 1069 height 22
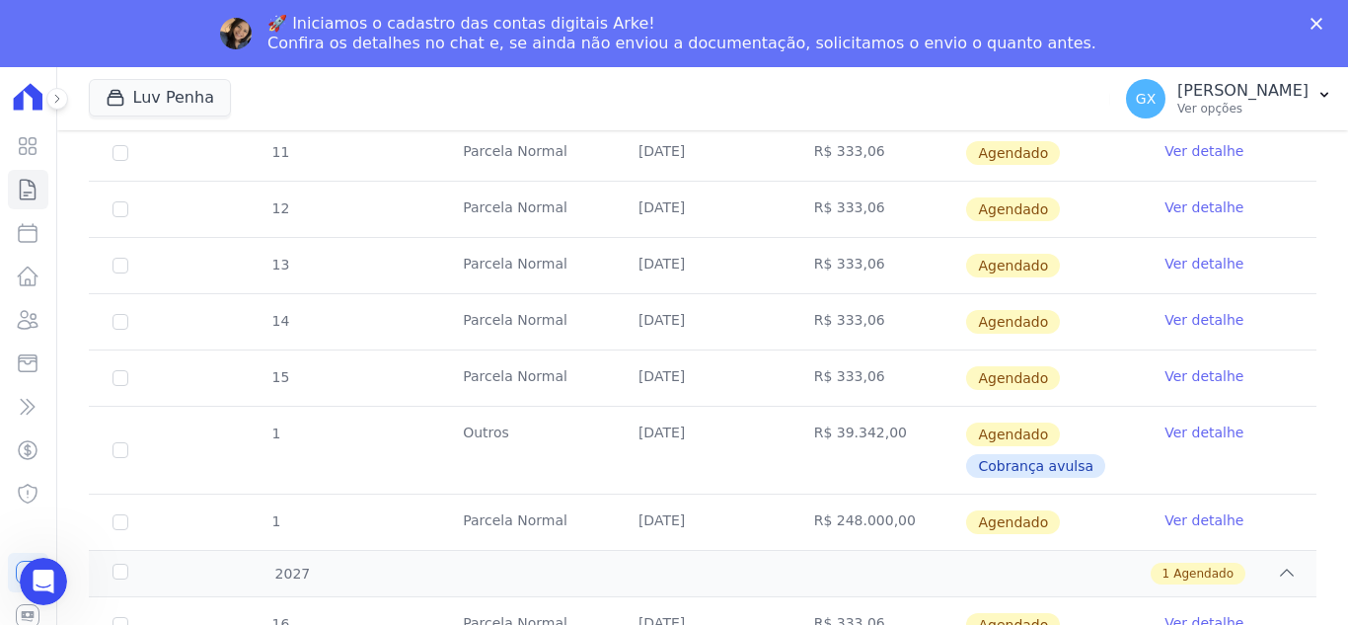
scroll to position [1043, 0]
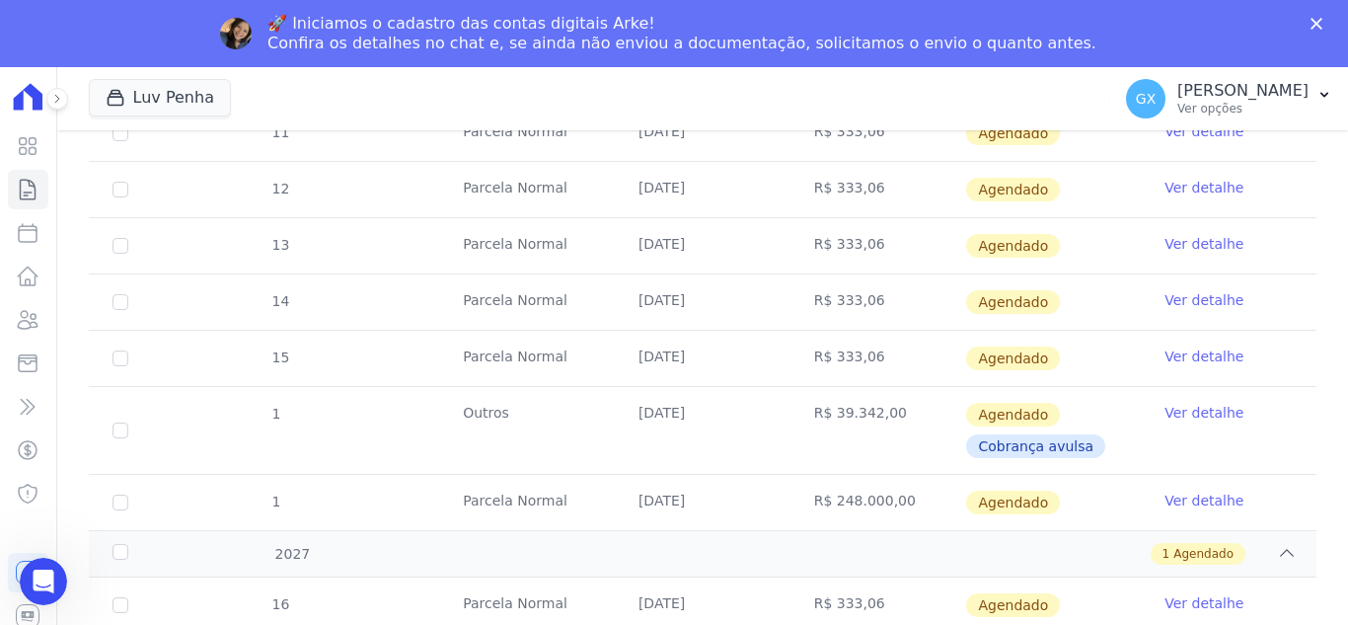
click at [656, 601] on td "[DATE]" at bounding box center [703, 604] width 176 height 55
click at [19, 186] on icon at bounding box center [28, 190] width 24 height 24
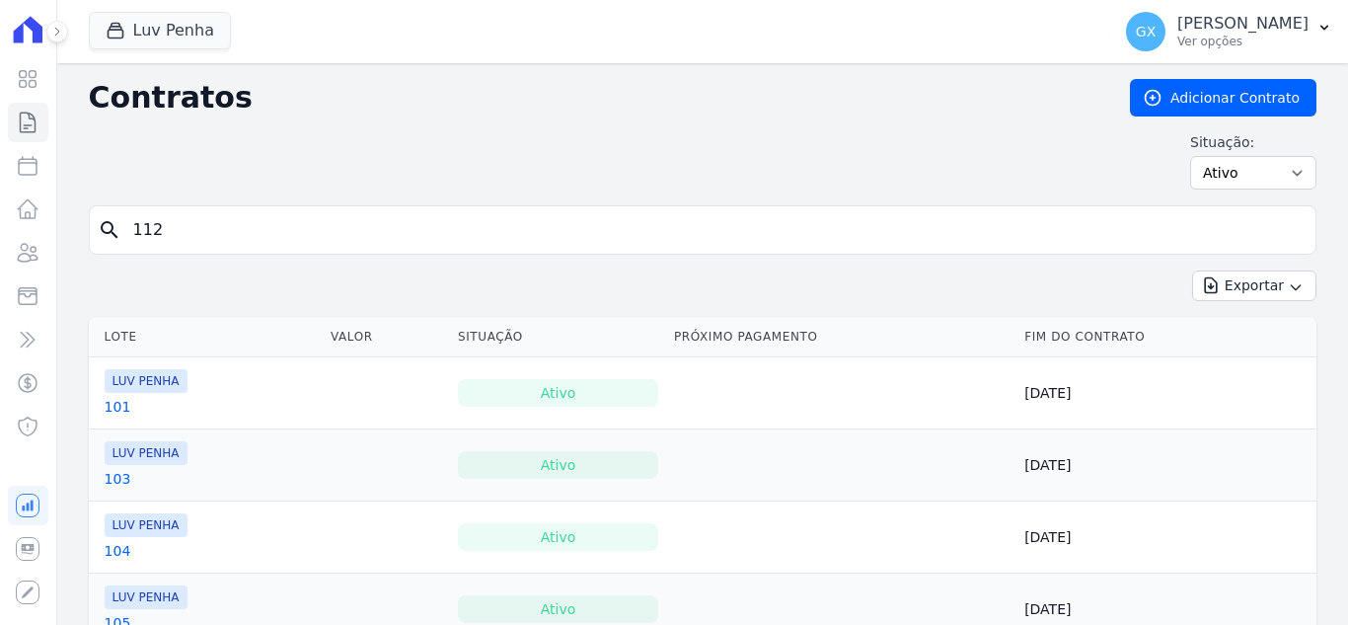
click at [380, 220] on input "112" at bounding box center [714, 229] width 1187 height 39
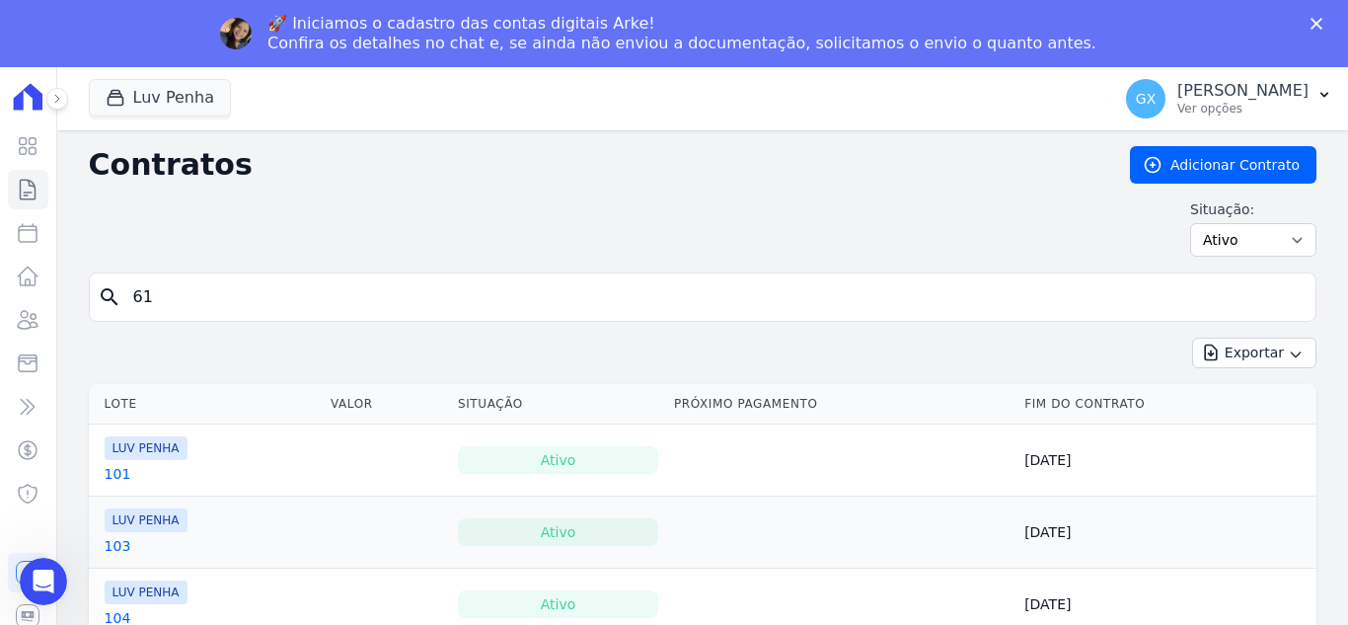
type input "61"
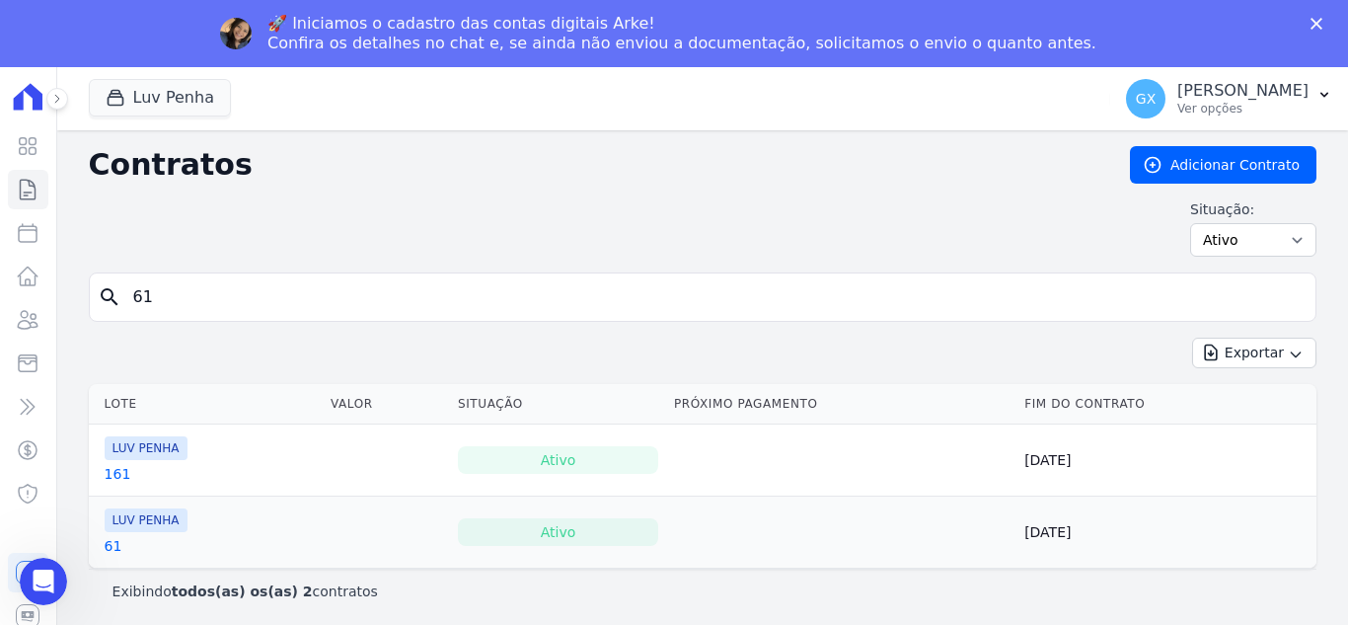
click at [114, 475] on link "161" at bounding box center [118, 474] width 27 height 20
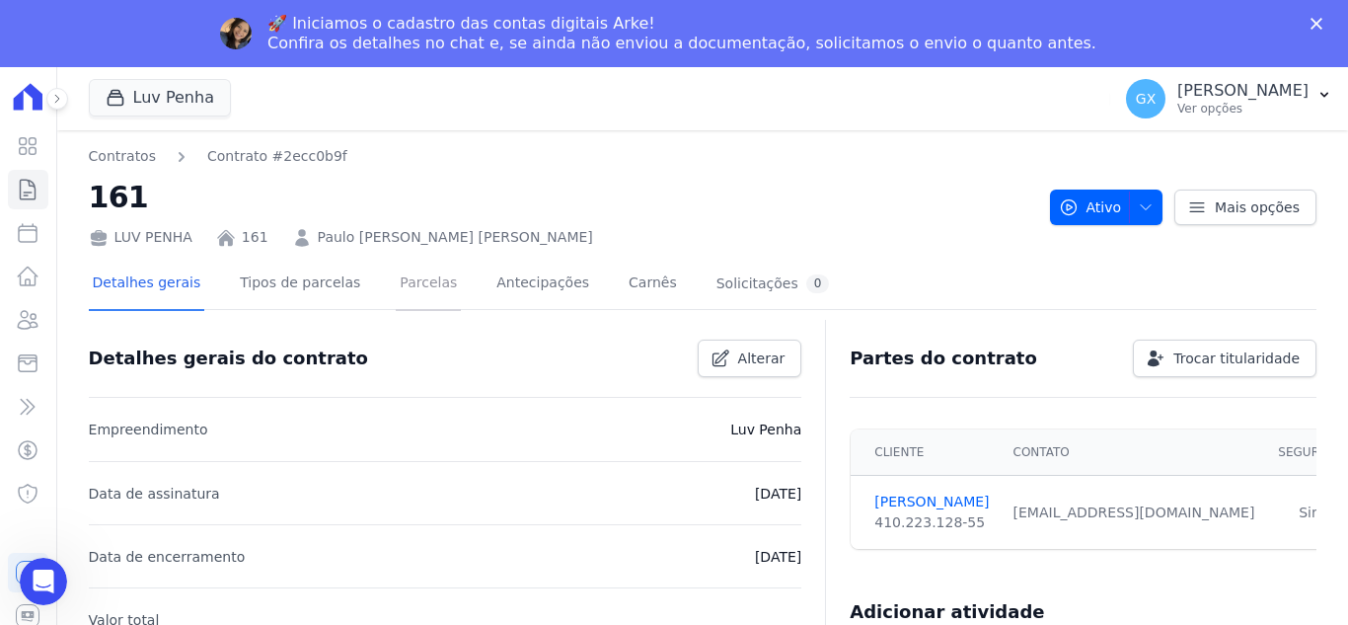
click at [398, 276] on link "Parcelas" at bounding box center [428, 285] width 65 height 52
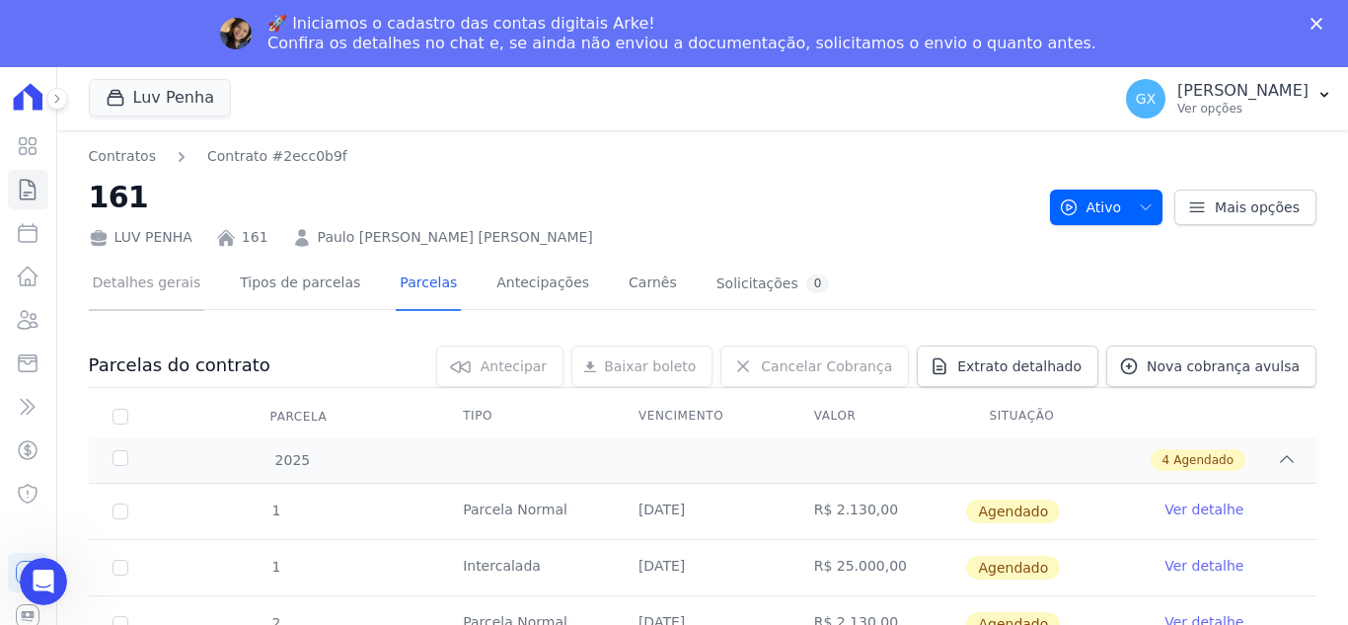
click at [160, 288] on link "Detalhes gerais" at bounding box center [147, 285] width 116 height 52
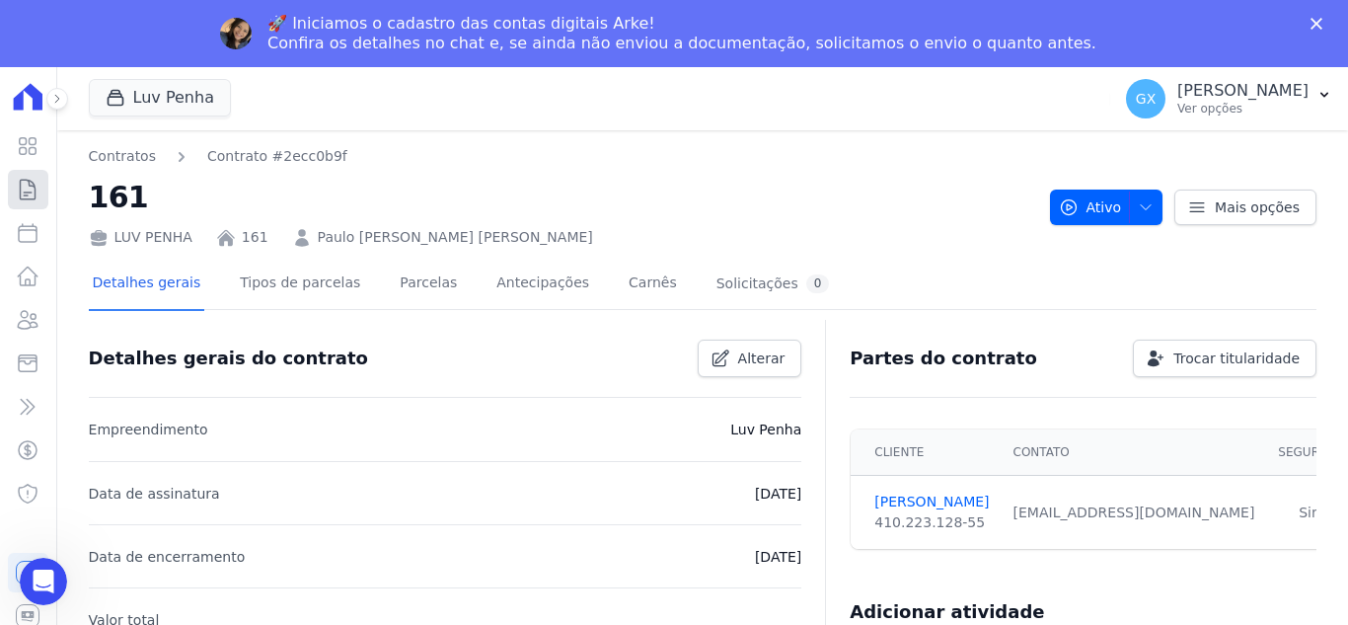
click at [38, 179] on icon at bounding box center [28, 190] width 24 height 24
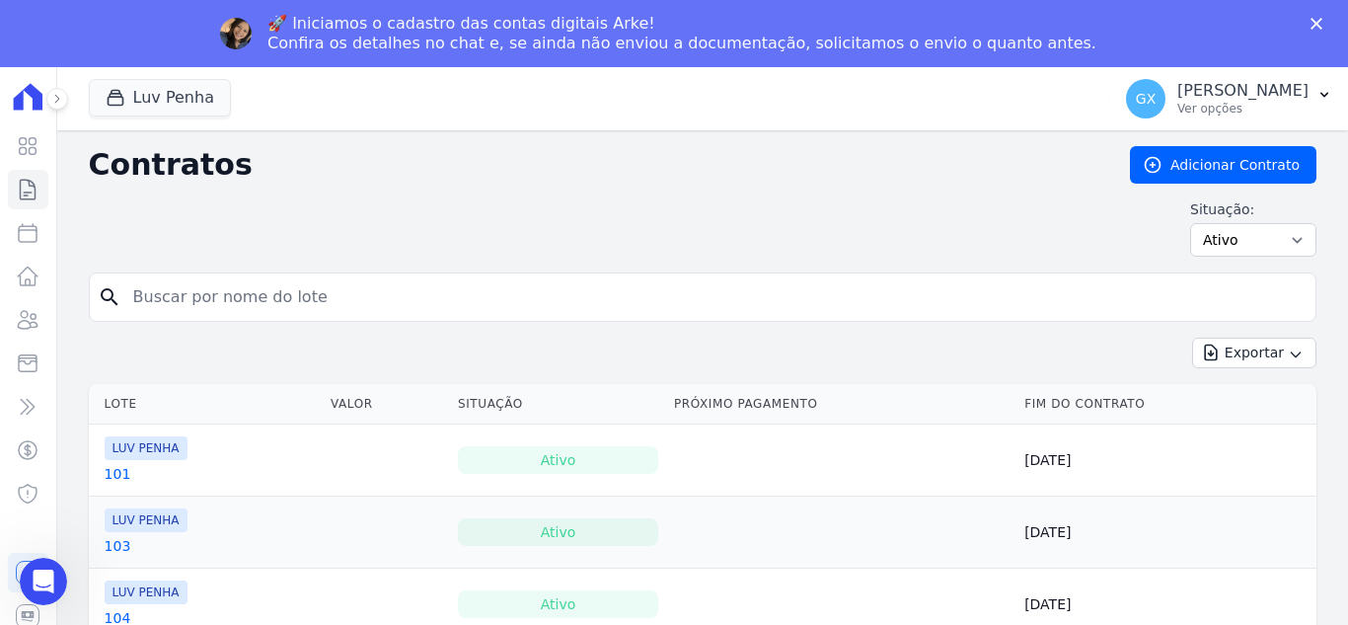
click at [254, 295] on input "search" at bounding box center [714, 296] width 1187 height 39
type input "61"
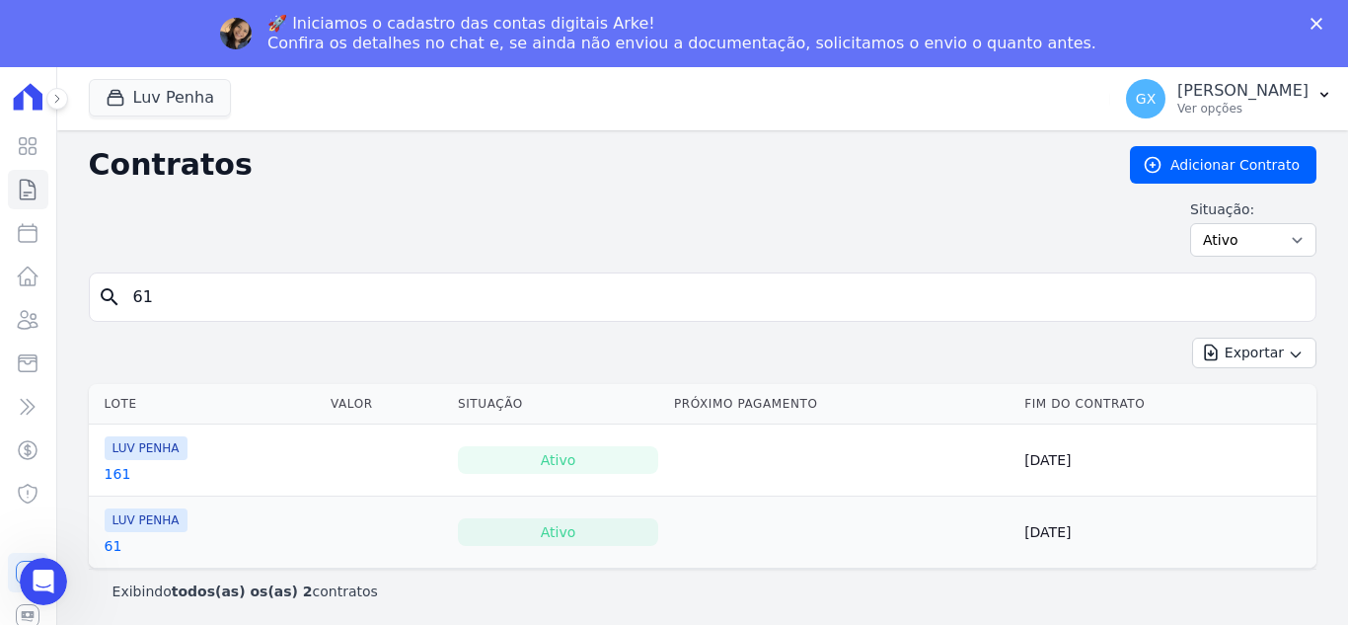
click at [108, 481] on td "LUV PENHA 161" at bounding box center [206, 459] width 234 height 71
click at [107, 535] on div "LUV PENHA 61" at bounding box center [146, 531] width 83 height 47
click at [111, 549] on link "61" at bounding box center [114, 546] width 18 height 20
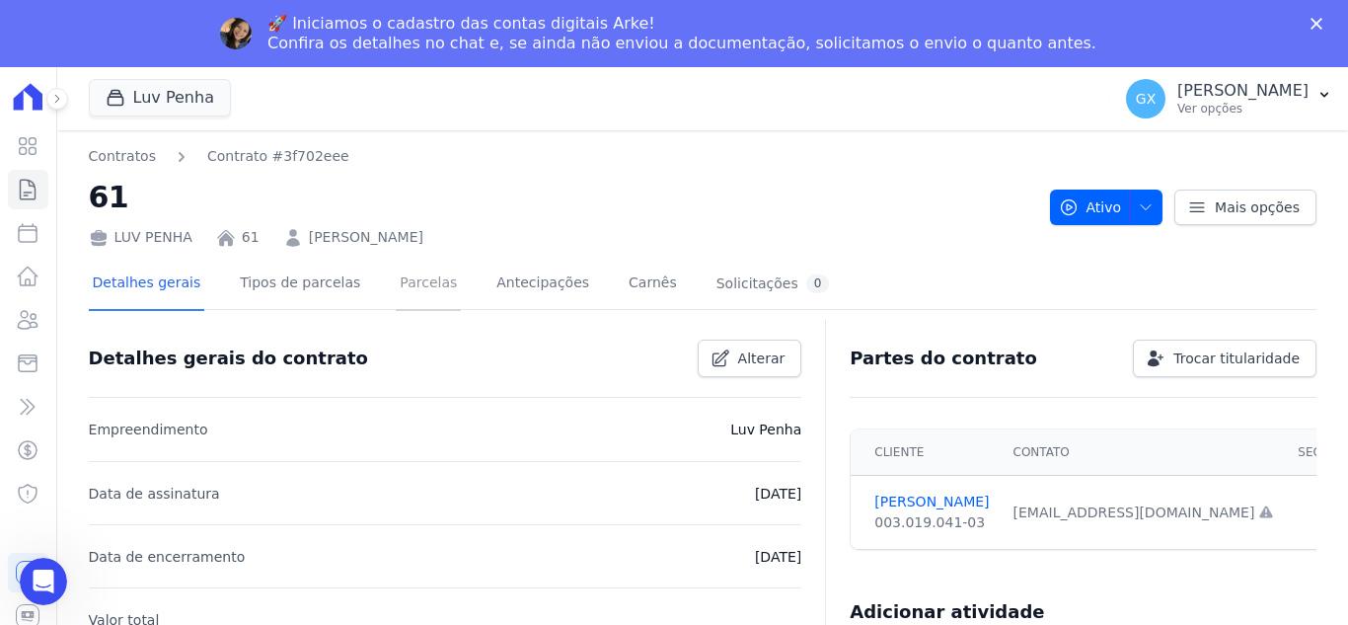
click at [401, 290] on link "Parcelas" at bounding box center [428, 285] width 65 height 52
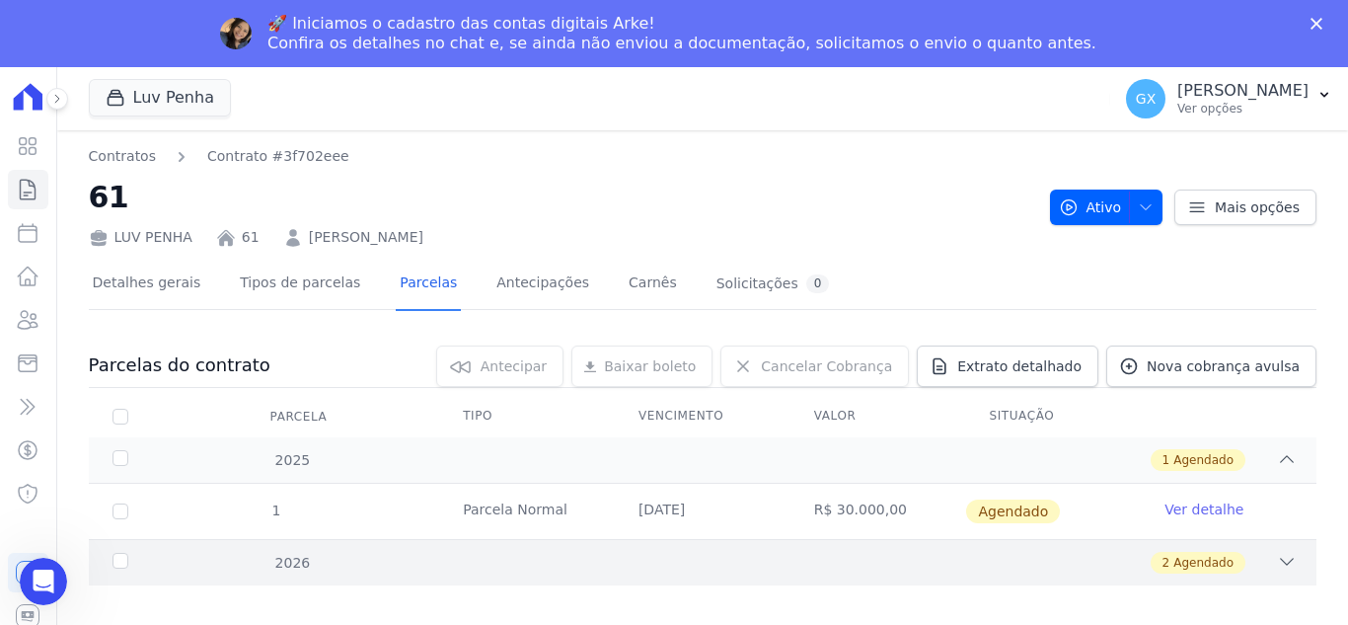
click at [879, 561] on div "2 Agendado" at bounding box center [762, 563] width 1069 height 22
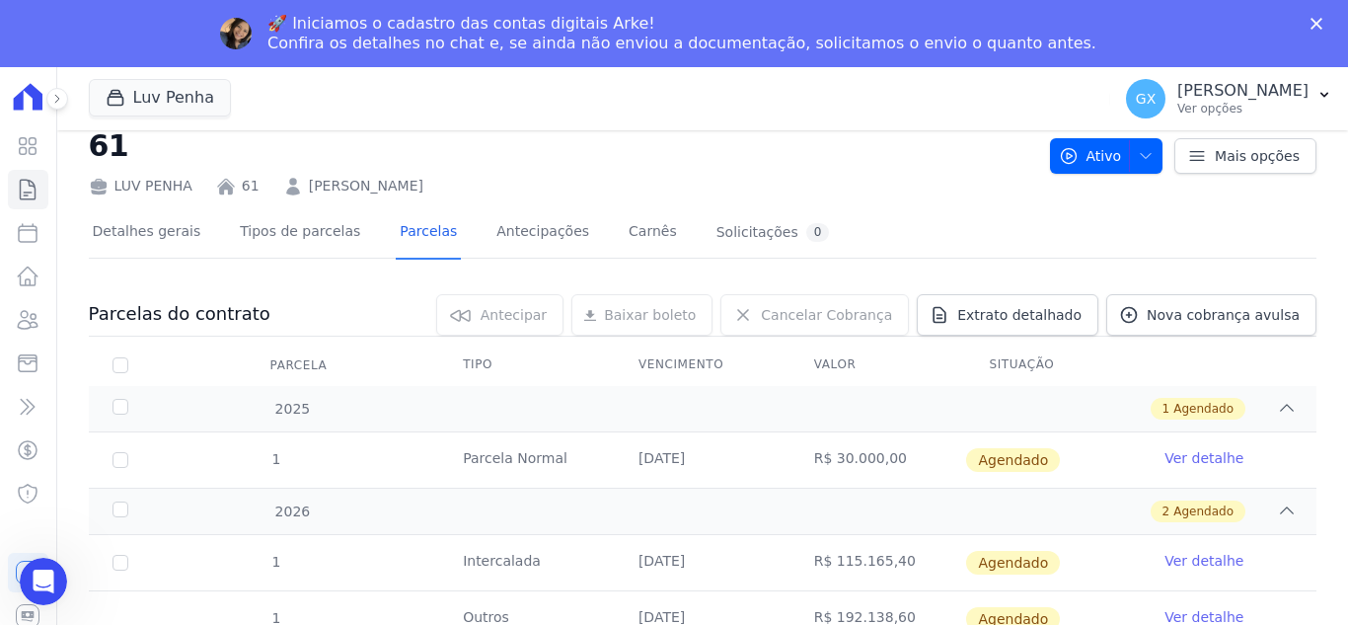
scroll to position [97, 0]
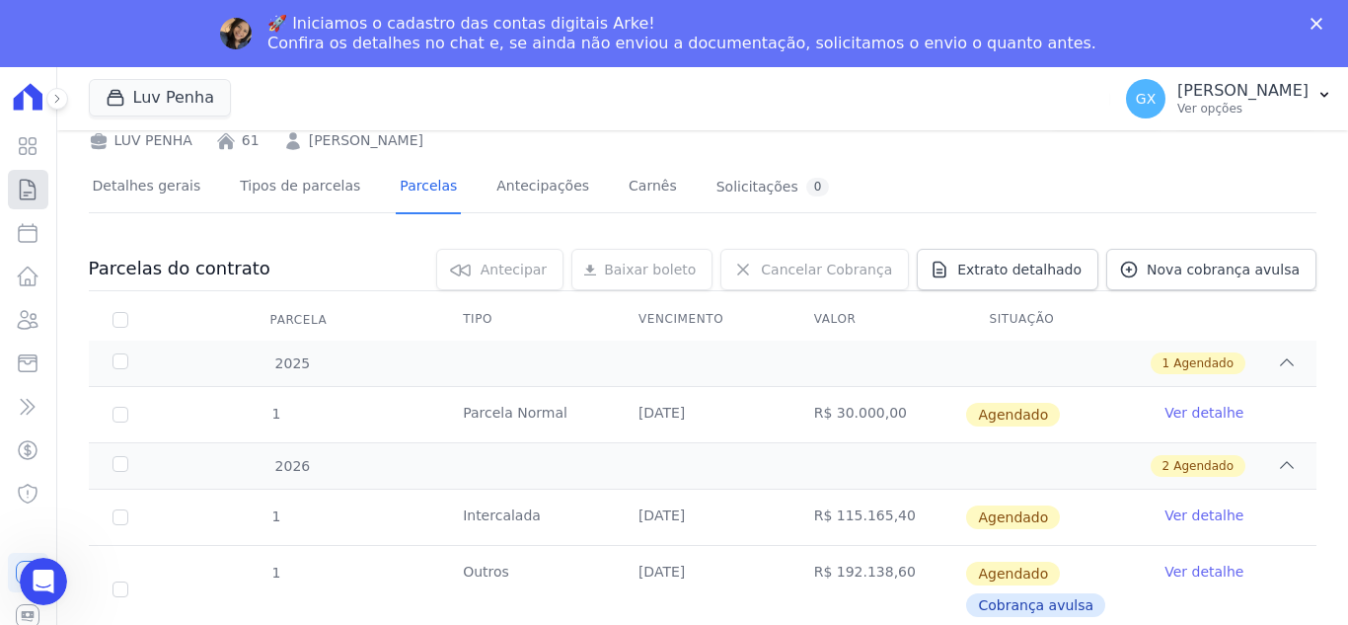
click at [42, 188] on link "Contratos" at bounding box center [28, 189] width 40 height 39
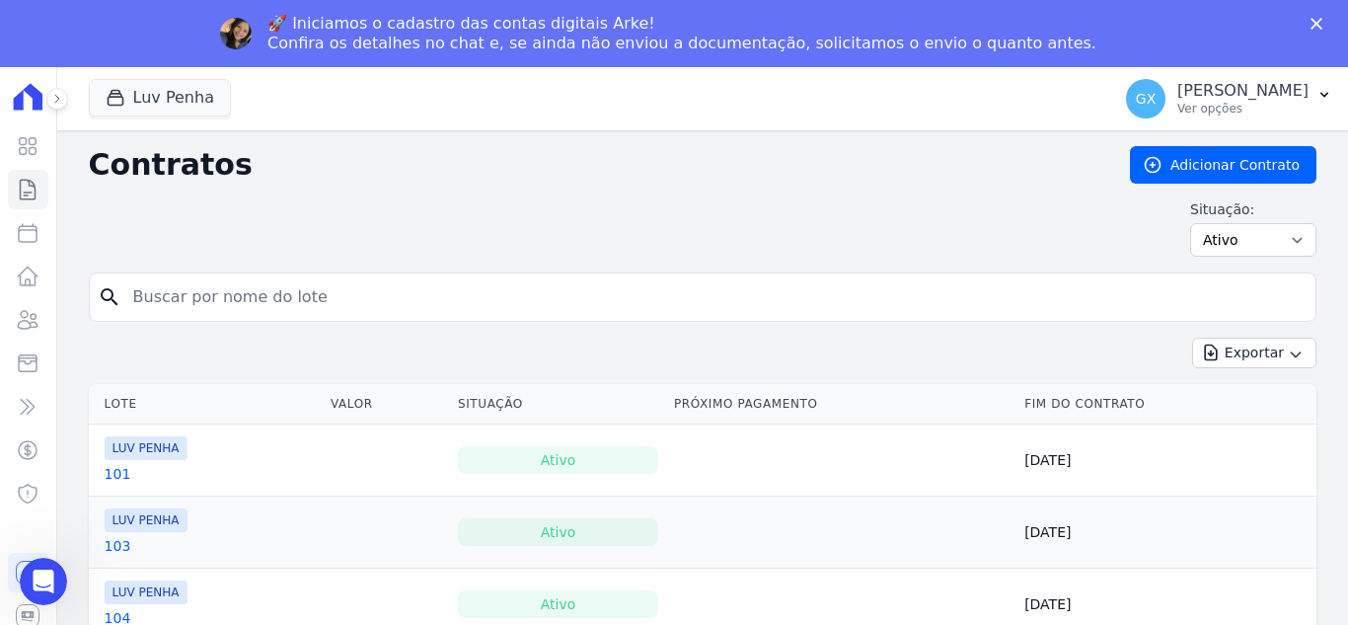
click at [799, 307] on input "search" at bounding box center [714, 296] width 1187 height 39
type input "[PERSON_NAME]"
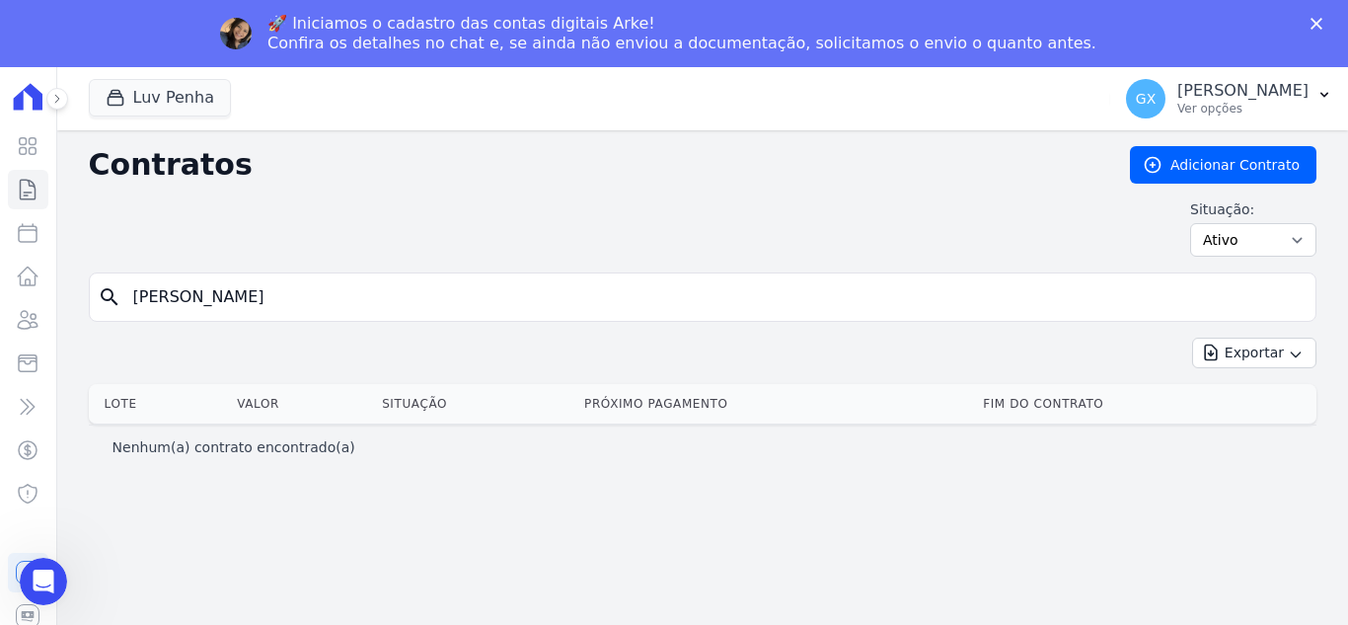
click at [261, 235] on div "Situação: Ativo Todos Pausado Distratado Rascunho Expirado Encerrado" at bounding box center [703, 227] width 1228 height 57
click at [256, 287] on input "[PERSON_NAME]" at bounding box center [714, 296] width 1187 height 39
click at [256, 286] on input "[PERSON_NAME]" at bounding box center [714, 296] width 1187 height 39
type input "121"
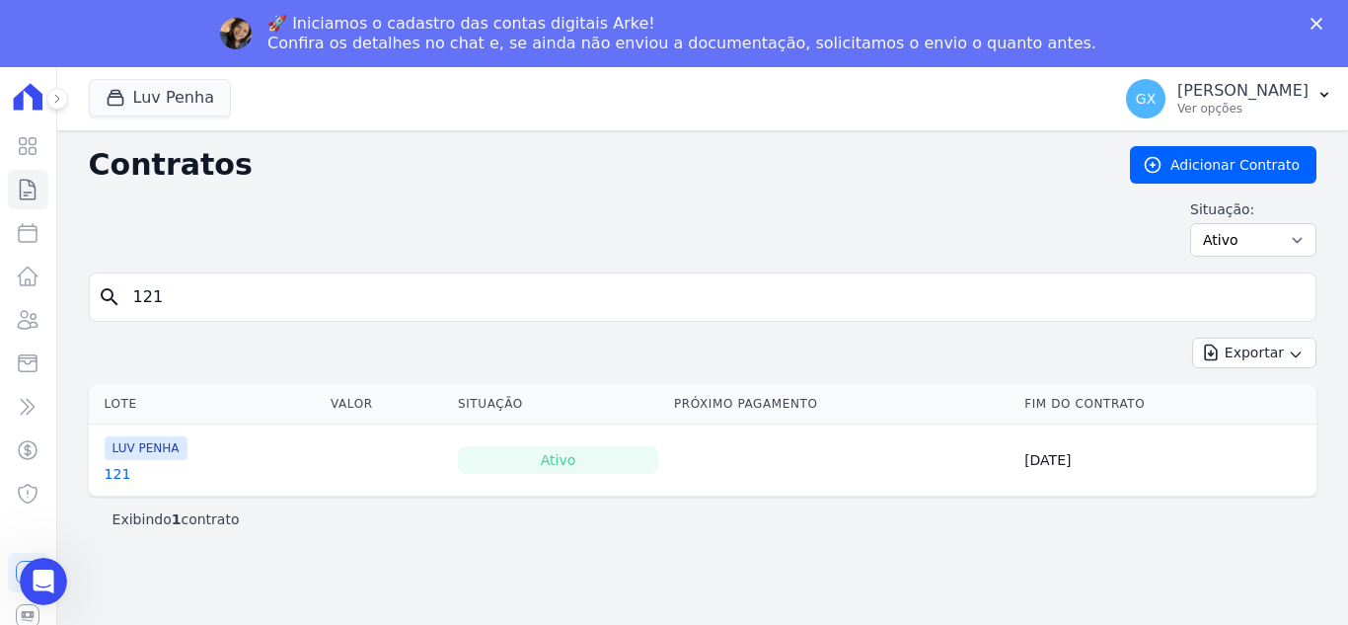
click at [119, 480] on link "121" at bounding box center [118, 474] width 27 height 20
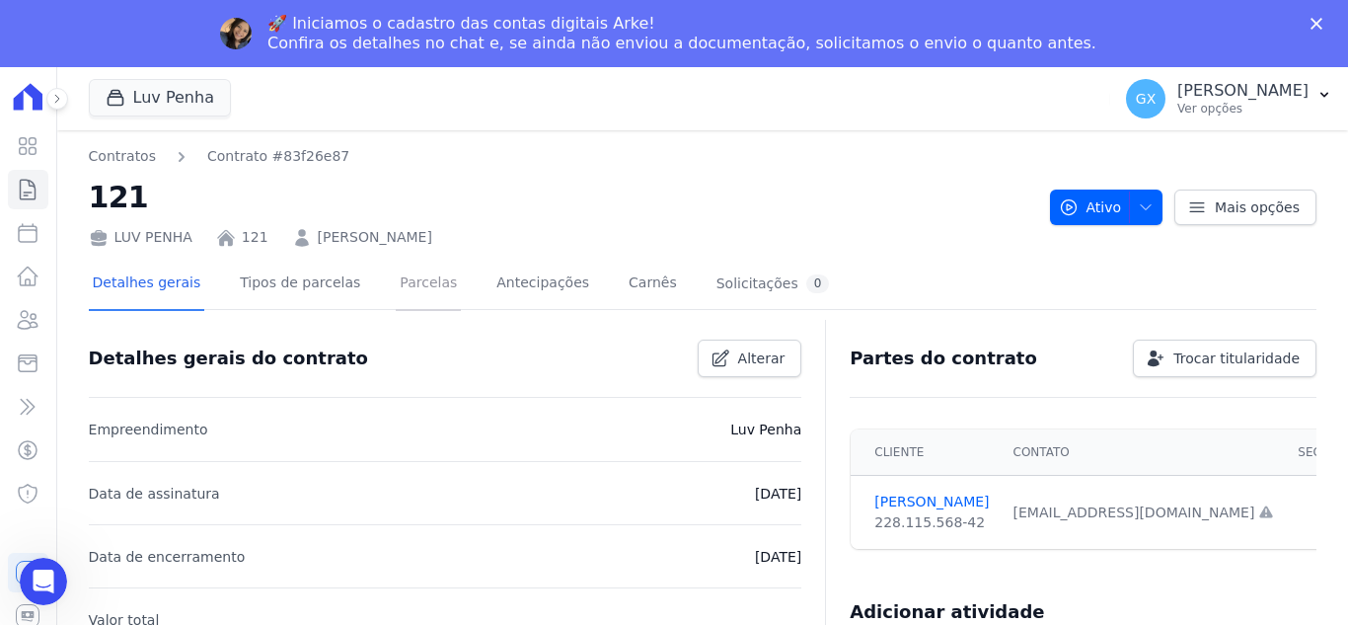
click at [419, 296] on link "Parcelas" at bounding box center [428, 285] width 65 height 52
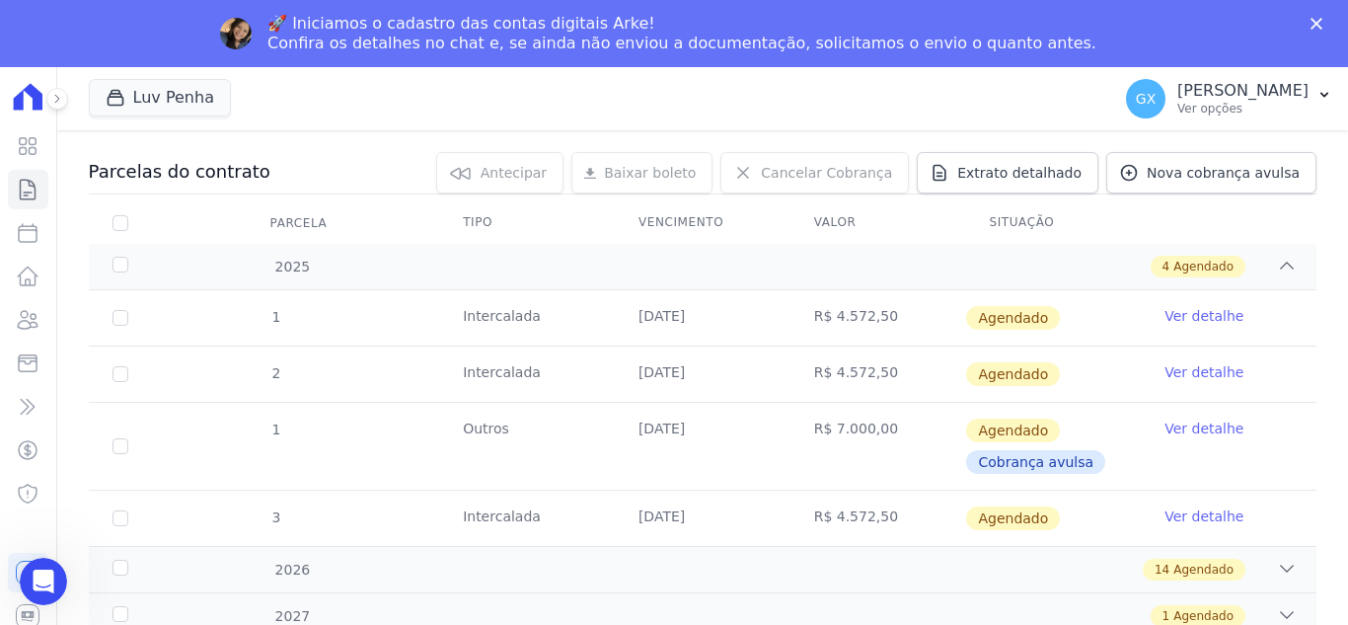
scroll to position [199, 0]
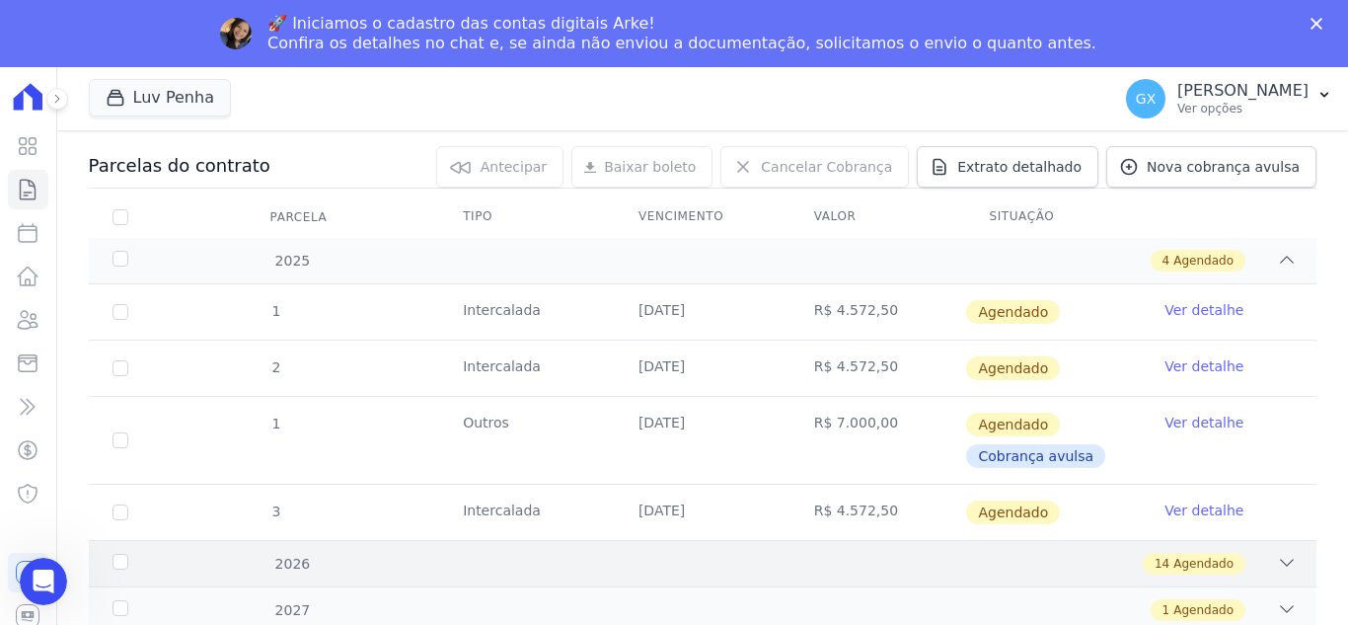
click at [1212, 557] on span "Agendado" at bounding box center [1204, 564] width 60 height 18
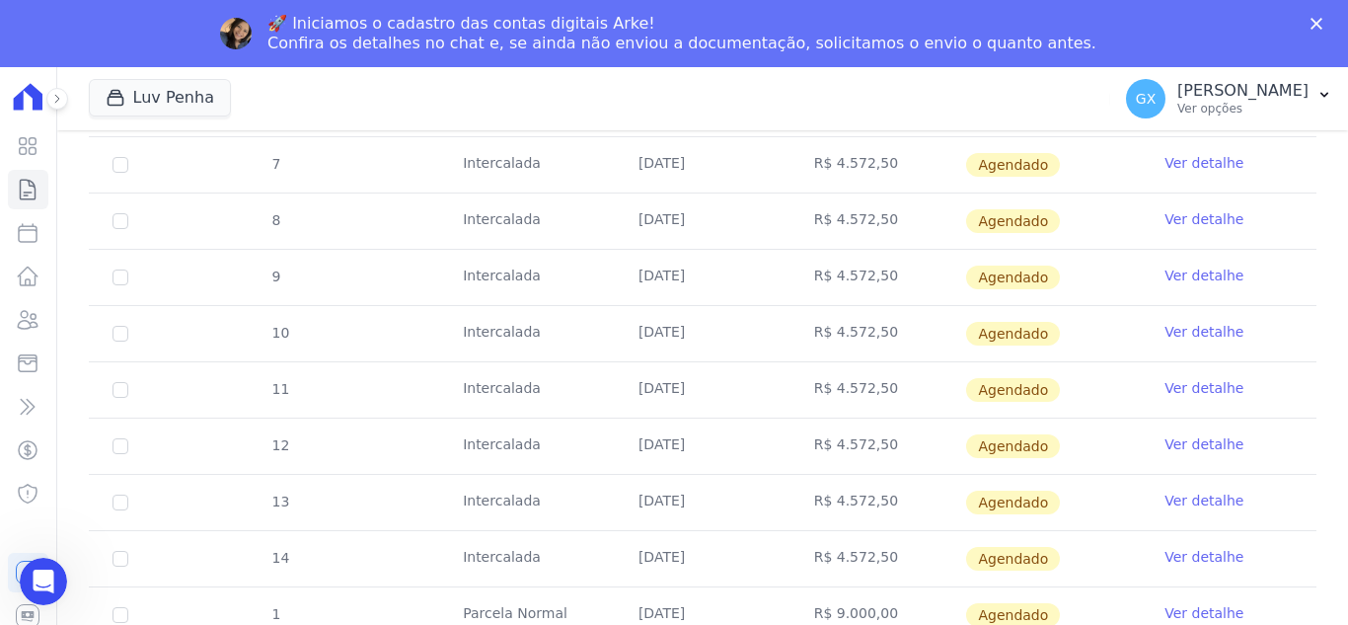
scroll to position [987, 0]
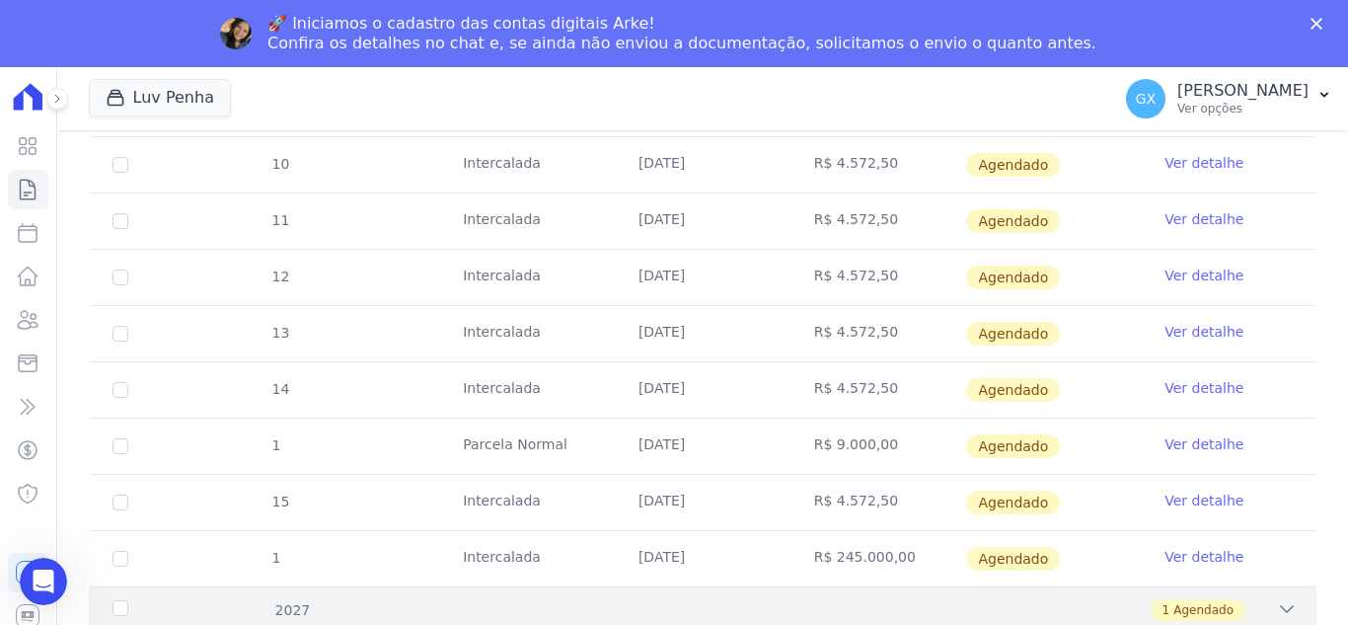
click at [1160, 607] on div "1 Agendado" at bounding box center [1198, 610] width 95 height 22
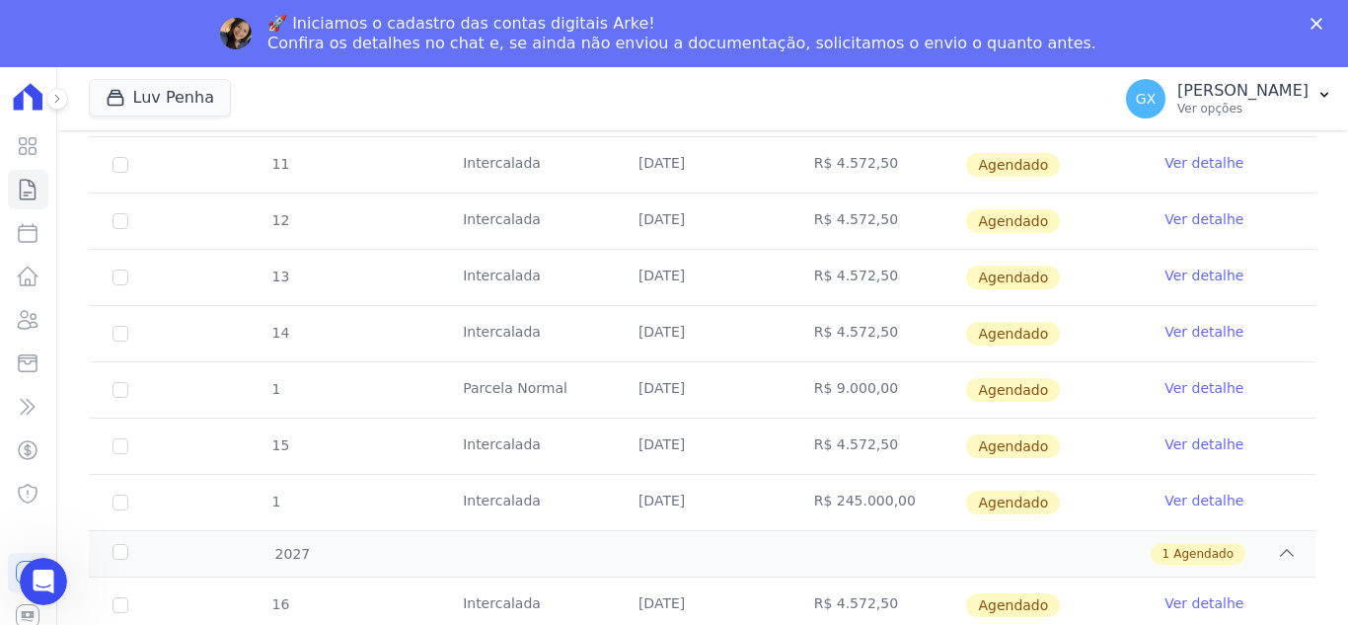
click at [8, 169] on ul "Visão Geral Contratos [GEOGRAPHIC_DATA] Lotes Clientes Minha Carteira Transferê…" at bounding box center [28, 319] width 40 height 387
click at [28, 194] on icon at bounding box center [28, 190] width 24 height 24
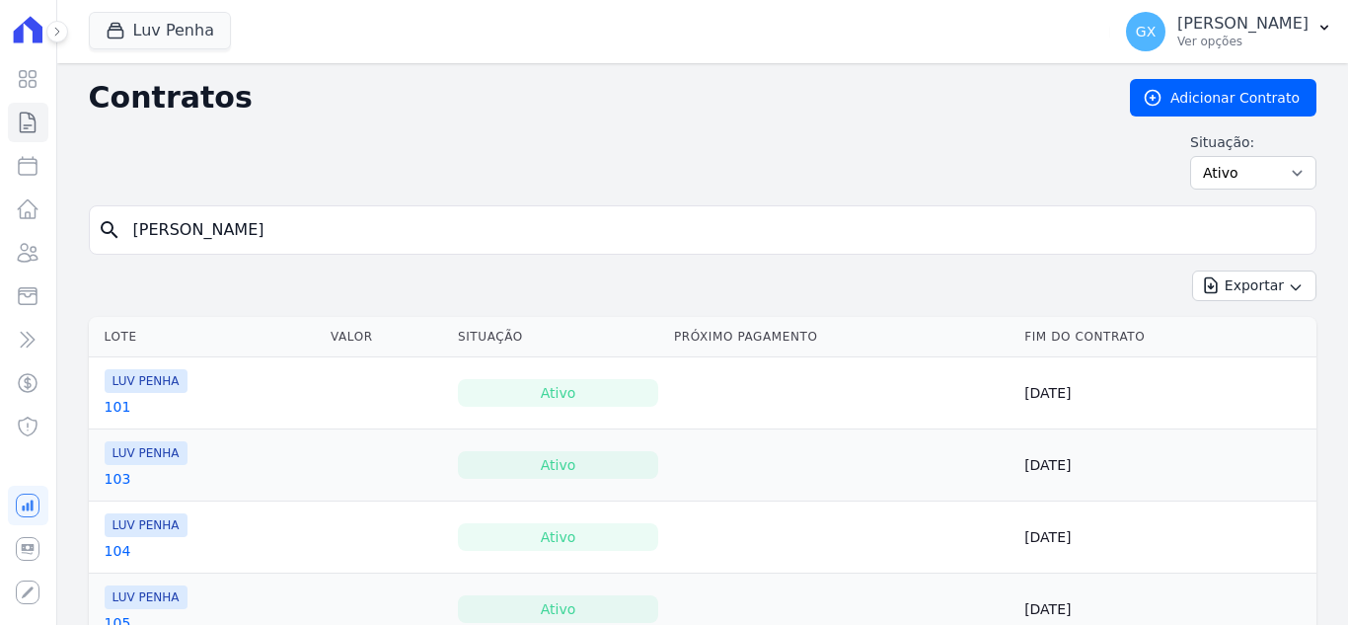
click at [429, 253] on div "search [PERSON_NAME]" at bounding box center [703, 229] width 1228 height 49
click at [415, 237] on input "search" at bounding box center [714, 229] width 1187 height 39
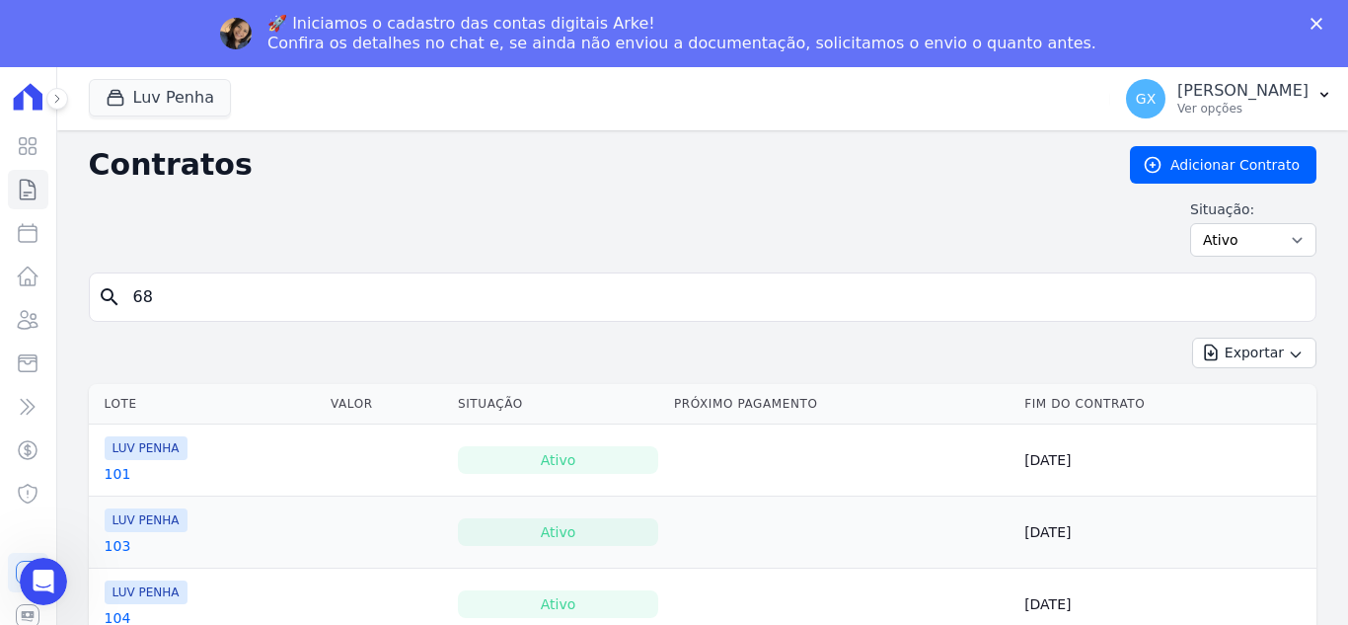
type input "68"
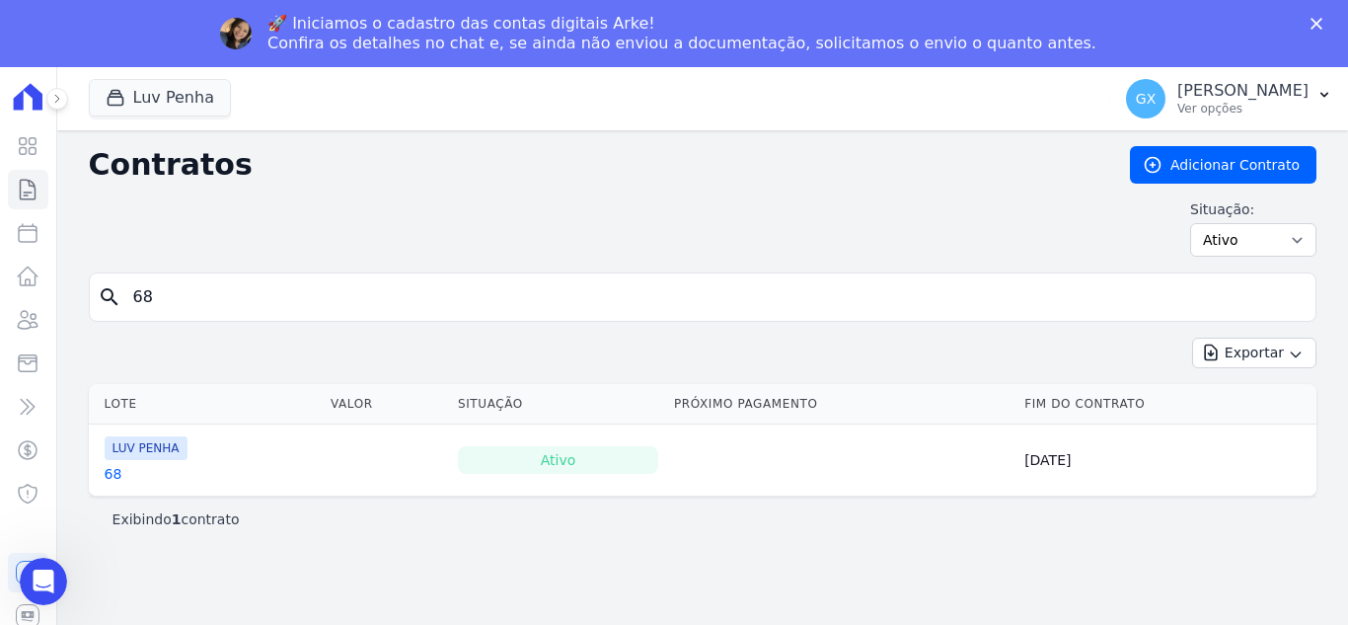
click at [110, 477] on link "68" at bounding box center [114, 474] width 18 height 20
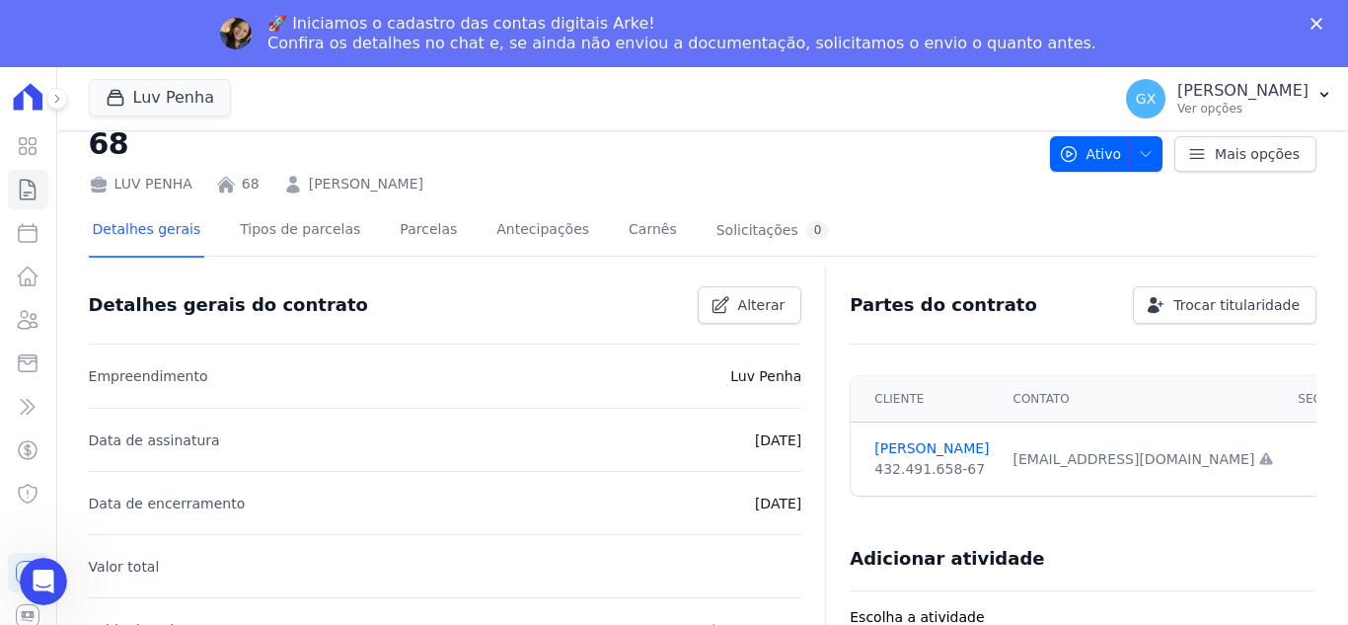
scroll to position [99, 0]
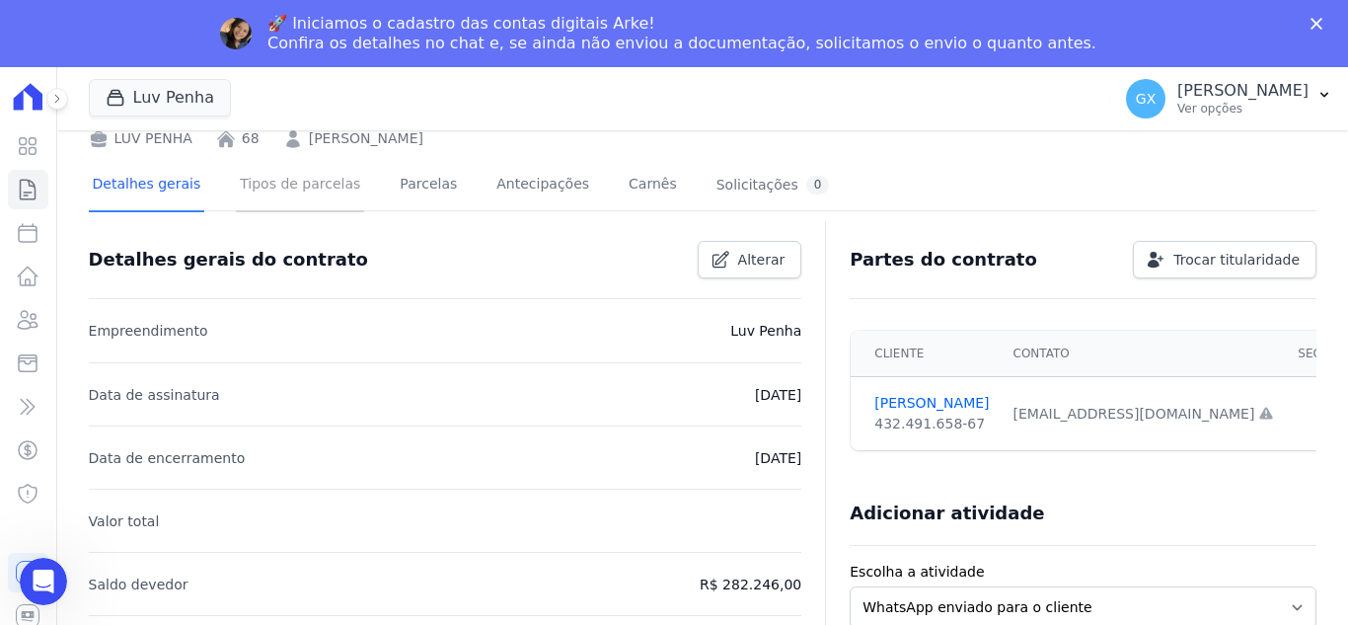
click at [288, 190] on link "Tipos de parcelas" at bounding box center [300, 186] width 128 height 52
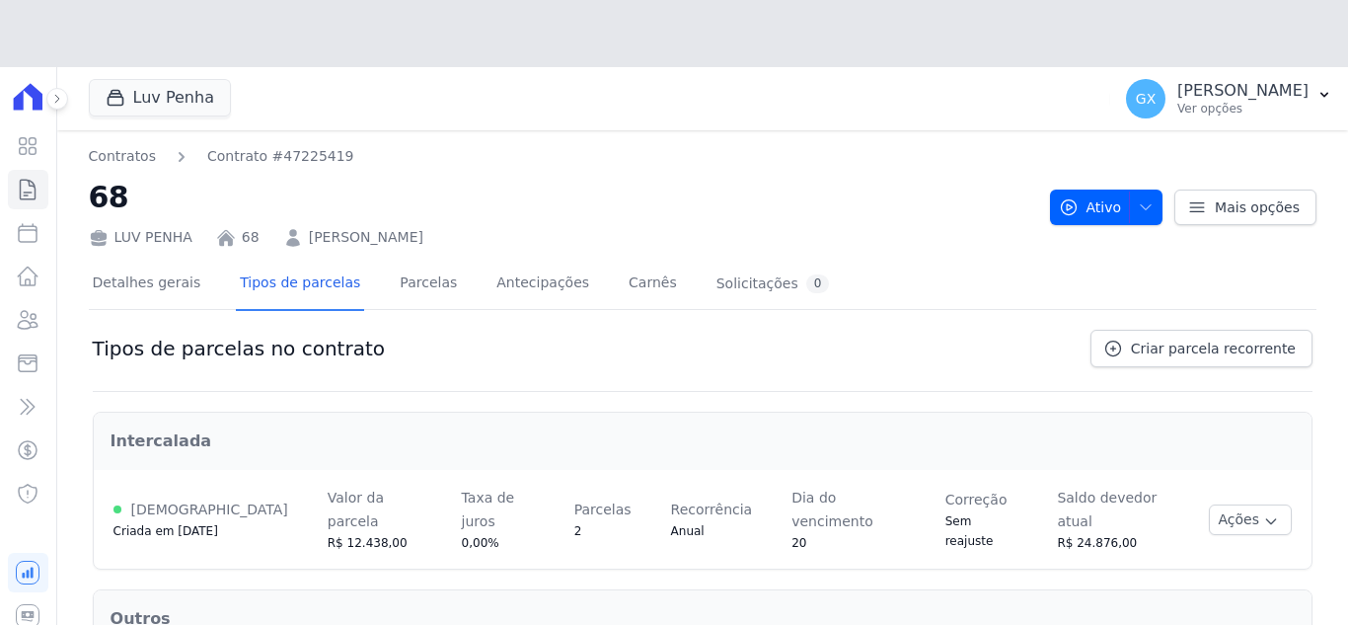
click at [409, 203] on div "Contratos Contrato #47225419 68 LUV PENHA 68 [PERSON_NAME]" at bounding box center [562, 197] width 946 height 102
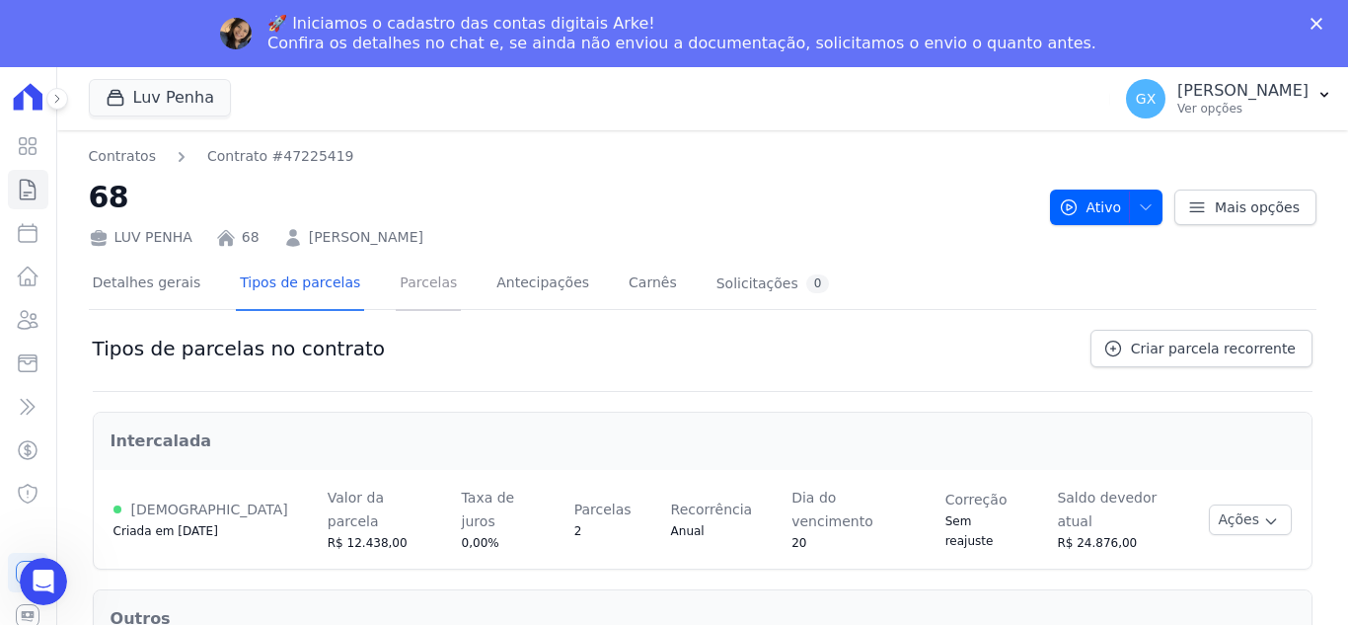
click at [420, 273] on link "Parcelas" at bounding box center [428, 285] width 65 height 52
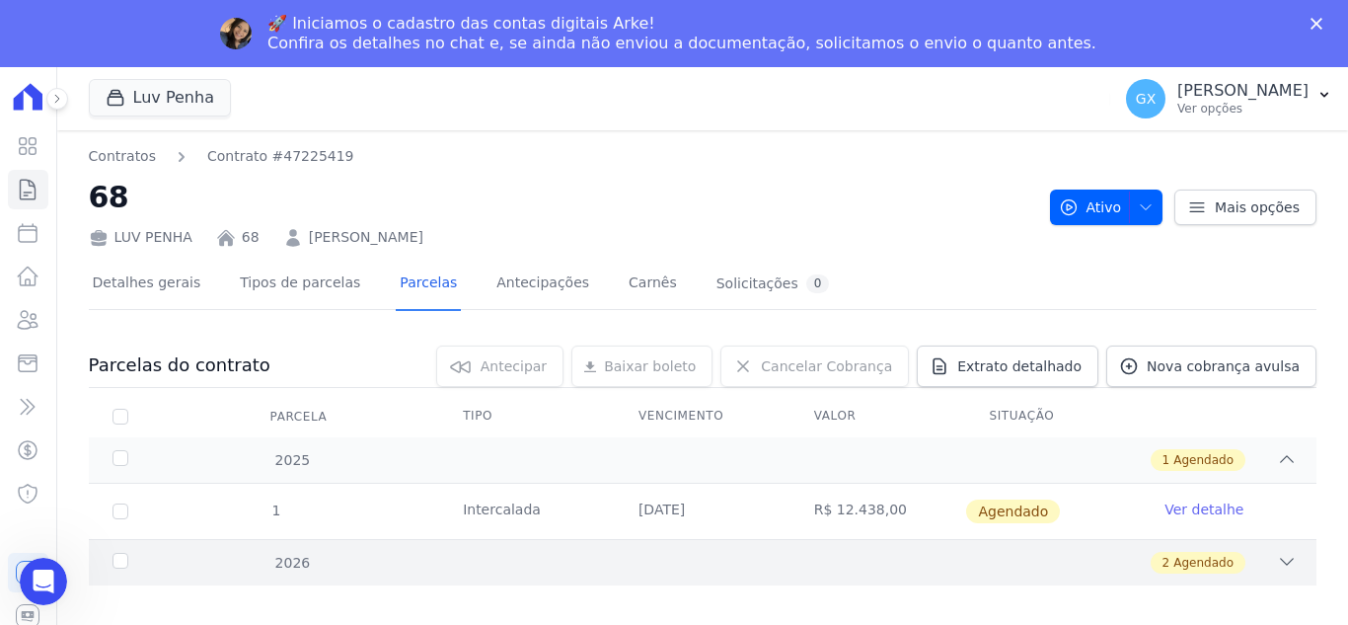
click at [1246, 559] on div "2 Agendado" at bounding box center [762, 563] width 1069 height 22
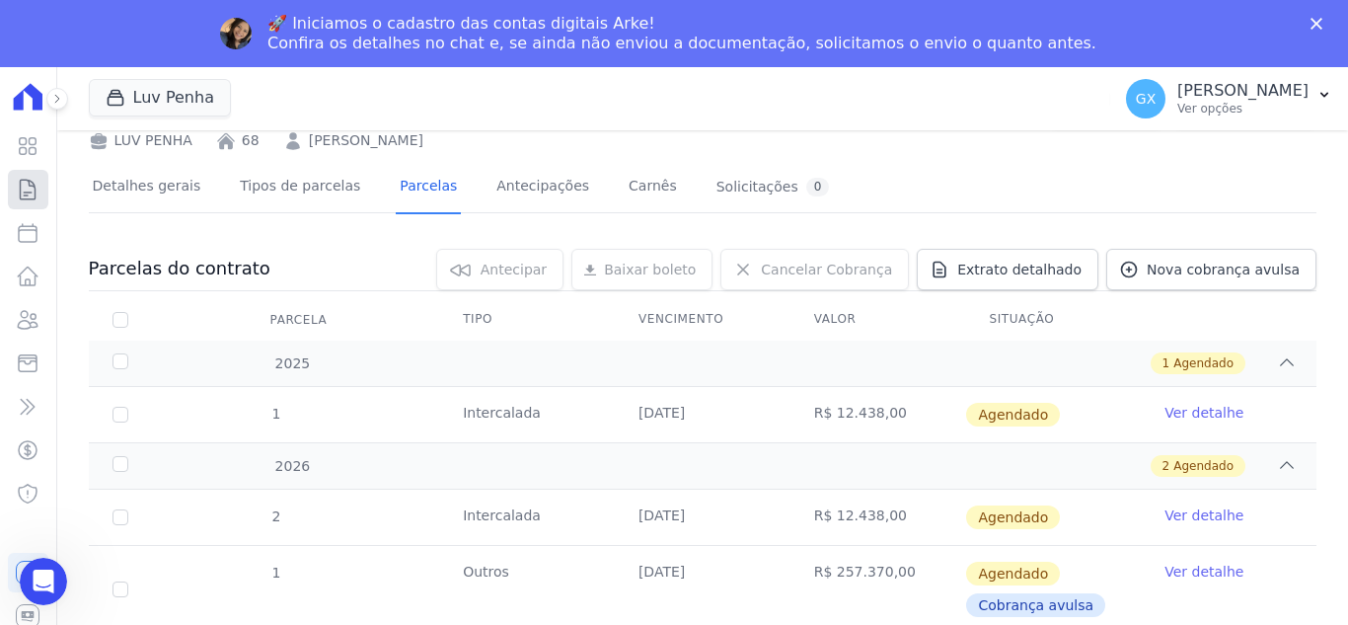
click at [10, 202] on link "Contratos" at bounding box center [28, 189] width 40 height 39
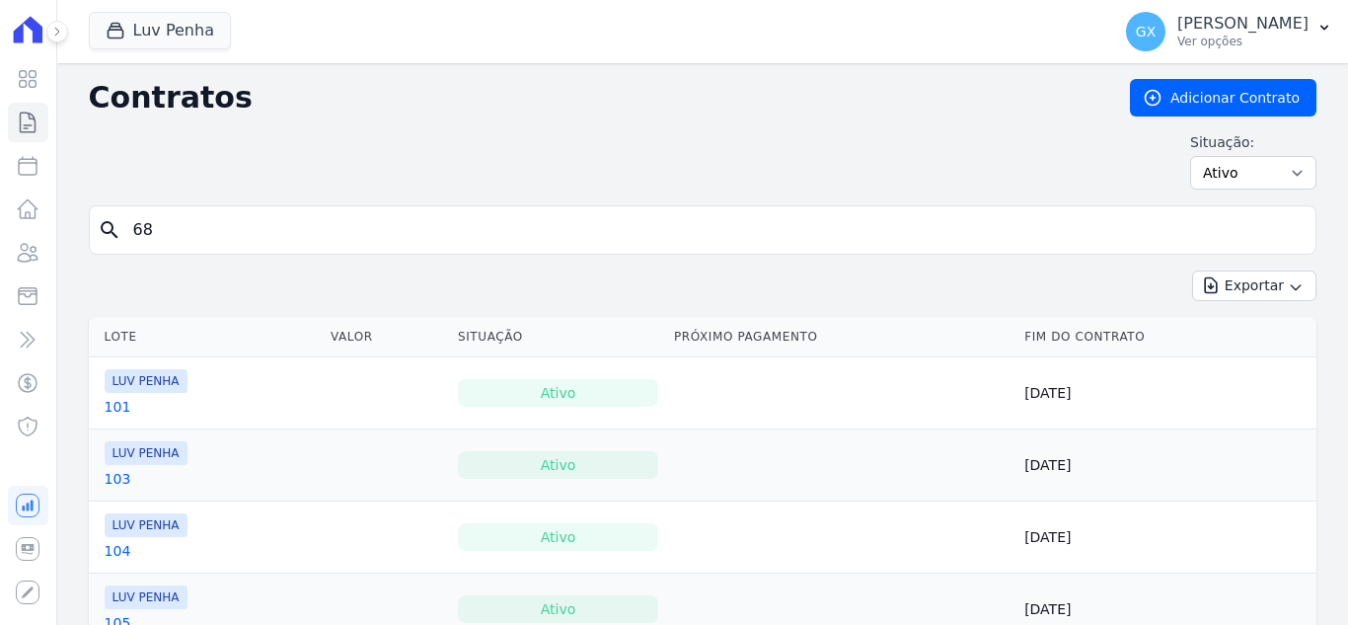
click at [362, 244] on input "68" at bounding box center [714, 229] width 1187 height 39
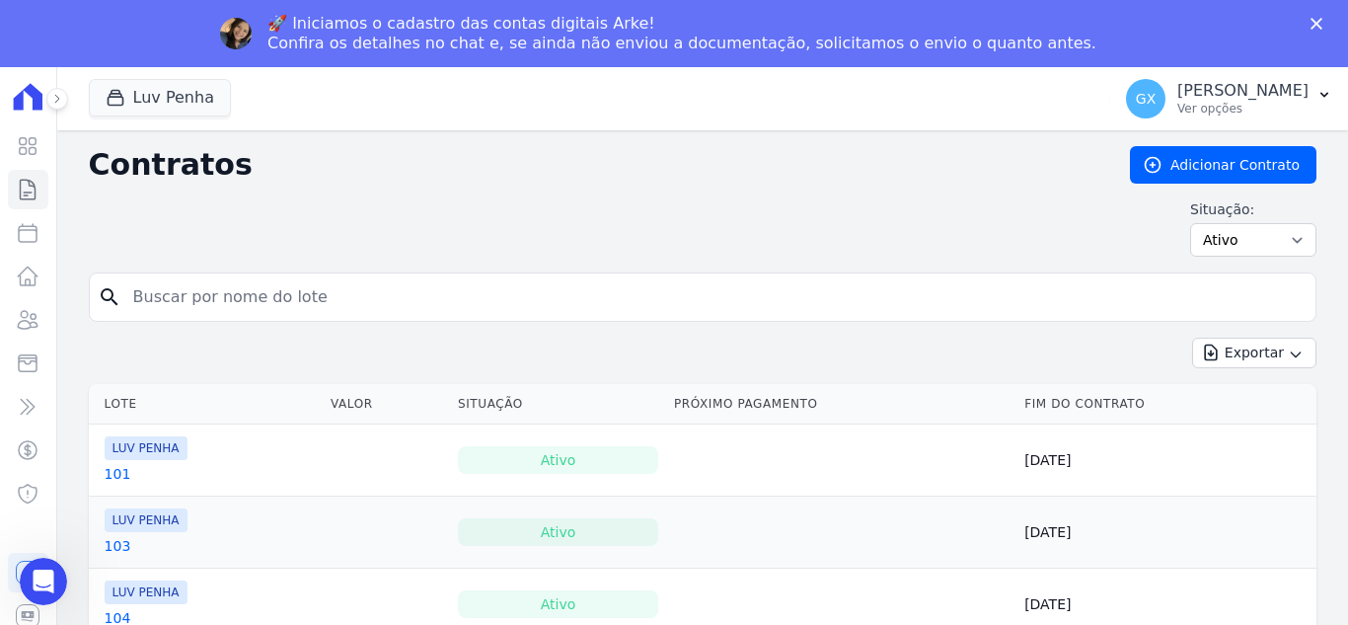
click at [393, 289] on input "search" at bounding box center [714, 296] width 1187 height 39
type input "85"
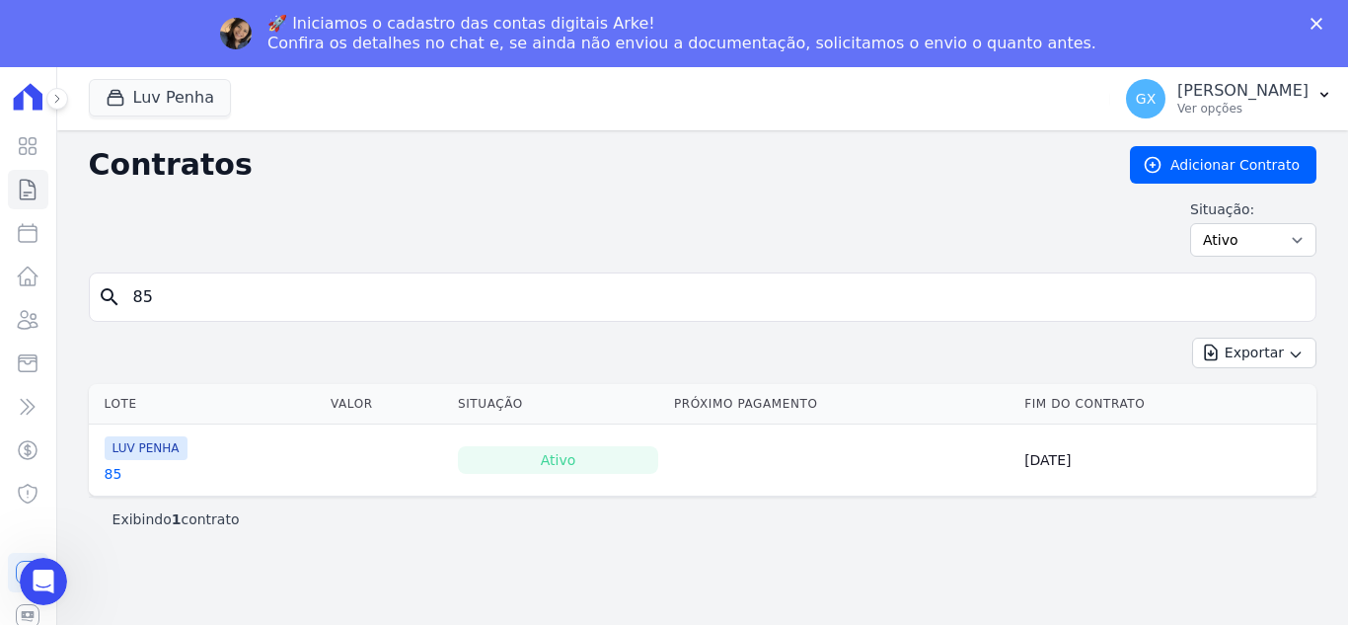
click at [112, 472] on link "85" at bounding box center [114, 474] width 18 height 20
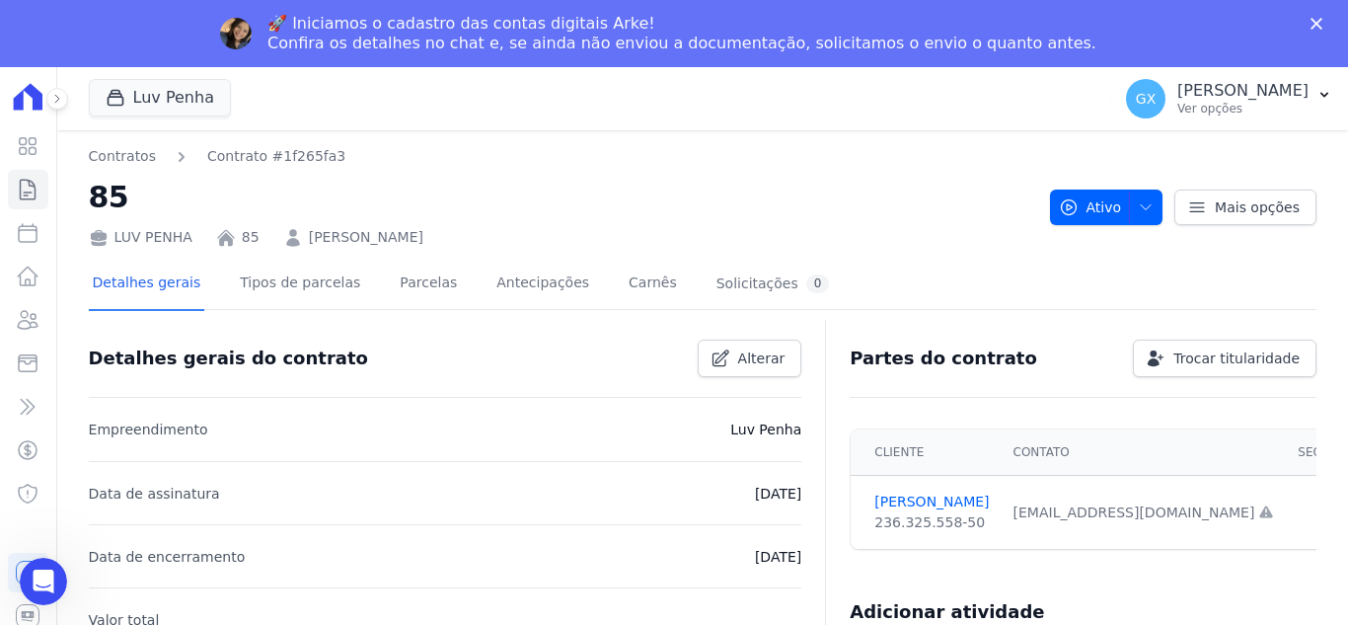
click at [443, 219] on div "LUV PENHA 85 [PERSON_NAME]" at bounding box center [562, 233] width 946 height 29
click at [418, 271] on link "Parcelas" at bounding box center [428, 285] width 65 height 52
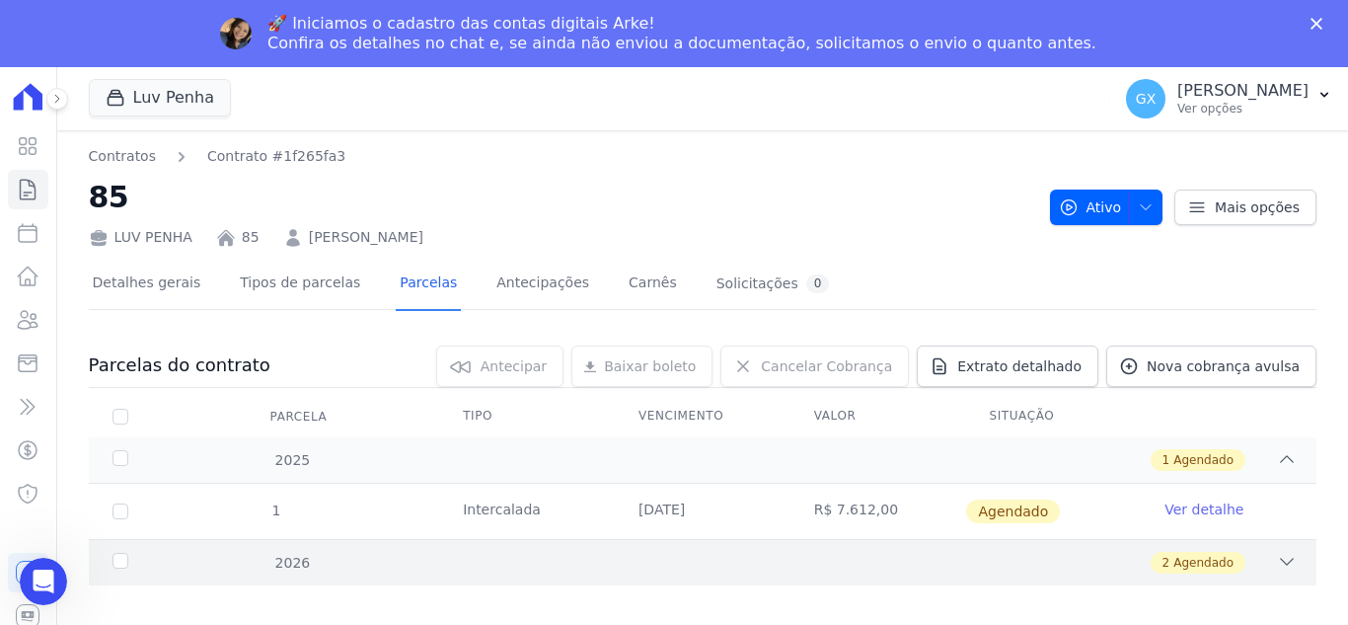
click at [1278, 560] on icon at bounding box center [1287, 562] width 20 height 20
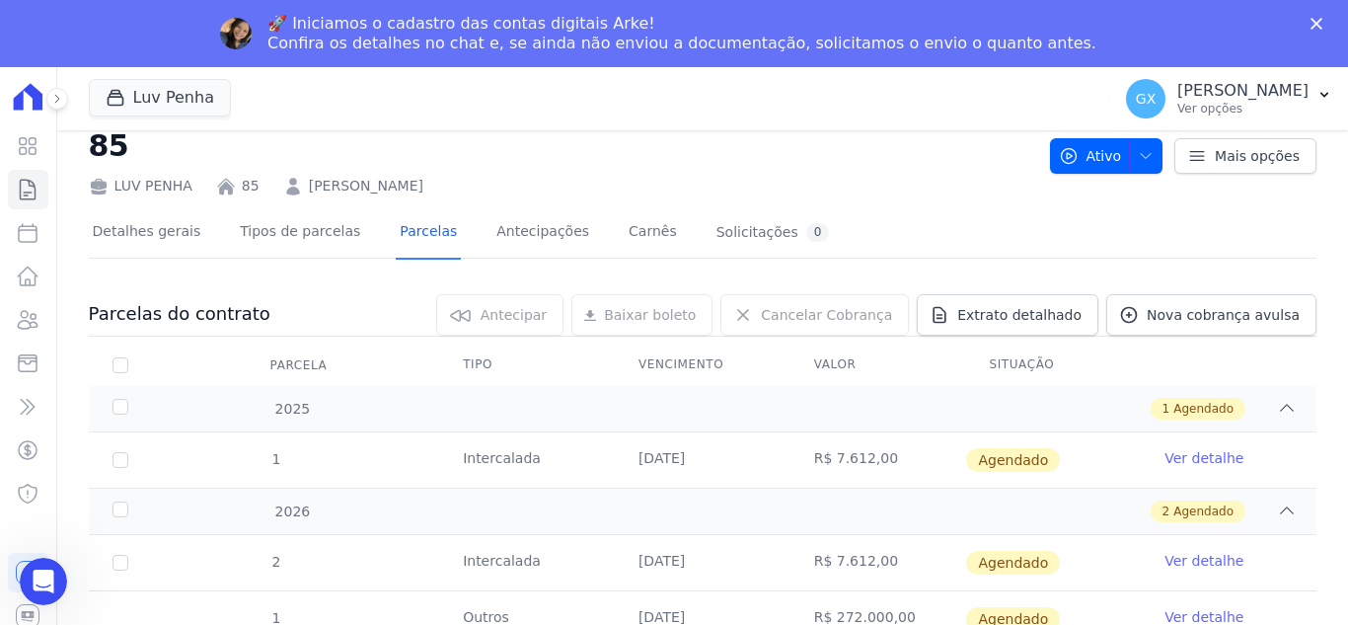
scroll to position [97, 0]
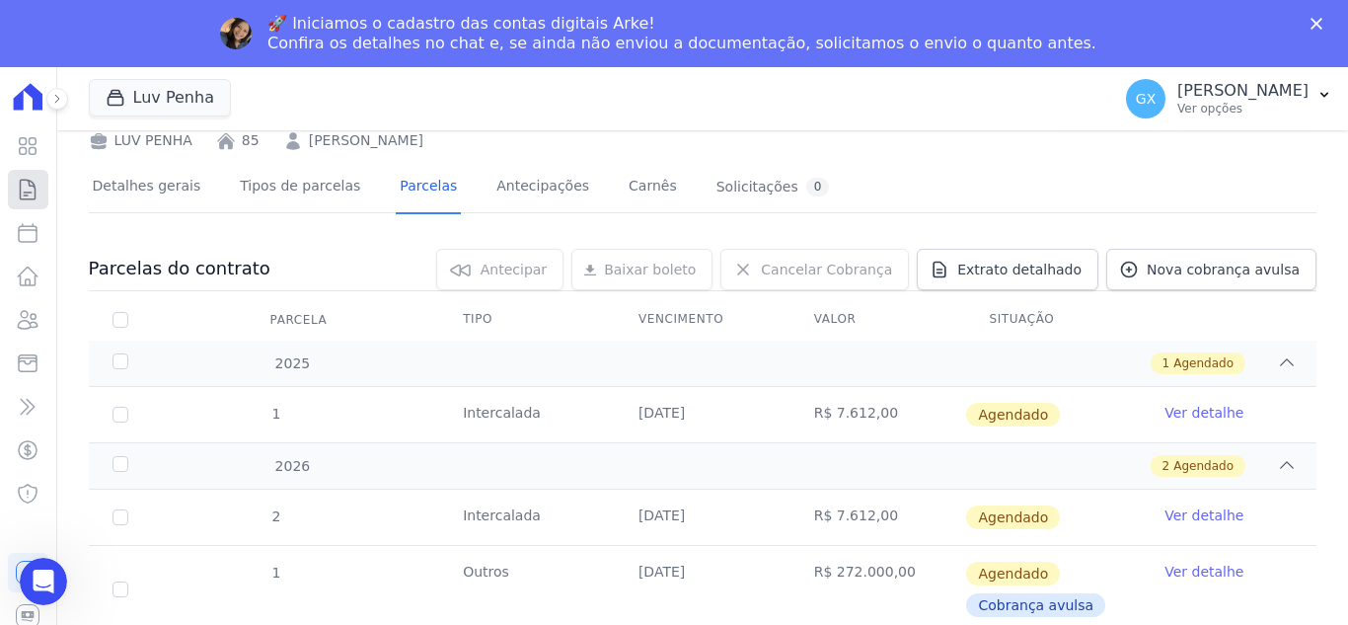
click at [34, 173] on link "Contratos" at bounding box center [28, 189] width 40 height 39
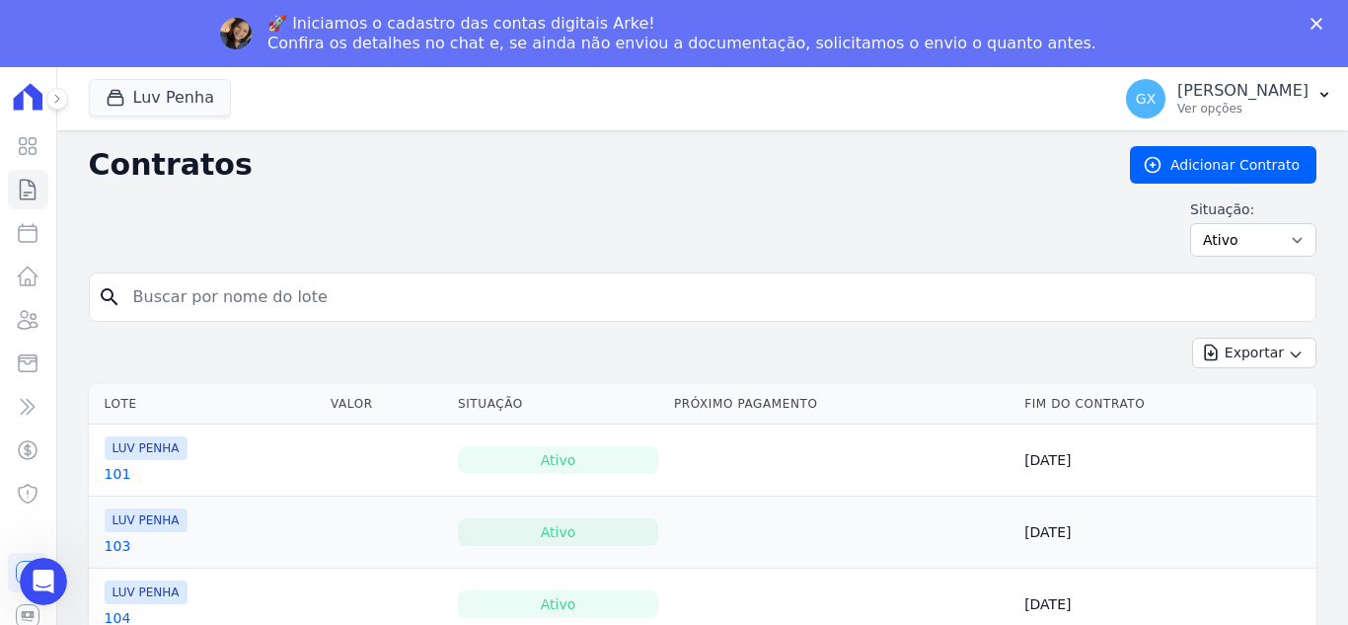
click at [406, 289] on input "search" at bounding box center [714, 296] width 1187 height 39
type input "46"
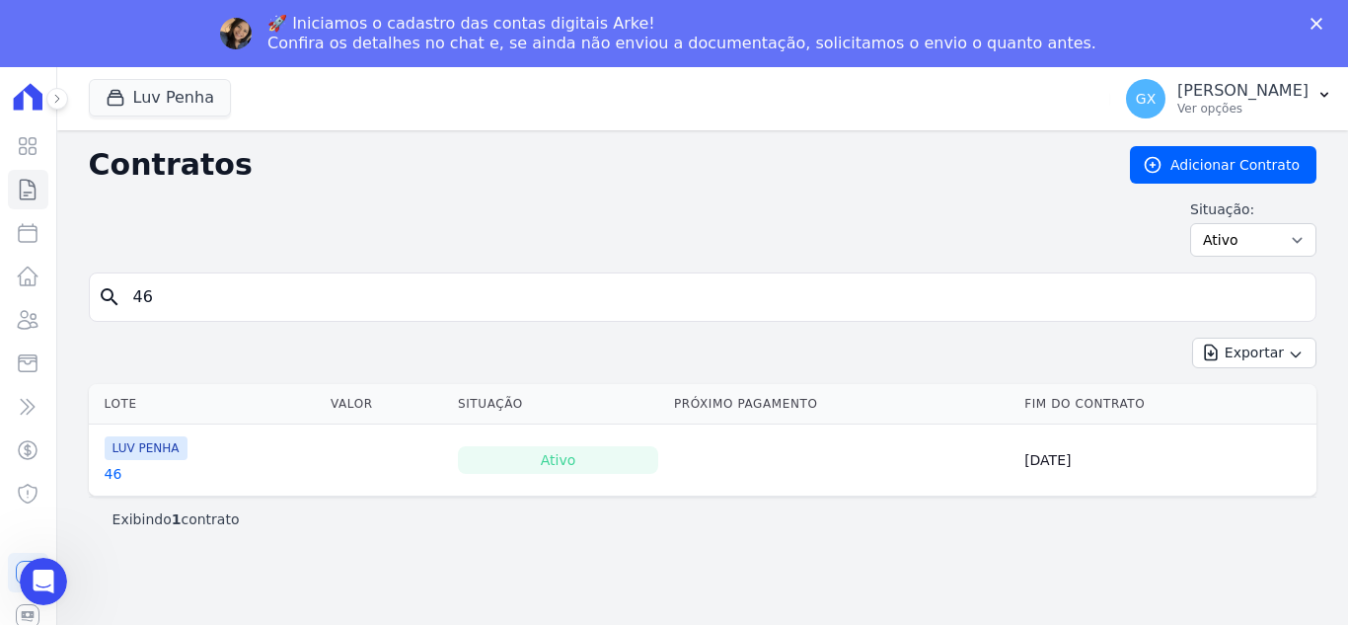
click at [114, 475] on link "46" at bounding box center [114, 474] width 18 height 20
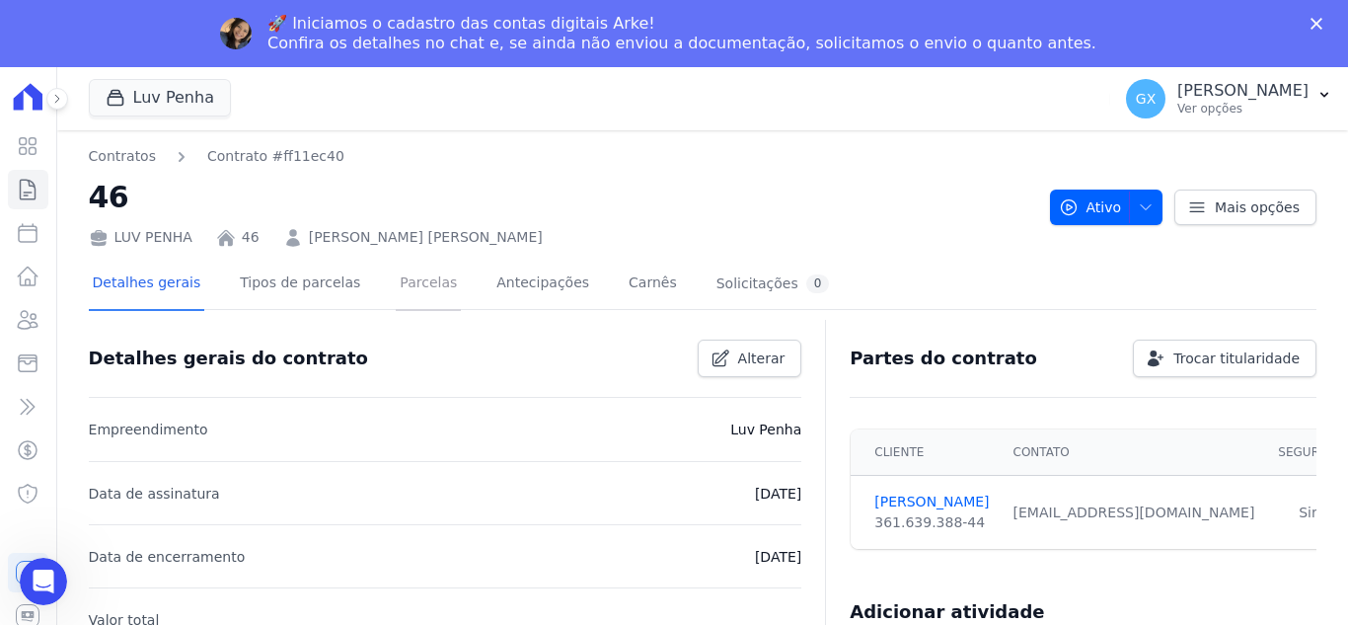
click at [396, 281] on link "Parcelas" at bounding box center [428, 285] width 65 height 52
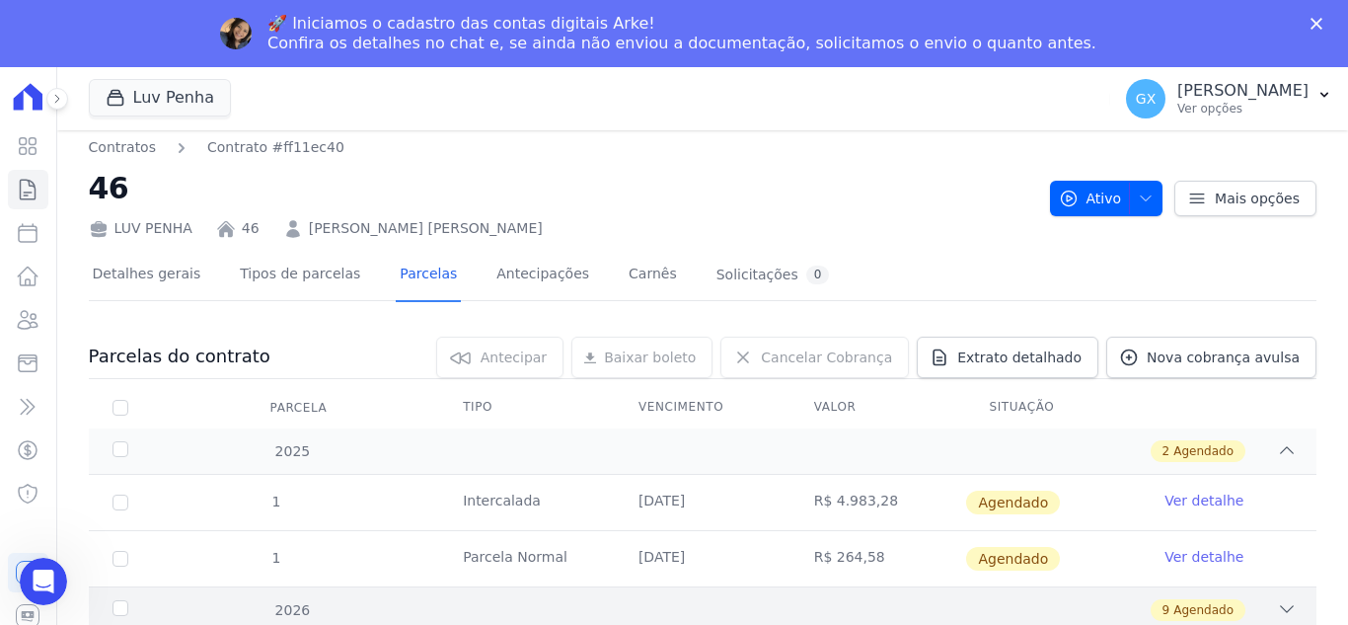
click at [1277, 610] on icon at bounding box center [1287, 609] width 20 height 20
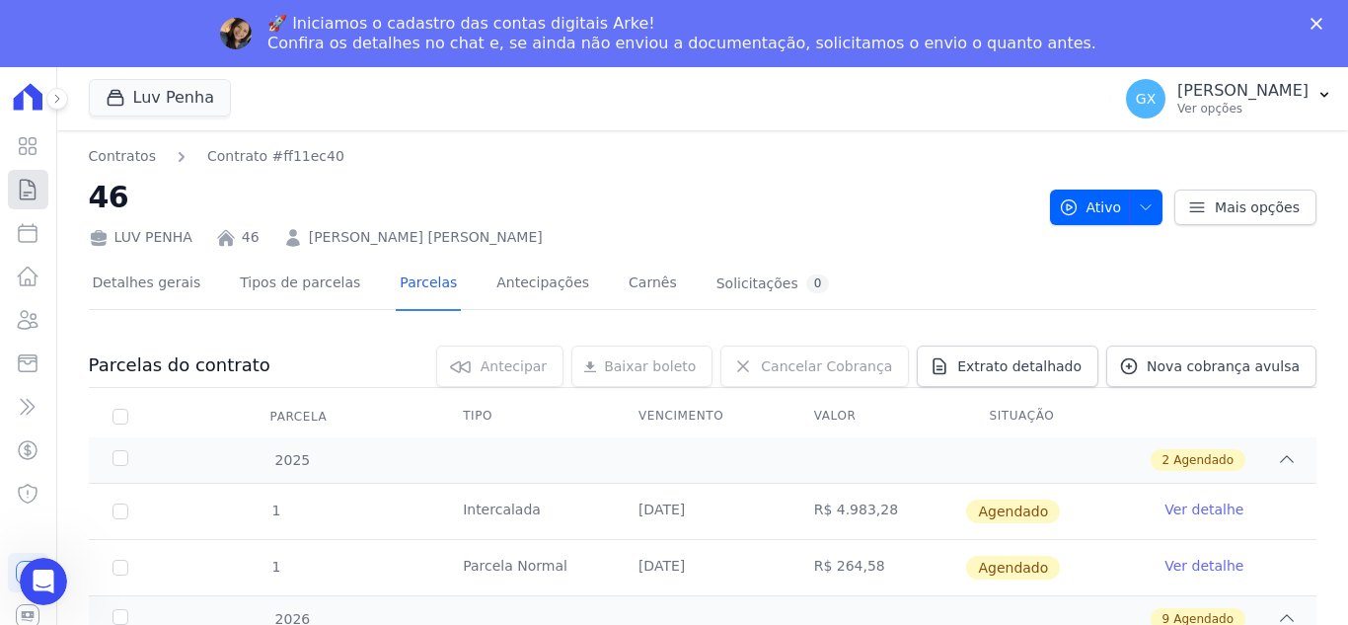
click at [27, 182] on icon at bounding box center [28, 190] width 24 height 24
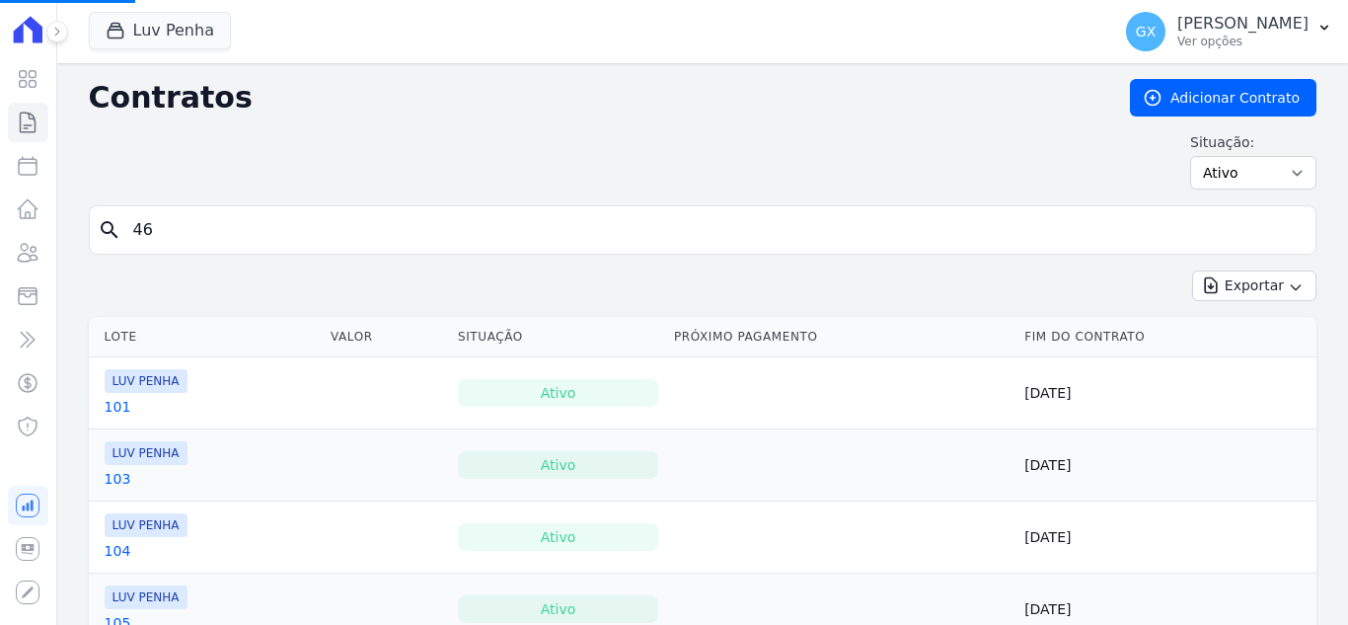
click at [350, 241] on input "46" at bounding box center [714, 229] width 1187 height 39
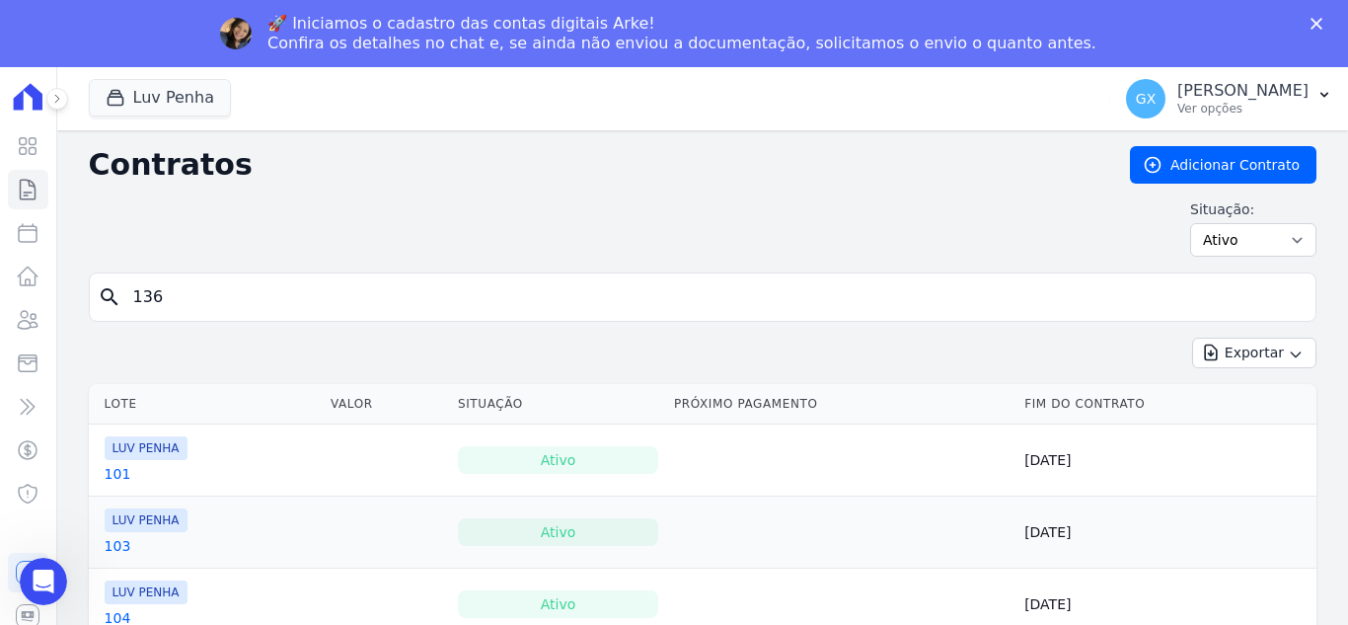
type input "136"
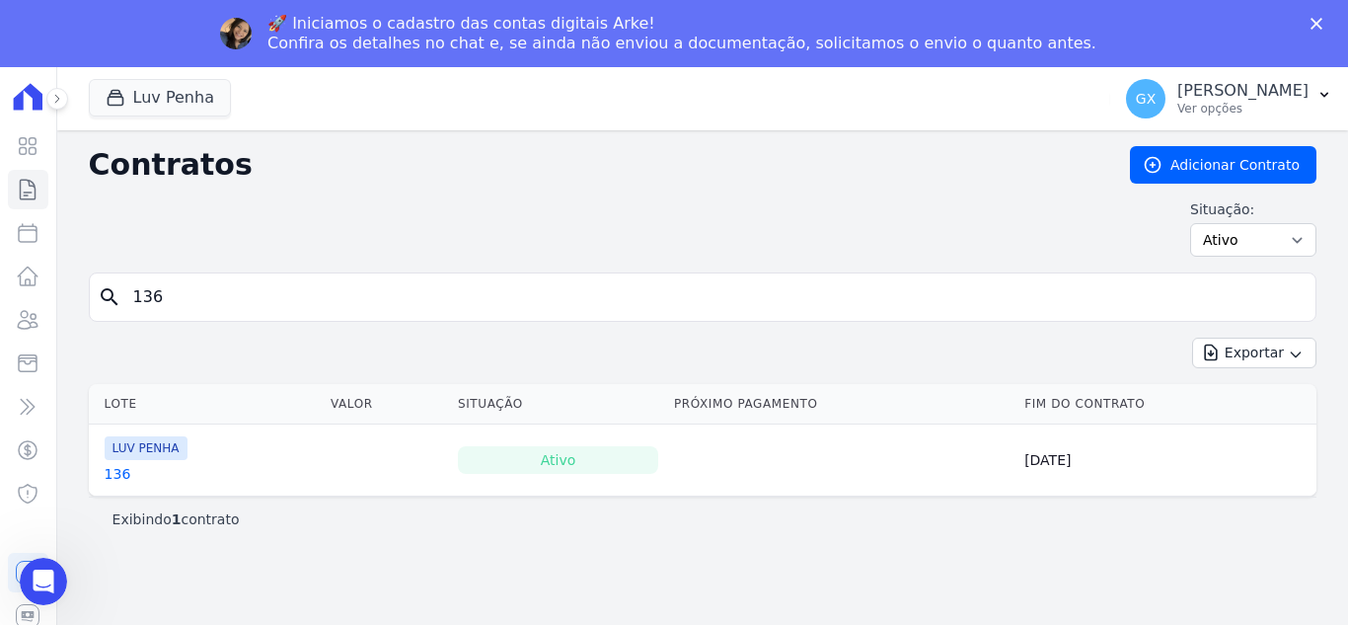
click at [117, 475] on link "136" at bounding box center [118, 474] width 27 height 20
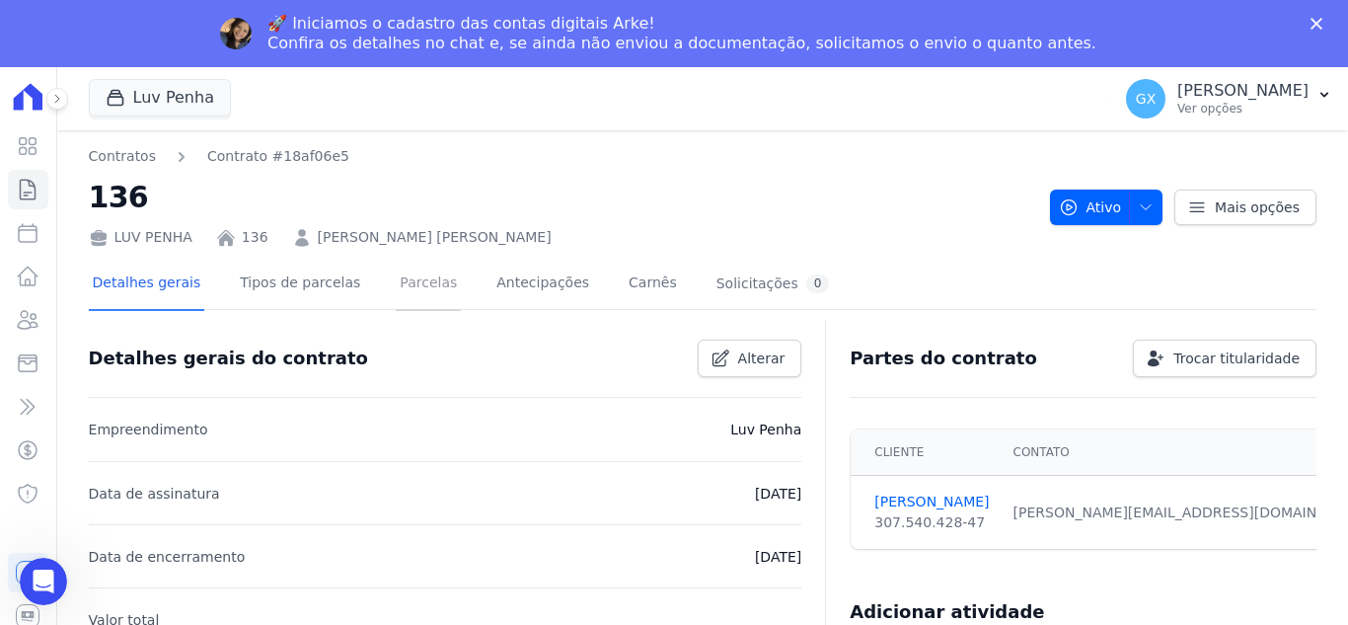
click at [396, 273] on link "Parcelas" at bounding box center [428, 285] width 65 height 52
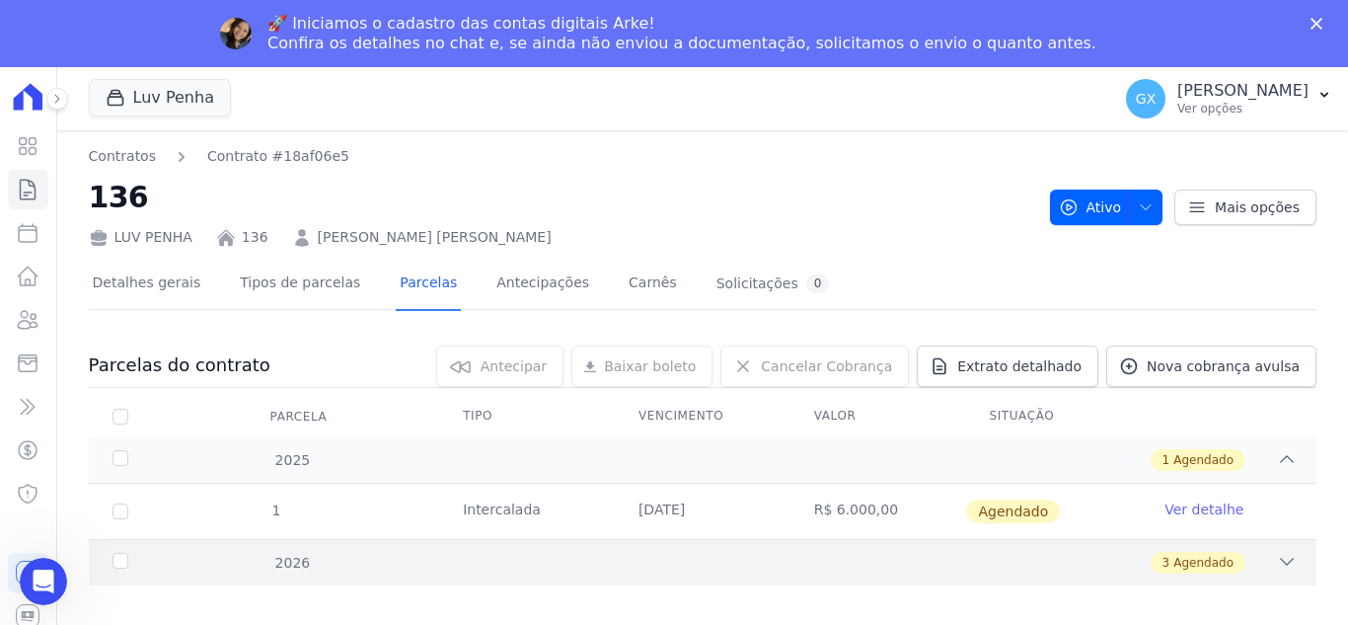
click at [1285, 568] on icon at bounding box center [1287, 562] width 20 height 20
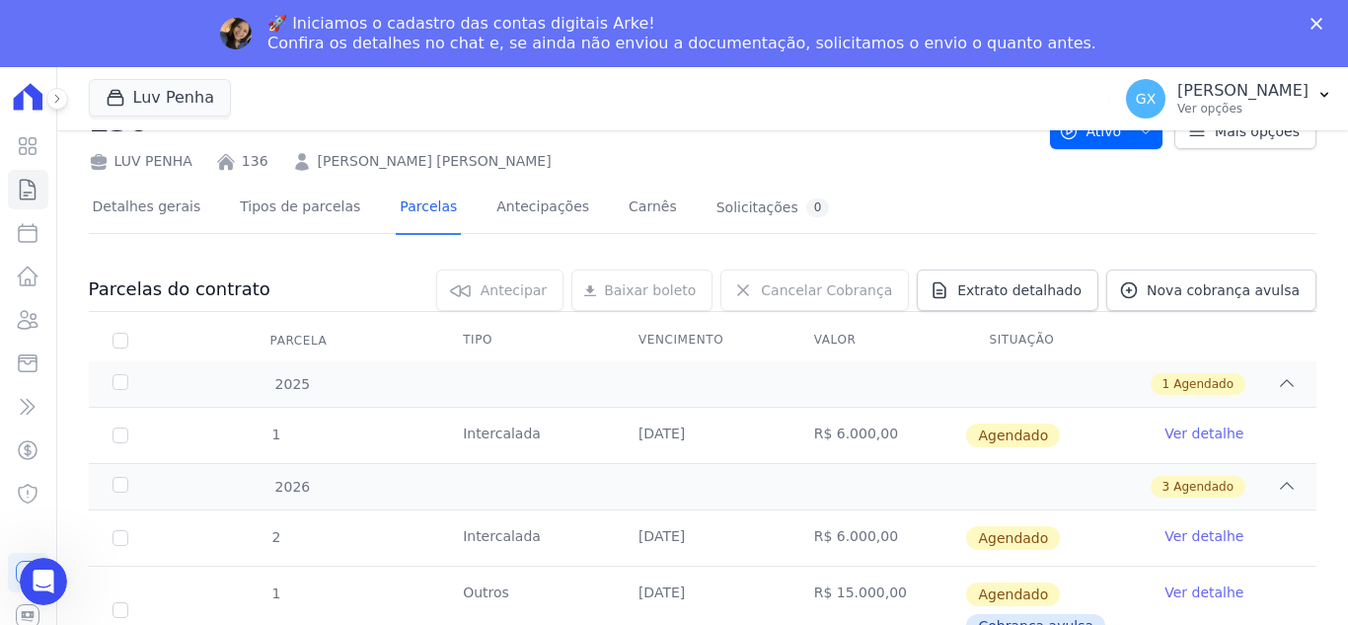
scroll to position [153, 0]
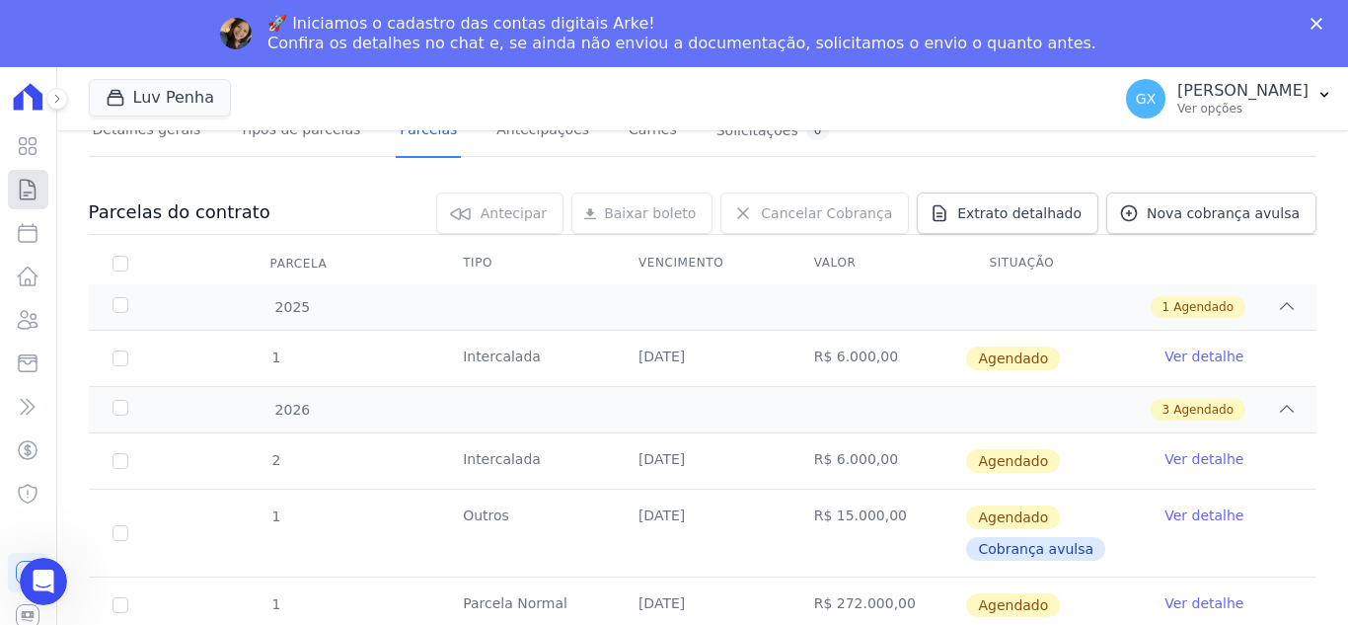
click at [19, 189] on icon at bounding box center [28, 190] width 24 height 24
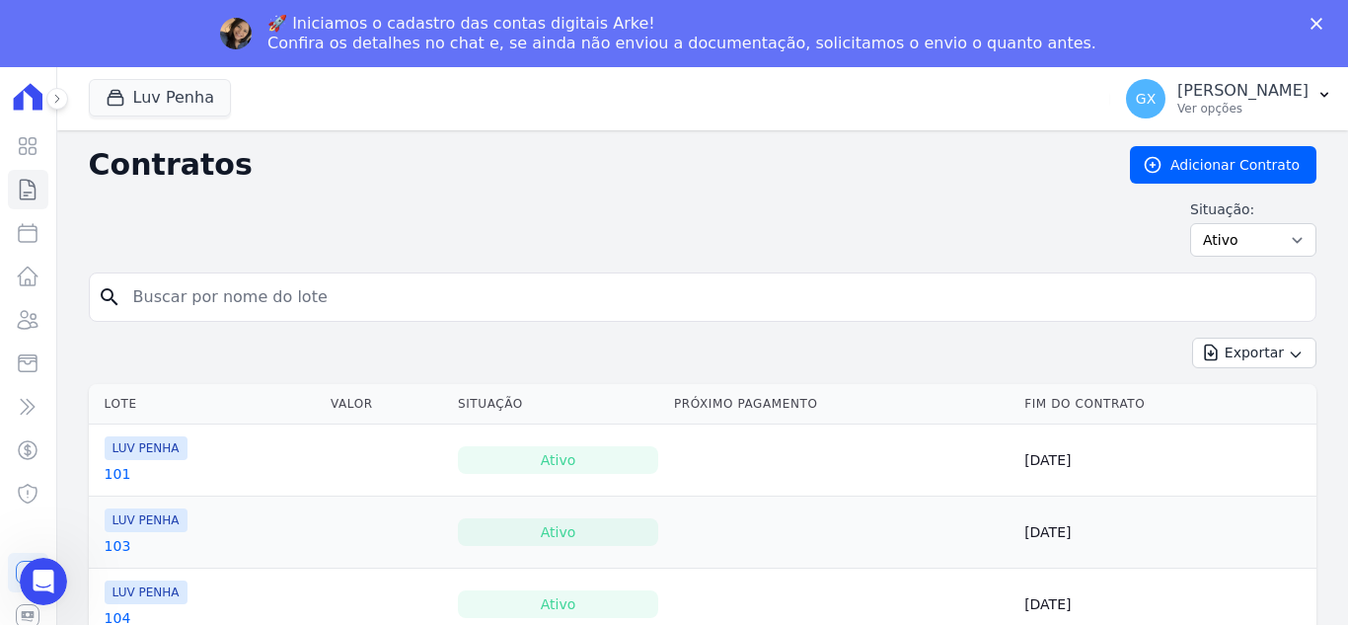
click at [320, 298] on input "search" at bounding box center [714, 296] width 1187 height 39
type input "54"
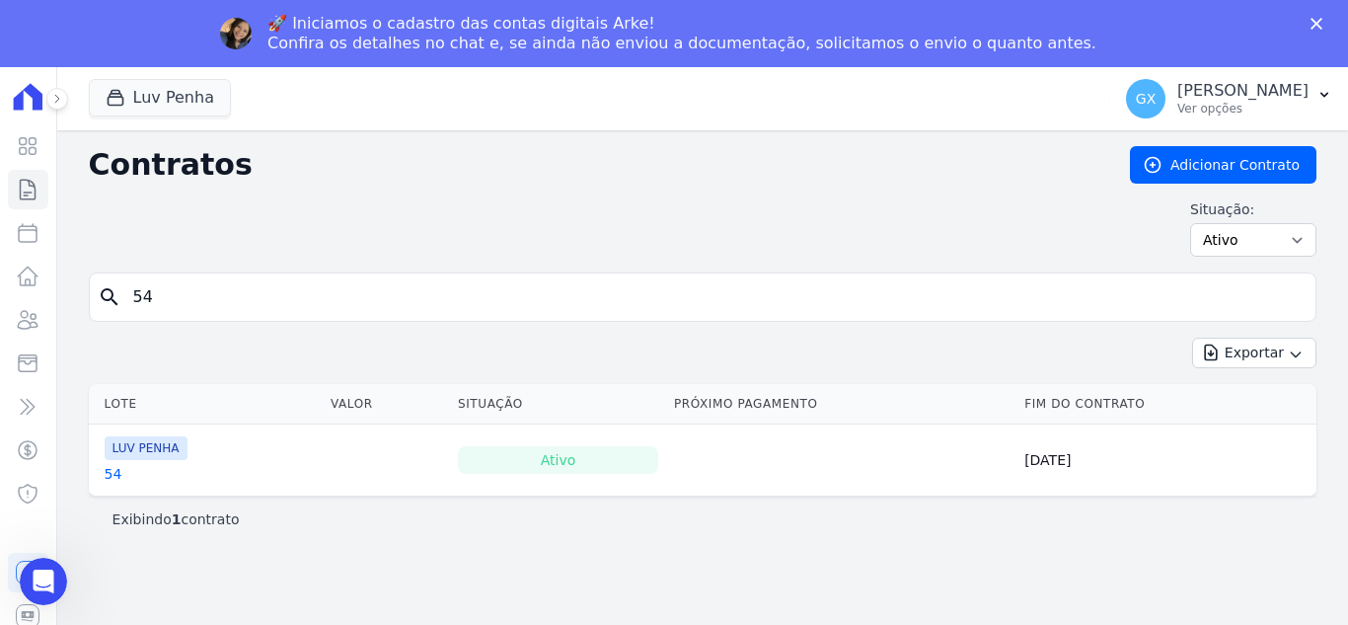
click at [110, 477] on link "54" at bounding box center [114, 474] width 18 height 20
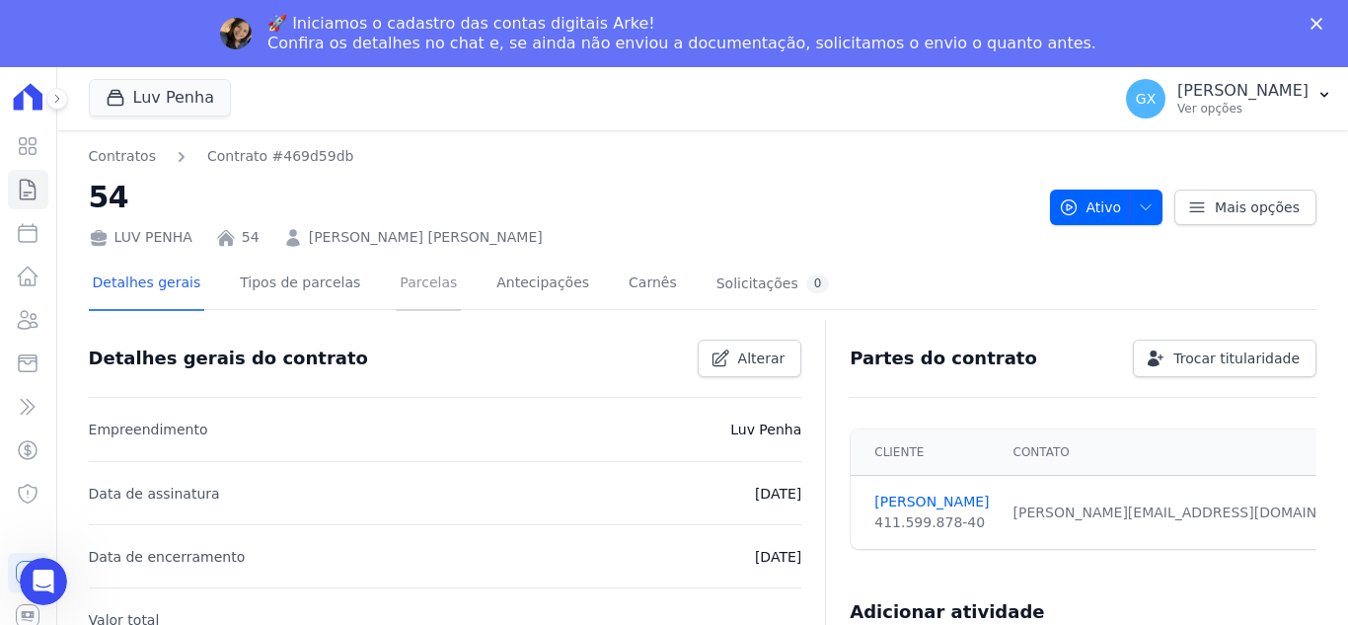
click at [396, 276] on link "Parcelas" at bounding box center [428, 285] width 65 height 52
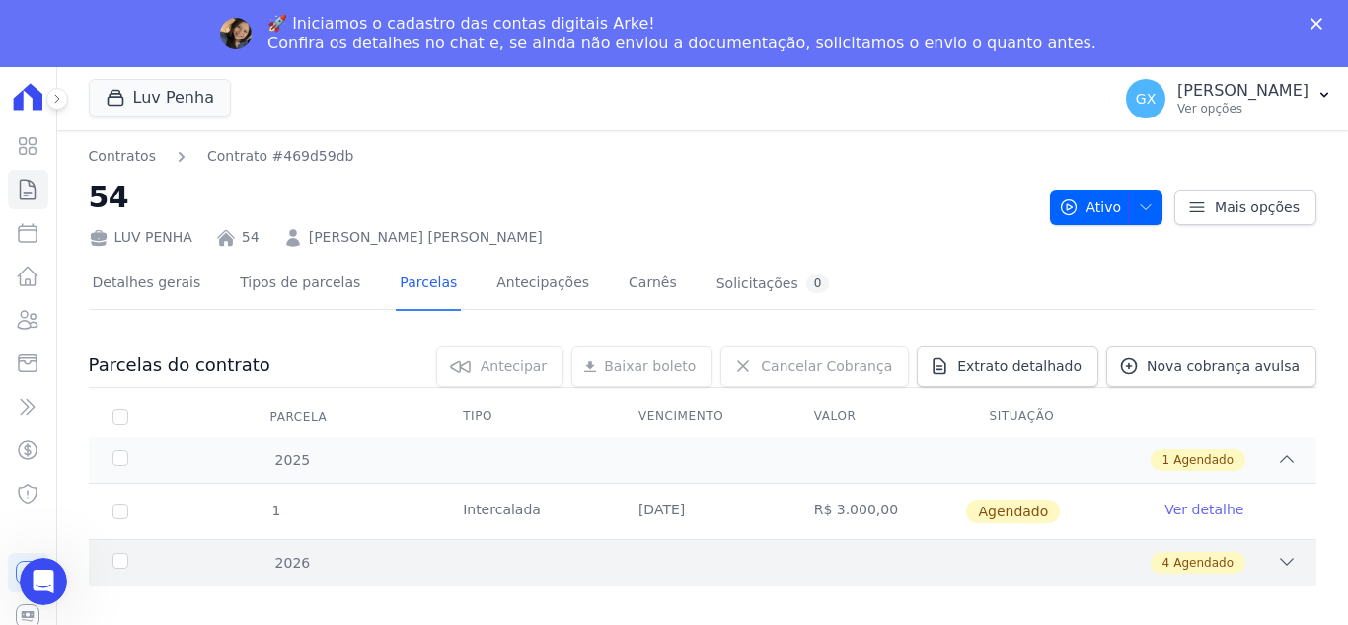
click at [1263, 577] on div "2026 4 Agendado" at bounding box center [703, 562] width 1228 height 46
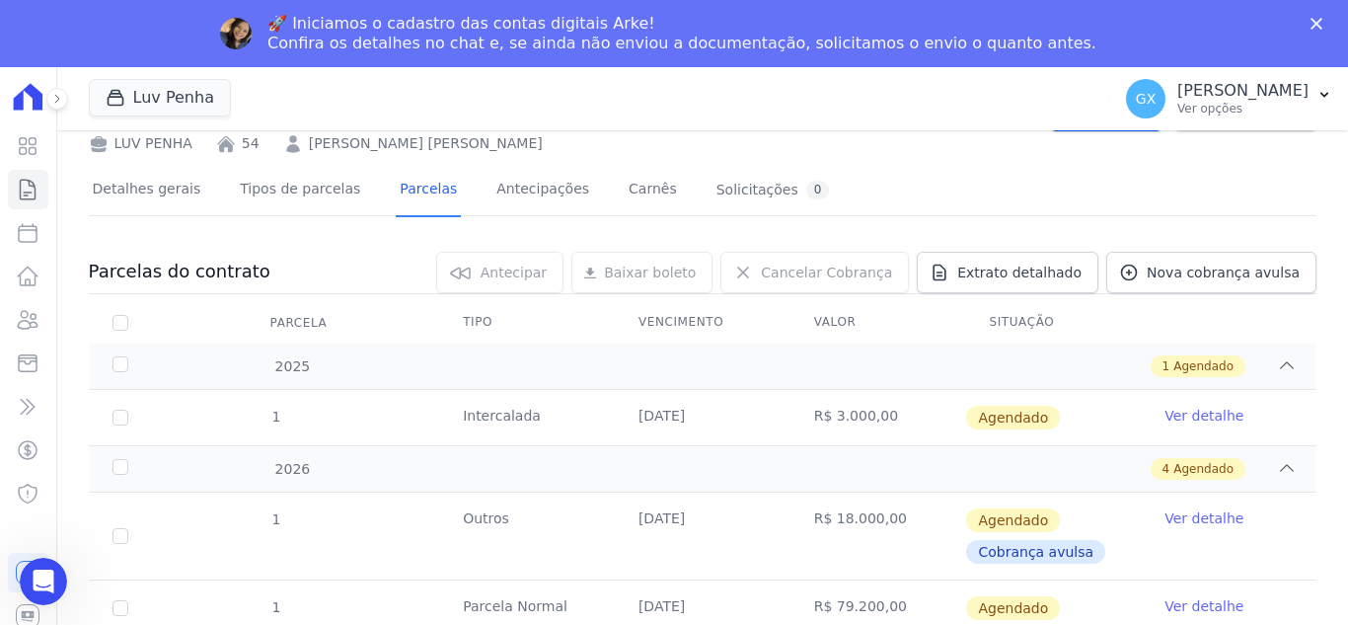
scroll to position [209, 0]
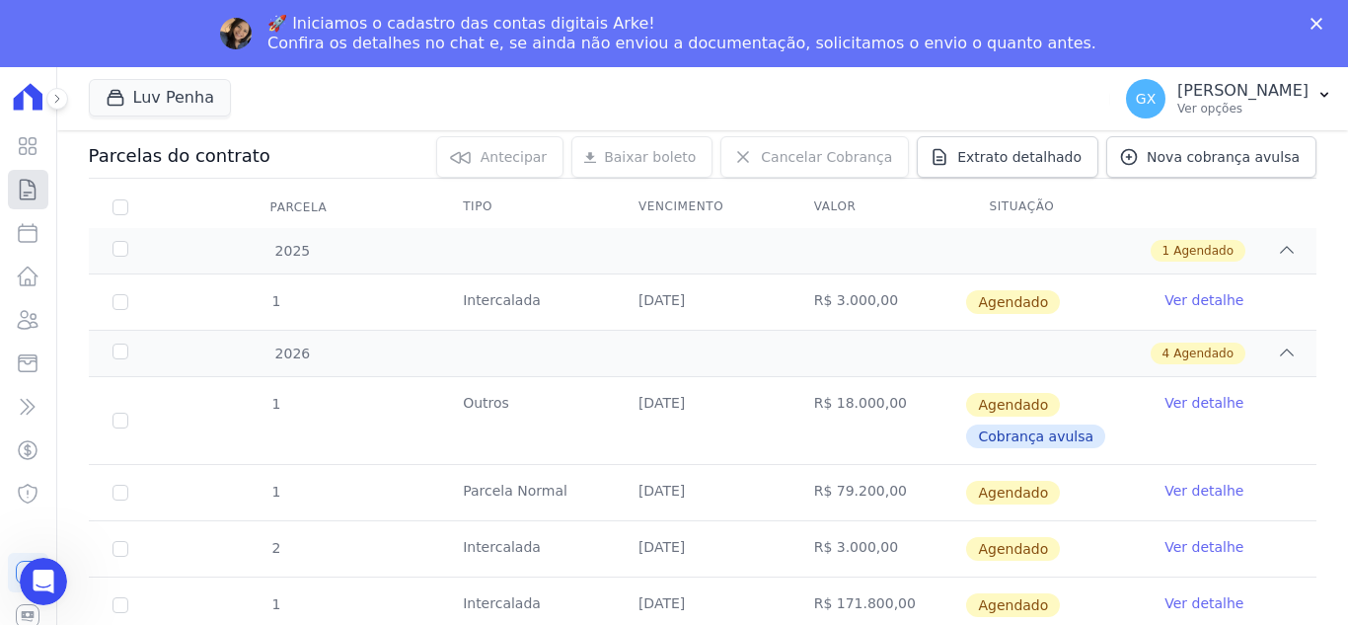
click at [23, 190] on icon at bounding box center [28, 190] width 24 height 24
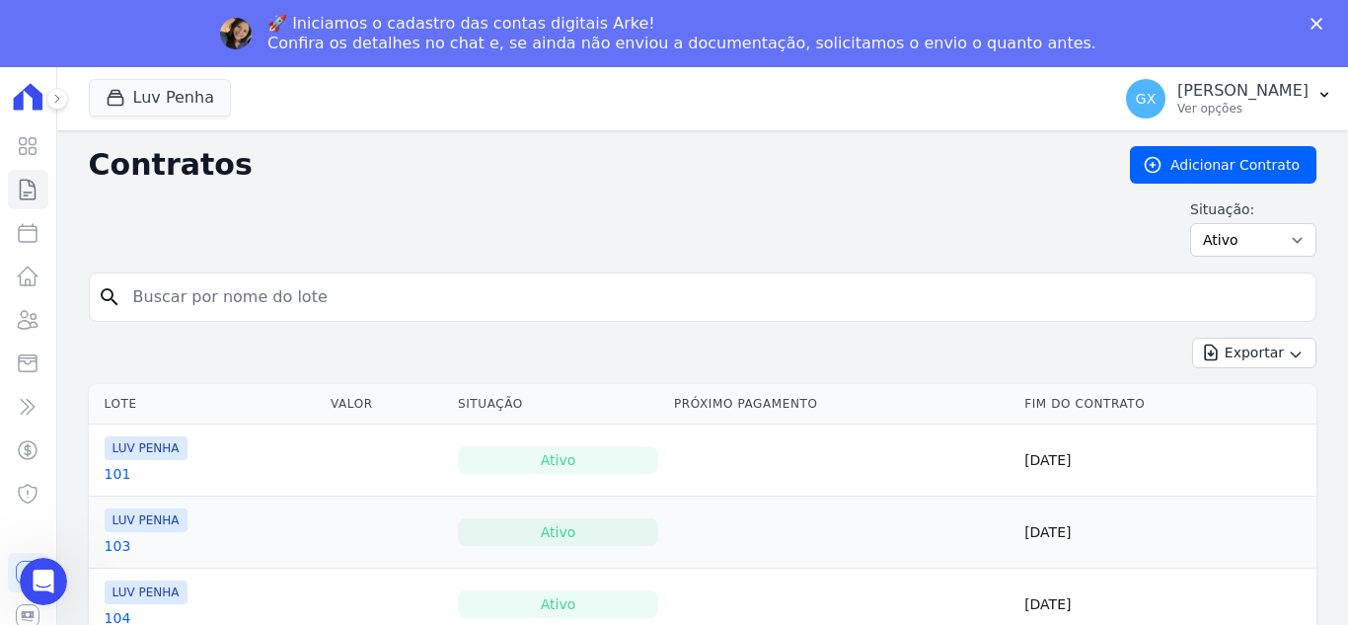
click at [363, 298] on input "search" at bounding box center [714, 296] width 1187 height 39
type input "36"
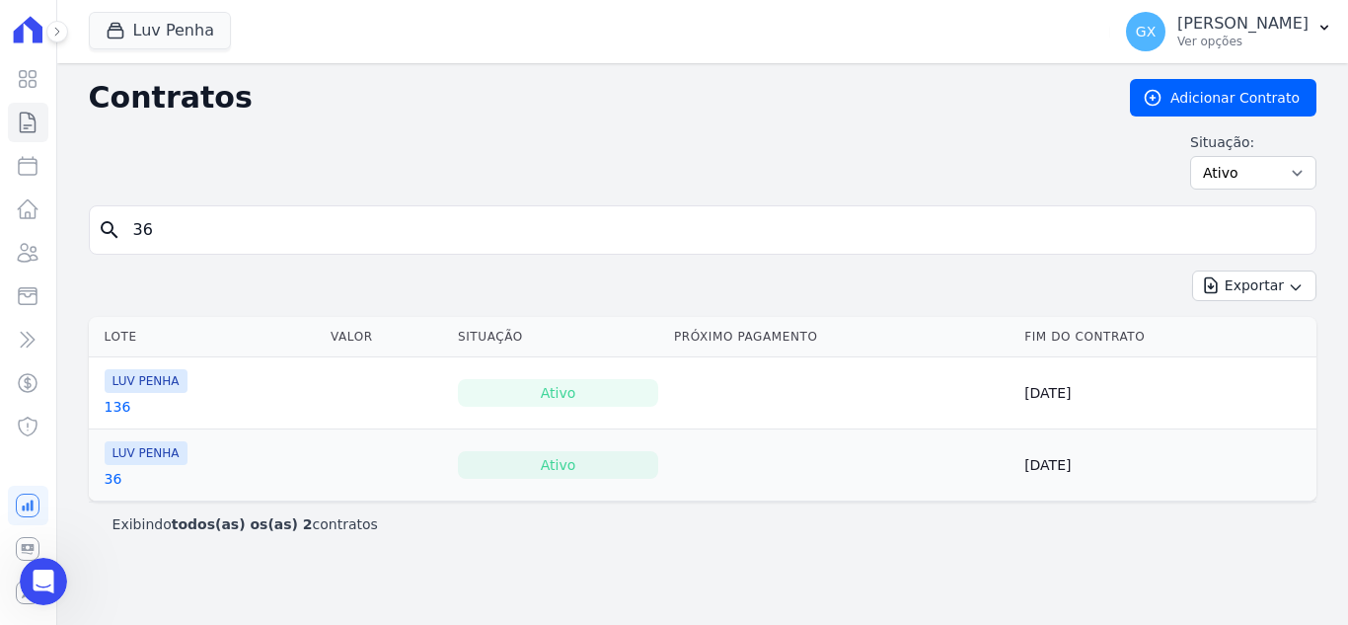
click at [105, 481] on tbody "LUV PENHA 136 Ativo [DATE] LUV PENHA 36 Ativo" at bounding box center [703, 429] width 1228 height 144
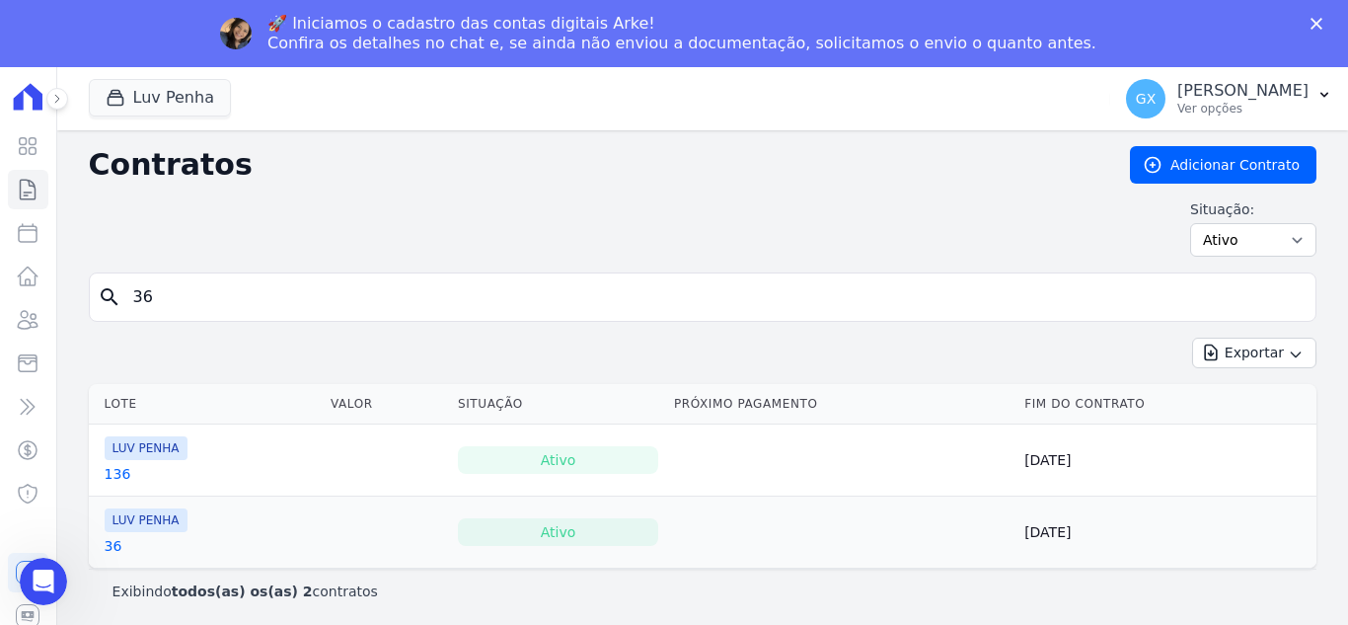
click at [116, 545] on link "36" at bounding box center [114, 546] width 18 height 20
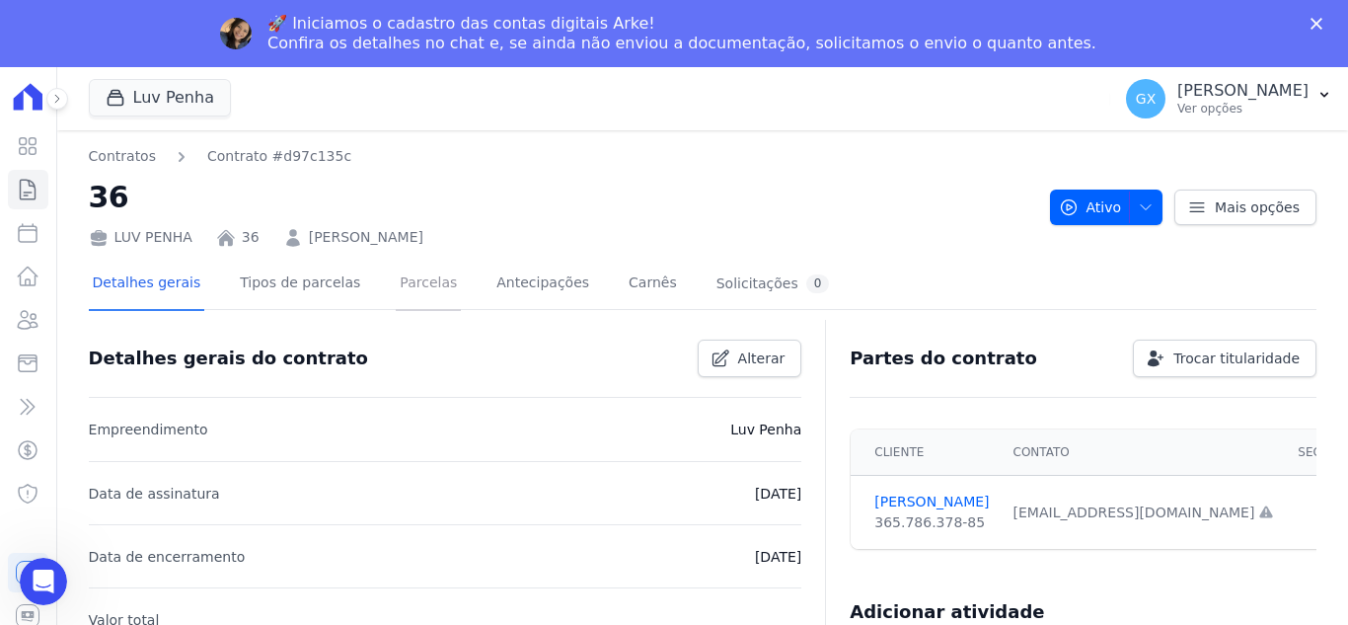
drag, startPoint x: 402, startPoint y: 288, endPoint x: 395, endPoint y: 296, distance: 10.5
click at [402, 288] on link "Parcelas" at bounding box center [428, 285] width 65 height 52
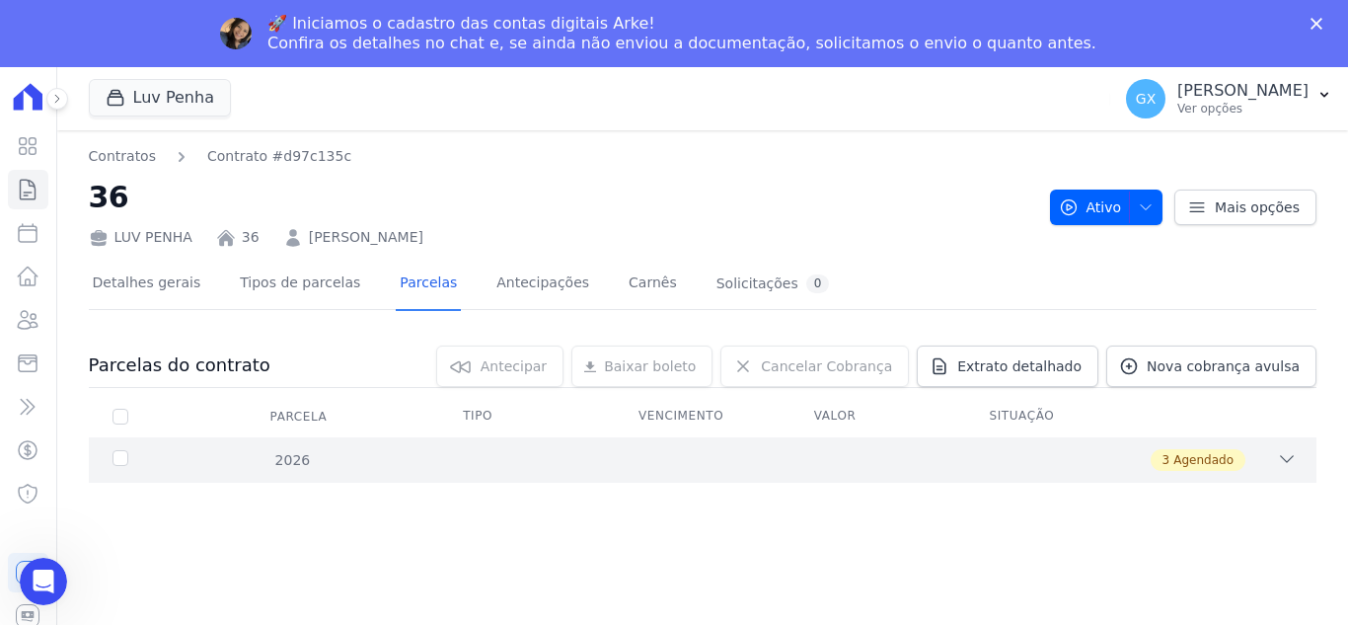
click at [970, 460] on div "3 Agendado" at bounding box center [762, 460] width 1069 height 22
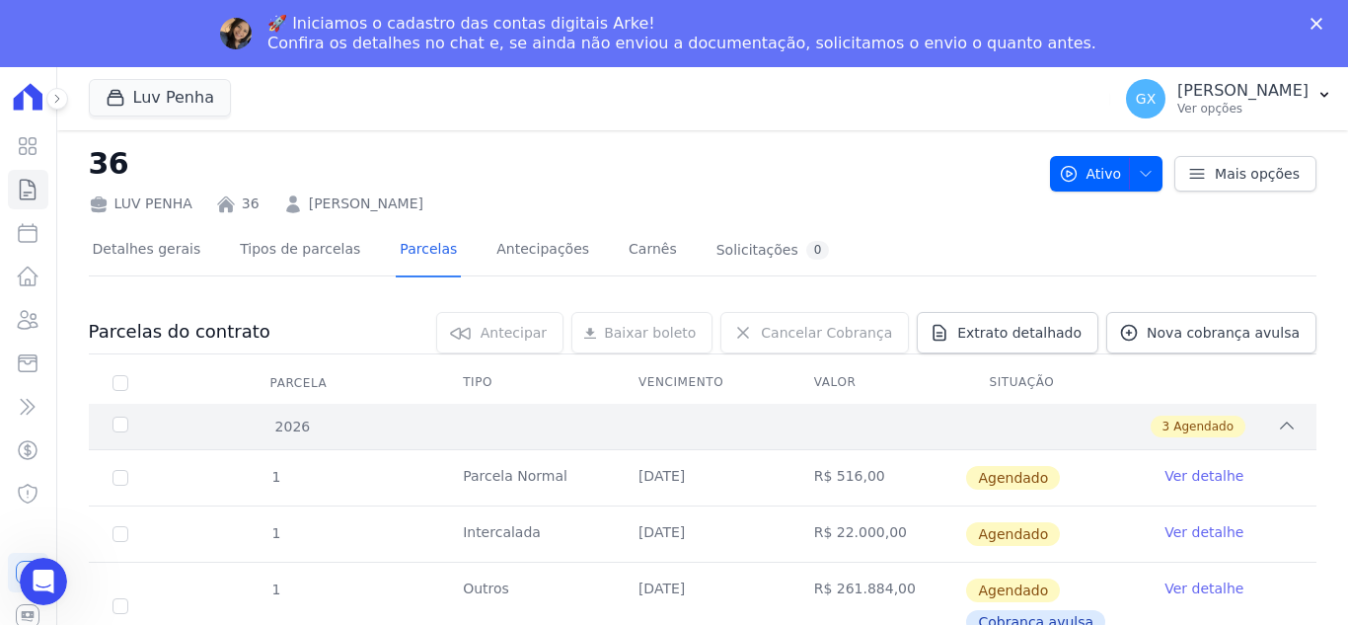
scroll to position [50, 0]
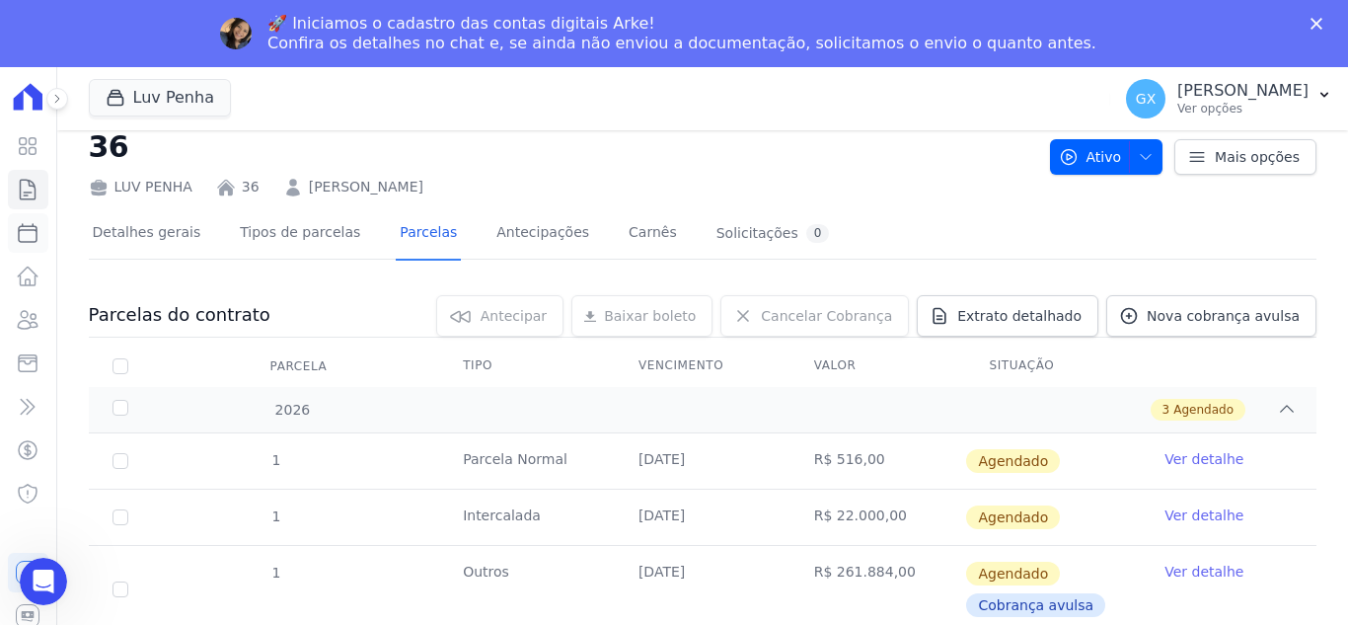
click at [24, 236] on icon at bounding box center [28, 233] width 24 height 24
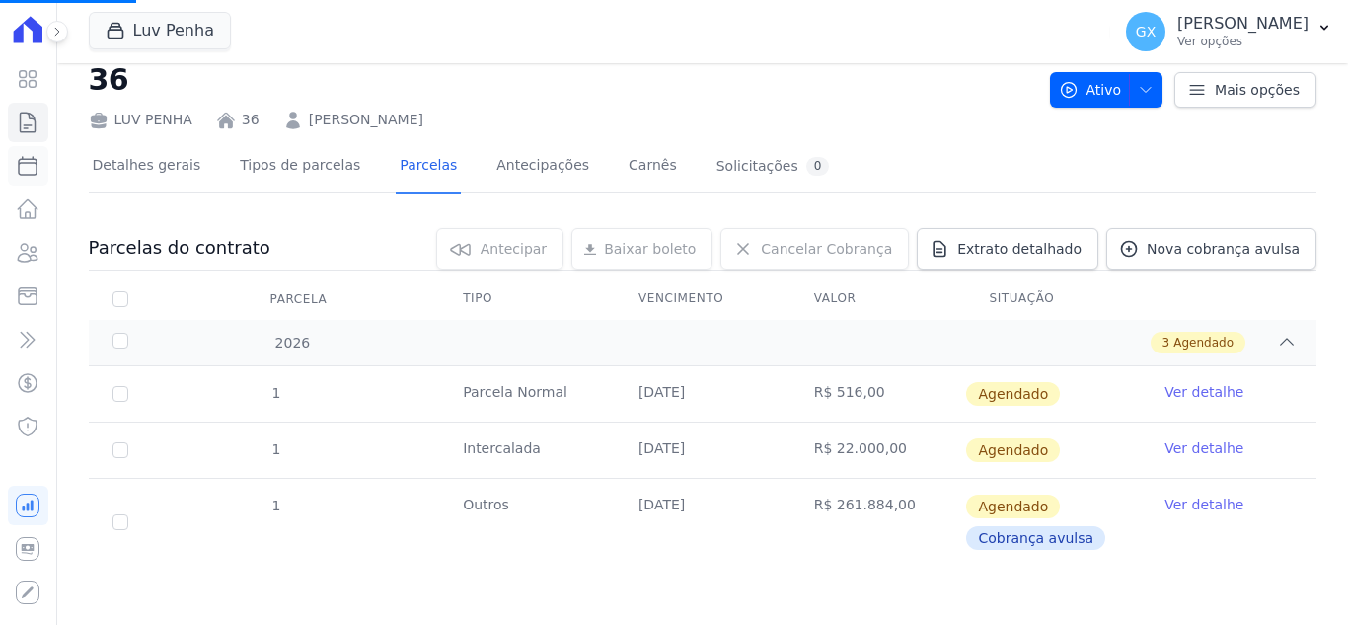
click at [8, 146] on link "Parcelas" at bounding box center [28, 165] width 40 height 39
select select
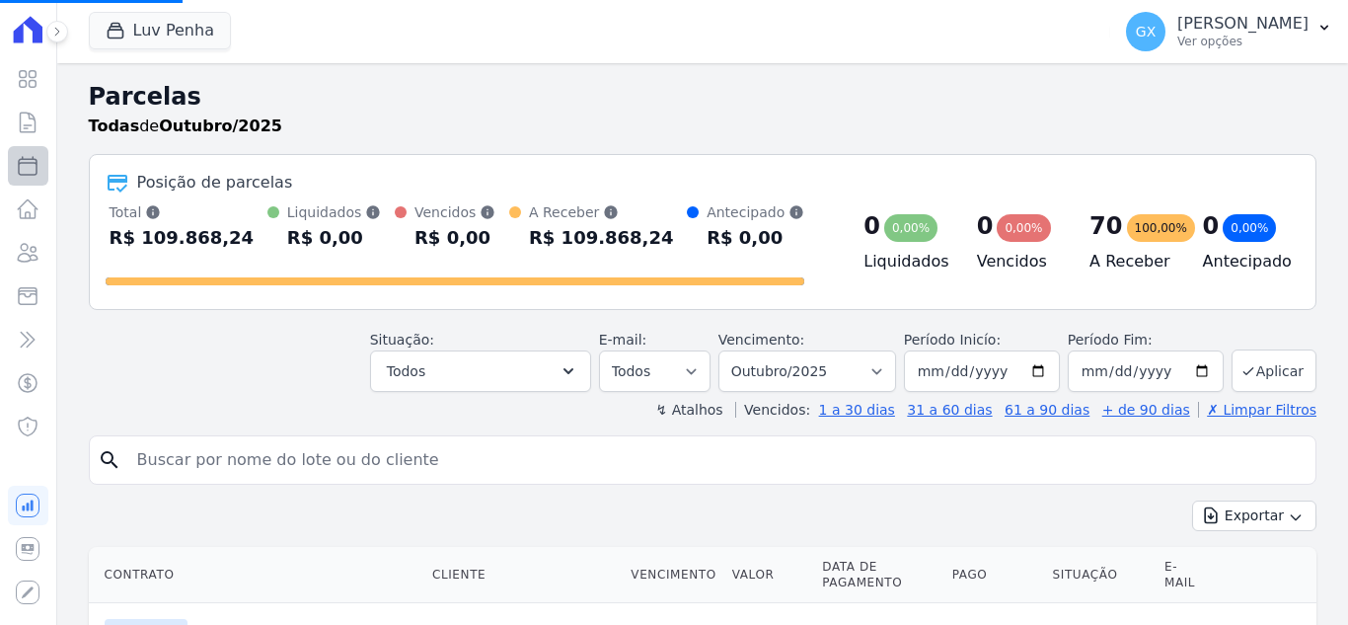
select select
click at [28, 141] on link "Contratos" at bounding box center [28, 122] width 40 height 39
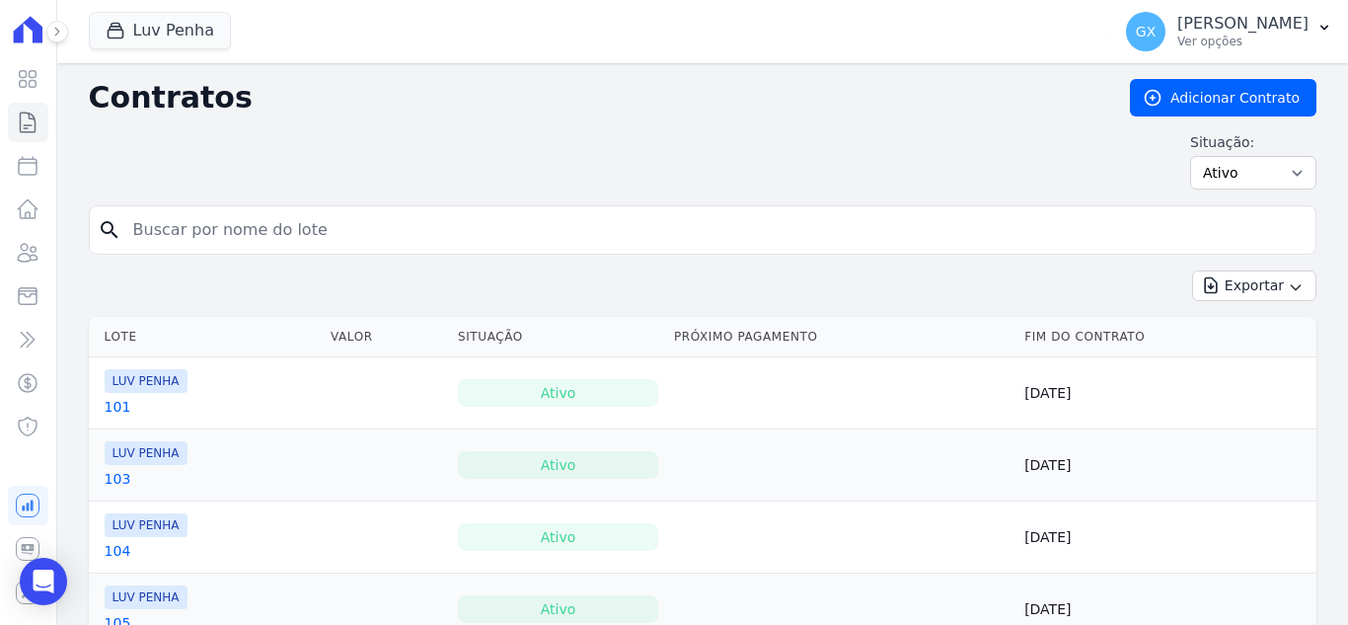
click at [277, 230] on input "search" at bounding box center [714, 229] width 1187 height 39
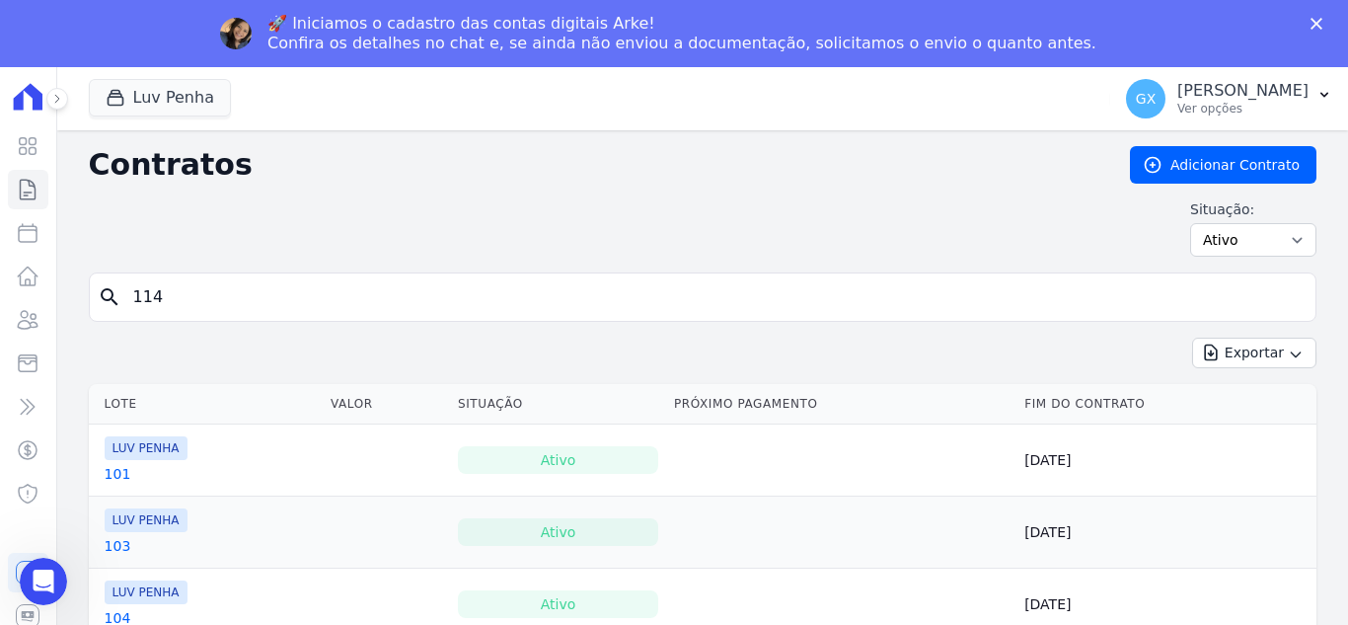
type input "114"
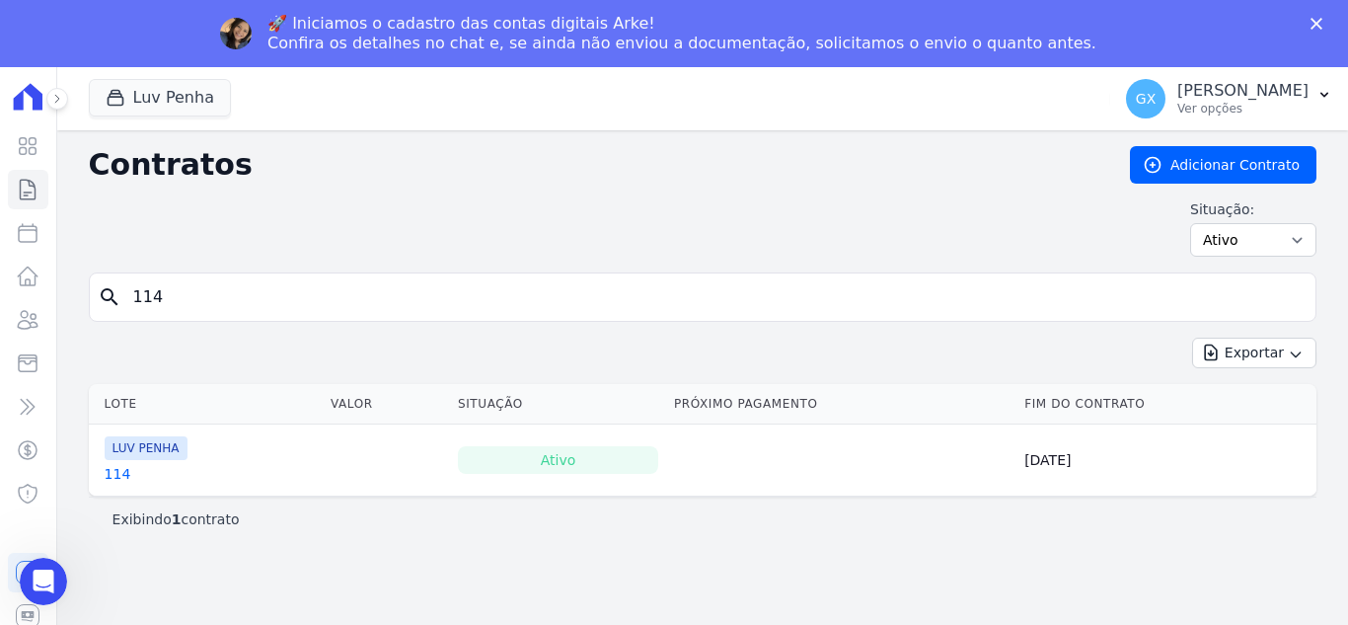
click at [124, 474] on div "114" at bounding box center [146, 474] width 83 height 20
drag, startPoint x: 574, startPoint y: 466, endPoint x: 209, endPoint y: 466, distance: 365.2
click at [573, 466] on div "Ativo" at bounding box center [558, 460] width 200 height 28
click at [112, 475] on link "114" at bounding box center [118, 474] width 27 height 20
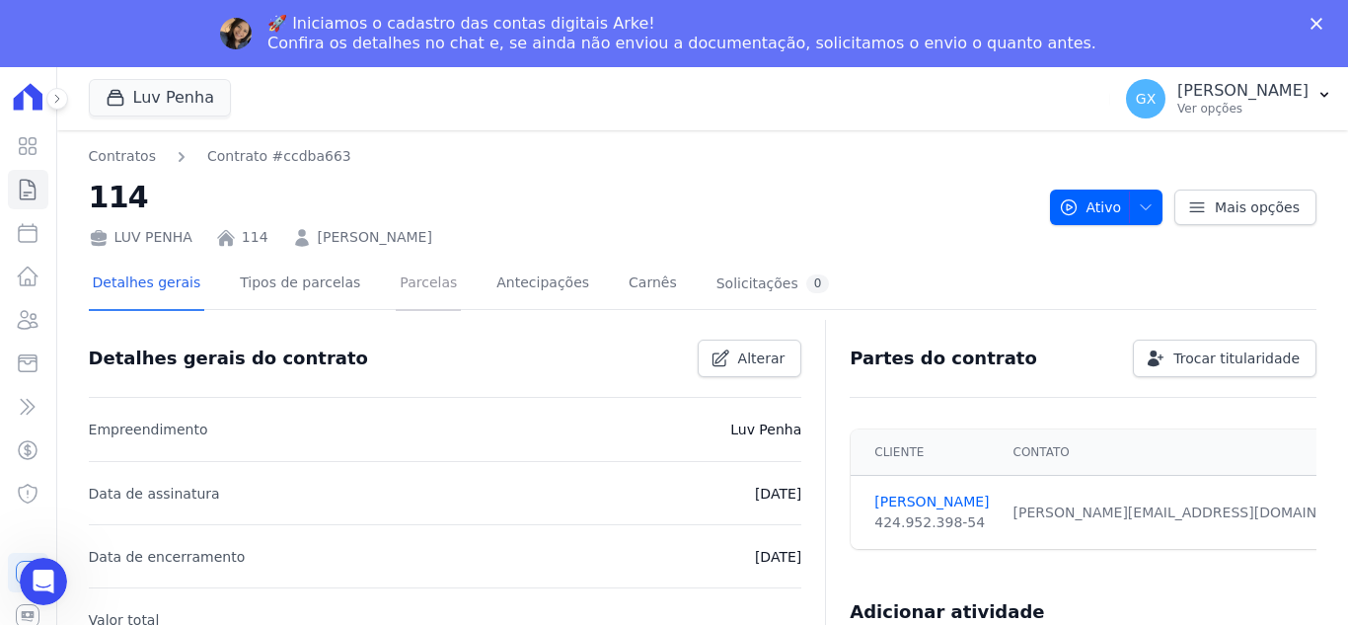
click at [396, 294] on link "Parcelas" at bounding box center [428, 285] width 65 height 52
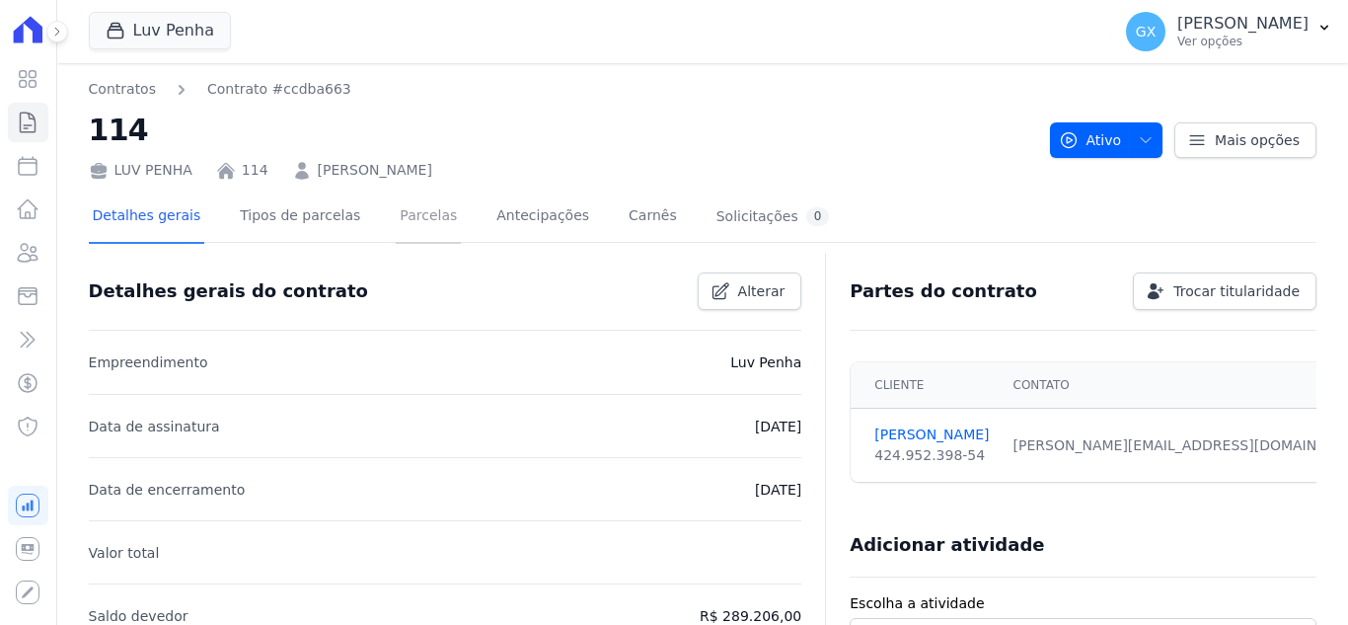
scroll to position [51, 0]
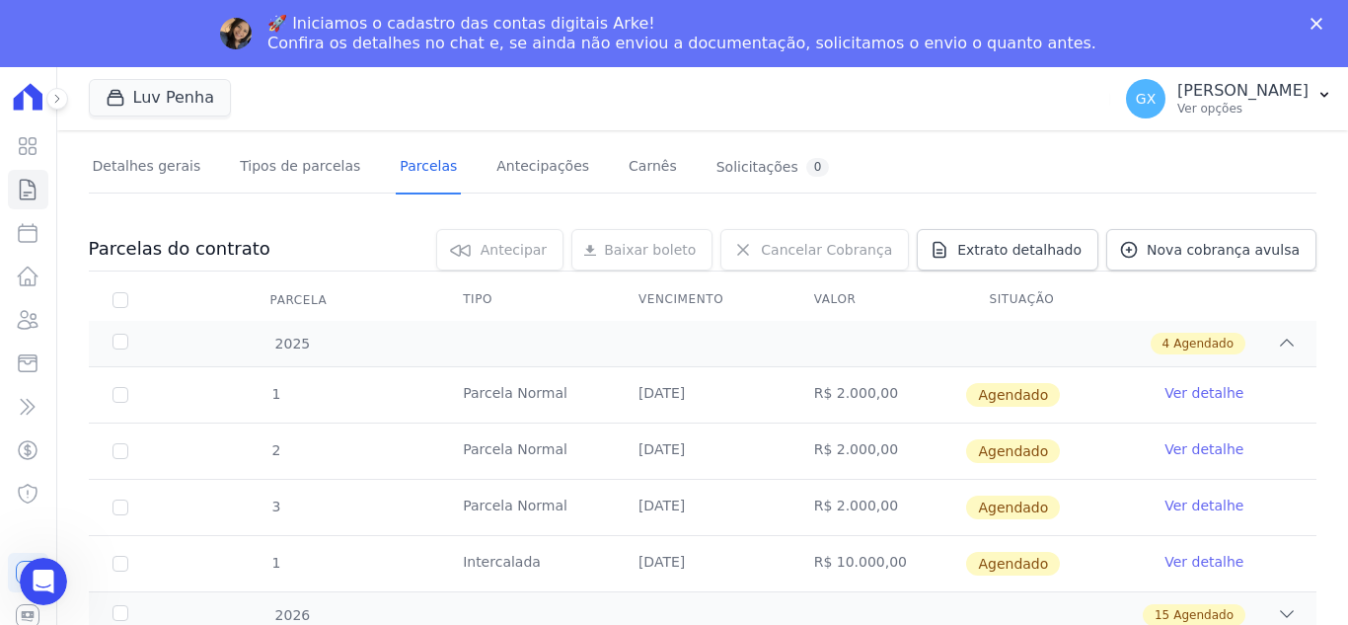
scroll to position [121, 0]
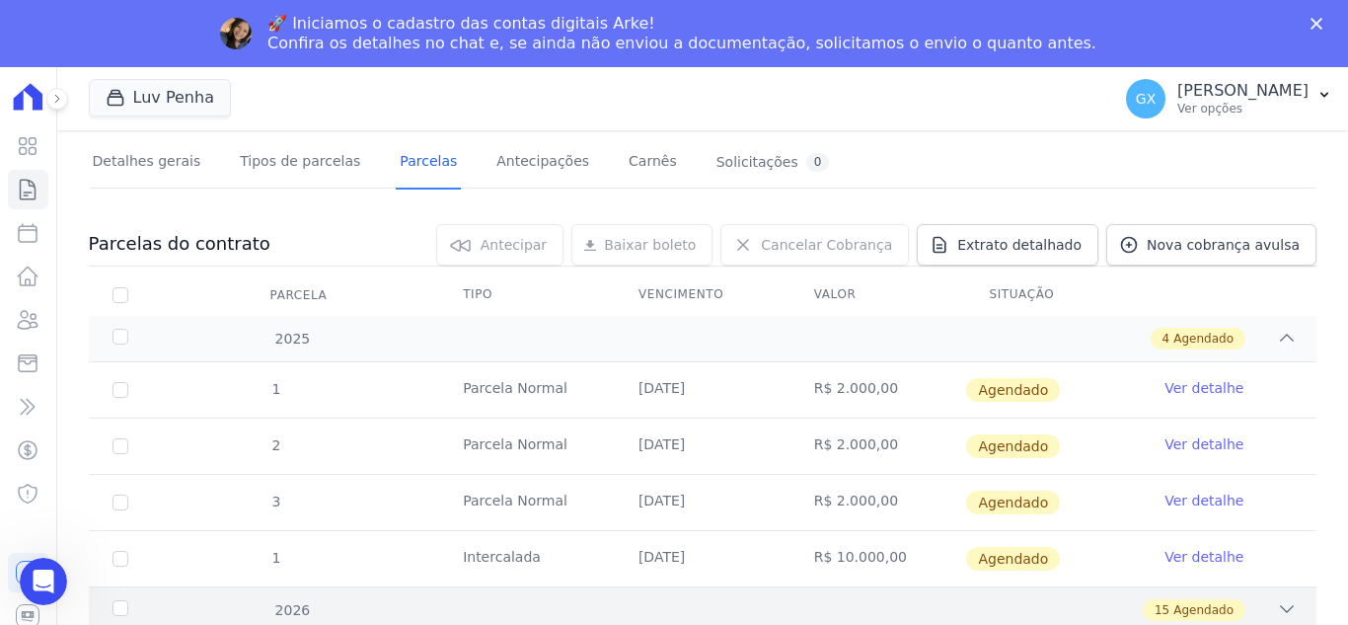
click at [1277, 601] on icon at bounding box center [1287, 609] width 20 height 20
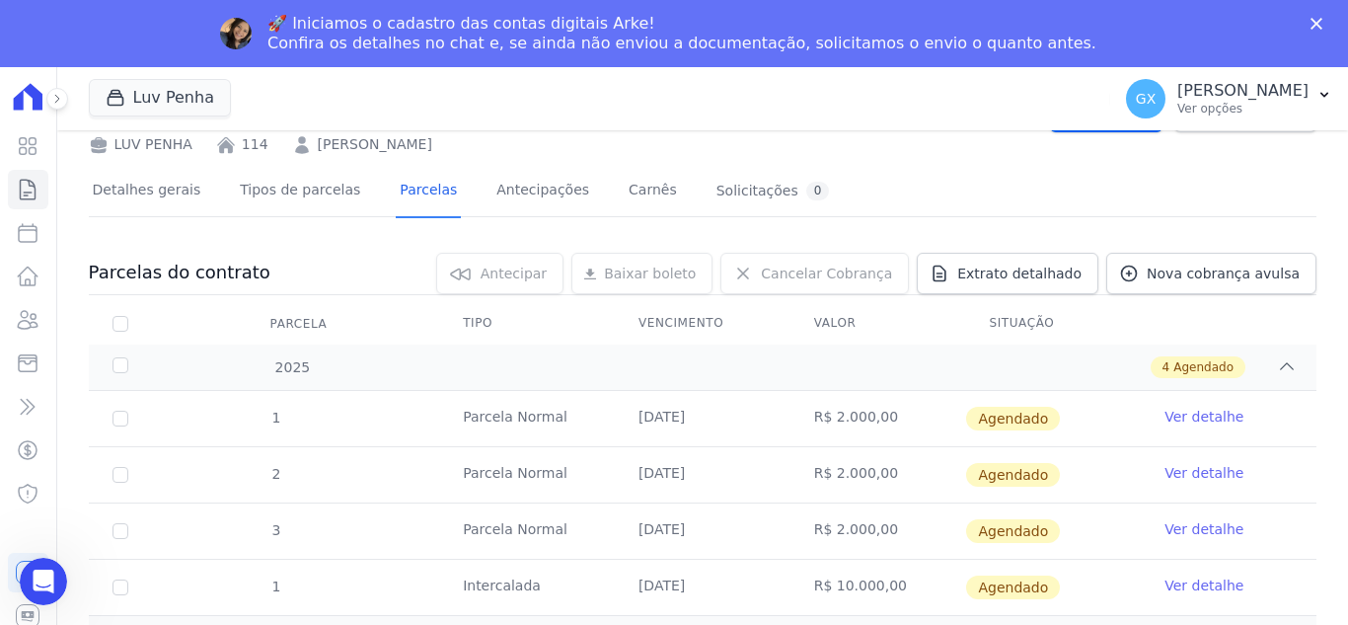
scroll to position [0, 0]
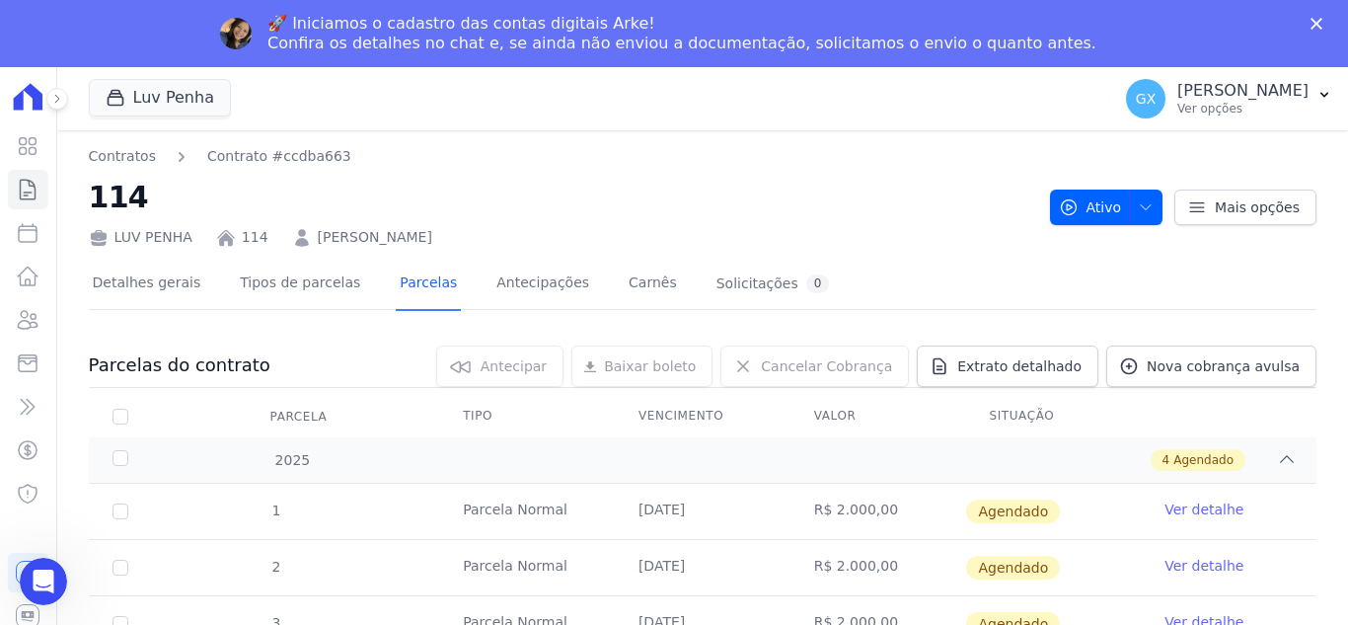
drag, startPoint x: 455, startPoint y: 232, endPoint x: 558, endPoint y: 248, distance: 103.9
click at [298, 237] on div "LUV PENHA 114 [PERSON_NAME]" at bounding box center [562, 233] width 946 height 29
copy link "[PERSON_NAME]"
